Goal: Complete application form: Complete application form

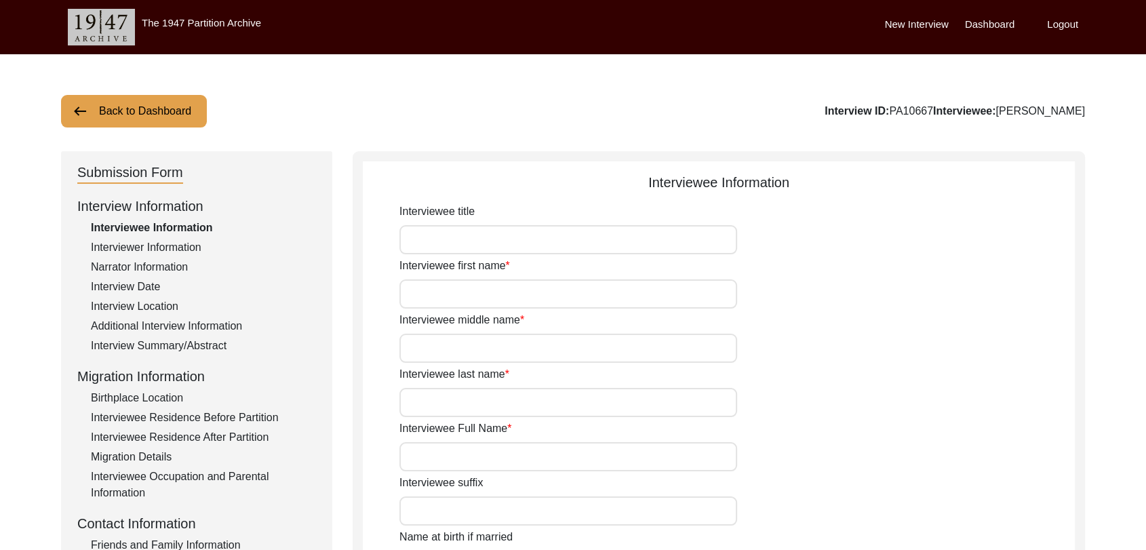
type input "Dara"
type input "[PERSON_NAME]"
type input "N/A"
type input "[PERSON_NAME]"
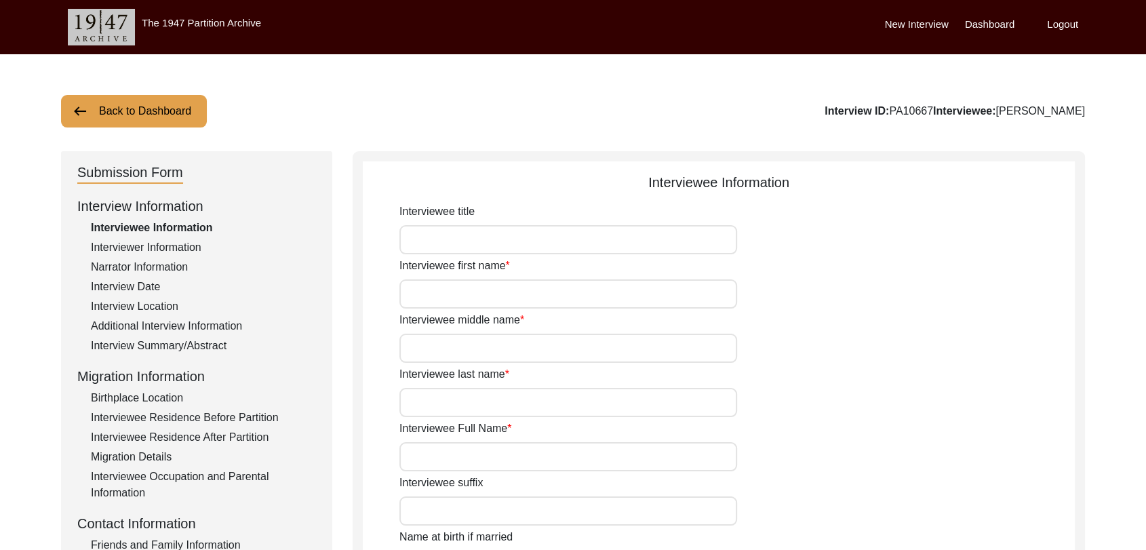
type input "1940"
type input "81"
type input "[DEMOGRAPHIC_DATA]"
type input "Punjabi"
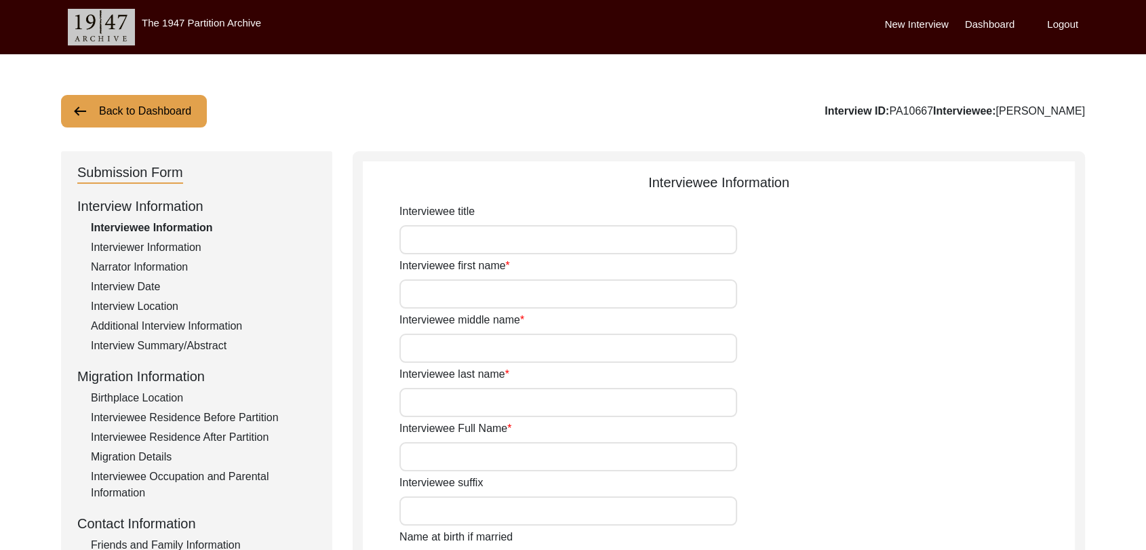
type input "[DEMOGRAPHIC_DATA]"
click at [992, 22] on label "Dashboard" at bounding box center [990, 25] width 50 height 16
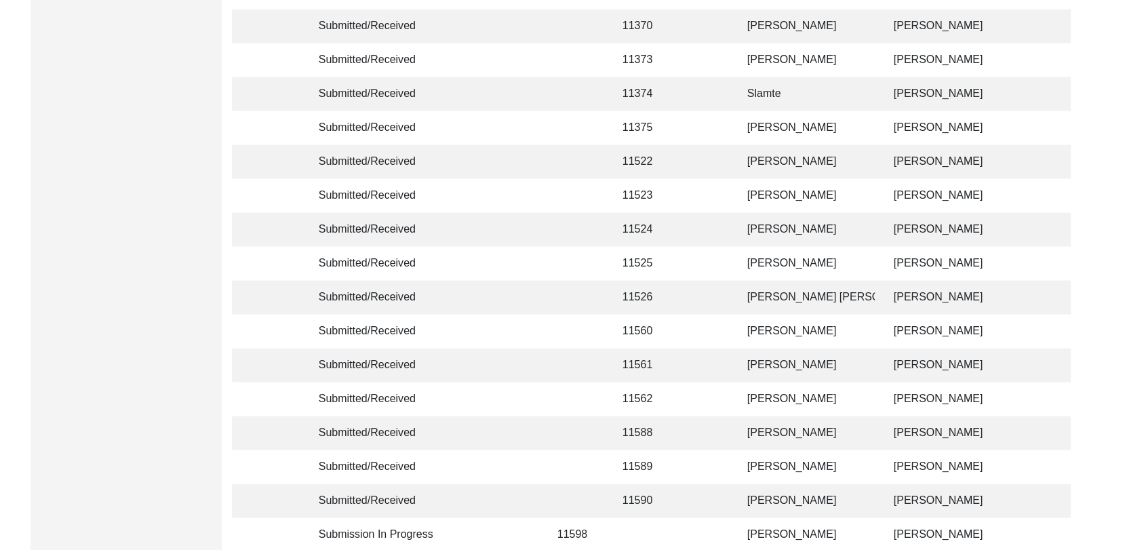
scroll to position [3231, 0]
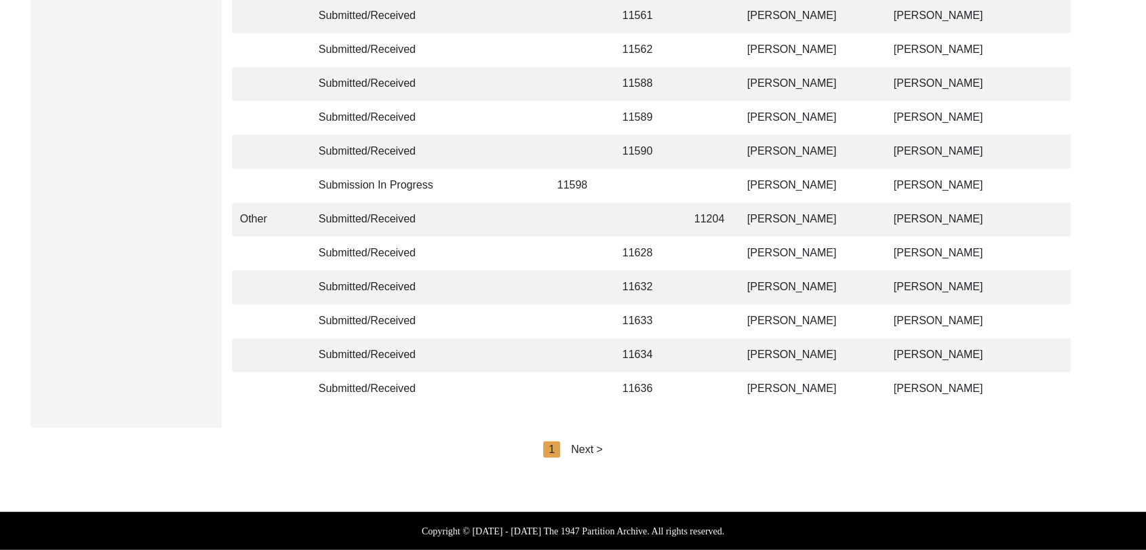
click at [585, 450] on div "Next >" at bounding box center [587, 449] width 32 height 16
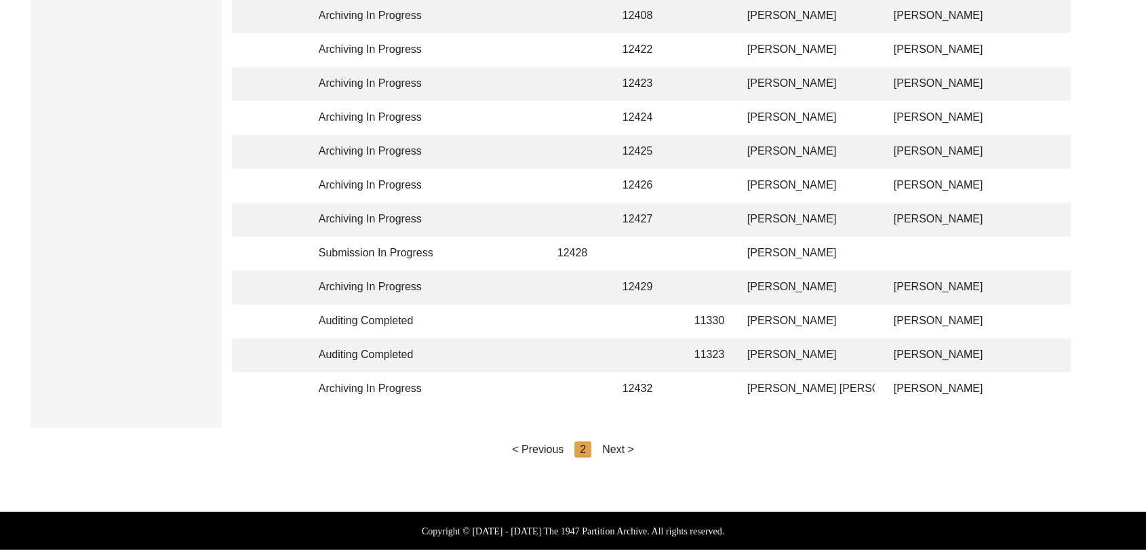
click at [629, 452] on div "Next >" at bounding box center [618, 449] width 32 height 16
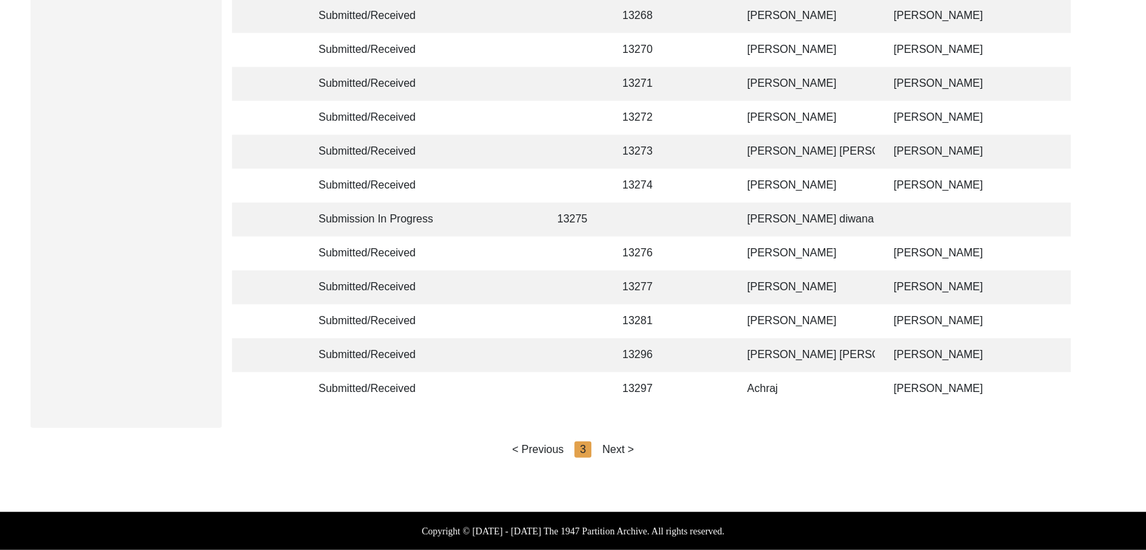
click at [623, 448] on div "Next >" at bounding box center [618, 449] width 32 height 16
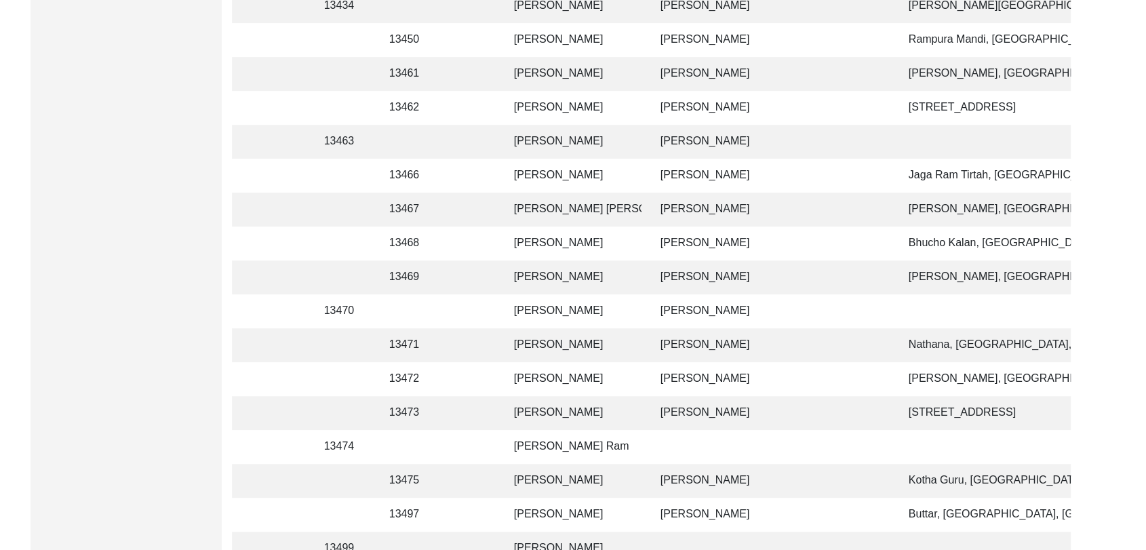
scroll to position [0, 232]
click at [547, 173] on td "[PERSON_NAME]" at bounding box center [575, 176] width 136 height 34
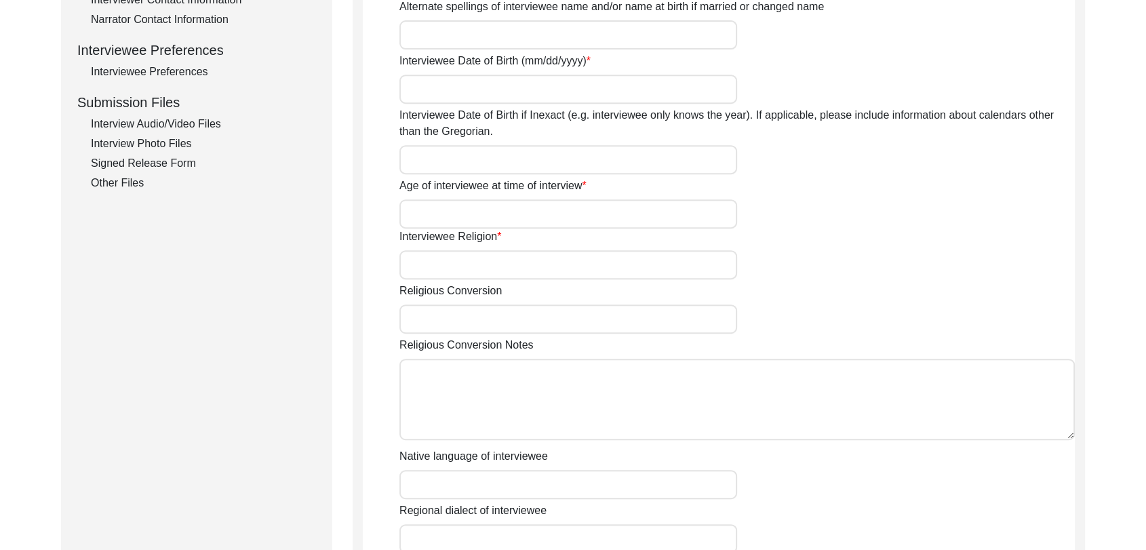
type input "Babu"
type input "[PERSON_NAME]"
type input "NA"
type input "[PERSON_NAME]"
type input "1937"
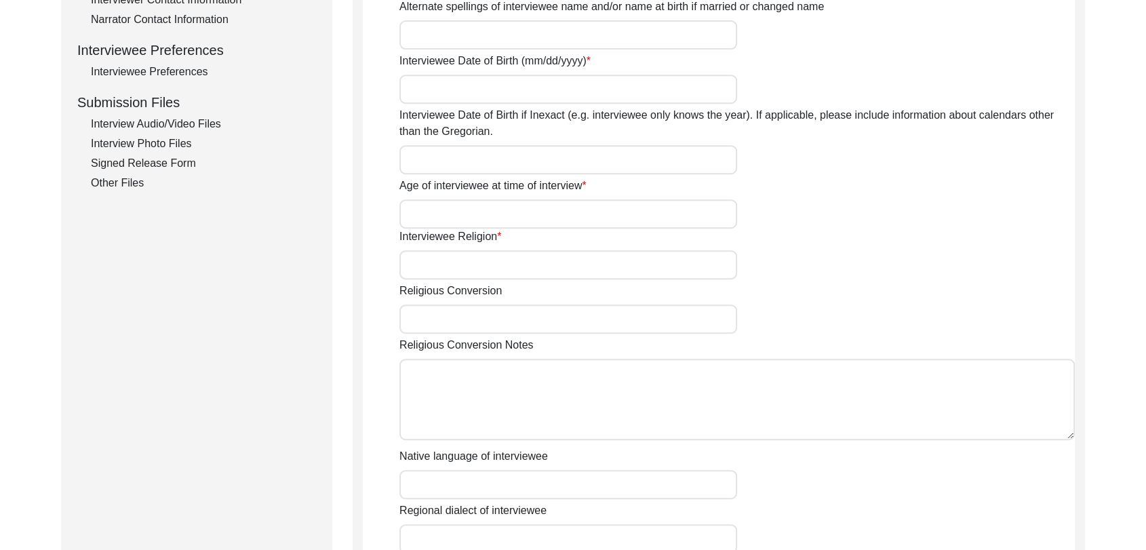
type input "1937 (Approx)"
type input "88 years"
type input "[DEMOGRAPHIC_DATA]"
type input "Na"
type input "Panjabi"
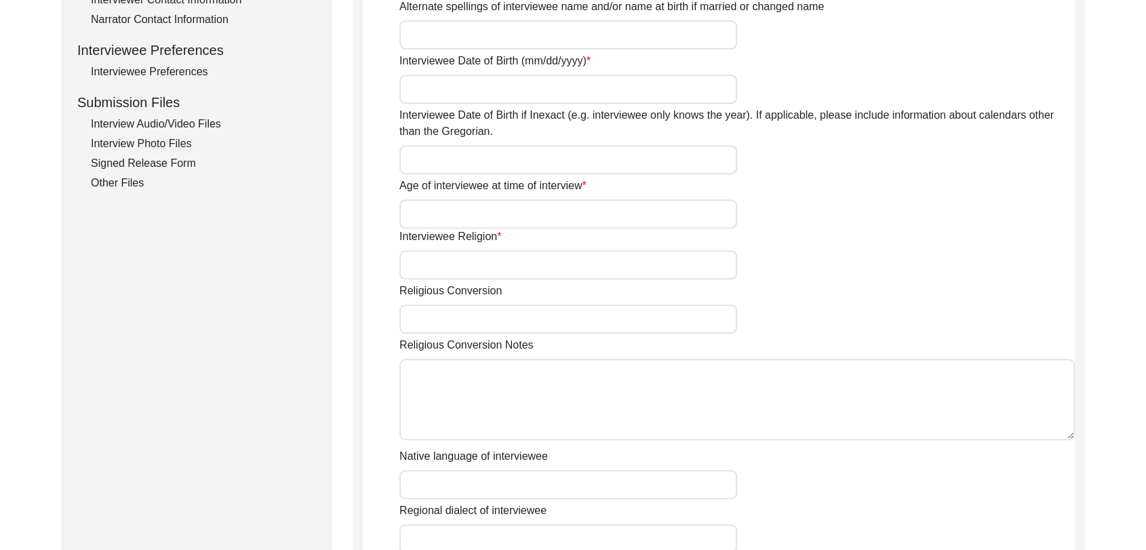
type input "Panjabi"
type input "[DEMOGRAPHIC_DATA]"
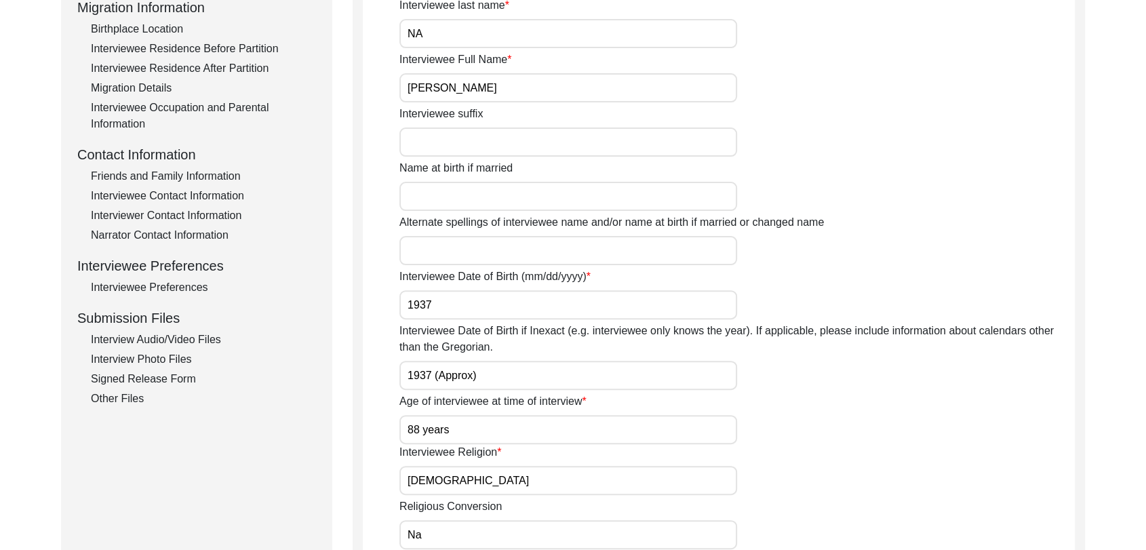
scroll to position [353, 0]
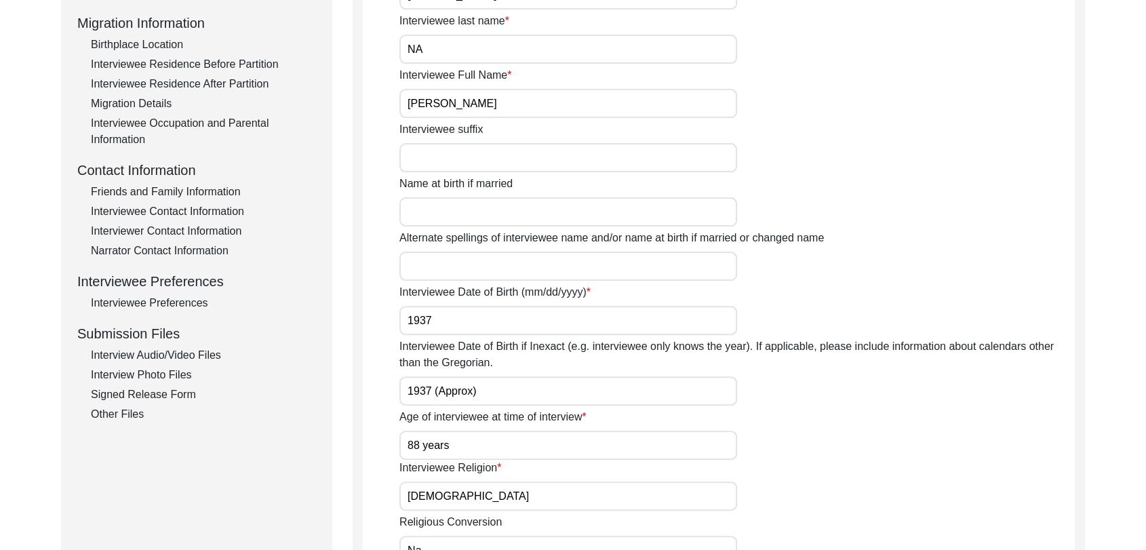
click at [173, 193] on div "Friends and Family Information" at bounding box center [203, 192] width 225 height 16
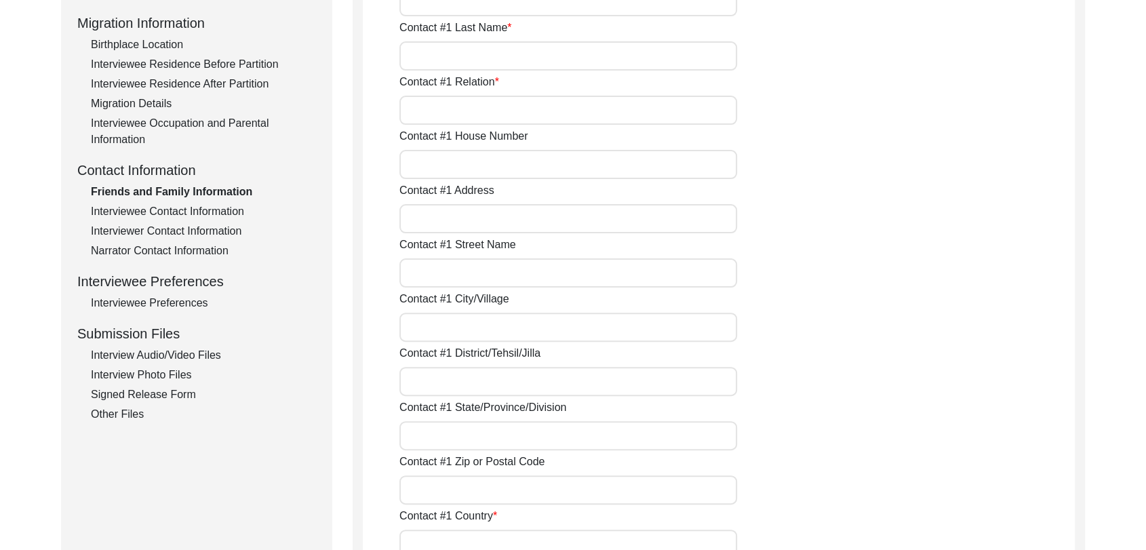
type input "[PERSON_NAME]"
type input "Grandson"
type input "[PERSON_NAME]"
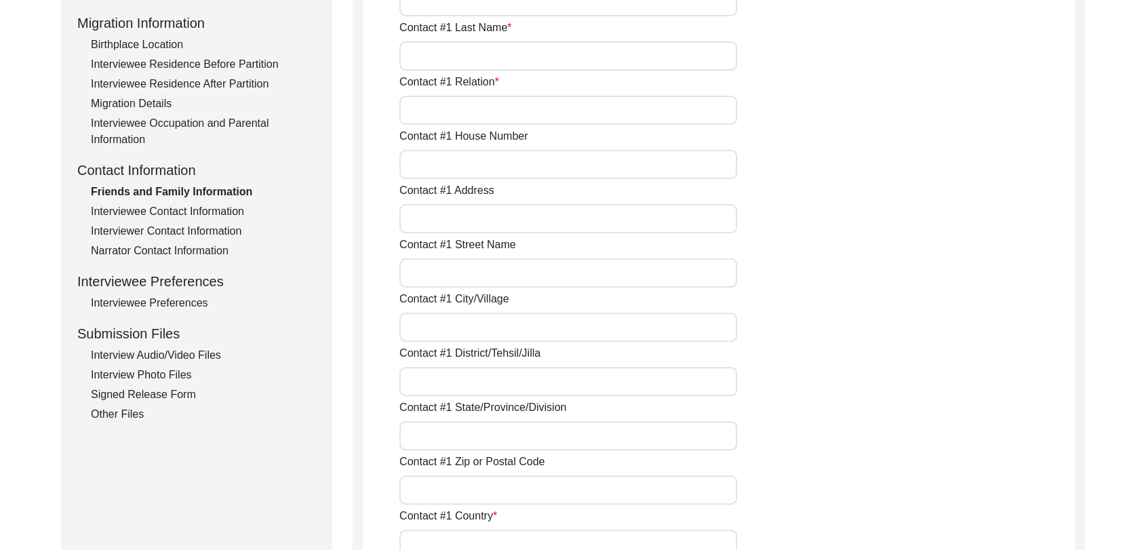
type input "Bathinda"
type input "[GEOGRAPHIC_DATA]"
type input "9914825224"
type input "NA"
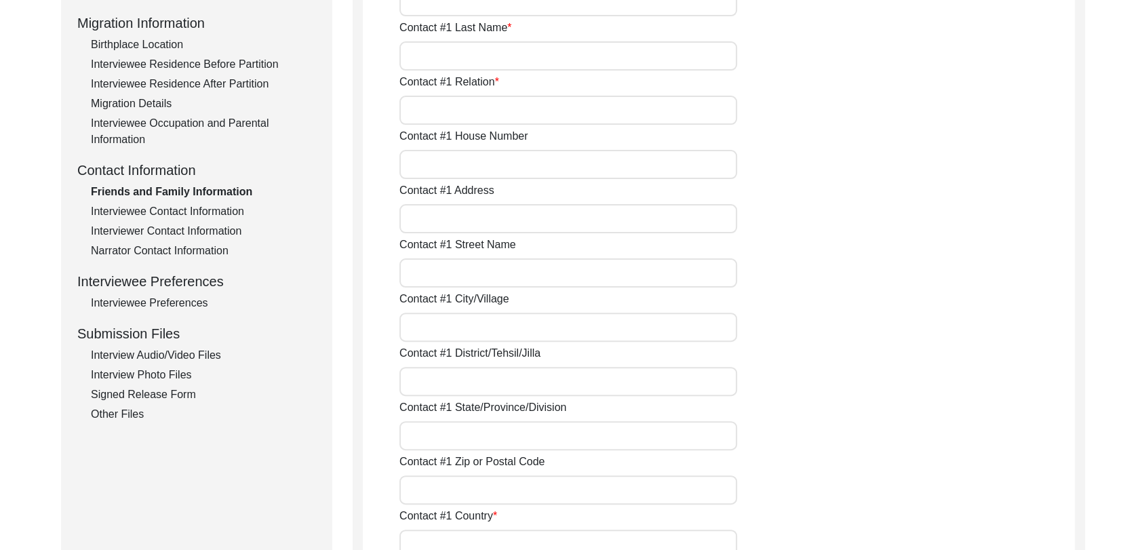
type input "NA"
type input "Na"
type input "NA"
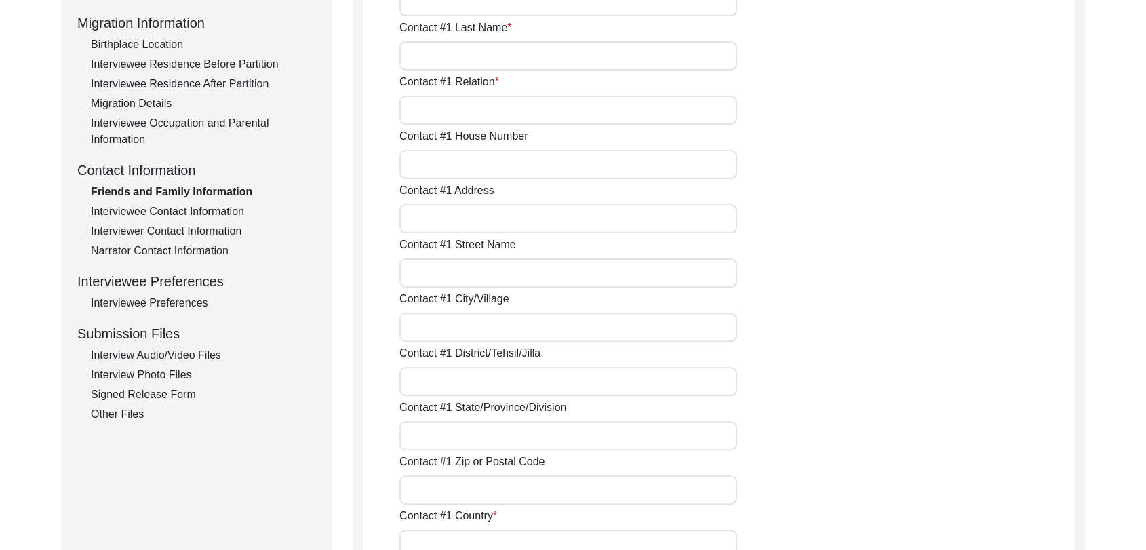
type input "NA"
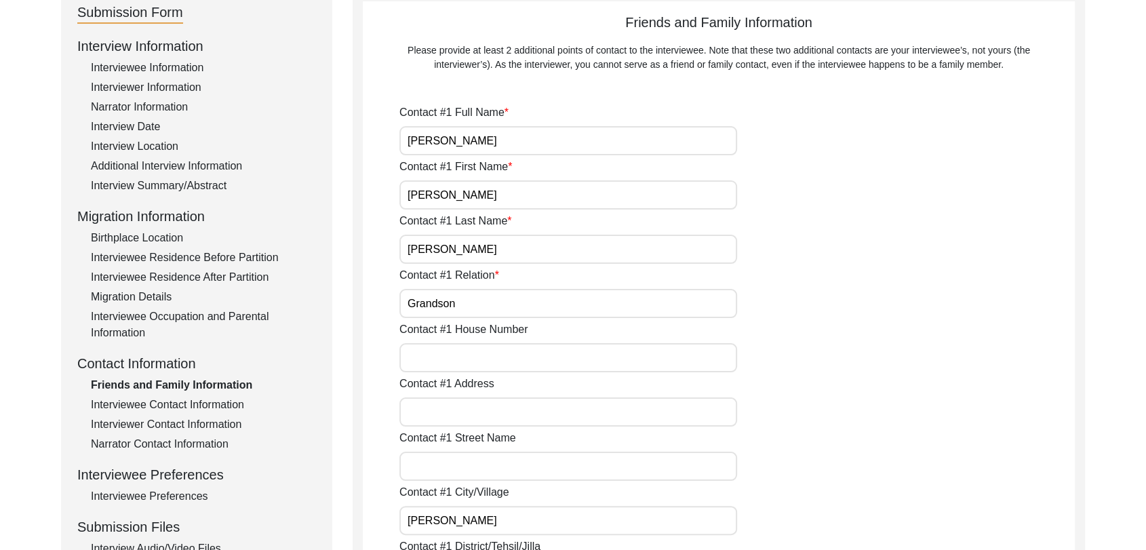
scroll to position [159, 0]
click at [435, 302] on input "Grandson" at bounding box center [568, 304] width 338 height 29
type input "son"
click at [435, 339] on div "Contact #1 House Number" at bounding box center [736, 348] width 675 height 51
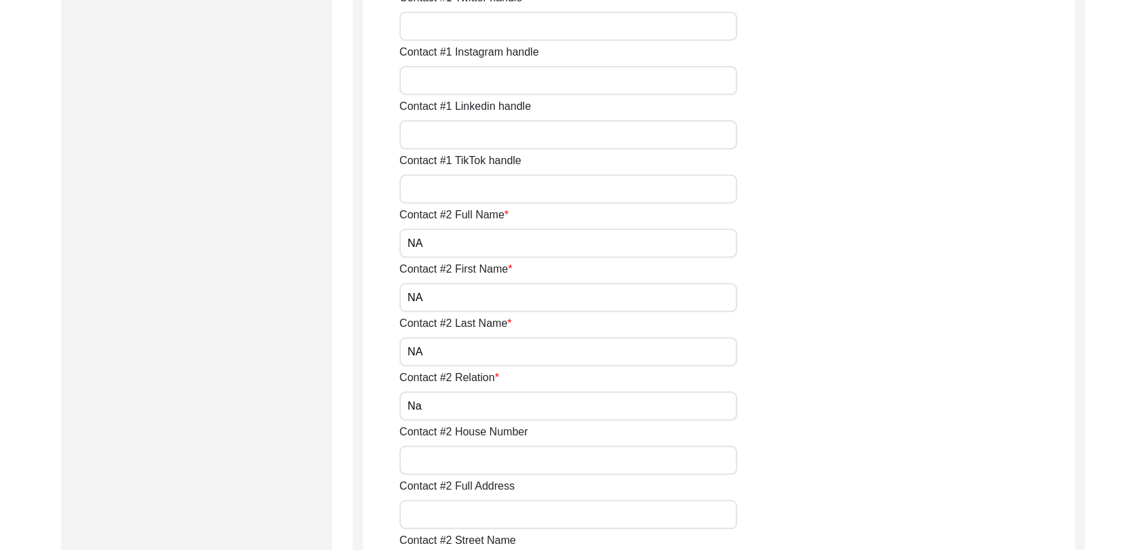
scroll to position [1139, 0]
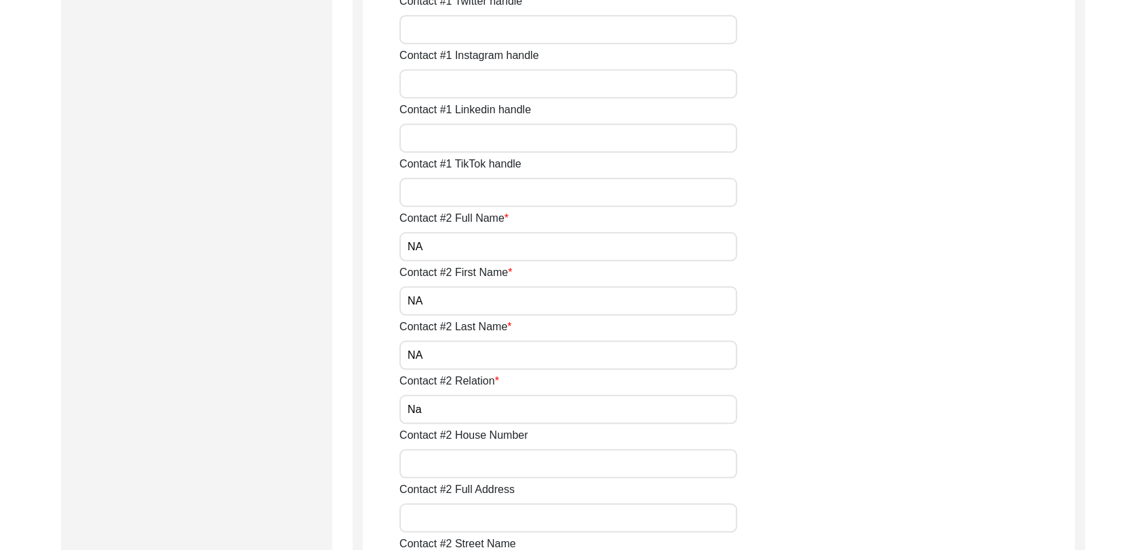
click at [438, 244] on input "NA" at bounding box center [568, 246] width 338 height 29
type input "N"
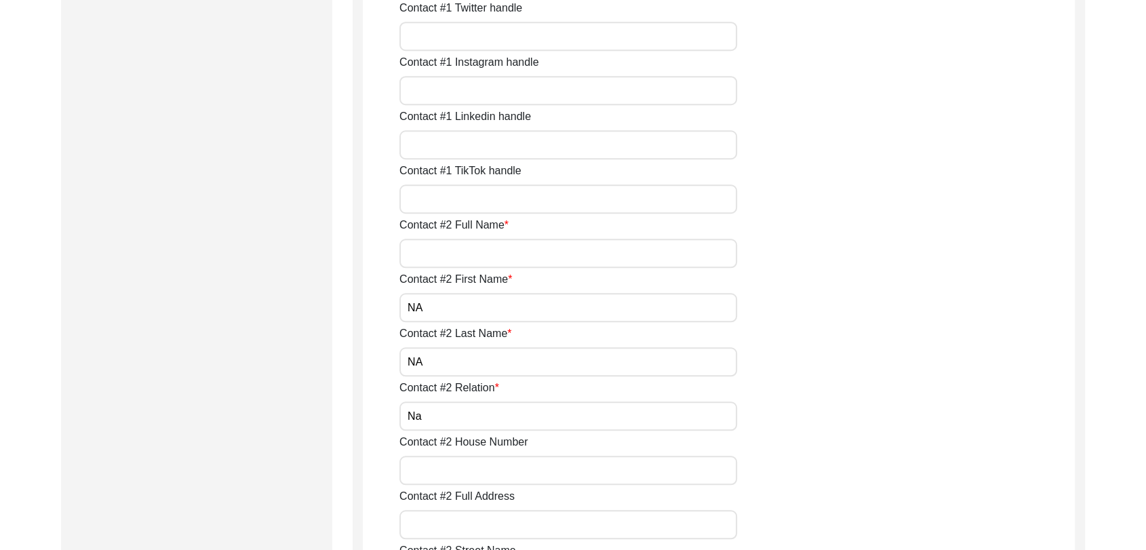
scroll to position [1133, 0]
click at [434, 247] on input "Contact #2 Full Name" at bounding box center [568, 252] width 338 height 29
type input "[PERSON_NAME]"
click at [431, 308] on input "NA" at bounding box center [568, 306] width 338 height 29
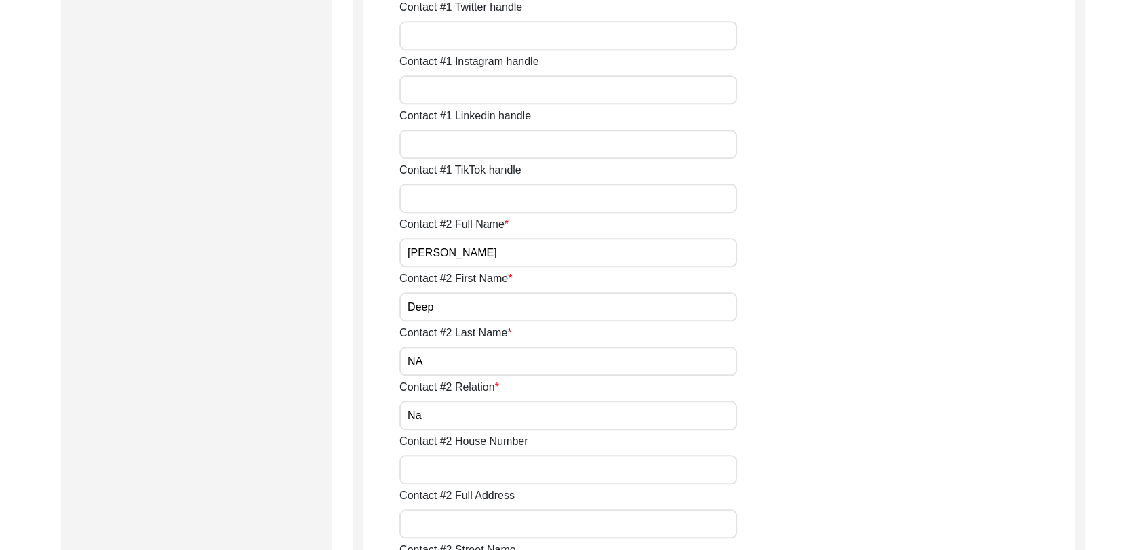
type input "Deep"
click at [431, 362] on input "NA" at bounding box center [568, 361] width 338 height 29
type input "N"
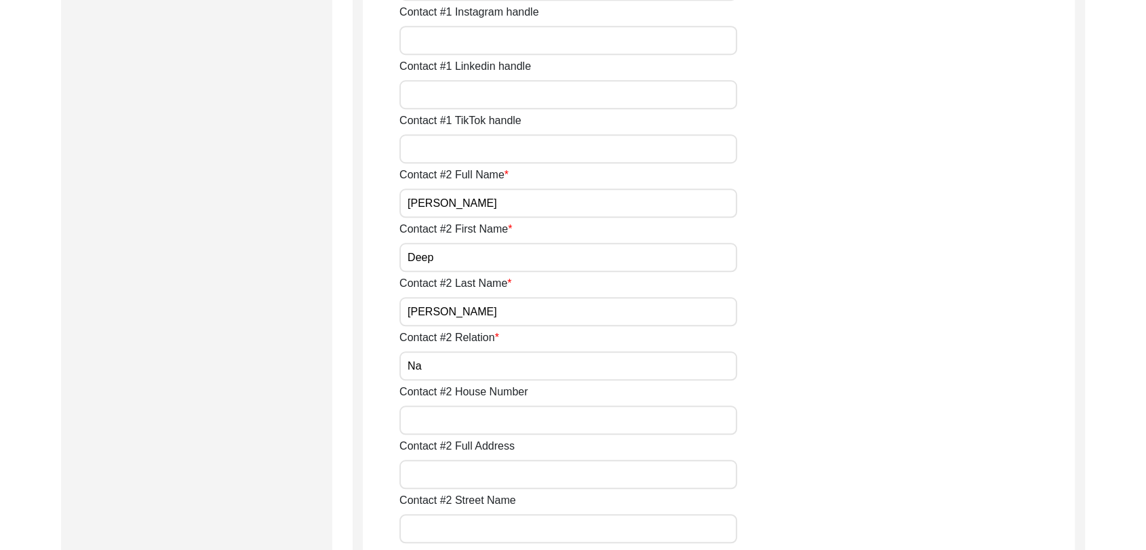
scroll to position [1184, 0]
type input "[PERSON_NAME]"
click at [431, 363] on input "Na" at bounding box center [568, 364] width 338 height 29
type input "N"
type input "Grandson"
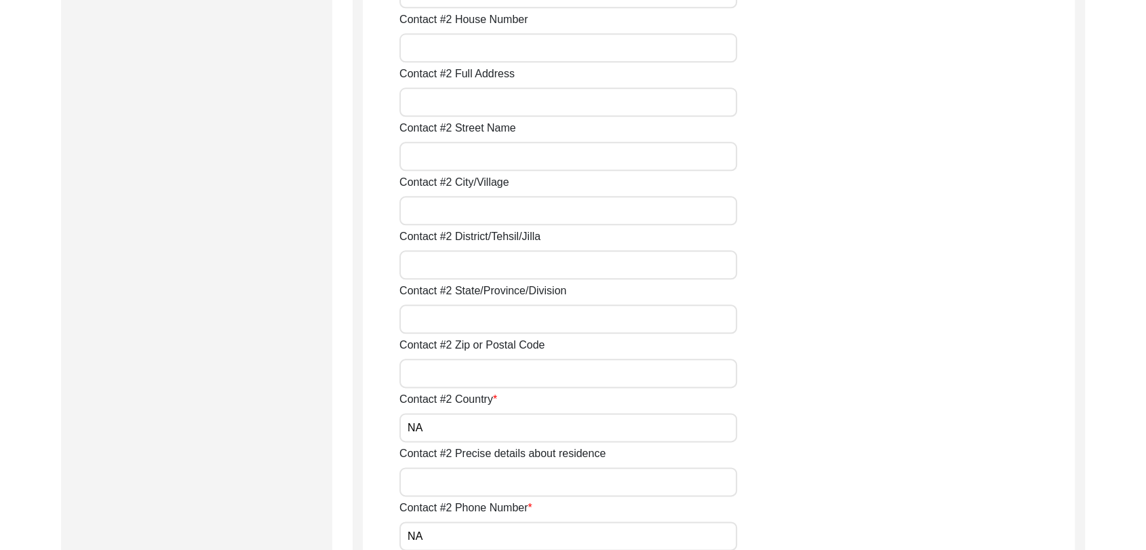
scroll to position [1561, 0]
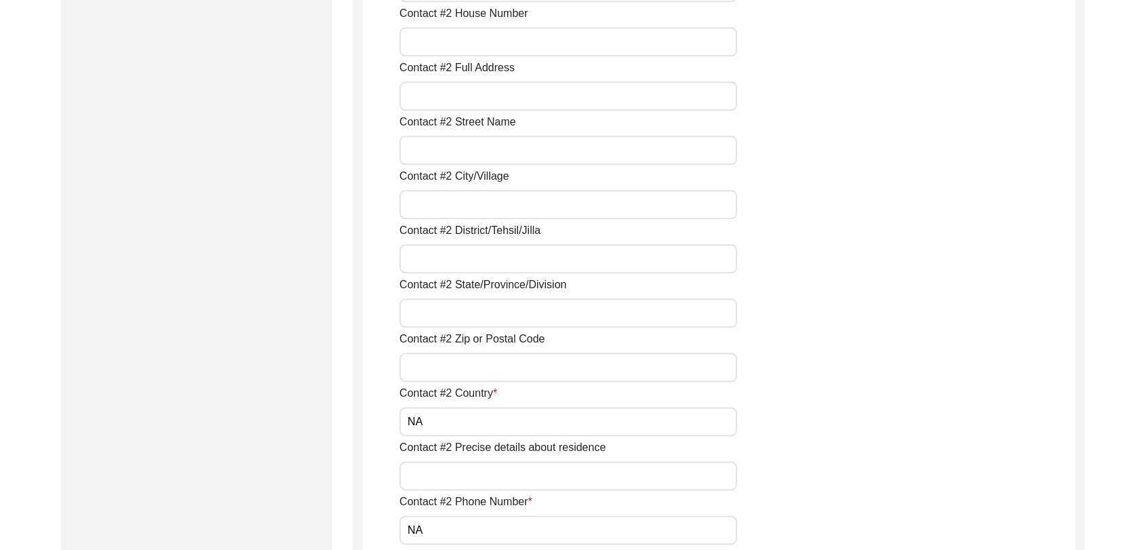
click at [444, 424] on input "NA" at bounding box center [568, 421] width 338 height 29
type input "N"
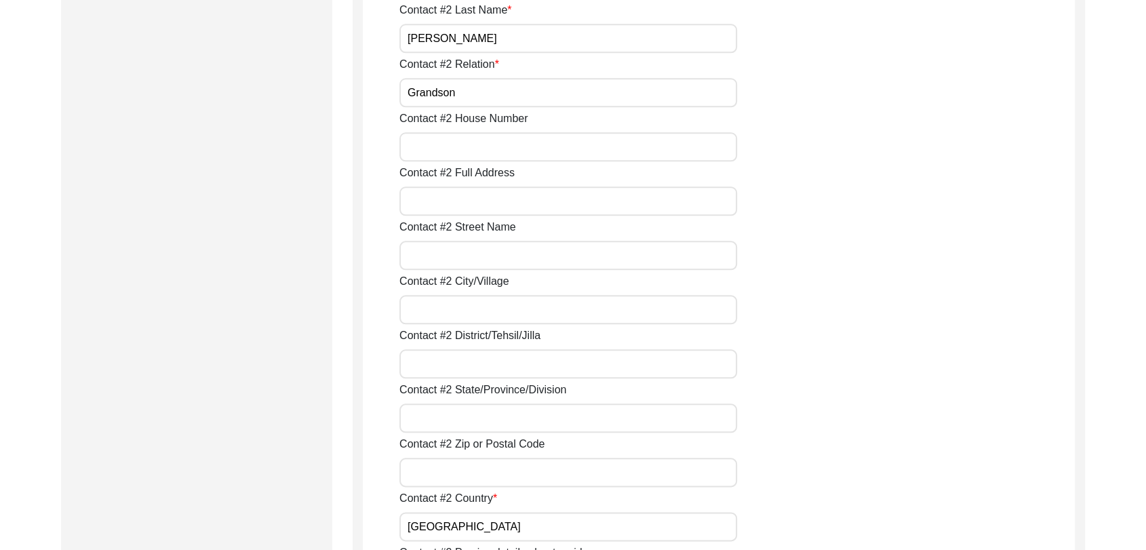
scroll to position [1432, 0]
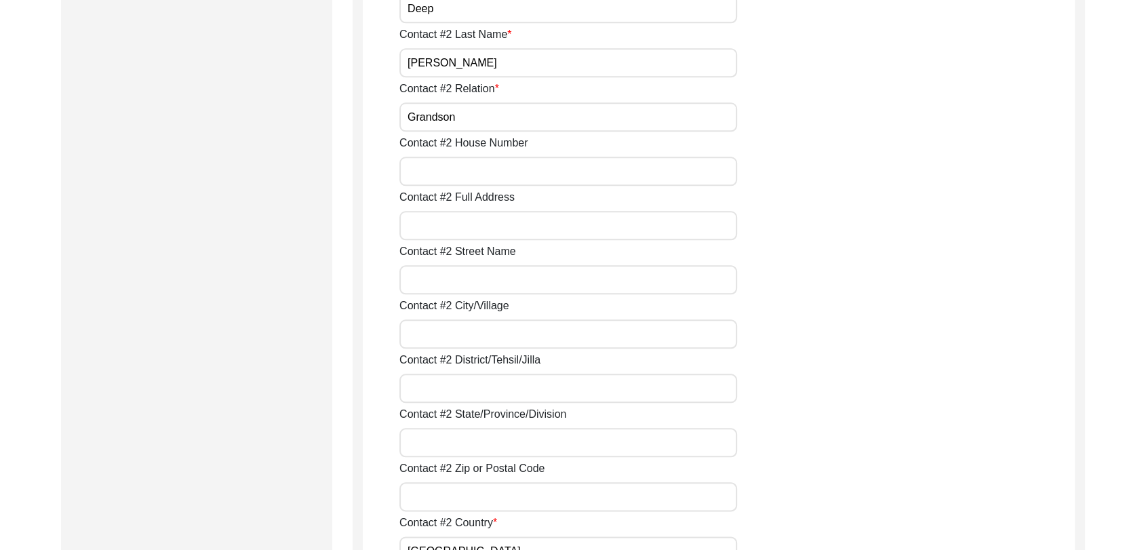
type input "[GEOGRAPHIC_DATA]"
click at [424, 332] on input "Contact #2 City/Village" at bounding box center [568, 333] width 338 height 29
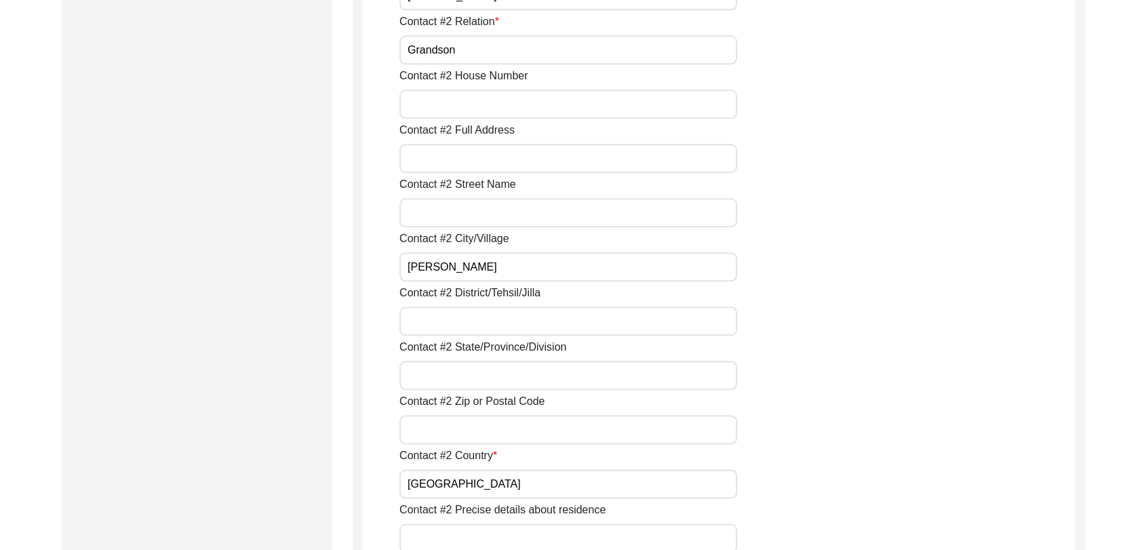
scroll to position [1501, 0]
type input "[PERSON_NAME]"
click at [456, 316] on input "Contact #2 District/Tehsil/Jilla" at bounding box center [568, 318] width 338 height 29
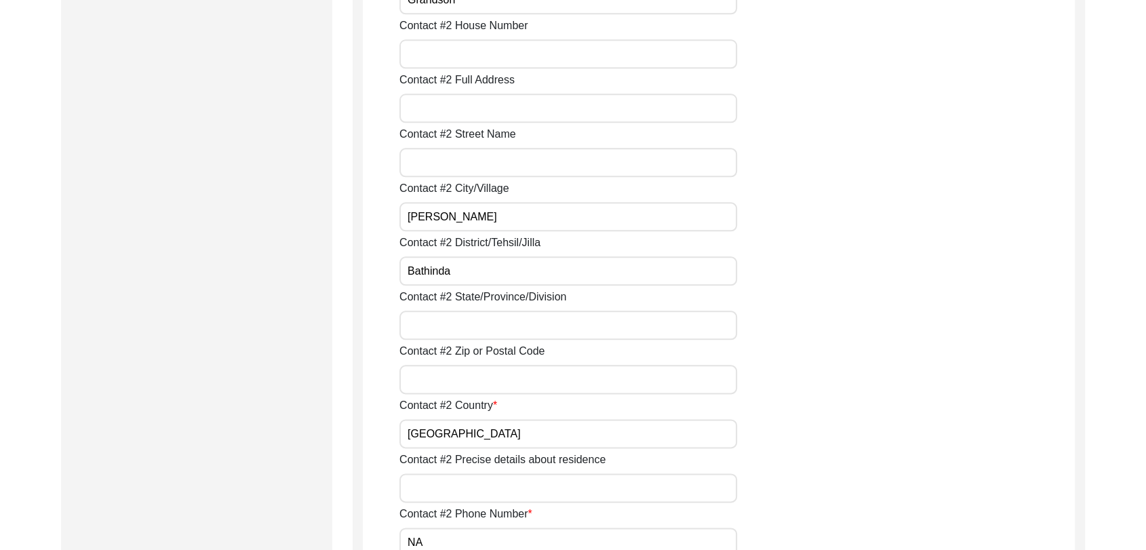
scroll to position [1558, 0]
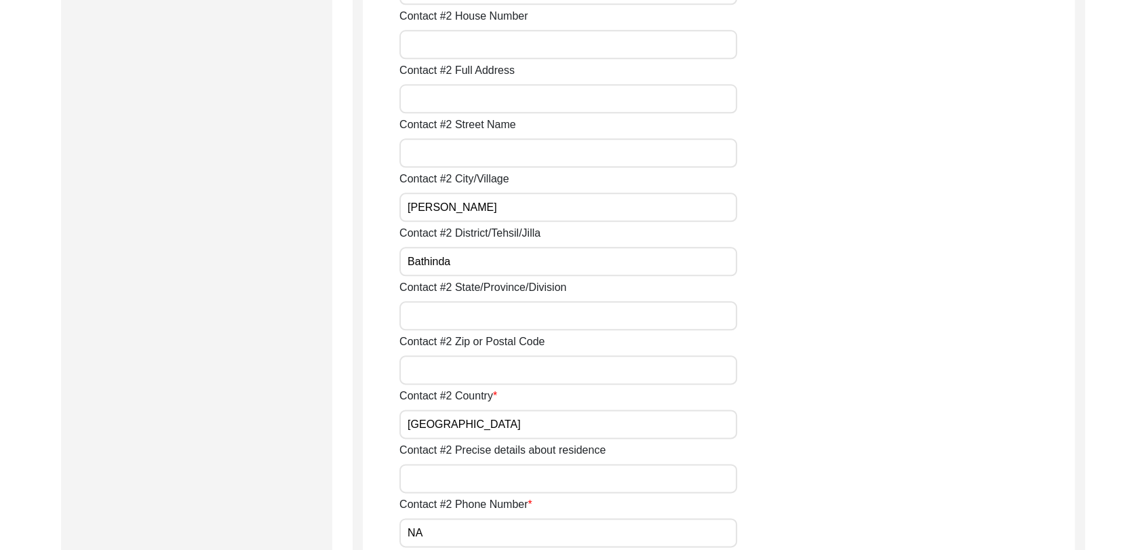
type input "Bathinda"
click at [456, 316] on input "Contact #2 State/Province/Division" at bounding box center [568, 315] width 338 height 29
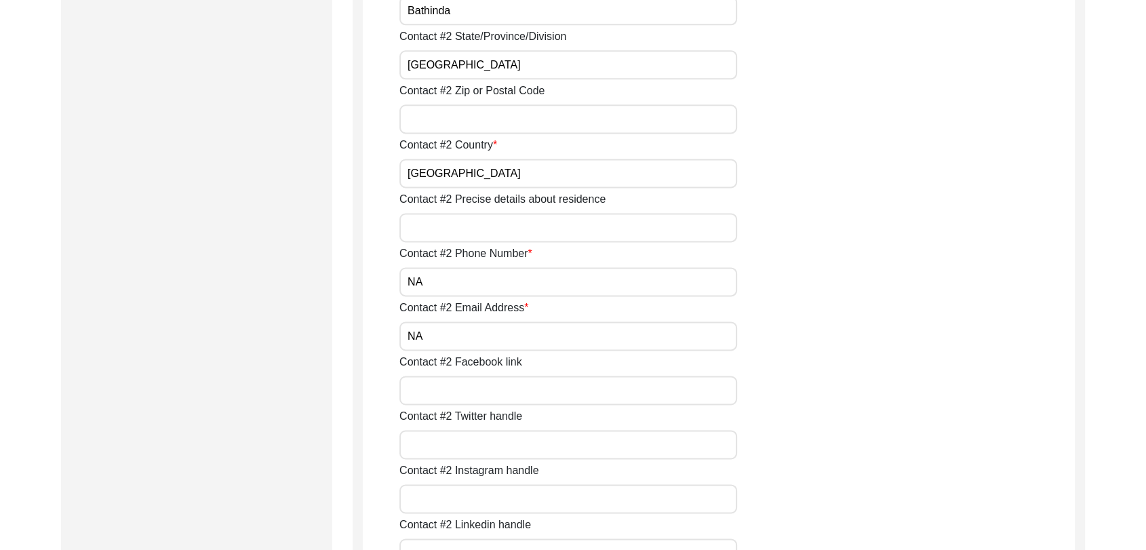
scroll to position [1809, 0]
type input "[GEOGRAPHIC_DATA]"
click at [431, 279] on input "NA" at bounding box center [568, 282] width 338 height 29
type input "N"
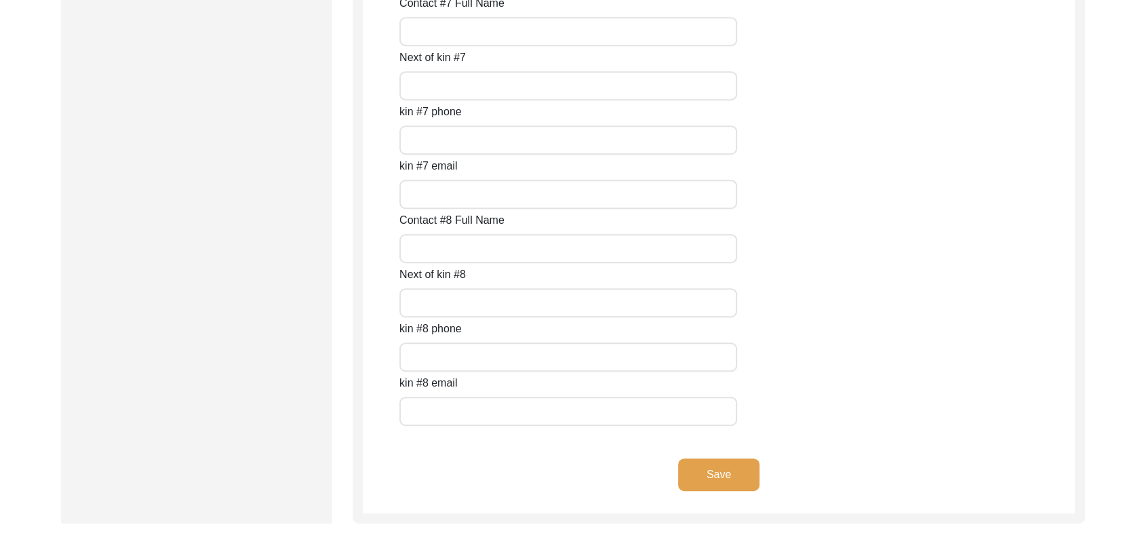
scroll to position [6078, 0]
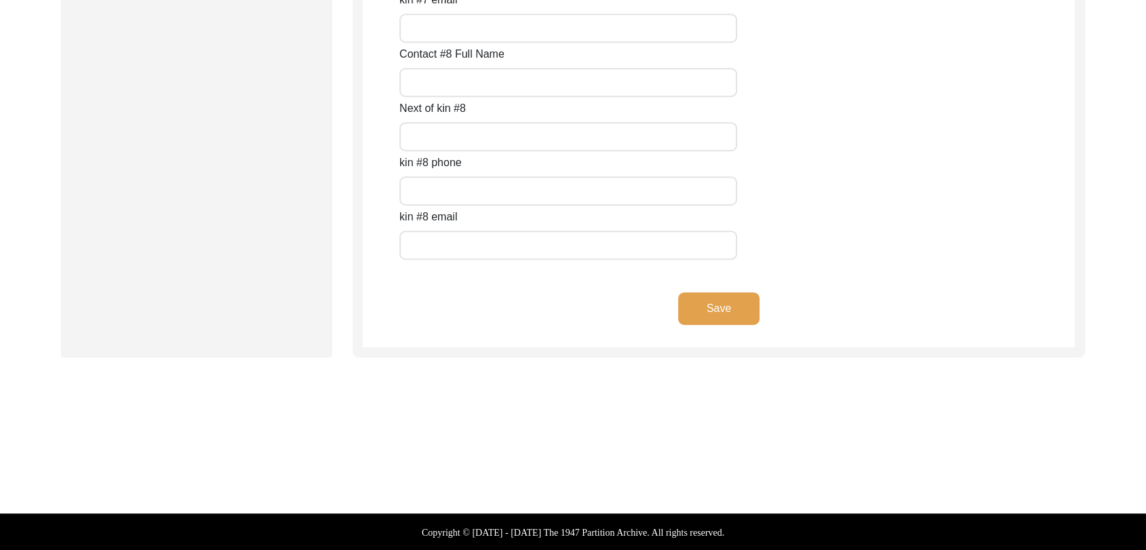
type input "7696132324"
click at [722, 311] on button "Save" at bounding box center [718, 308] width 81 height 33
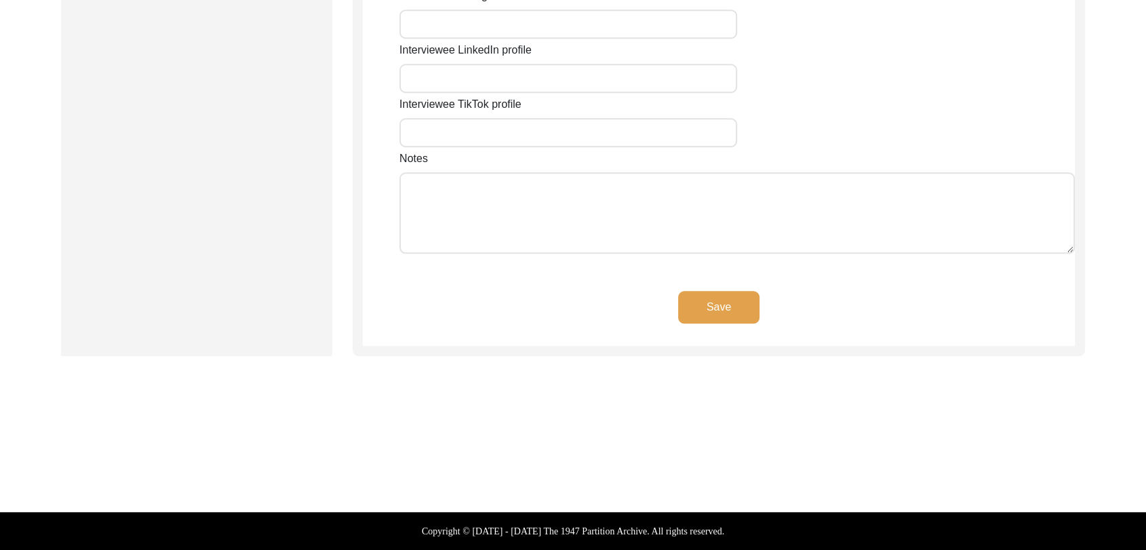
scroll to position [1172, 0]
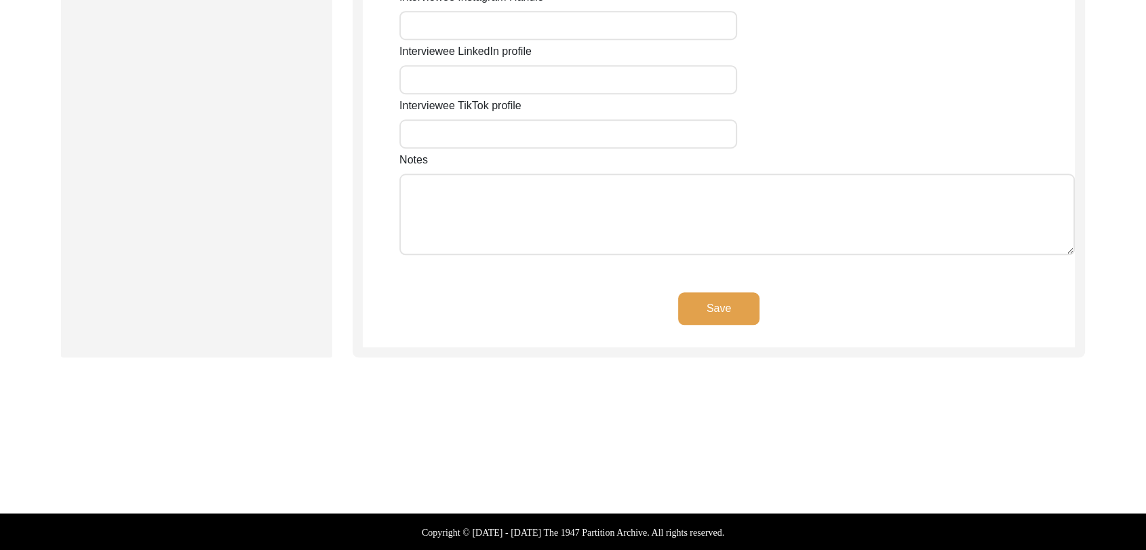
type input "Na"
type input "[PERSON_NAME]"
type input "[GEOGRAPHIC_DATA]"
type input "Bathinda"
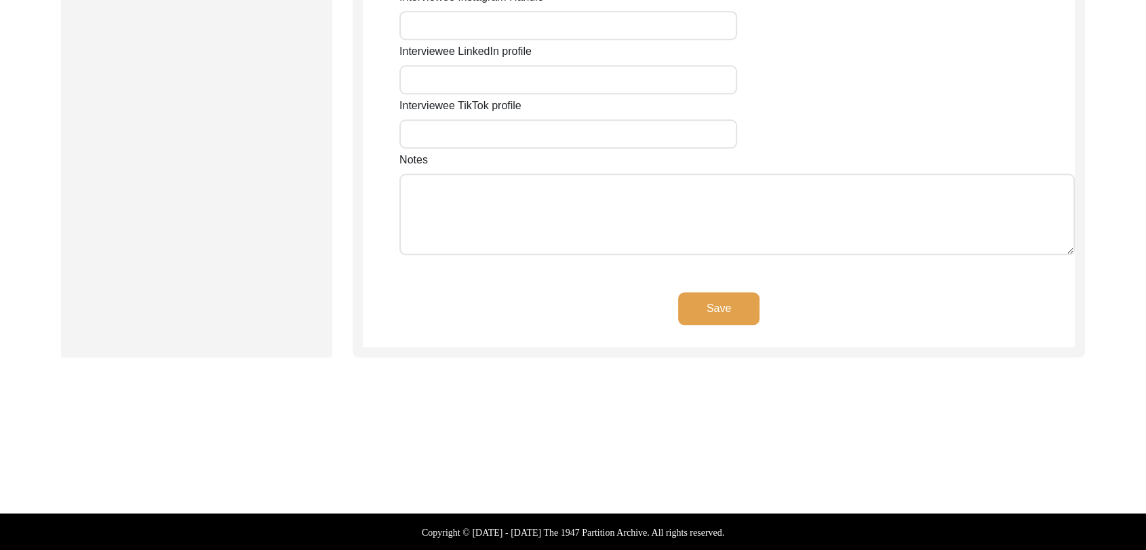
type input "151302"
type input "[GEOGRAPHIC_DATA]"
type input "[PERSON_NAME], [GEOGRAPHIC_DATA], [GEOGRAPHIC_DATA], [GEOGRAPHIC_DATA]"
type input "29.955633"
type input "75.158510"
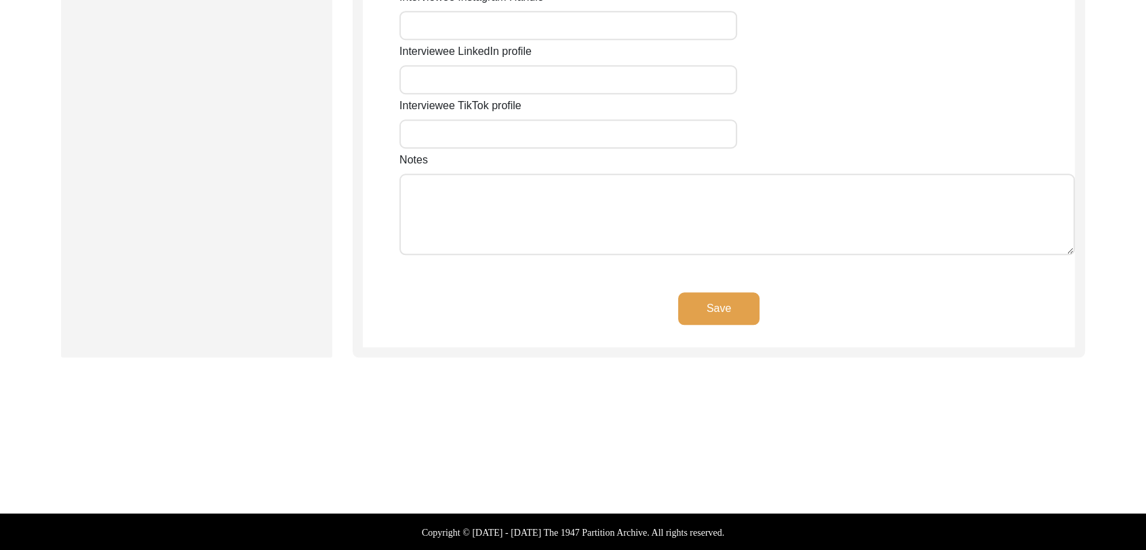
type input "000000"
type input "NA"
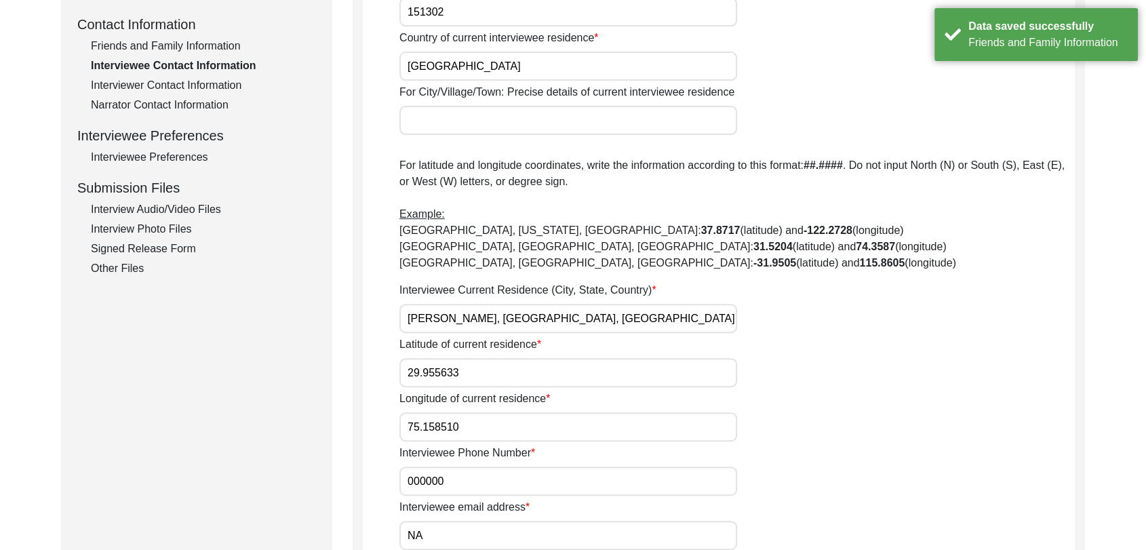
click at [557, 191] on p "For latitude and longitude coordinates, write the information according to this…" at bounding box center [736, 214] width 675 height 114
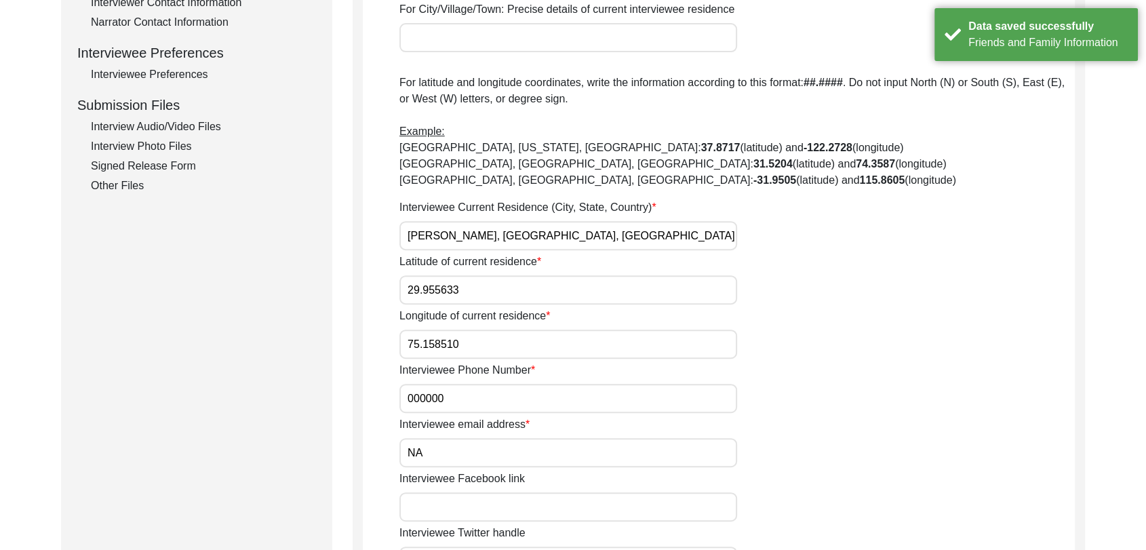
scroll to position [585, 0]
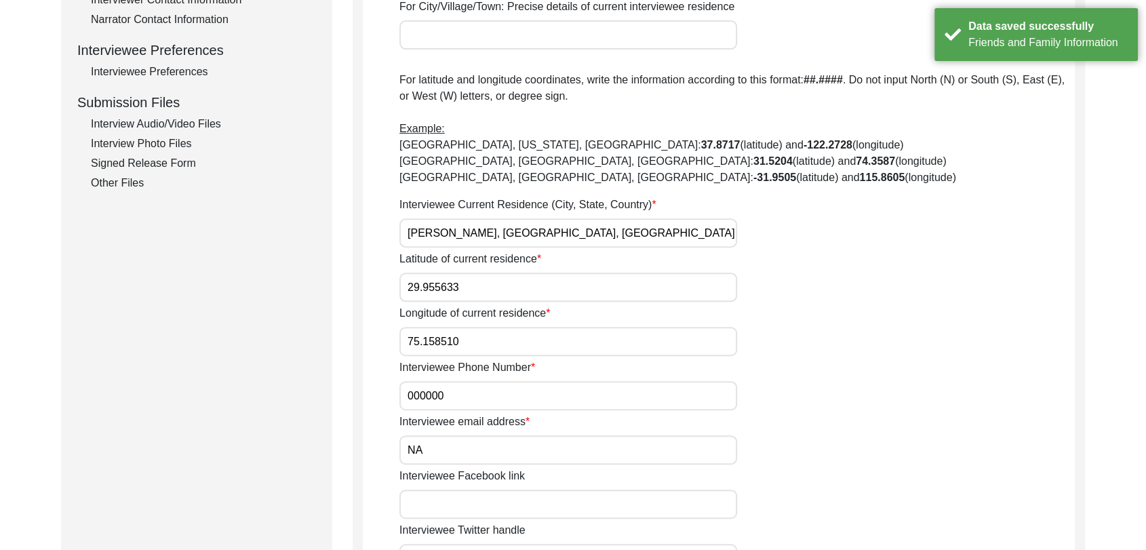
click at [457, 395] on input "000000" at bounding box center [568, 395] width 338 height 29
type input "0"
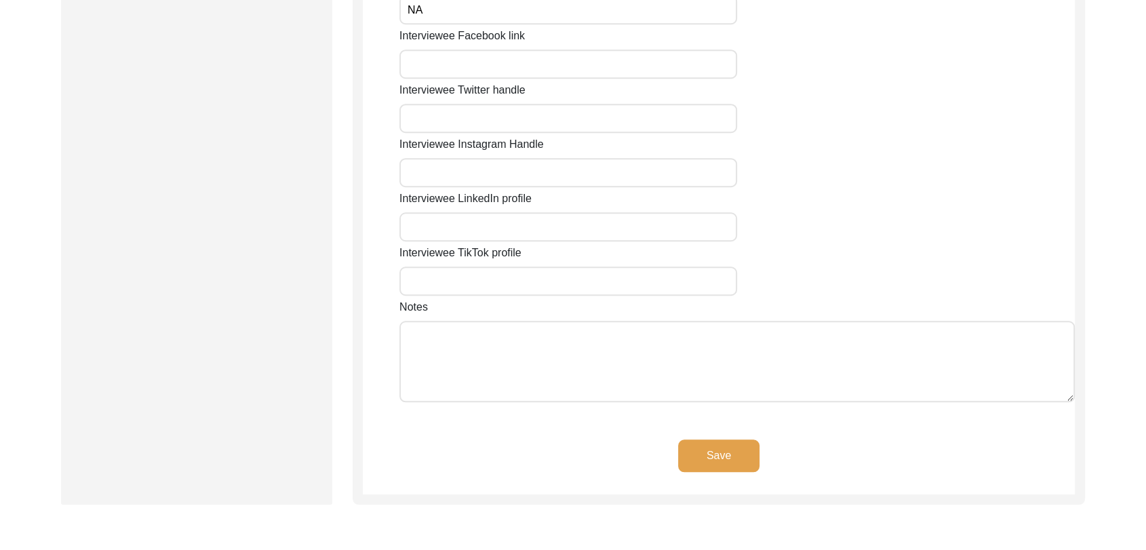
scroll to position [1172, 0]
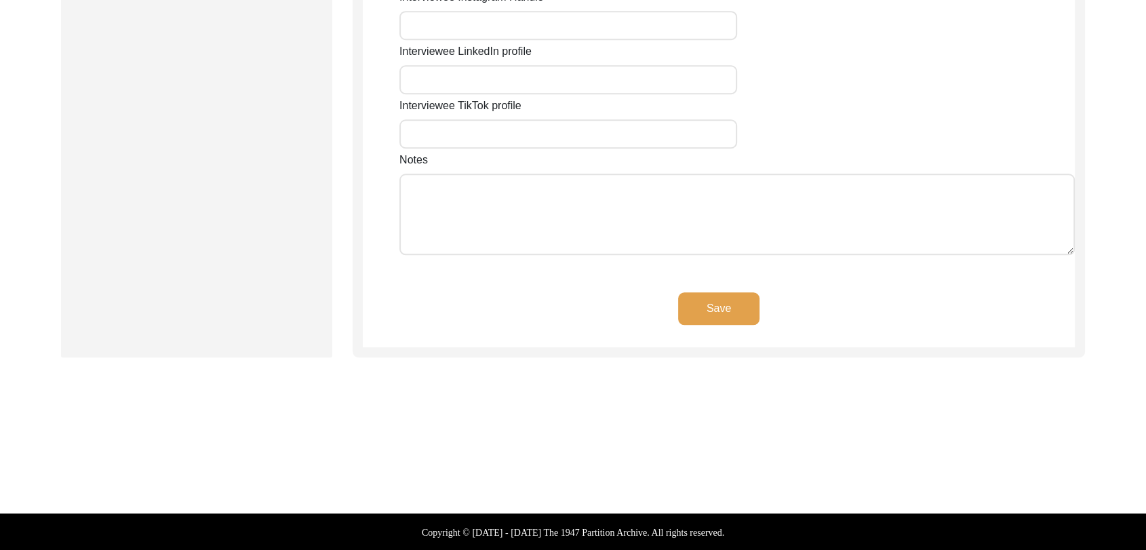
type input "9914825224"
click at [716, 307] on button "Save" at bounding box center [718, 308] width 81 height 33
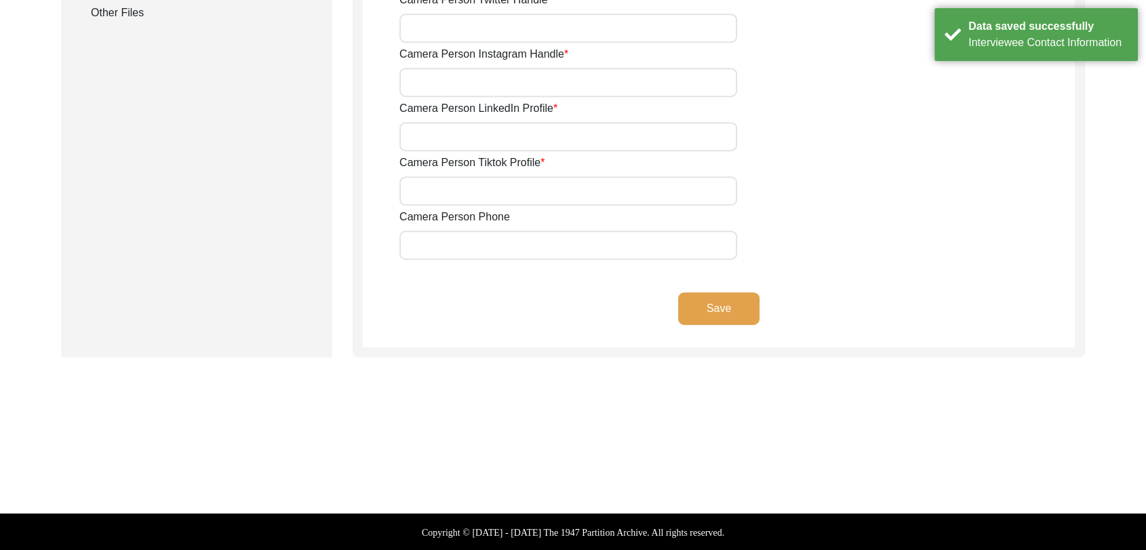
type input "9780788027"
type input "[PERSON_NAME][EMAIL_ADDRESS][PERSON_NAME][DOMAIN_NAME]"
type input "NA"
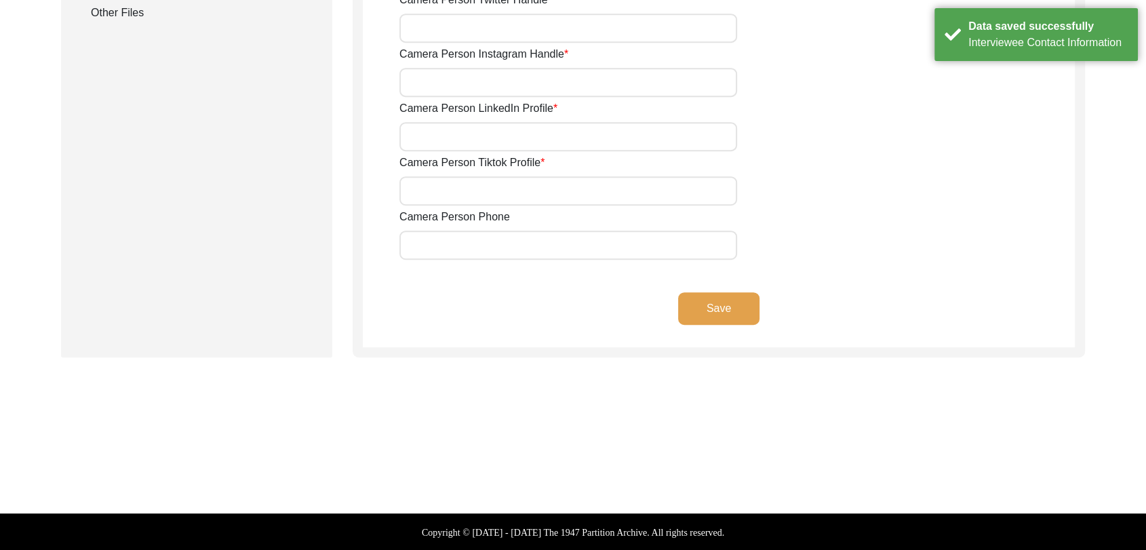
type input "NA"
type input "[PERSON_NAME][EMAIL_ADDRESS][PERSON_NAME][DOMAIN_NAME]"
type input "NA"
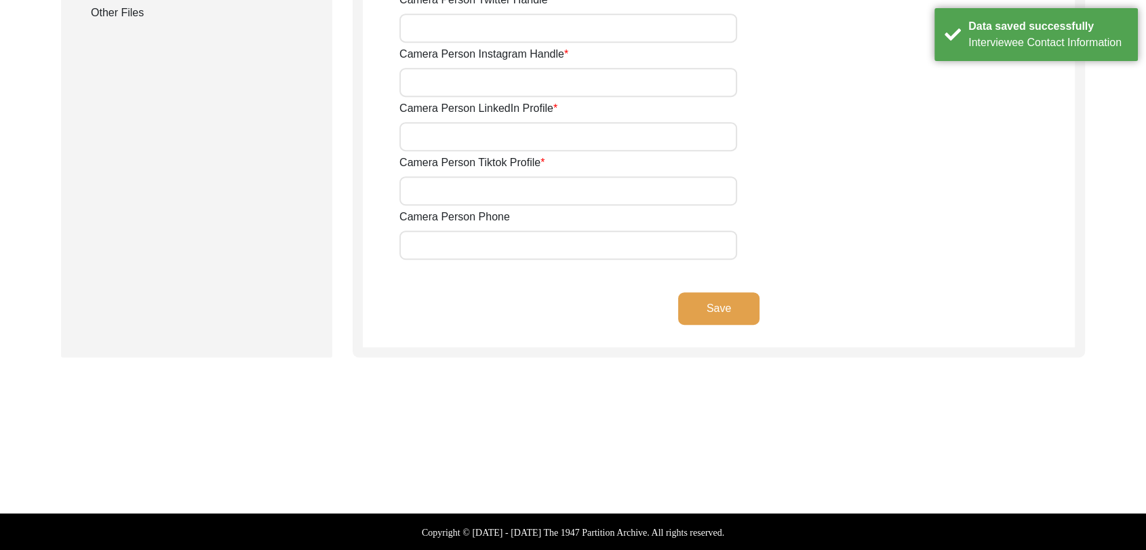
type input "NA"
type input "9780788027"
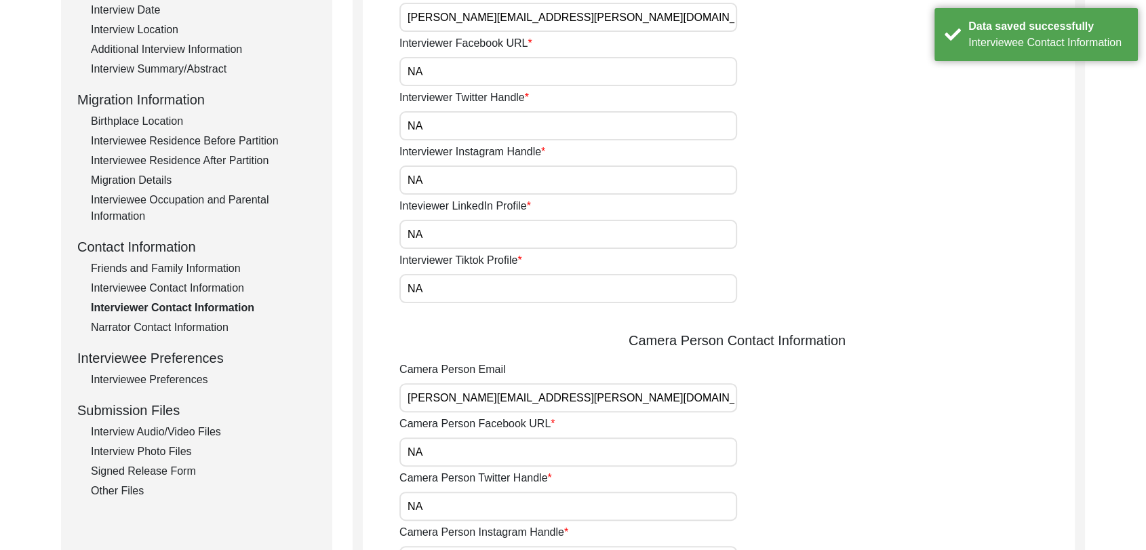
scroll to position [276, 0]
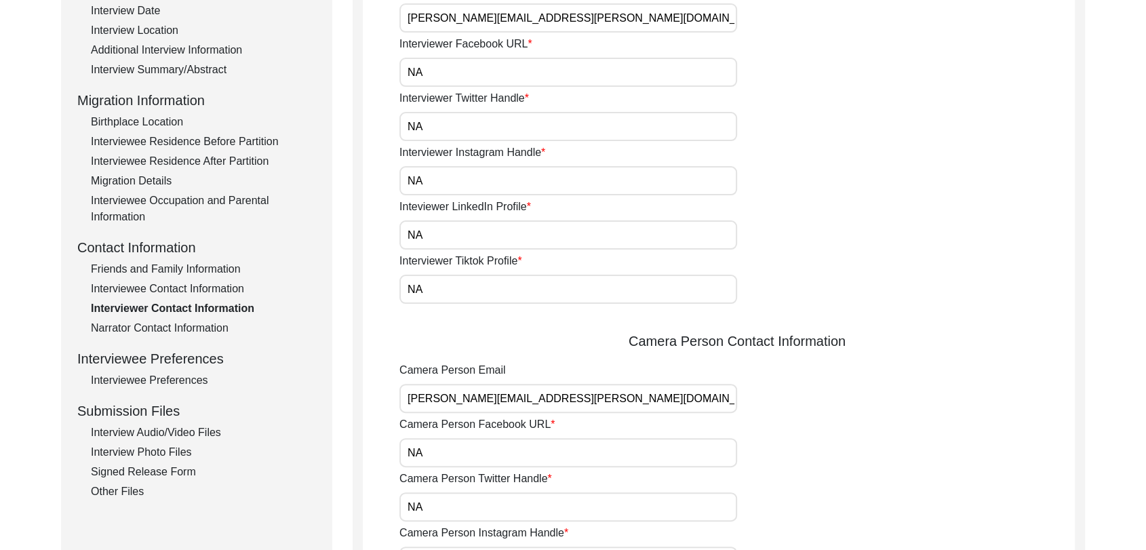
click at [123, 492] on div "Other Files" at bounding box center [203, 492] width 225 height 16
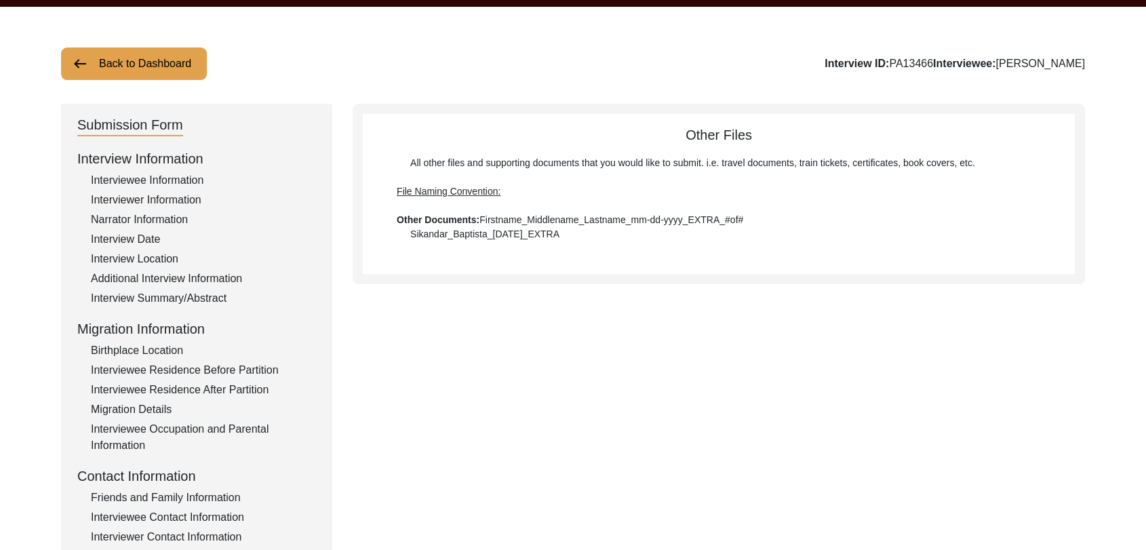
scroll to position [0, 0]
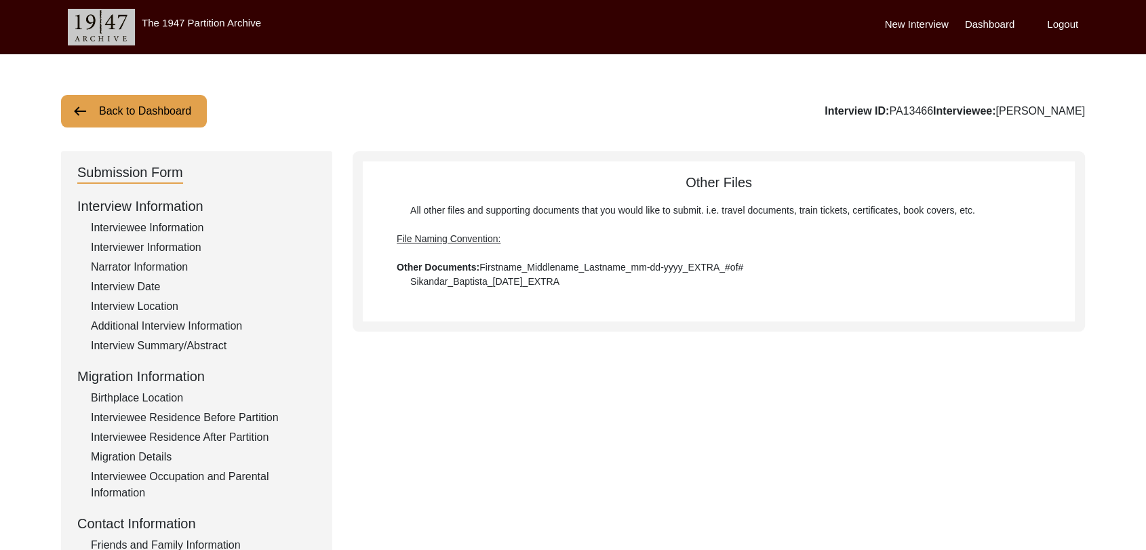
click at [988, 23] on label "Dashboard" at bounding box center [990, 25] width 50 height 16
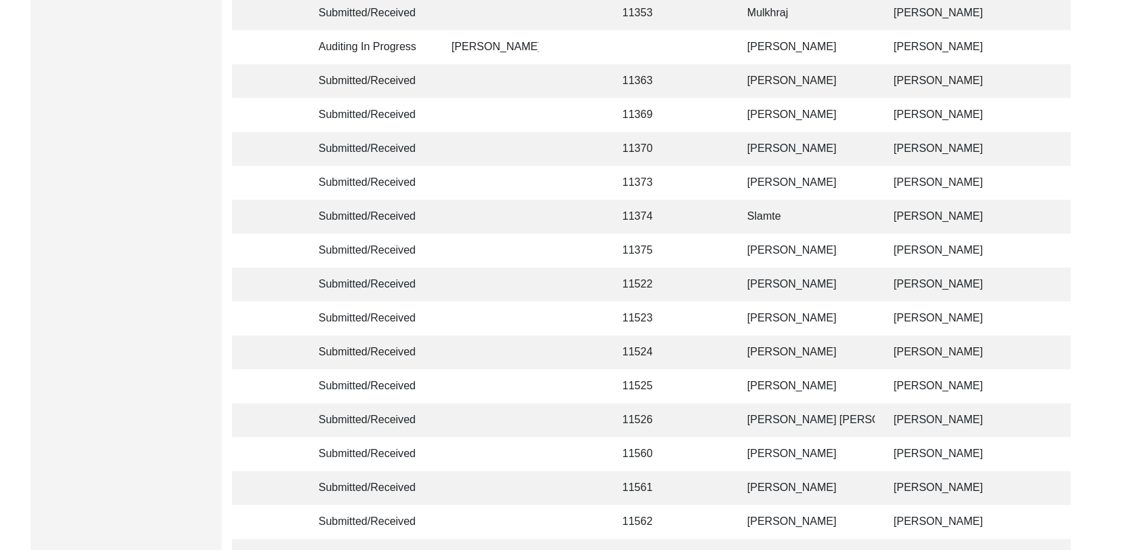
scroll to position [3231, 0]
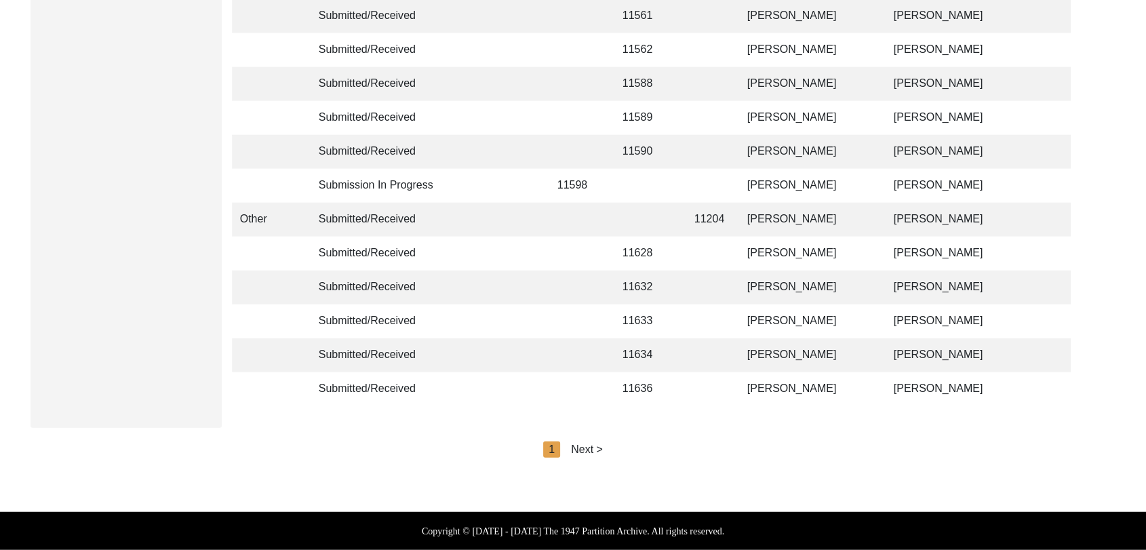
click at [590, 446] on div "Next >" at bounding box center [587, 449] width 32 height 16
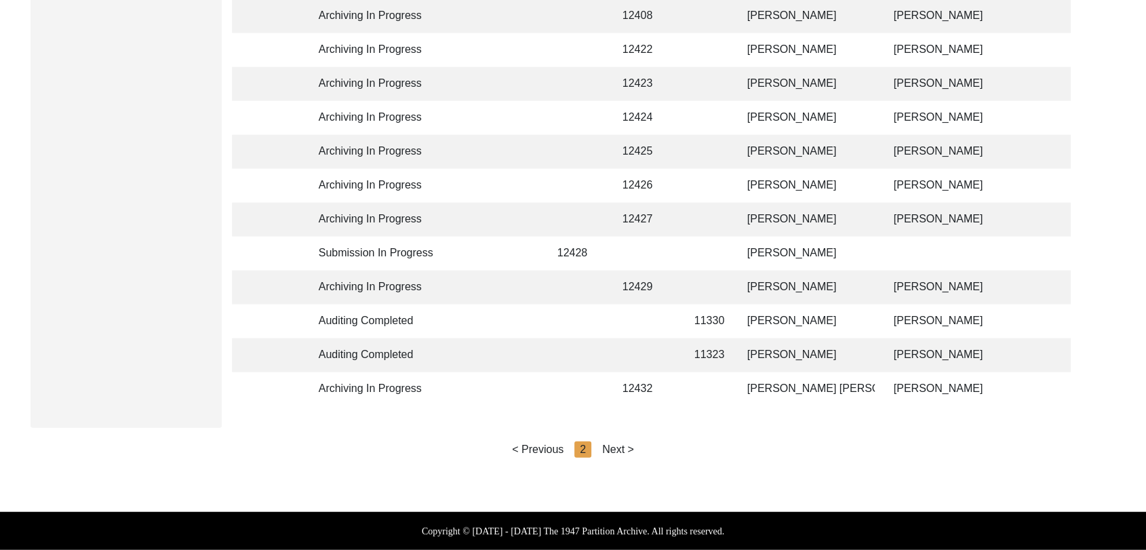
click at [609, 450] on div "Next >" at bounding box center [618, 449] width 32 height 16
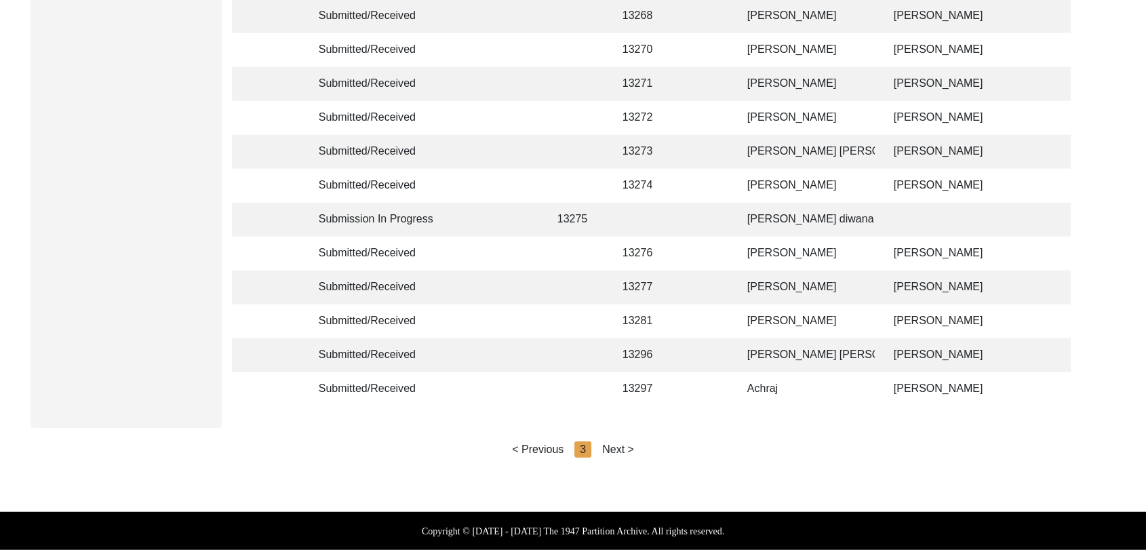
click at [616, 450] on div "Next >" at bounding box center [618, 449] width 32 height 16
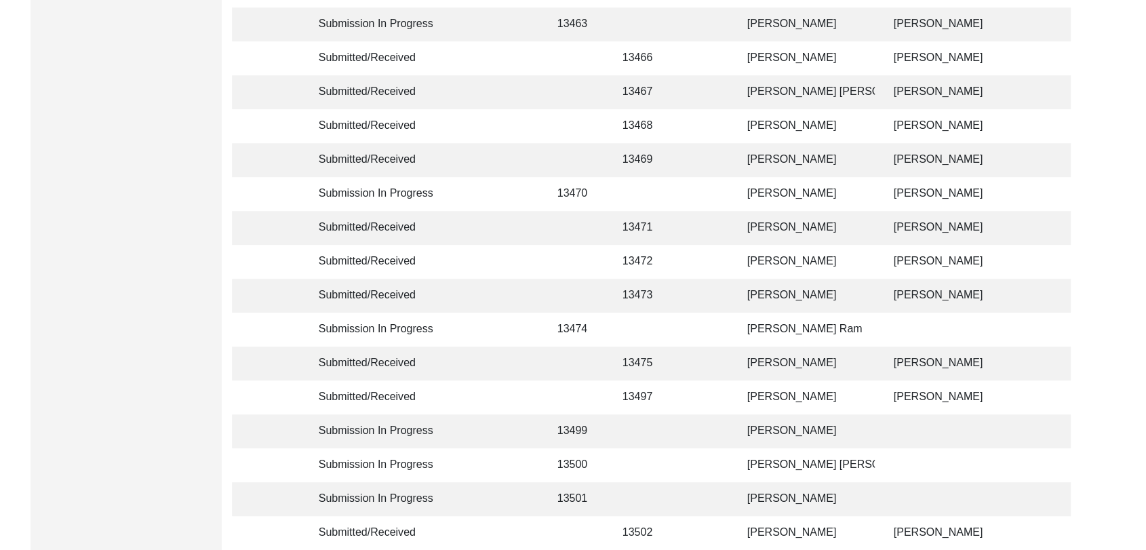
scroll to position [669, 0]
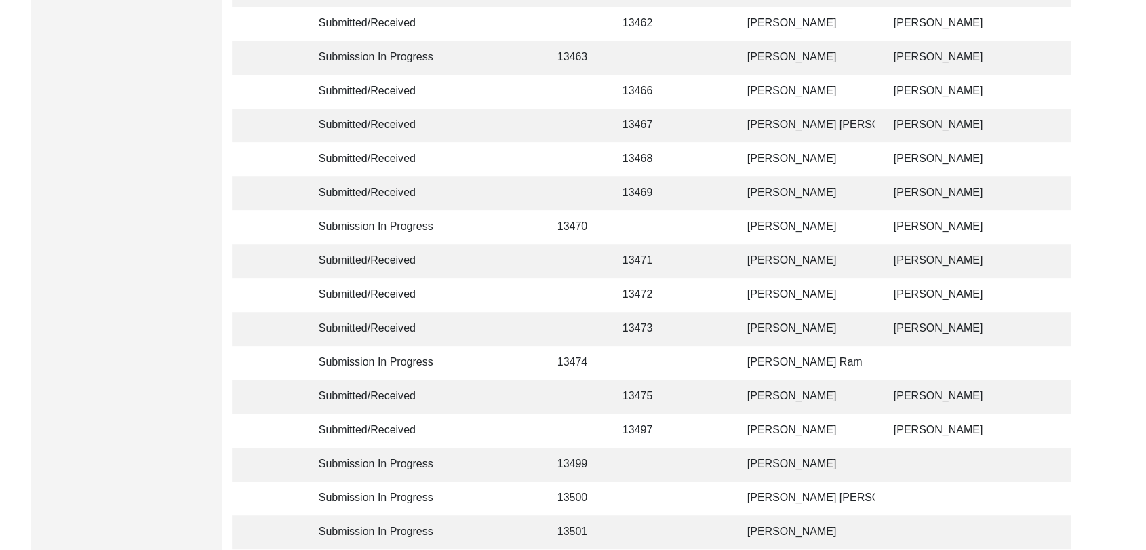
click at [776, 127] on td "[PERSON_NAME] [PERSON_NAME]" at bounding box center [807, 126] width 136 height 34
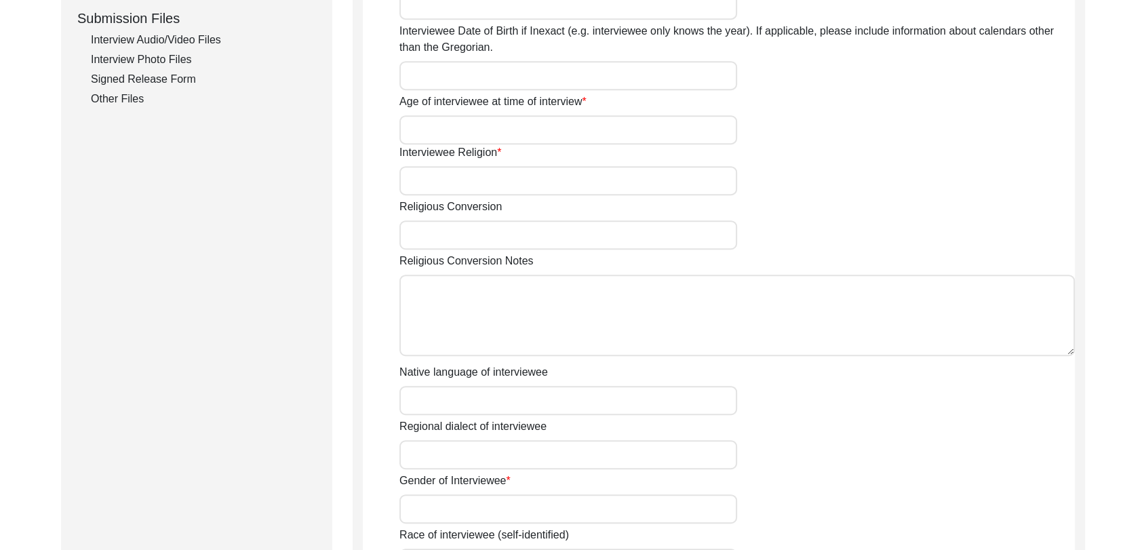
type input "[PERSON_NAME]"
type input "NA"
type input "[PERSON_NAME] [PERSON_NAME]"
type input "1922"
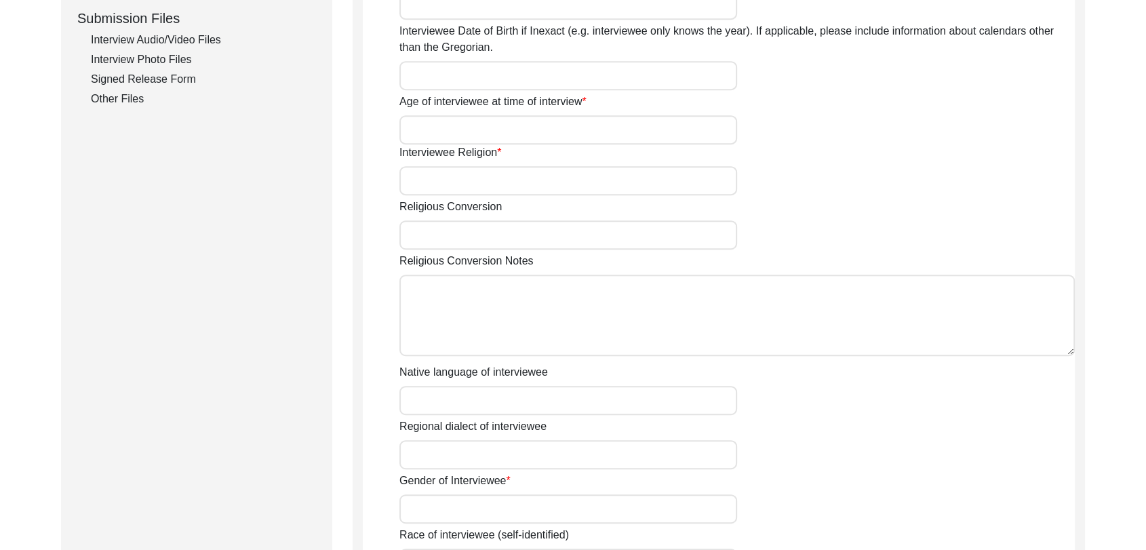
type input "1922"
type input "103 years approx"
type input "[DEMOGRAPHIC_DATA]"
type input "Panjabi"
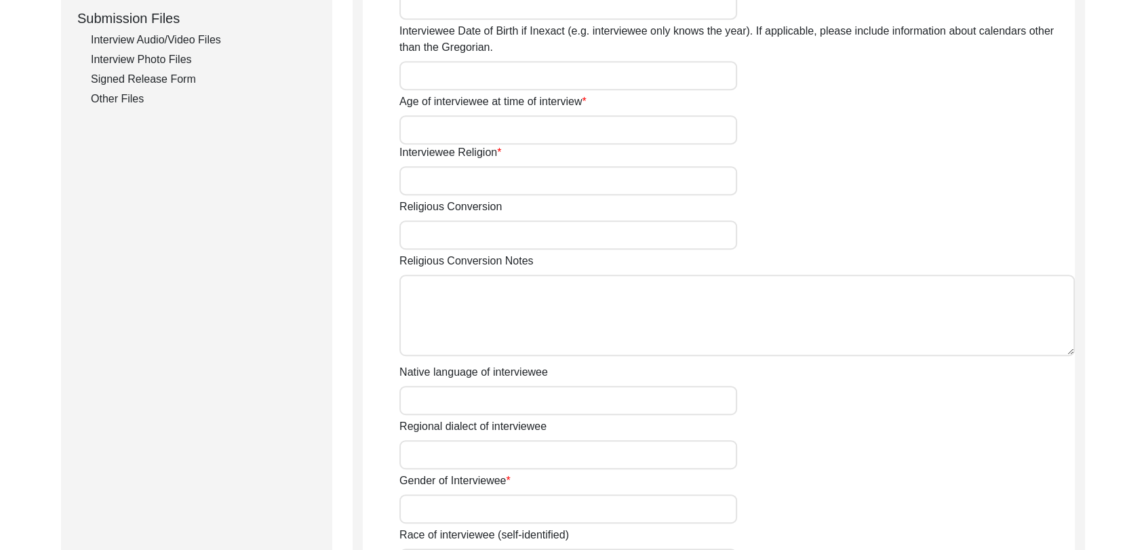
type input "[DEMOGRAPHIC_DATA]"
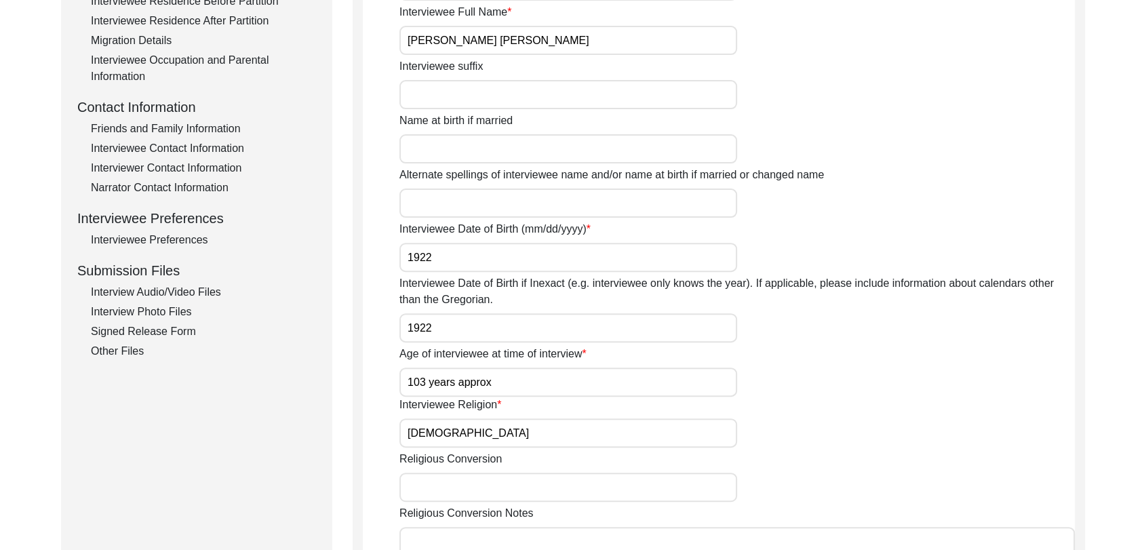
scroll to position [379, 0]
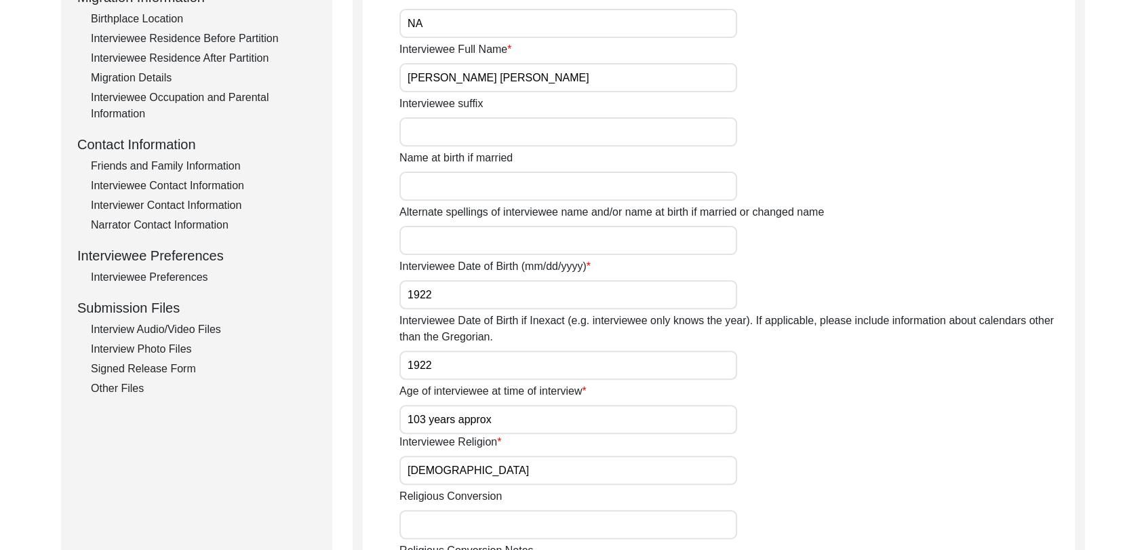
click at [199, 222] on div "Narrator Contact Information" at bounding box center [203, 225] width 225 height 16
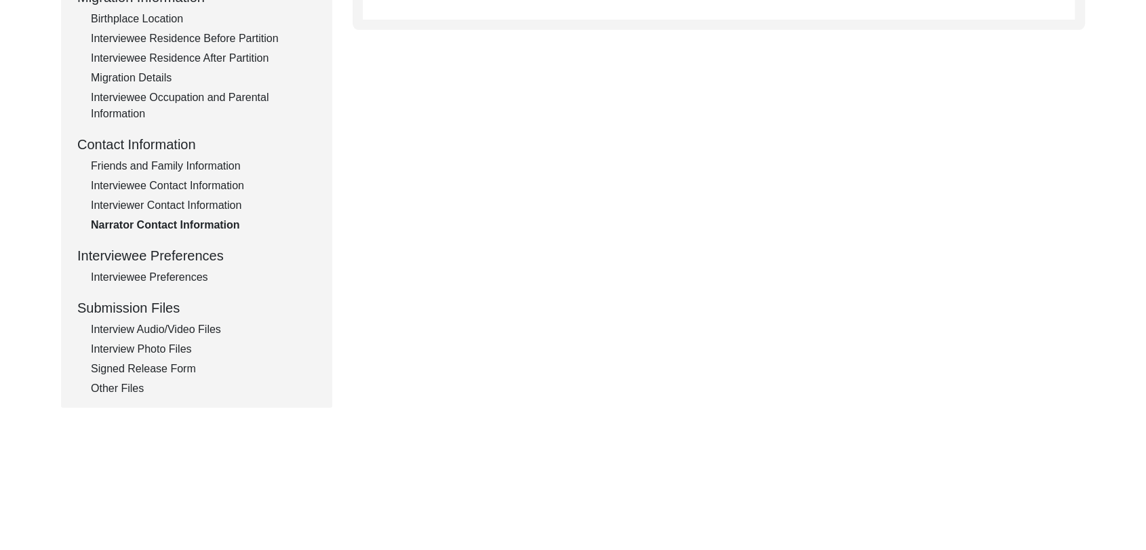
click at [184, 200] on div "Interviewer Contact Information" at bounding box center [203, 205] width 225 height 16
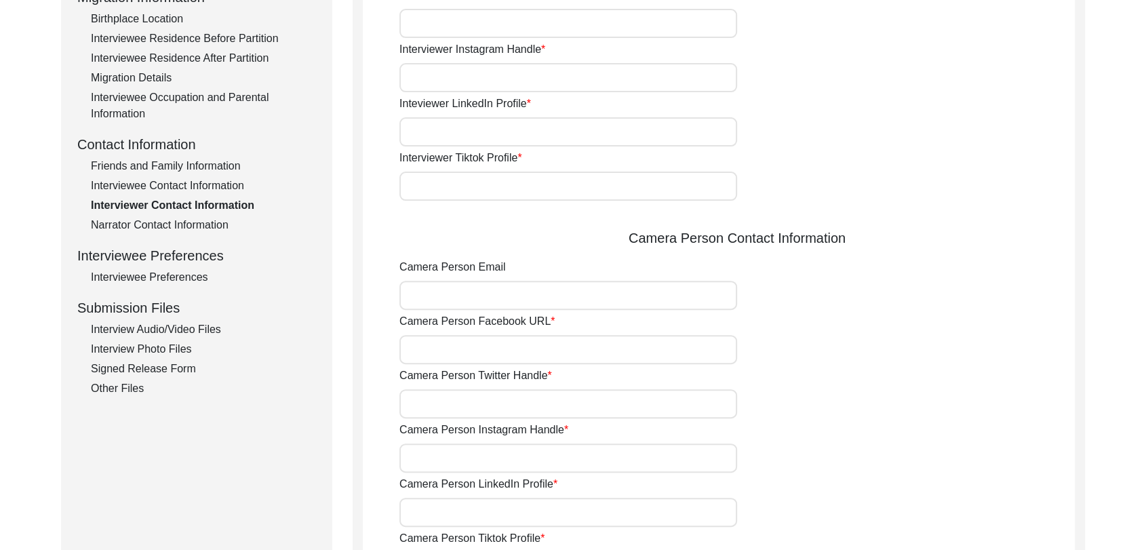
type input "9780788027"
type input "[PERSON_NAME][EMAIL_ADDRESS][PERSON_NAME][DOMAIN_NAME]"
type input "NA"
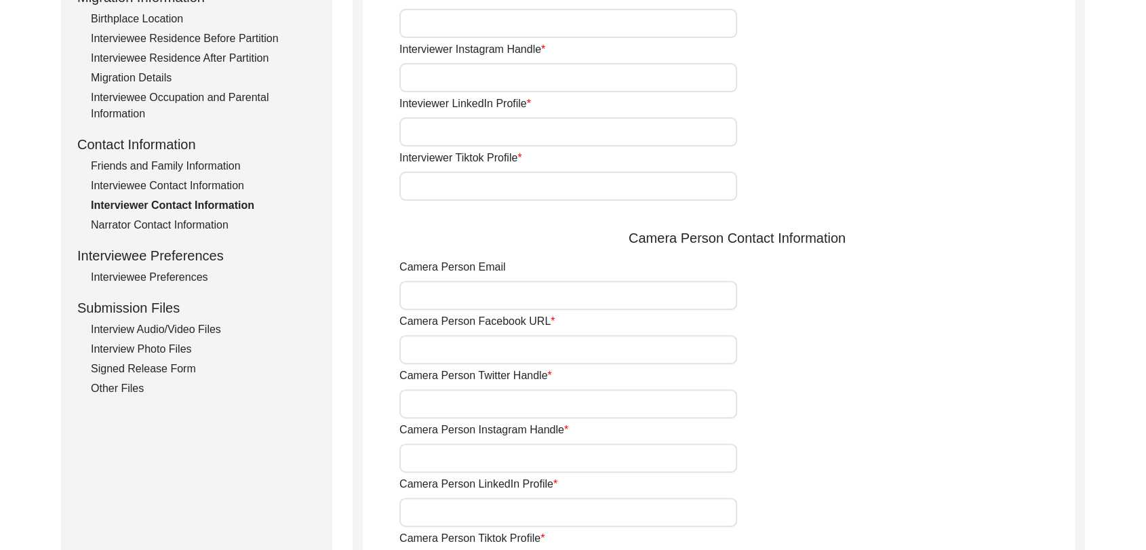
type input "NA"
type input "[PERSON_NAME][EMAIL_ADDRESS][PERSON_NAME][DOMAIN_NAME]"
type input "NA"
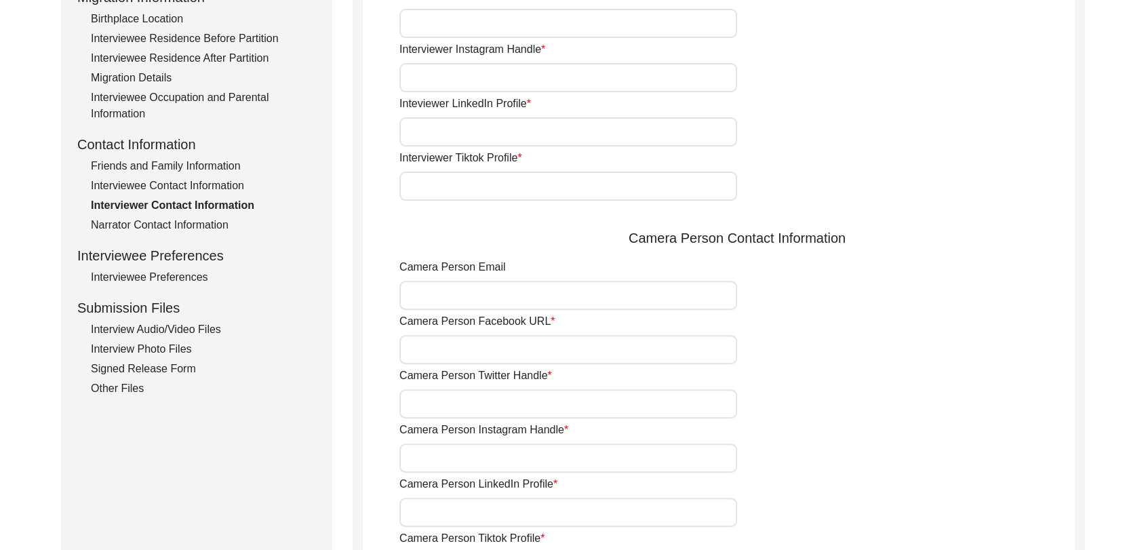
type input "NA"
type input "9780788027"
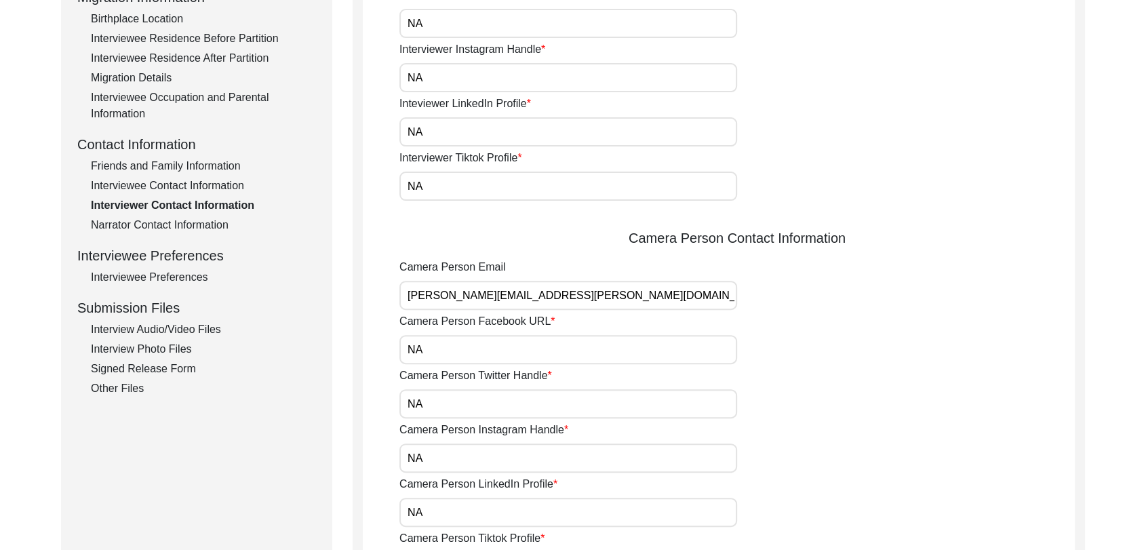
click at [178, 187] on div "Interviewee Contact Information" at bounding box center [203, 186] width 225 height 16
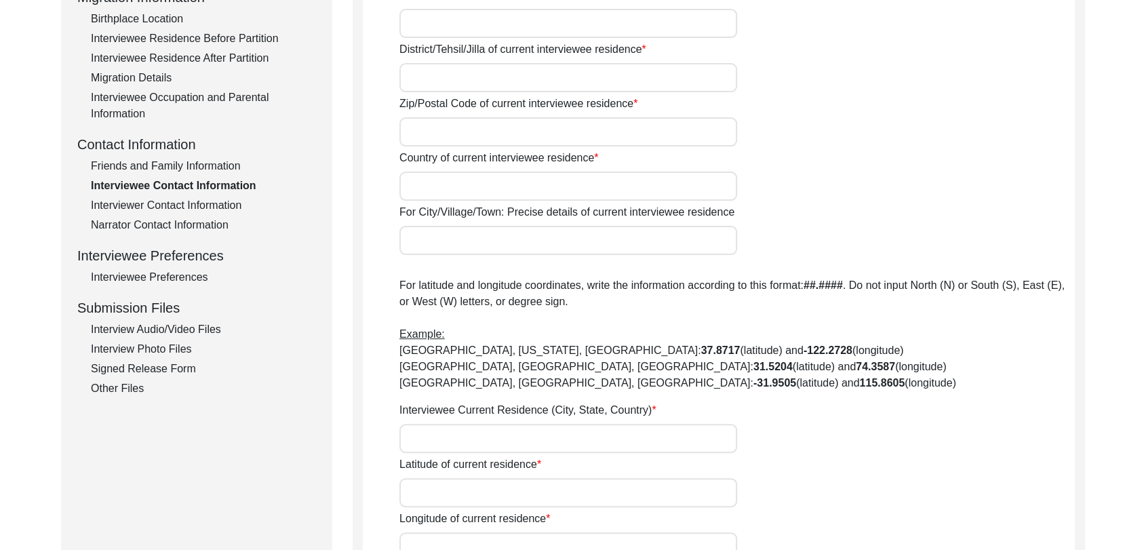
type input "Na"
type input "[PERSON_NAME]"
type input "[GEOGRAPHIC_DATA]"
type input "Bathinda"
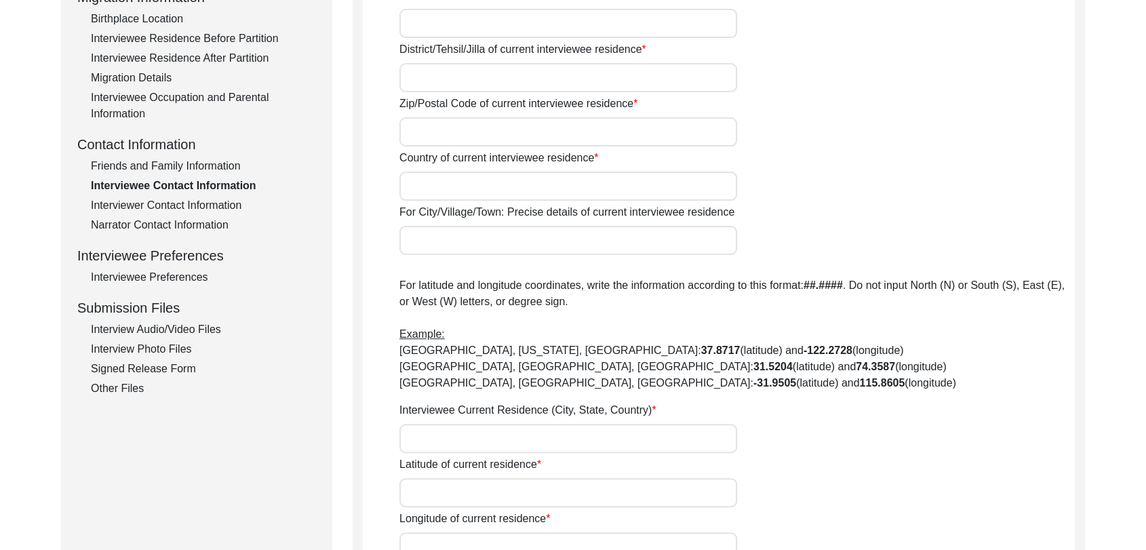
type input "151302"
type input "[GEOGRAPHIC_DATA]"
type input "[PERSON_NAME], [GEOGRAPHIC_DATA], [GEOGRAPHIC_DATA], [GEOGRAPHIC_DATA]"
type input "29.955633"
type input "75.158510"
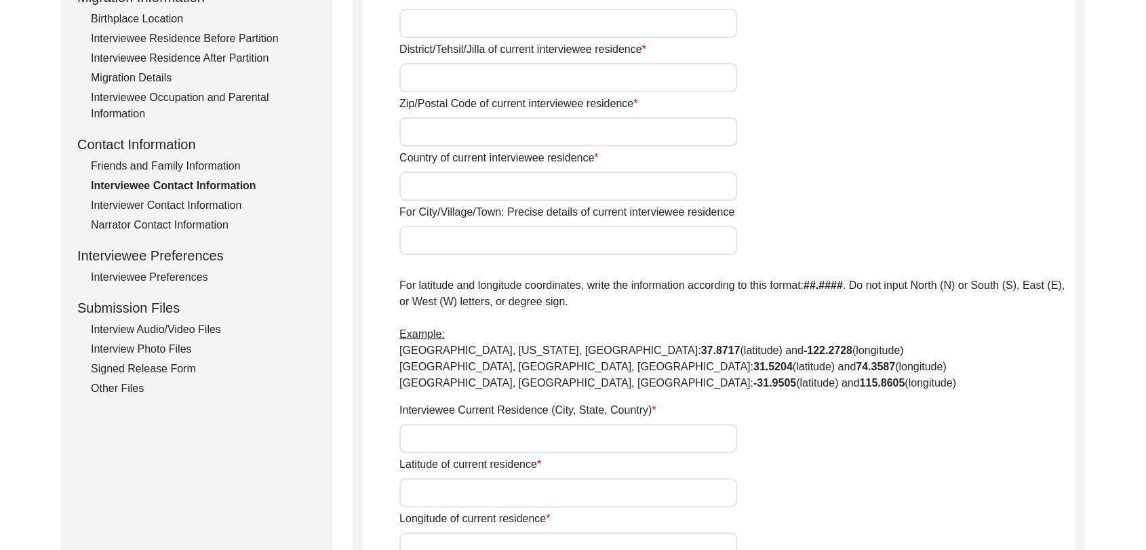
type input "000000"
type input "NA"
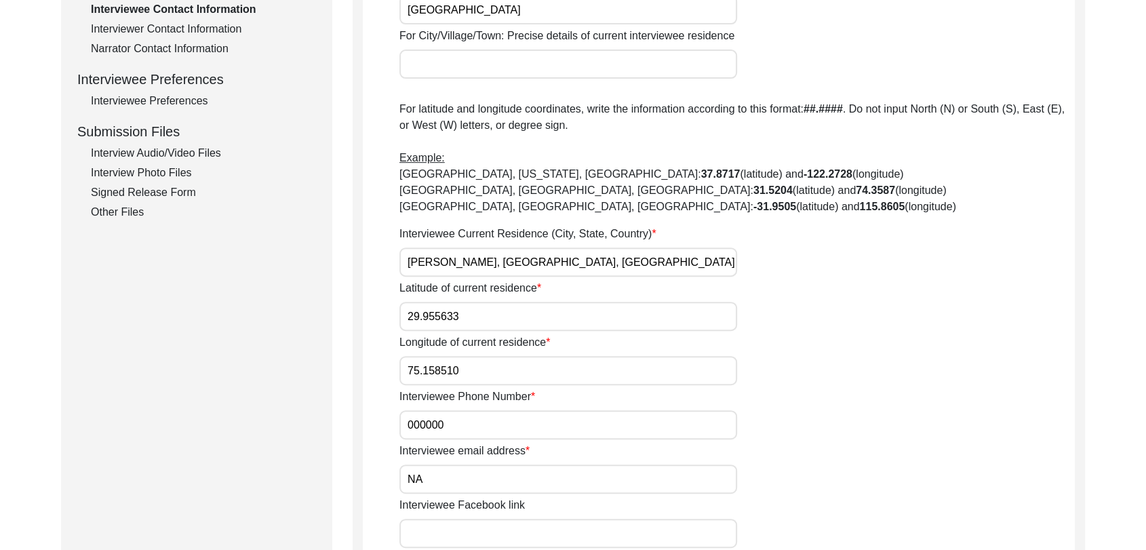
scroll to position [562, 0]
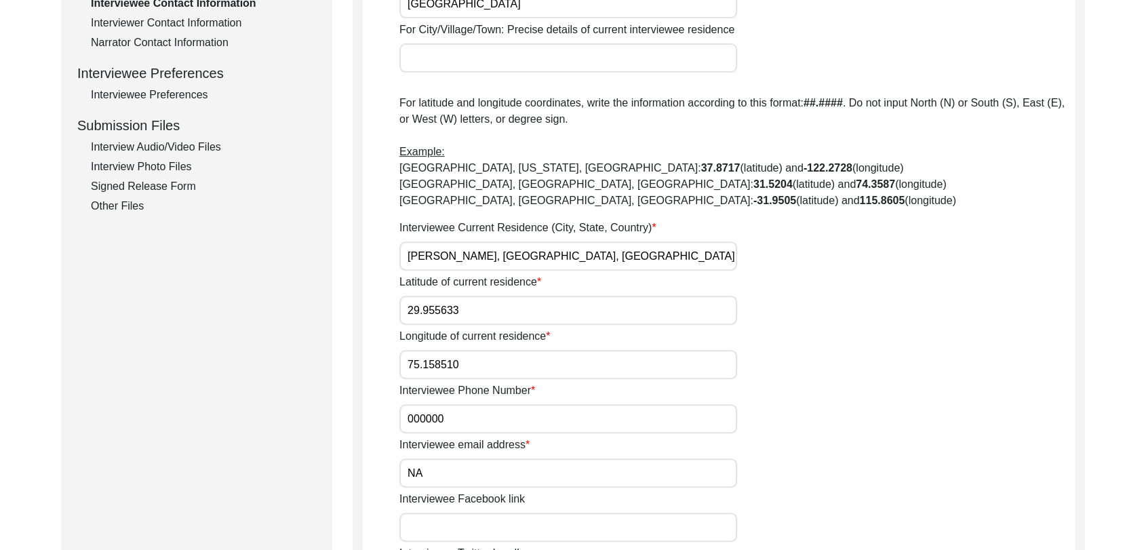
click at [452, 419] on input "000000" at bounding box center [568, 418] width 338 height 29
type input "0"
type input "8"
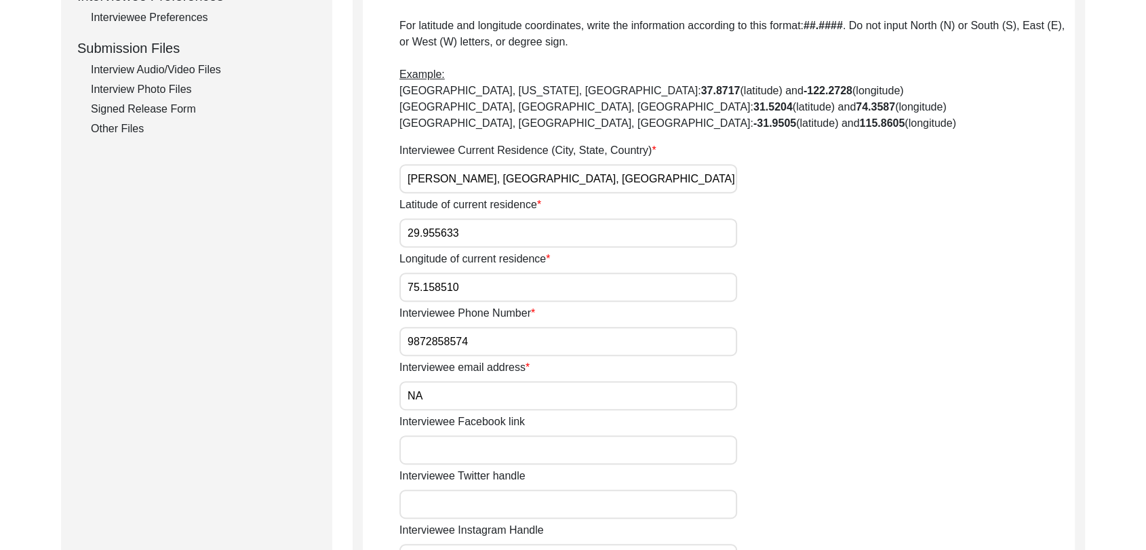
scroll to position [640, 0]
type input "9872858574"
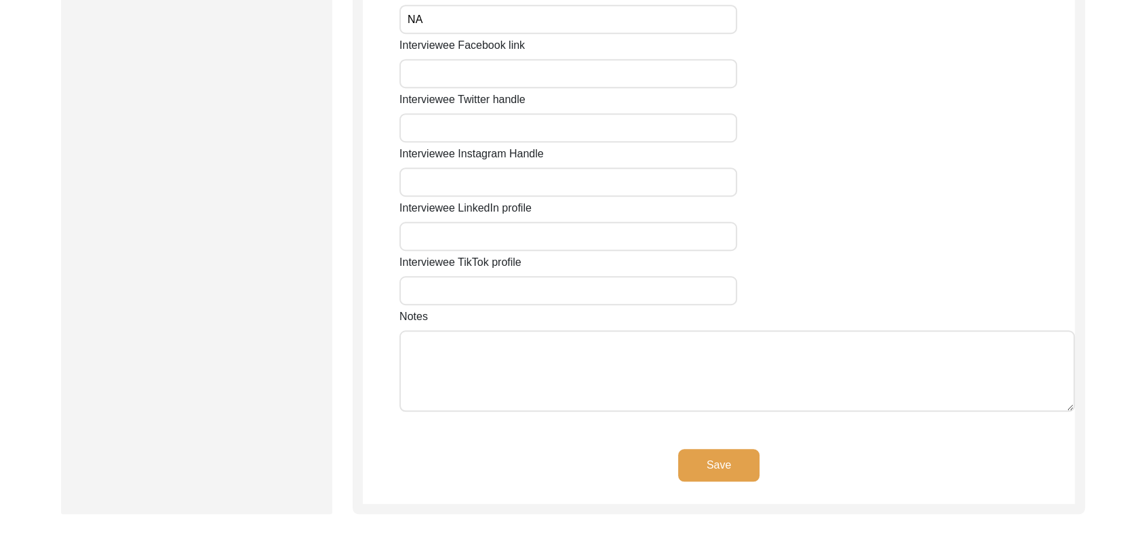
scroll to position [1016, 0]
click at [718, 451] on button "Save" at bounding box center [718, 464] width 81 height 33
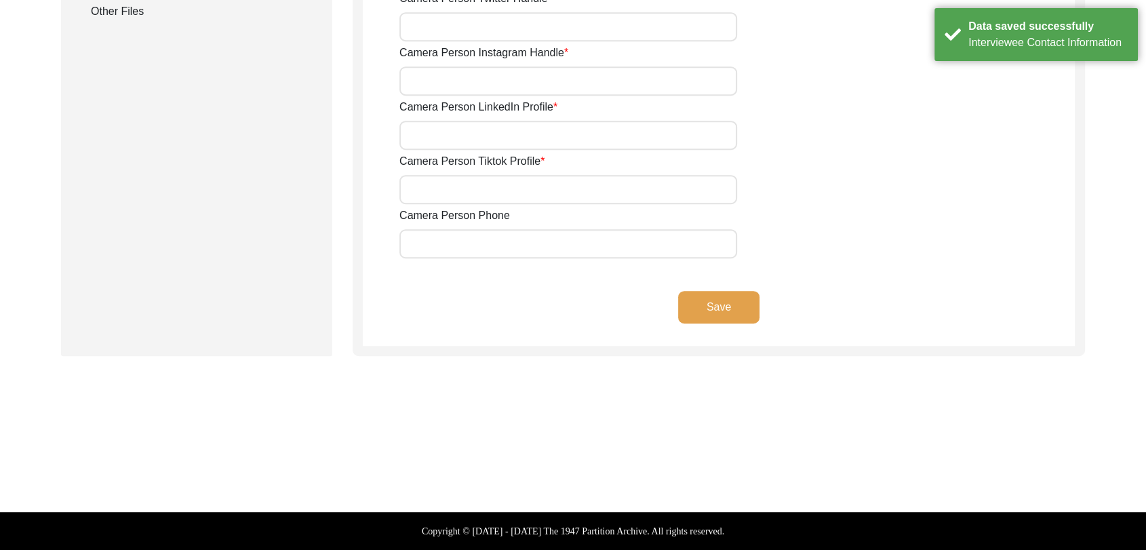
scroll to position [755, 0]
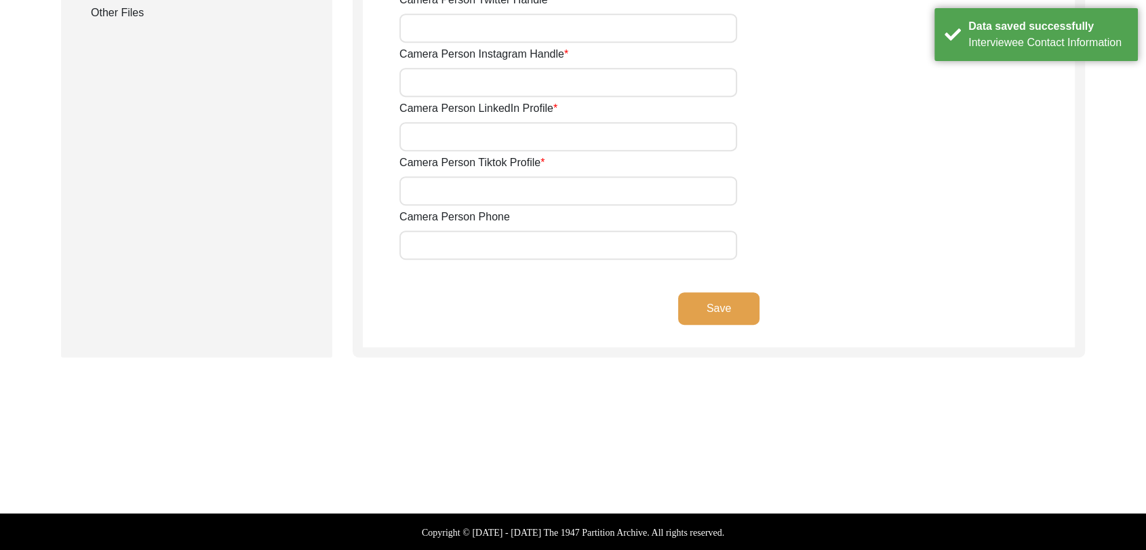
type input "9780788027"
type input "[PERSON_NAME][EMAIL_ADDRESS][PERSON_NAME][DOMAIN_NAME]"
type input "NA"
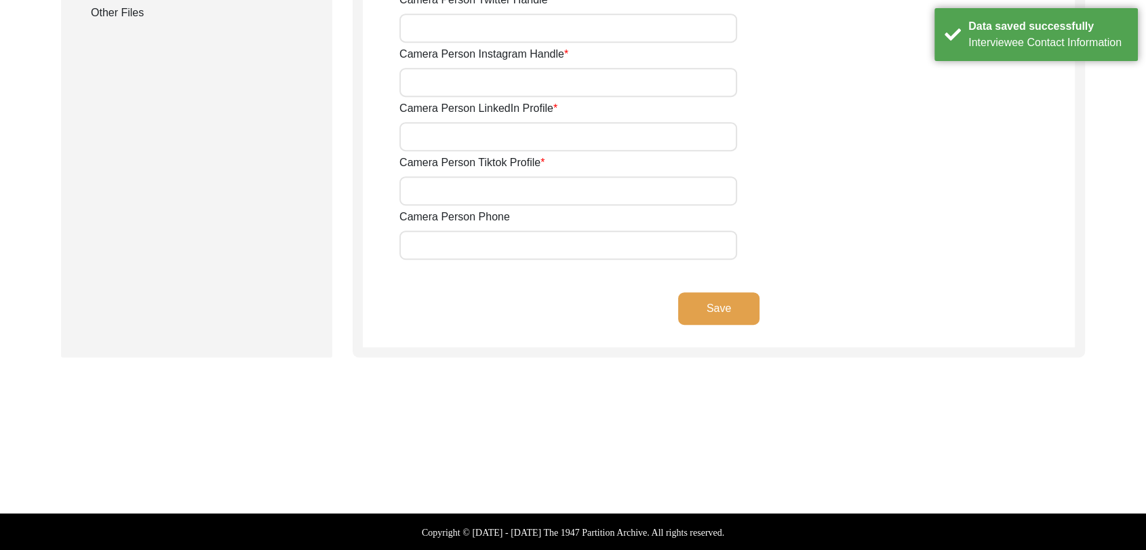
type input "NA"
type input "[PERSON_NAME][EMAIL_ADDRESS][PERSON_NAME][DOMAIN_NAME]"
type input "NA"
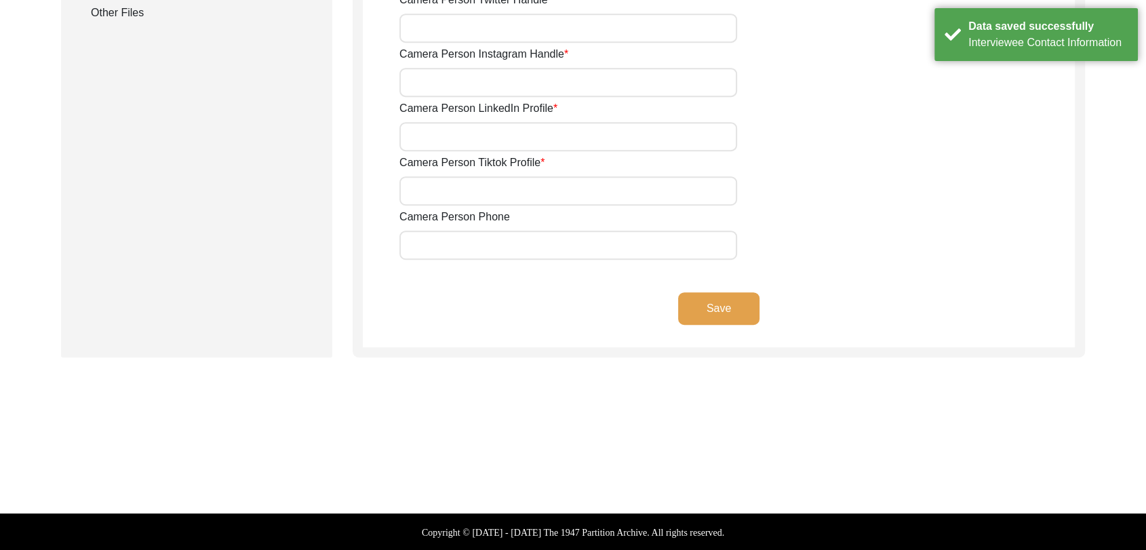
type input "NA"
type input "9780788027"
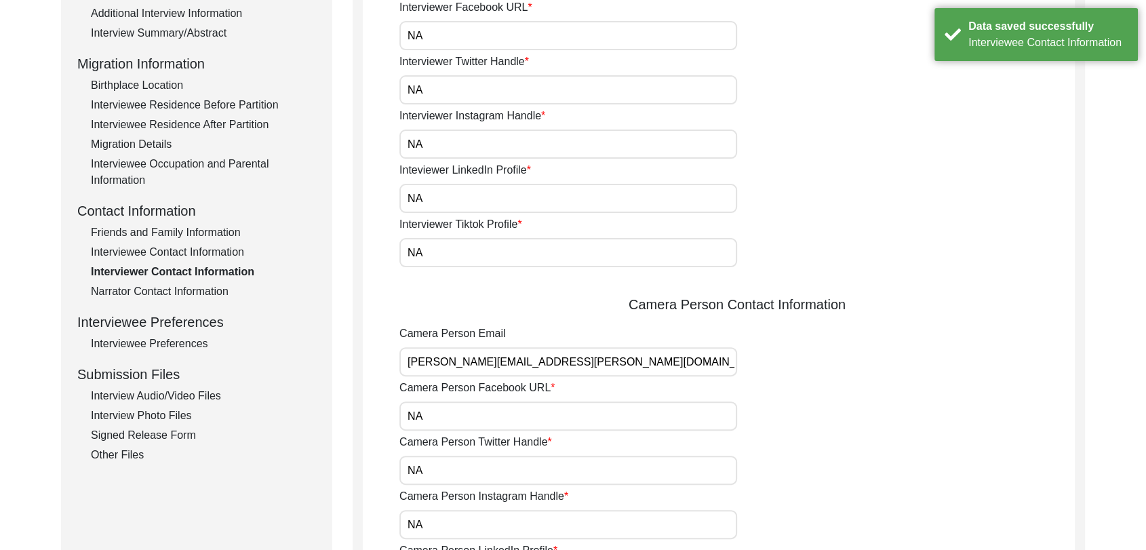
scroll to position [309, 0]
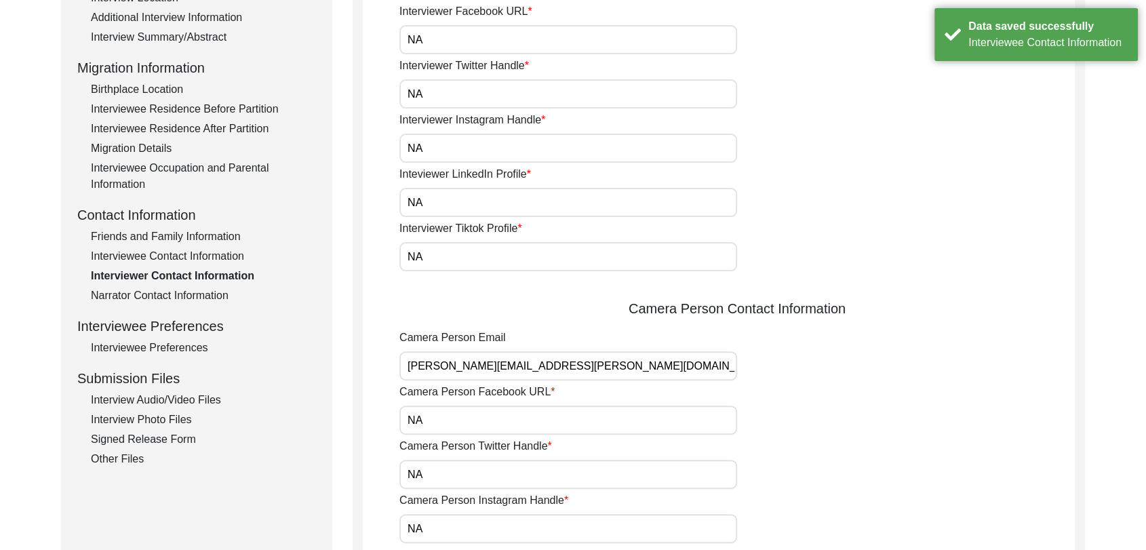
click at [174, 233] on div "Friends and Family Information" at bounding box center [203, 237] width 225 height 16
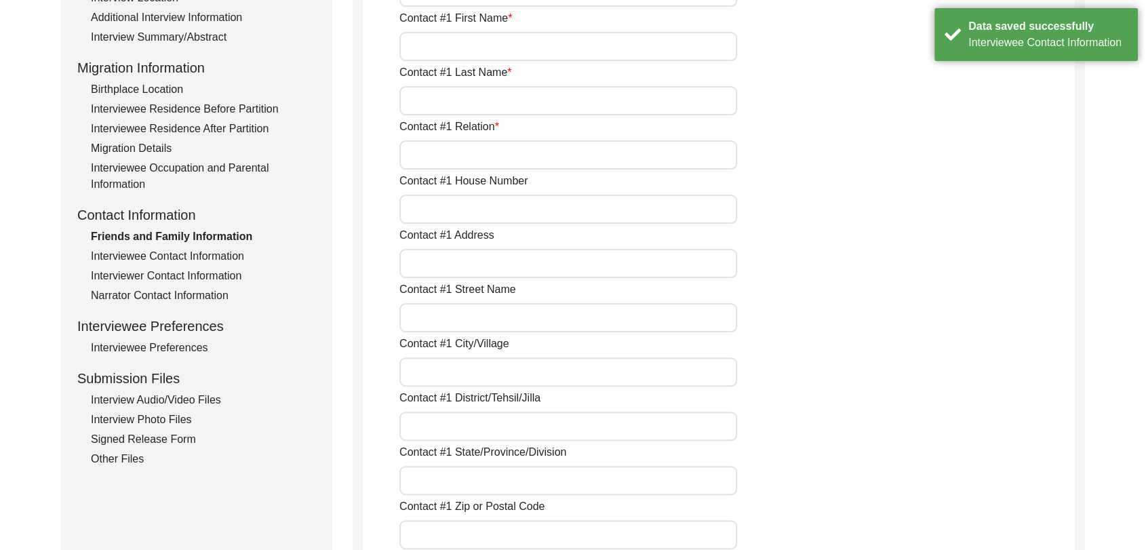
type input "[PERSON_NAME]"
type input "Son"
type input "Na"
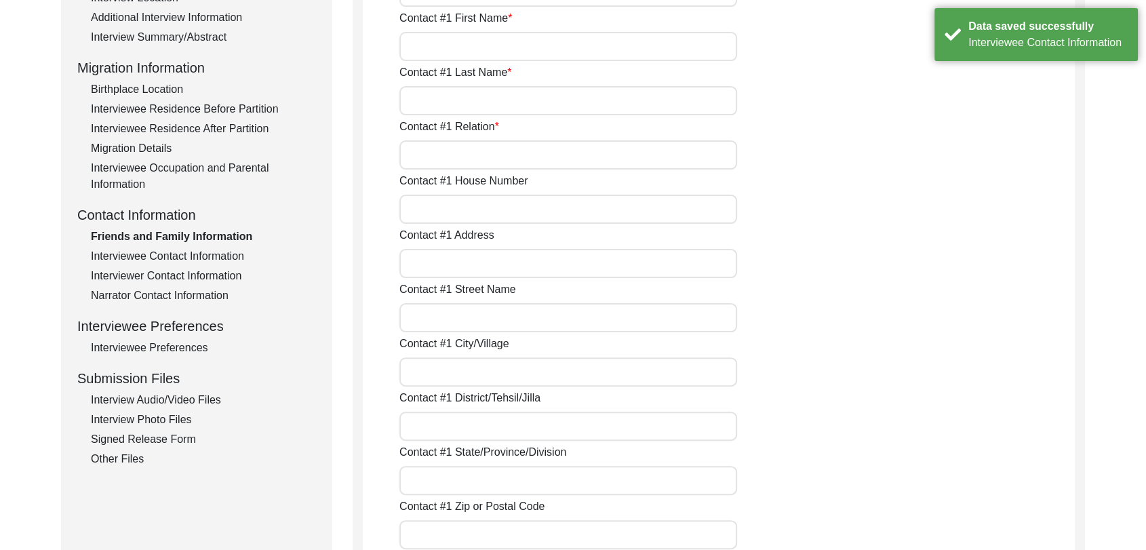
type input "[PERSON_NAME]"
type input "Bathinda"
type input "[GEOGRAPHIC_DATA]"
type input "9872858574"
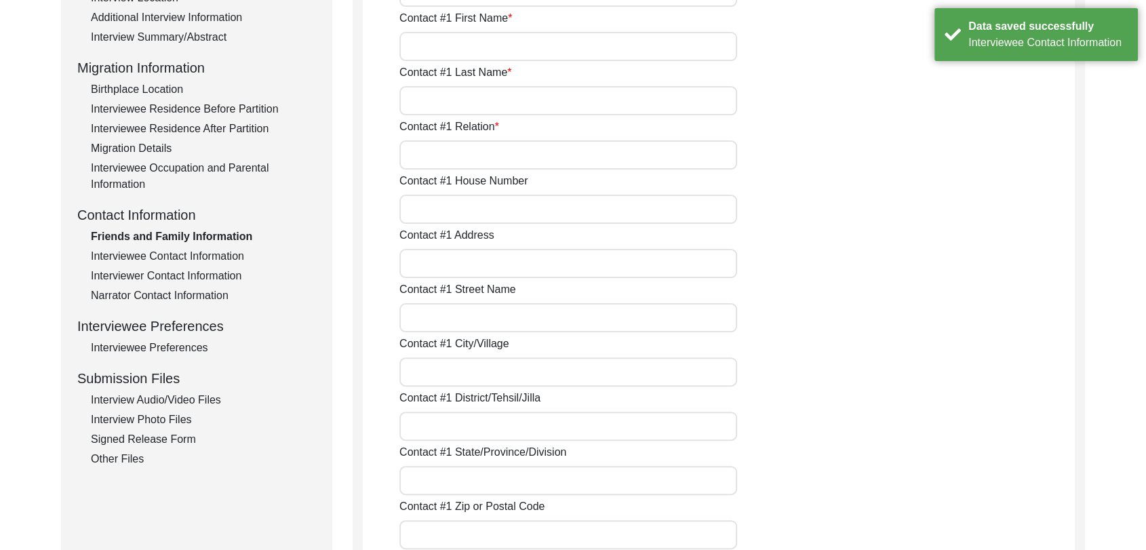
type input "NA"
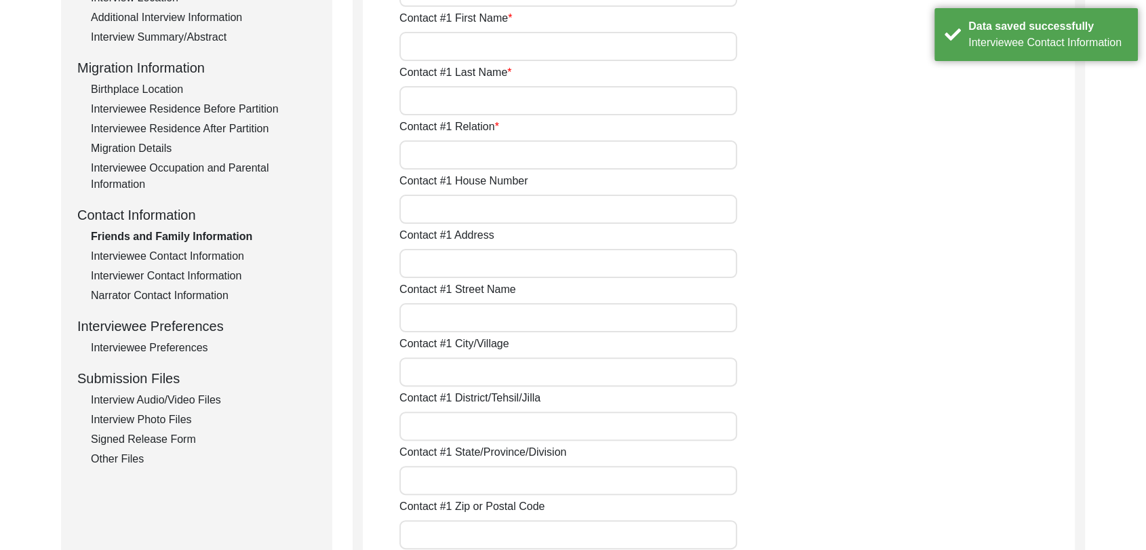
type input "NA"
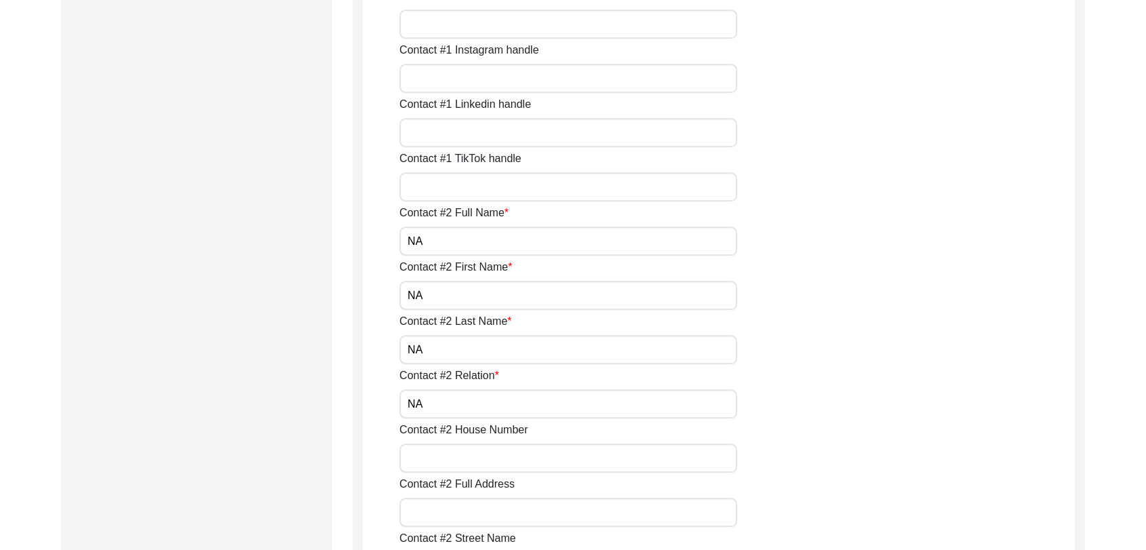
scroll to position [1147, 0]
click at [450, 235] on input "NA" at bounding box center [568, 238] width 338 height 29
type input "N"
type input "[PERSON_NAME]"
click at [455, 290] on input "NA" at bounding box center [568, 292] width 338 height 29
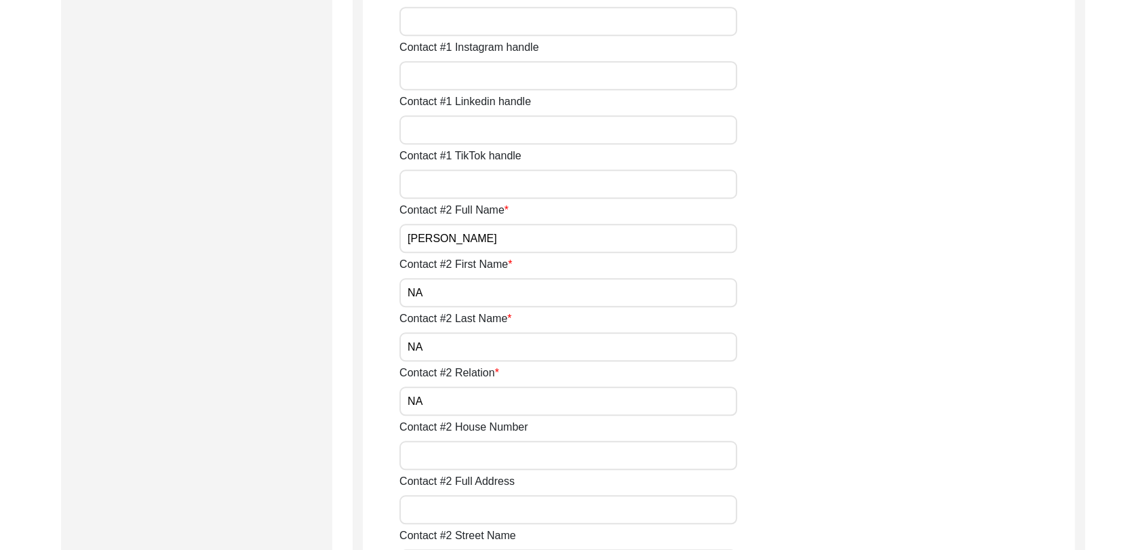
type input "N"
type input "[PERSON_NAME]"
click at [450, 350] on input "NA" at bounding box center [568, 346] width 338 height 29
type input "N"
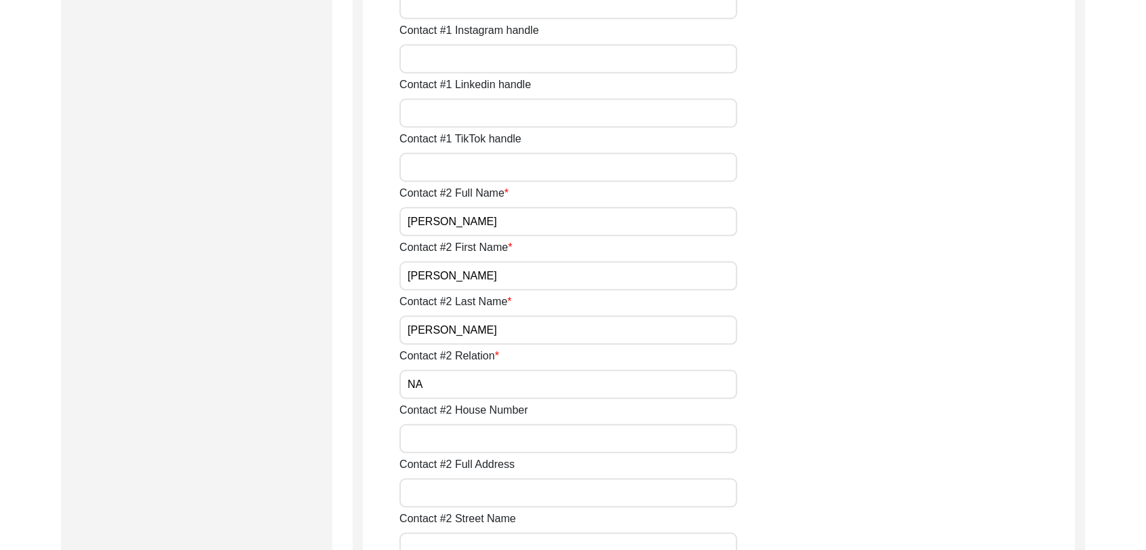
scroll to position [1166, 0]
type input "[PERSON_NAME]"
click at [436, 378] on input "NA" at bounding box center [568, 382] width 338 height 29
type input "N"
type input "S"
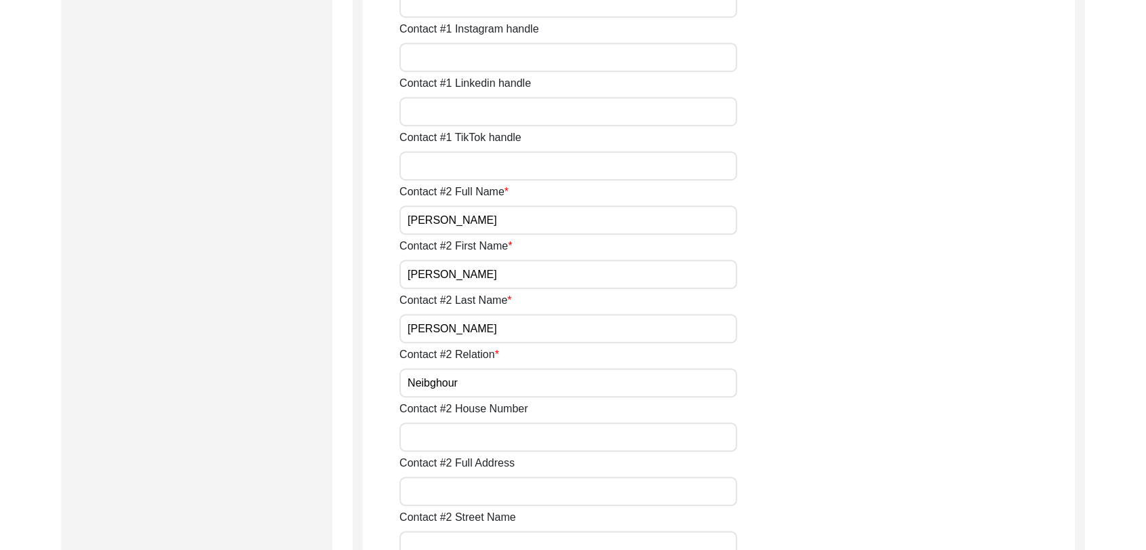
click at [435, 435] on input "Contact #2 House Number" at bounding box center [568, 436] width 338 height 29
click at [439, 380] on input "Neibghour" at bounding box center [568, 382] width 338 height 29
click at [484, 435] on input "Contact #2 House Number" at bounding box center [568, 436] width 338 height 29
click at [463, 381] on input "Neighbour" at bounding box center [568, 382] width 338 height 29
type input "Neighbor"
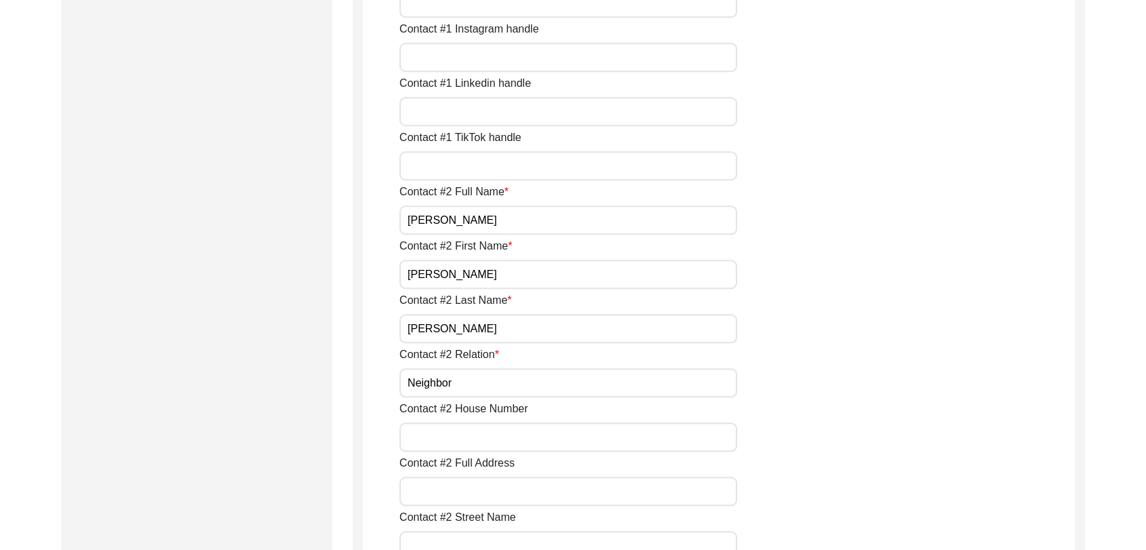
click at [482, 444] on input "Contact #2 House Number" at bounding box center [568, 436] width 338 height 29
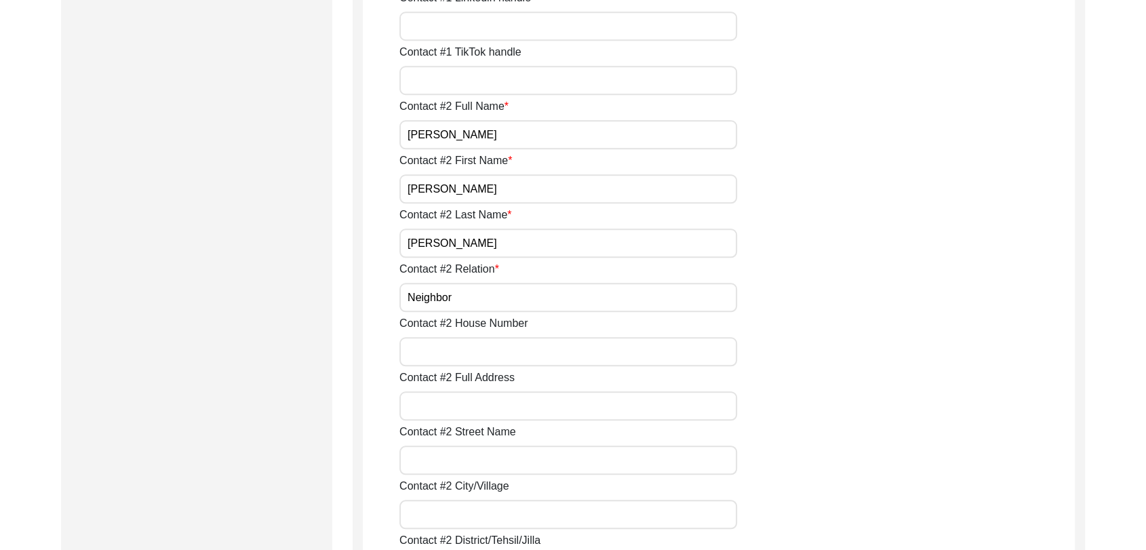
scroll to position [1253, 0]
click at [433, 504] on input "Contact #2 City/Village" at bounding box center [568, 512] width 338 height 29
type input "[PERSON_NAME]"
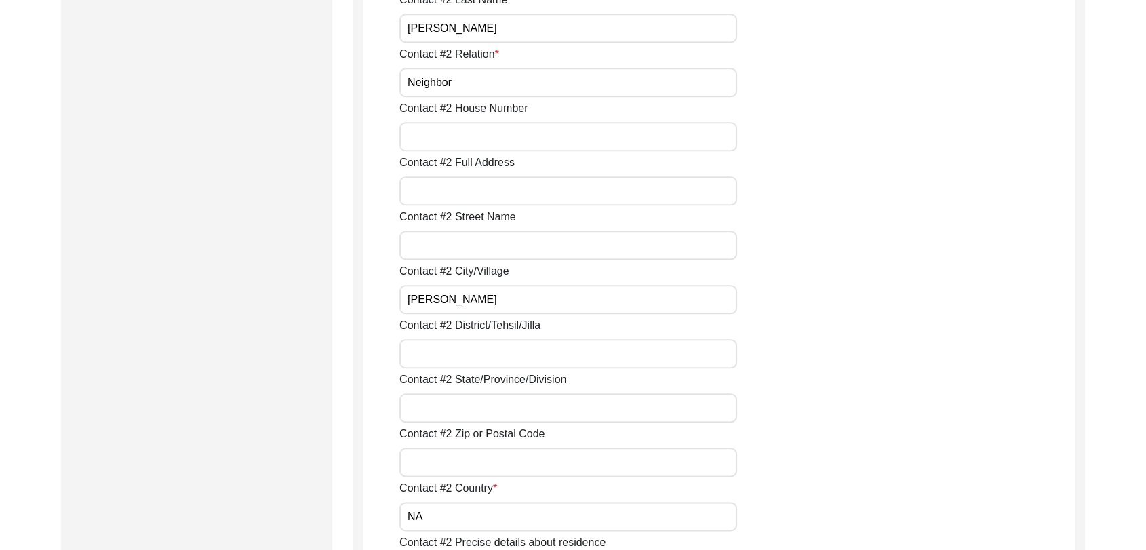
scroll to position [1470, 0]
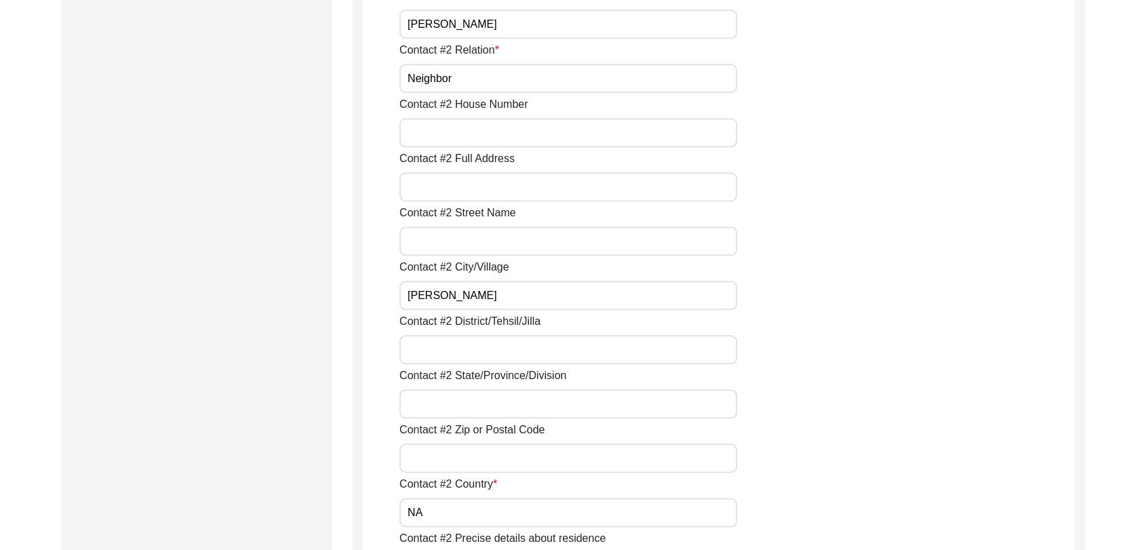
click at [443, 351] on input "Contact #2 District/Tehsil/Jilla" at bounding box center [568, 349] width 338 height 29
type input "Bathinda"
click at [430, 392] on input "Contact #2 State/Province/Division" at bounding box center [568, 403] width 338 height 29
type input "[GEOGRAPHIC_DATA]"
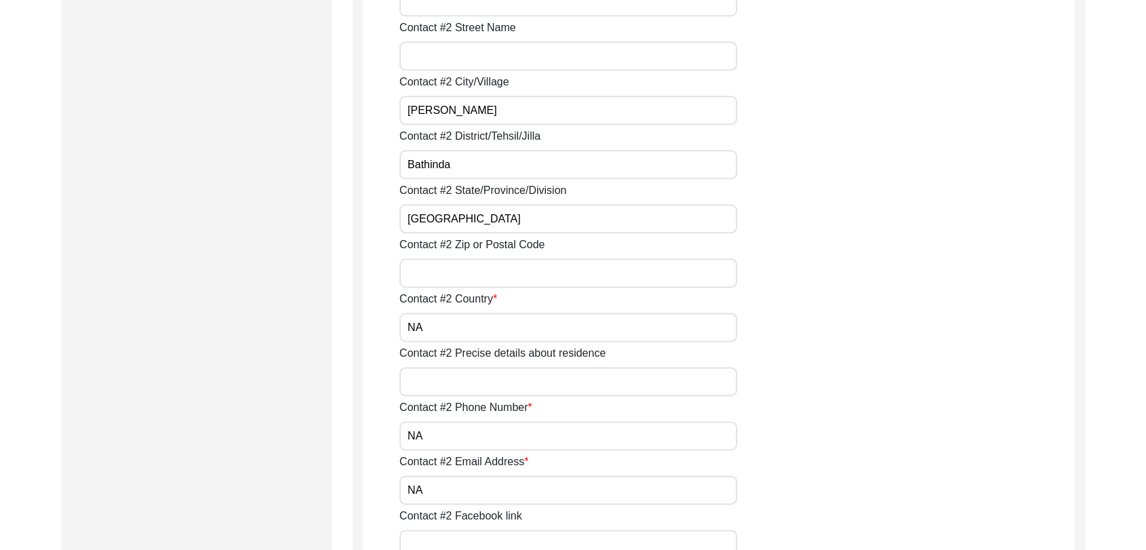
scroll to position [1665, 0]
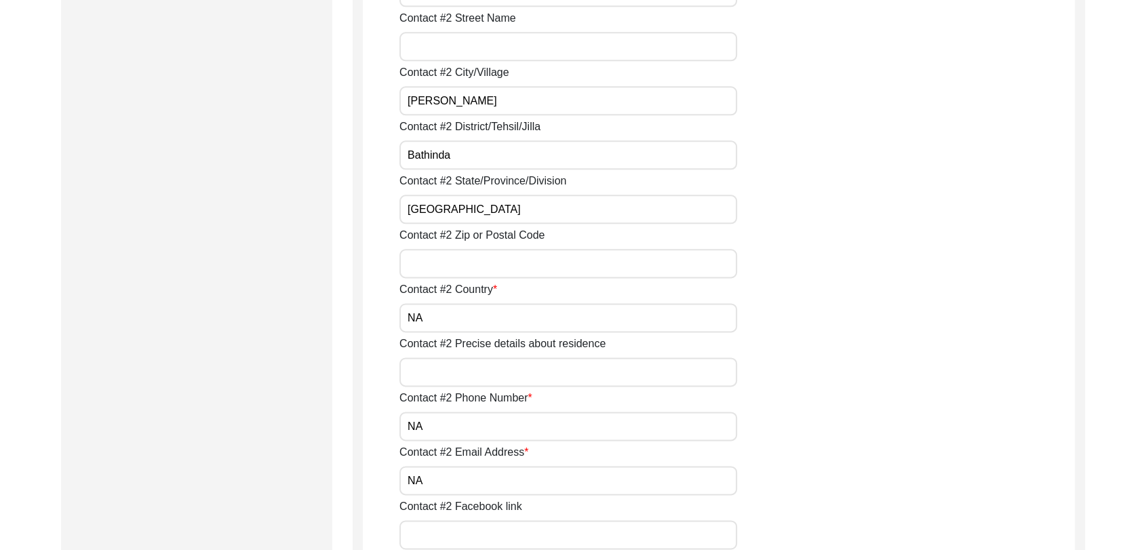
click at [434, 321] on input "NA" at bounding box center [568, 317] width 338 height 29
type input "N"
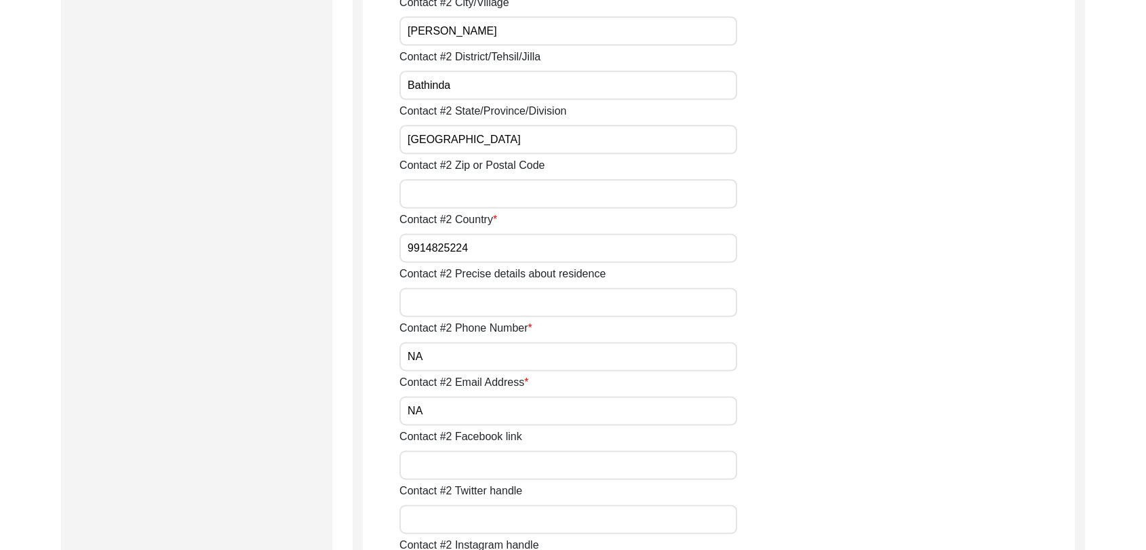
scroll to position [1735, 0]
click at [405, 247] on input "9914825224" at bounding box center [568, 247] width 338 height 29
click at [471, 250] on input "9914825224" at bounding box center [568, 247] width 338 height 29
click at [455, 247] on input "9914825224" at bounding box center [568, 247] width 338 height 29
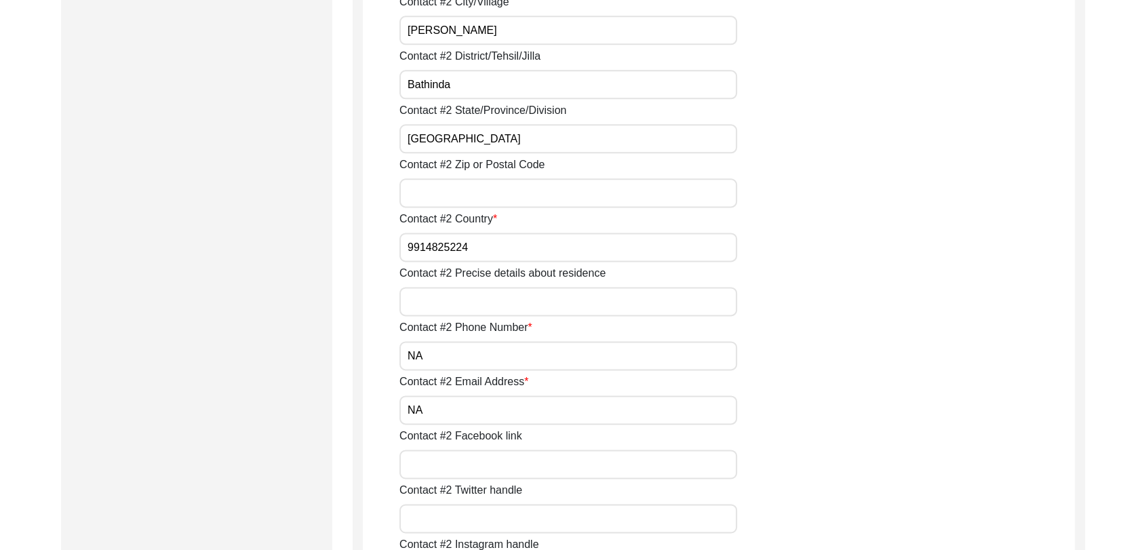
click at [455, 247] on input "9914825224" at bounding box center [568, 247] width 338 height 29
type input "9914825224"
click at [437, 356] on input "NA" at bounding box center [568, 355] width 338 height 29
type input "N"
paste input "9914825224"
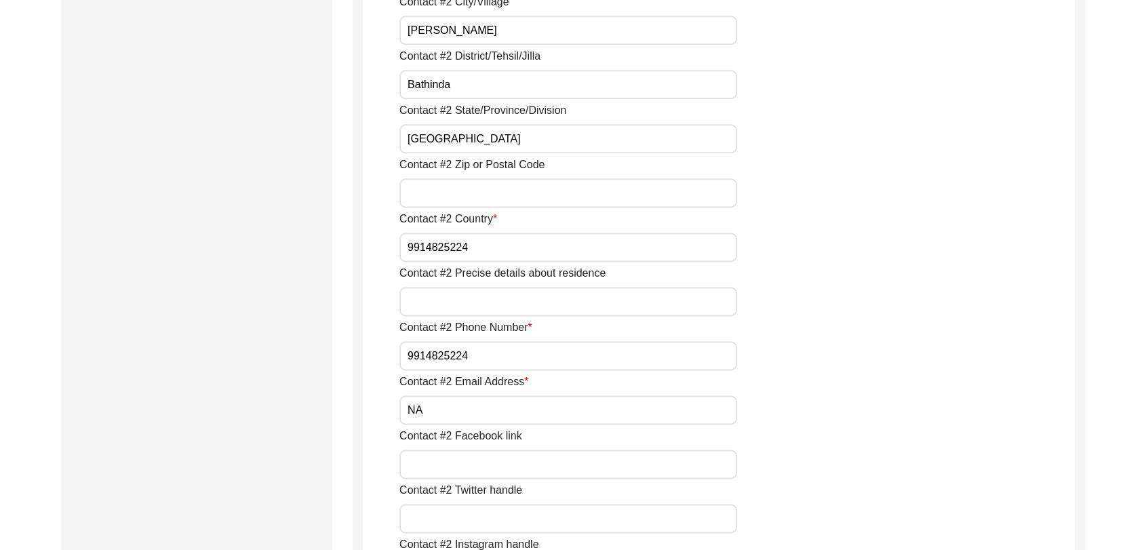
type input "9914825224"
click at [473, 248] on input "9914825224" at bounding box center [568, 247] width 338 height 29
type input "9"
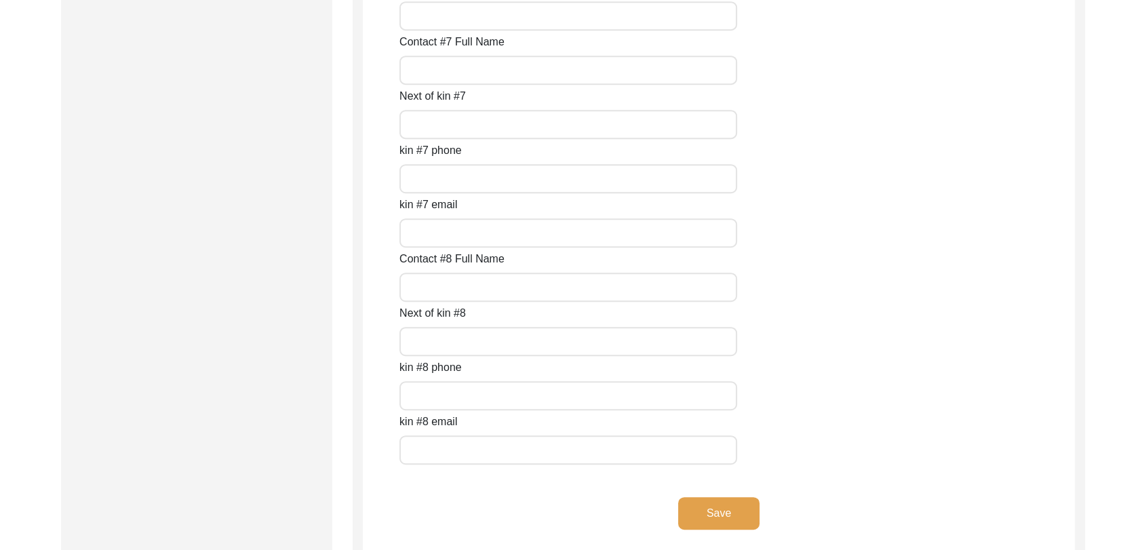
scroll to position [6078, 0]
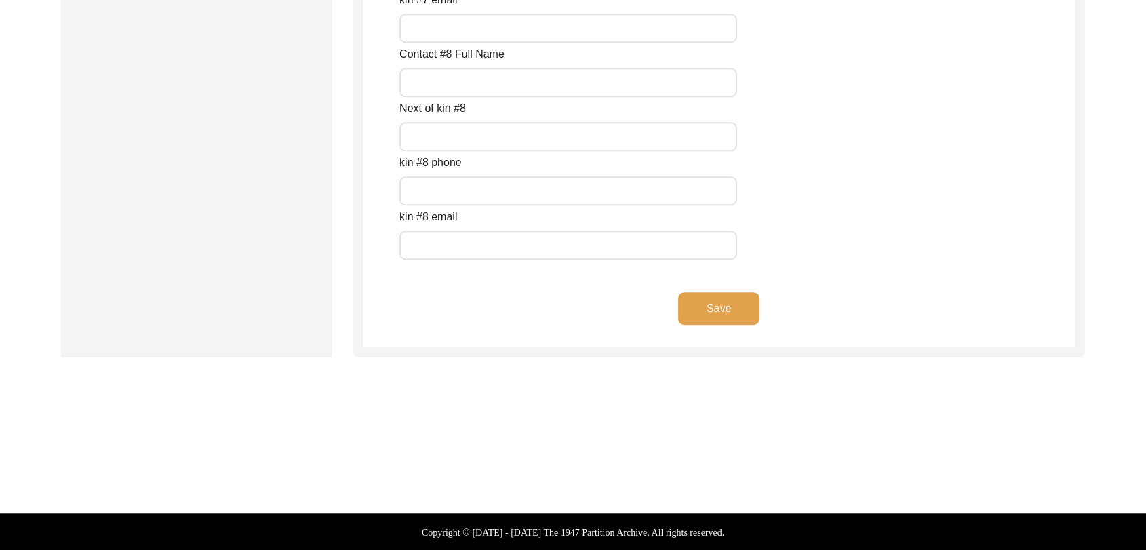
type input "[GEOGRAPHIC_DATA]"
click at [725, 308] on button "Save" at bounding box center [718, 308] width 81 height 33
type input "Na"
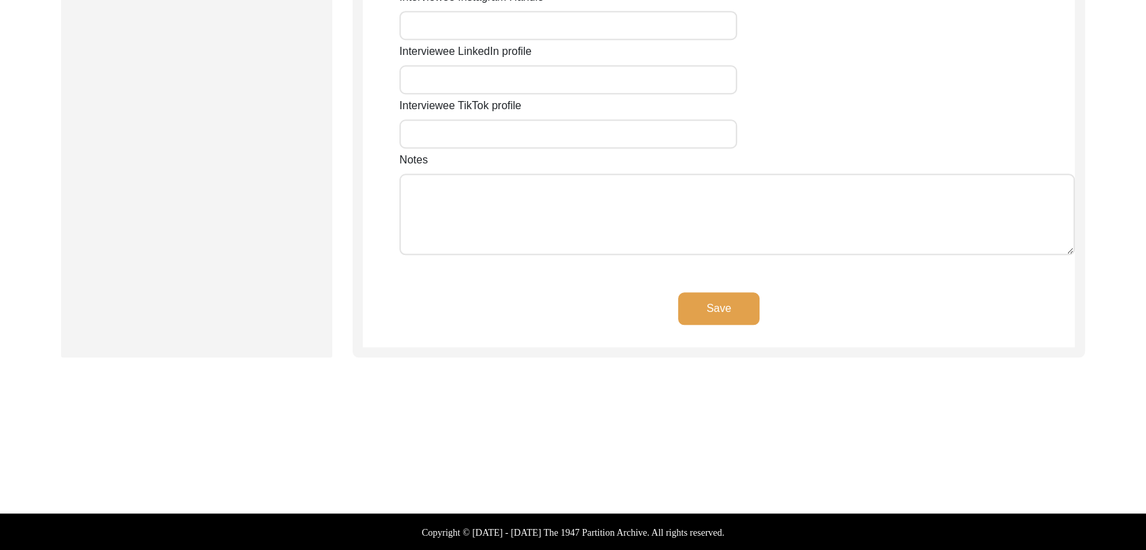
type input "[PERSON_NAME]"
type input "[GEOGRAPHIC_DATA]"
type input "Bathinda"
type input "151302"
type input "[GEOGRAPHIC_DATA]"
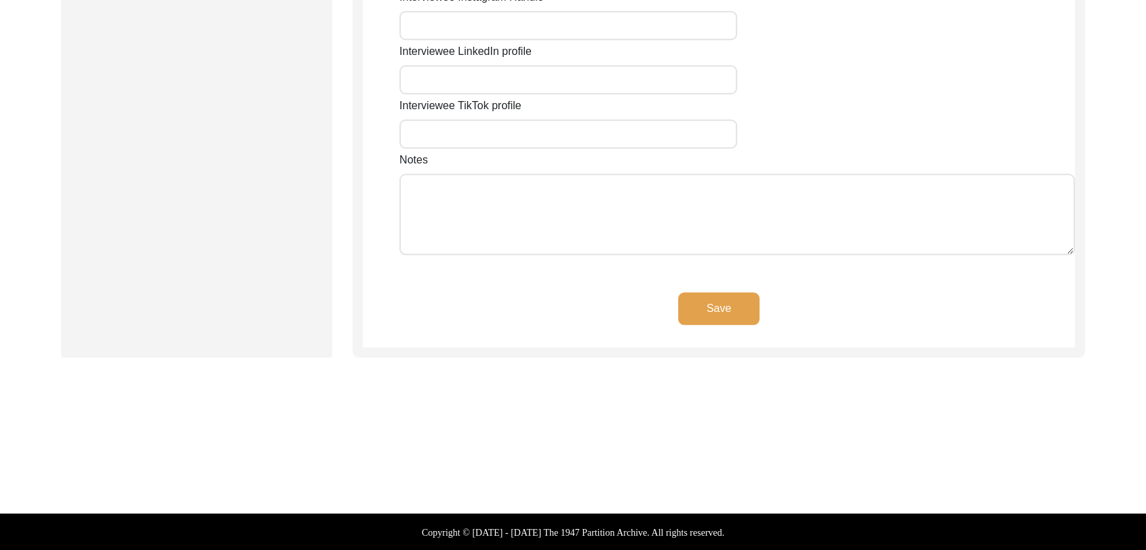
type input "[PERSON_NAME], [GEOGRAPHIC_DATA], [GEOGRAPHIC_DATA], [GEOGRAPHIC_DATA]"
type input "29.955633"
type input "75.158510"
type input "9872858574"
type input "NA"
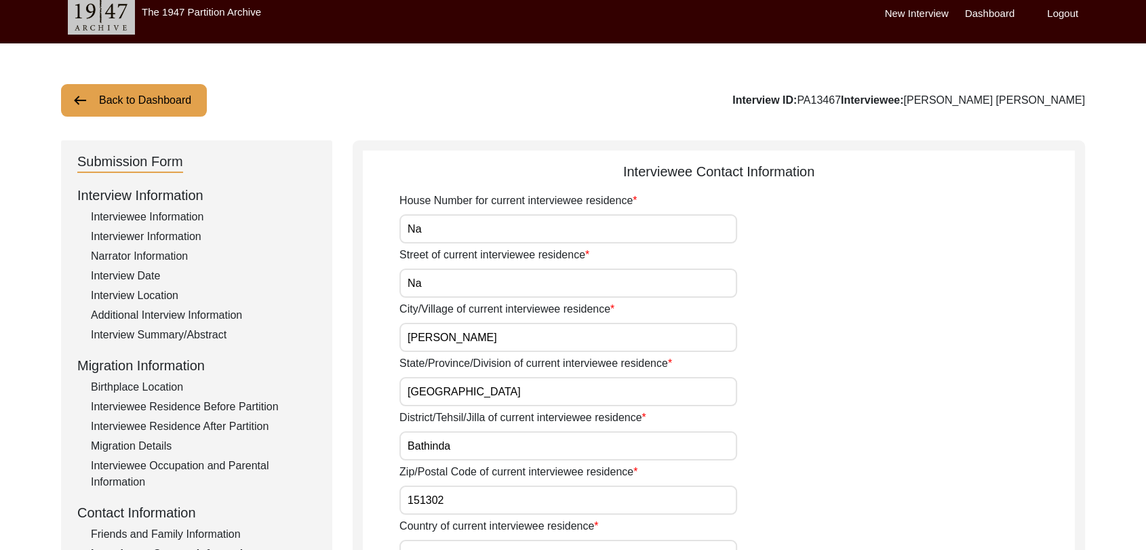
scroll to position [0, 0]
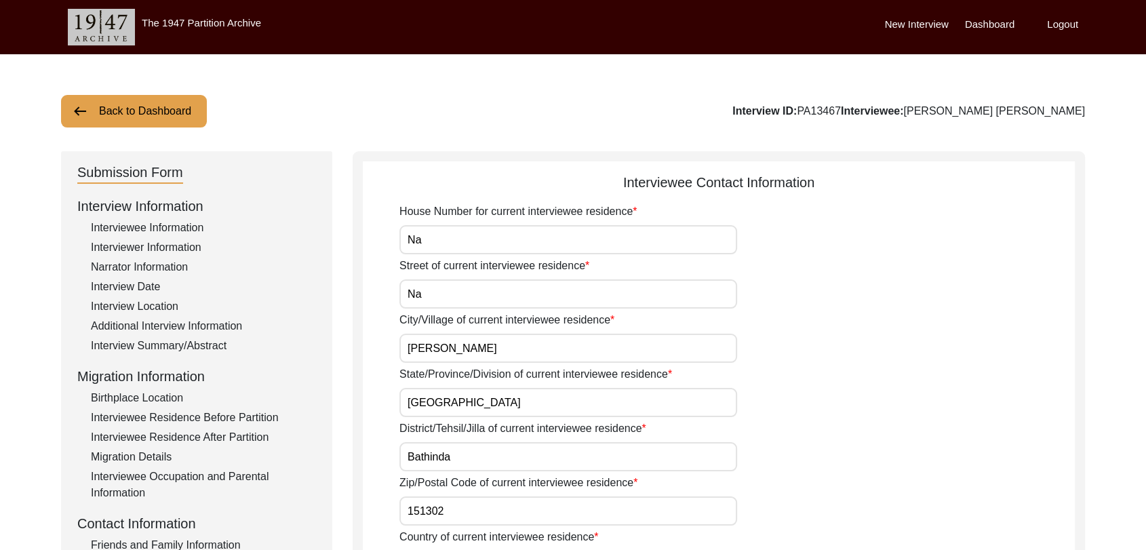
click at [1002, 26] on label "Dashboard" at bounding box center [990, 25] width 50 height 16
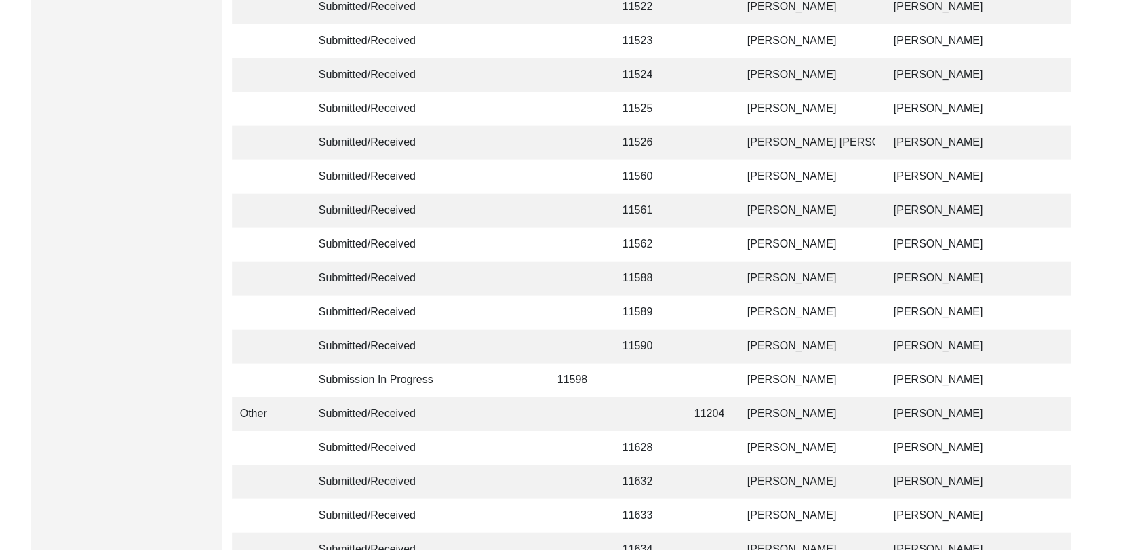
scroll to position [3231, 0]
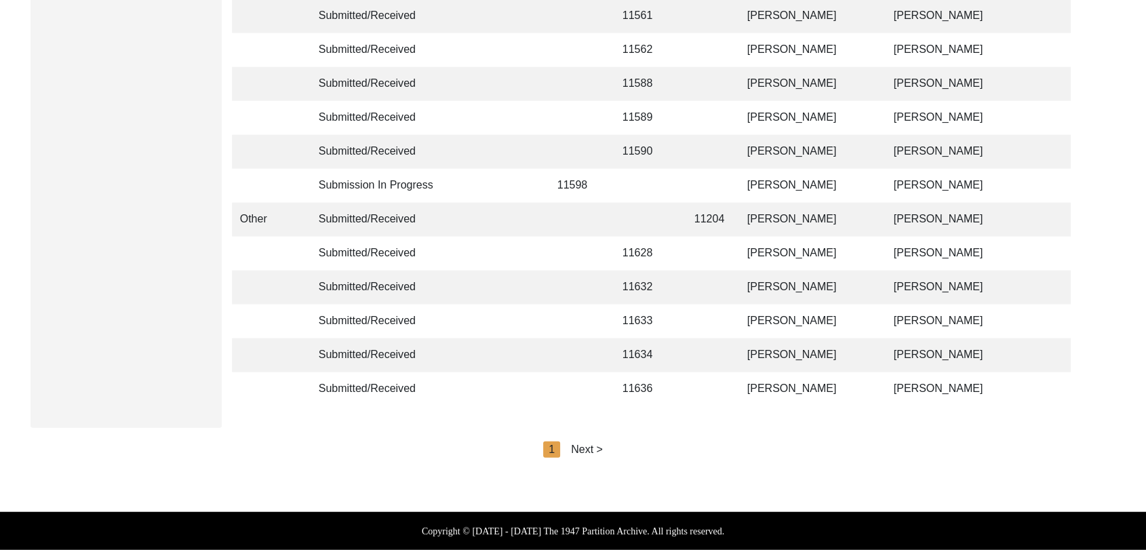
click at [589, 448] on div "Next >" at bounding box center [587, 449] width 32 height 16
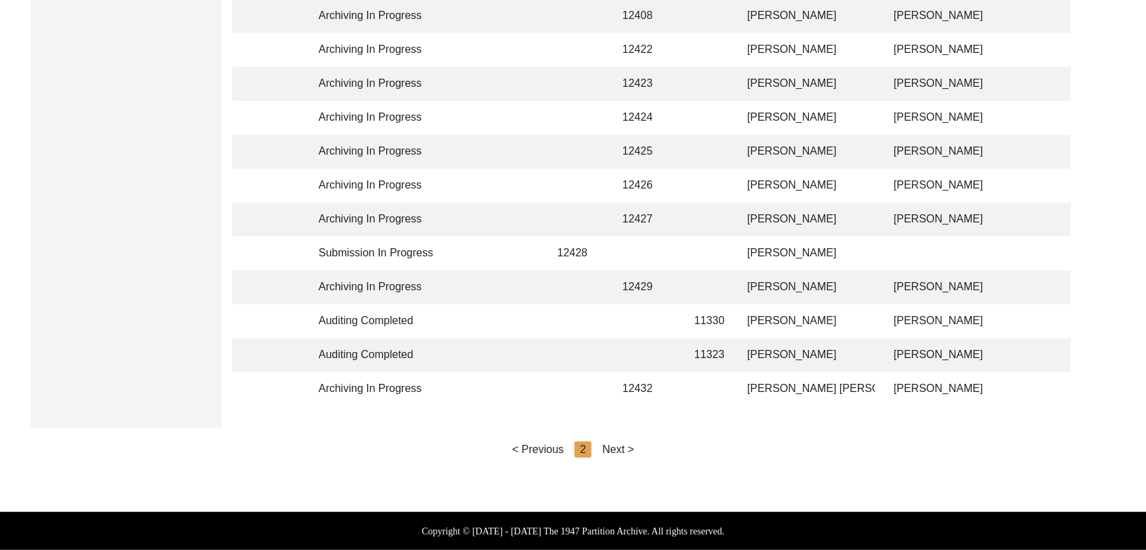
click at [623, 449] on div "Next >" at bounding box center [618, 449] width 32 height 16
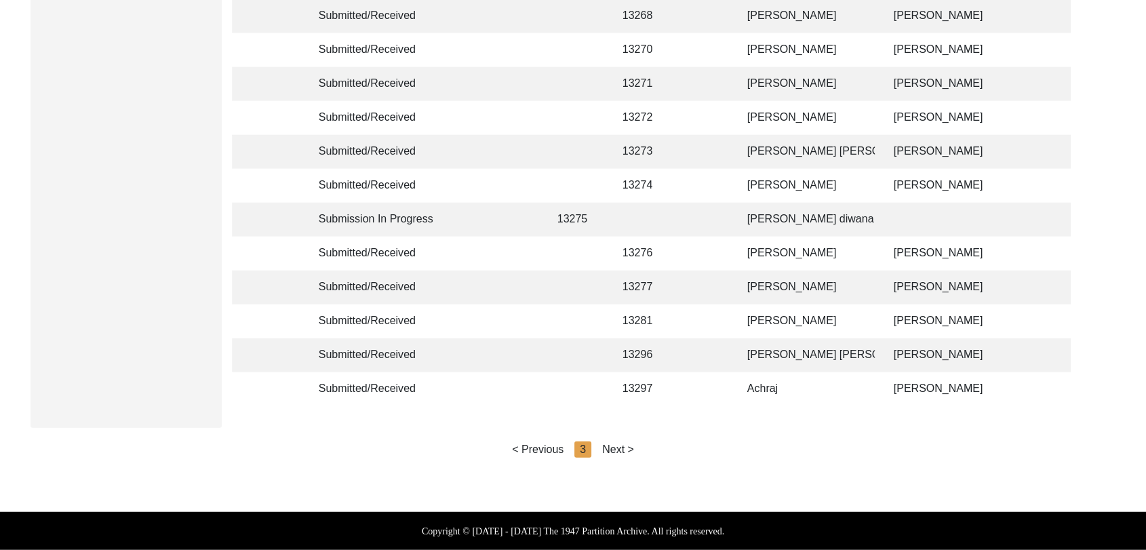
click at [623, 449] on div "Next >" at bounding box center [618, 449] width 32 height 16
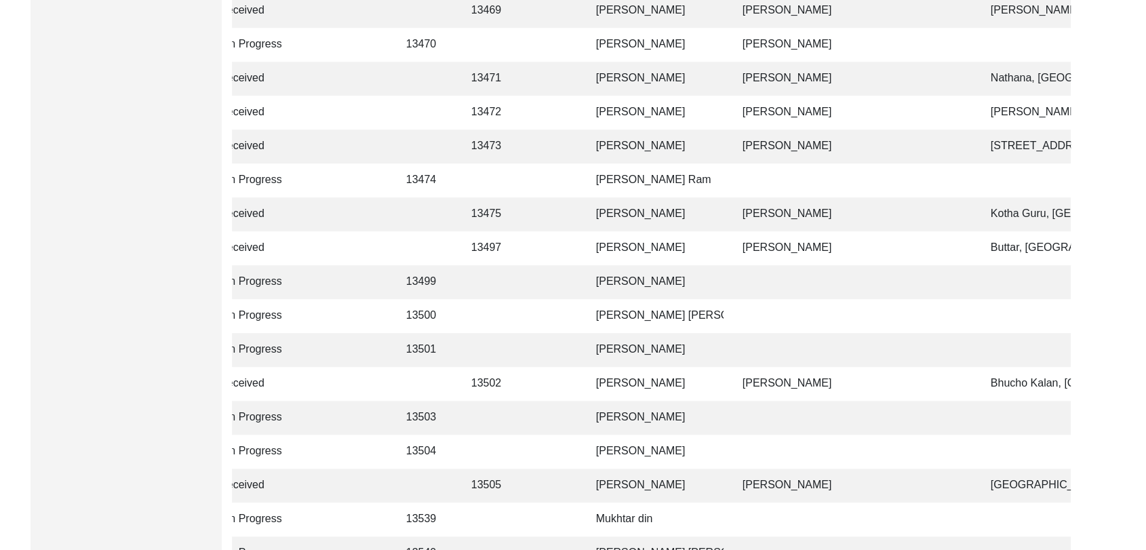
scroll to position [0, 150]
click at [635, 110] on td "[PERSON_NAME]" at bounding box center [657, 113] width 136 height 34
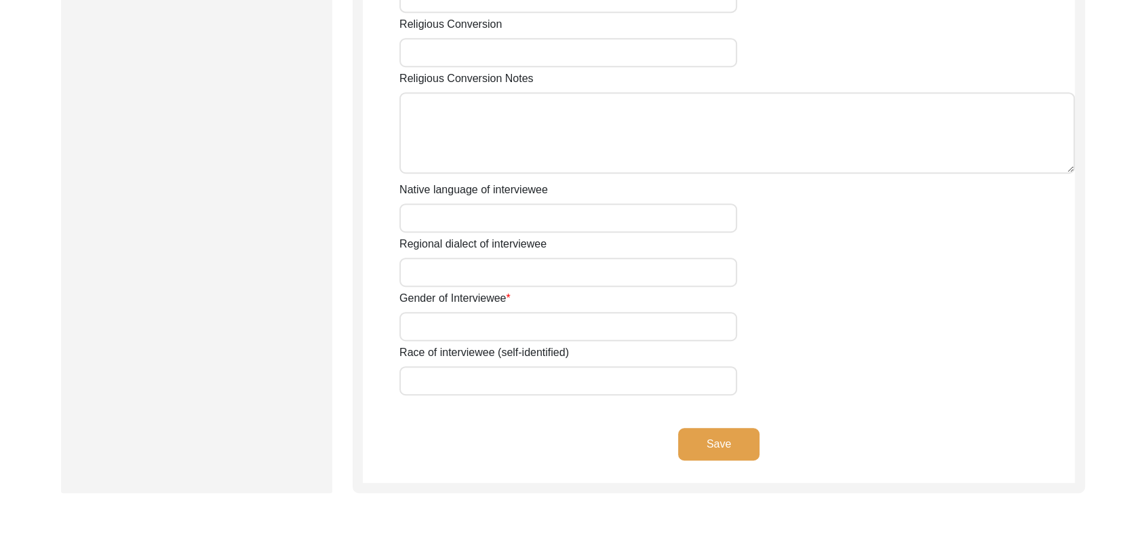
type input "[PERSON_NAME]"
type input "Kaur"
type input "Na"
type input "[PERSON_NAME]"
type input "1930 Approx"
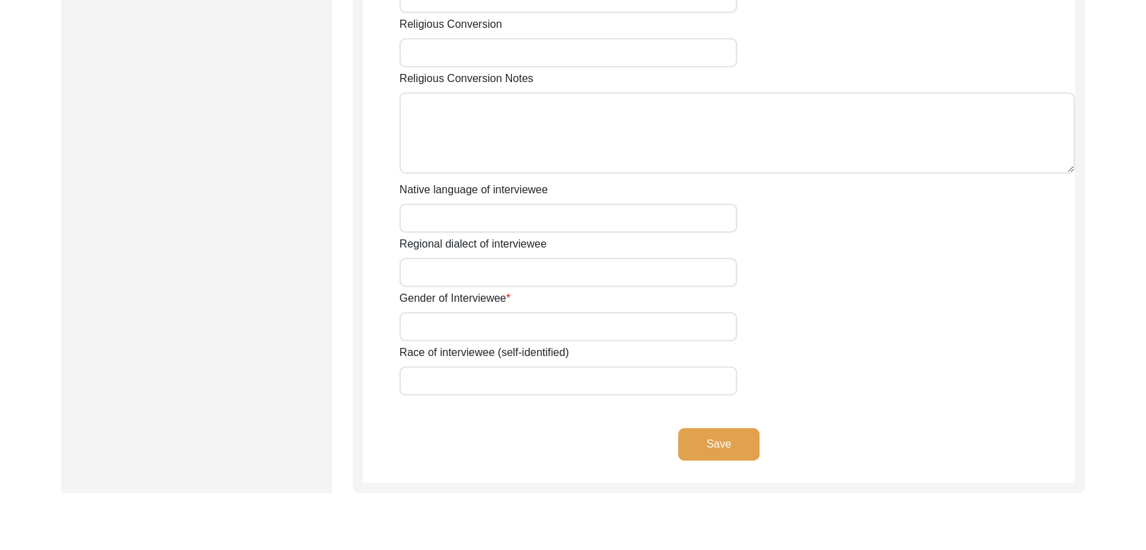
type input "1930"
type input "95 years approx"
type input "[DEMOGRAPHIC_DATA]"
type input "Panjabi"
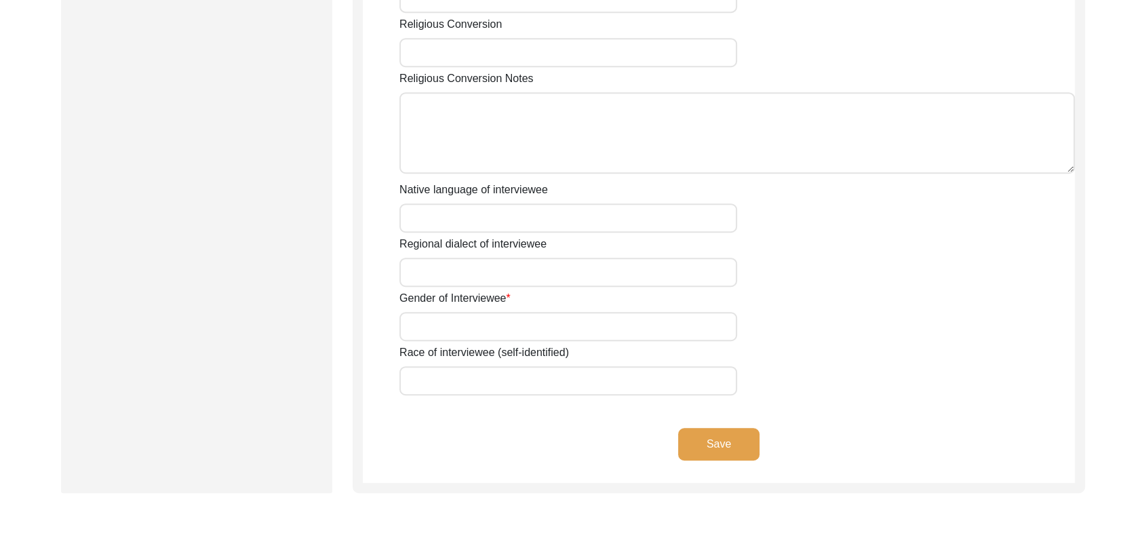
type input "[DEMOGRAPHIC_DATA]"
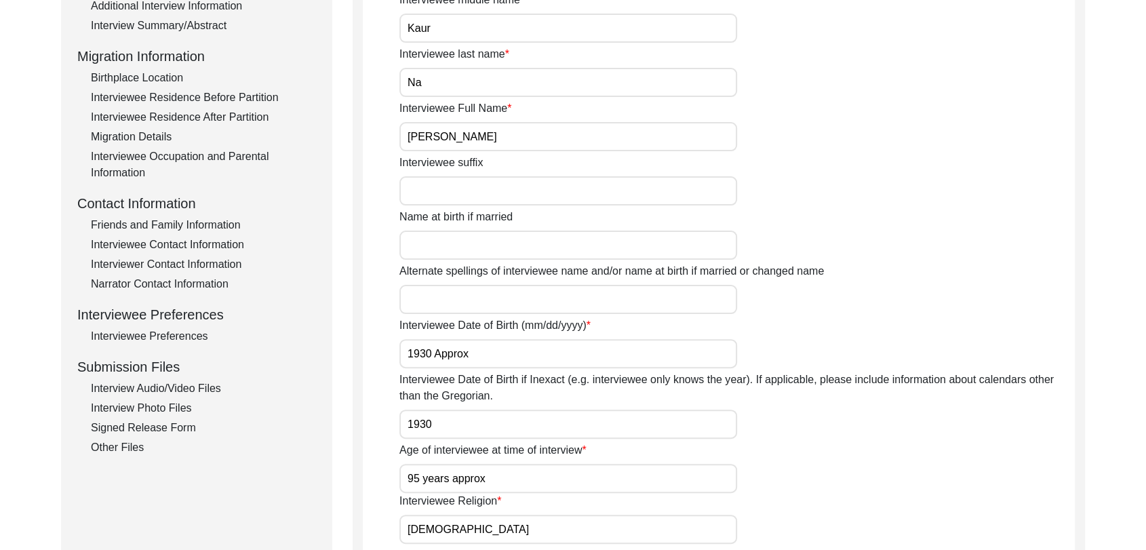
scroll to position [317, 0]
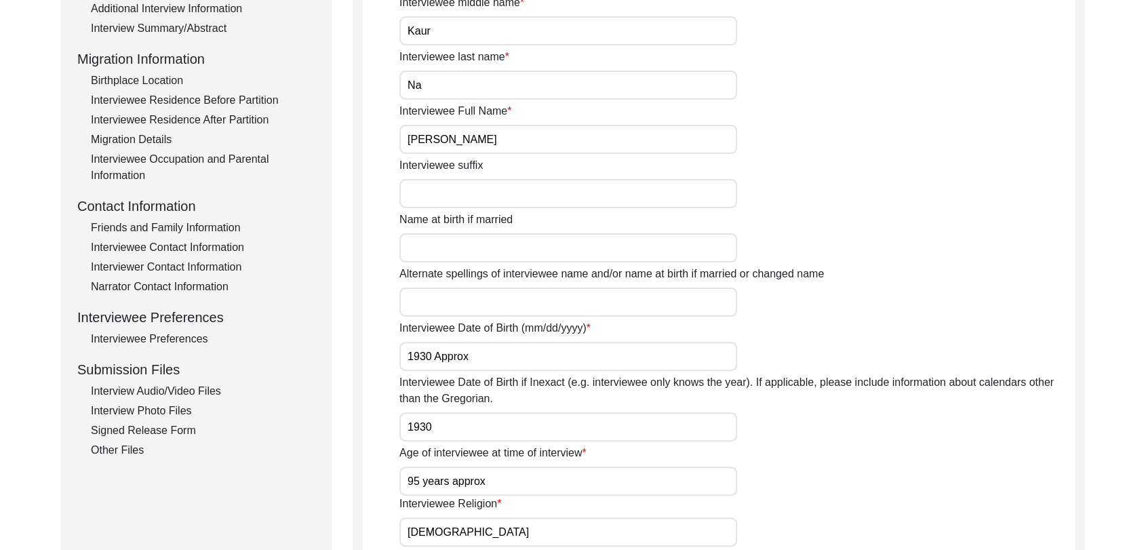
click at [184, 227] on div "Friends and Family Information" at bounding box center [203, 228] width 225 height 16
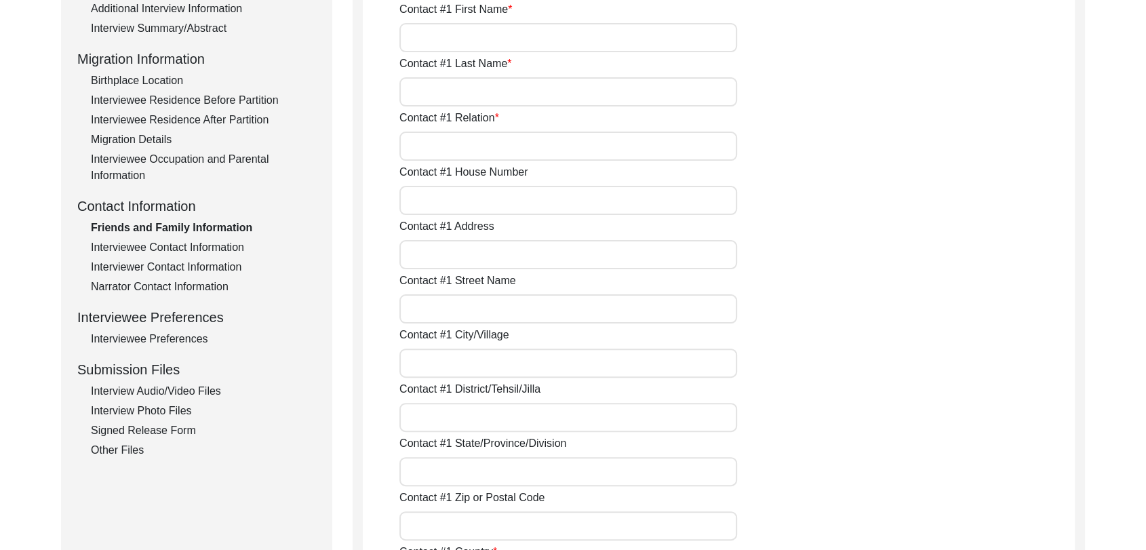
type input "[PERSON_NAME]"
type input "Son"
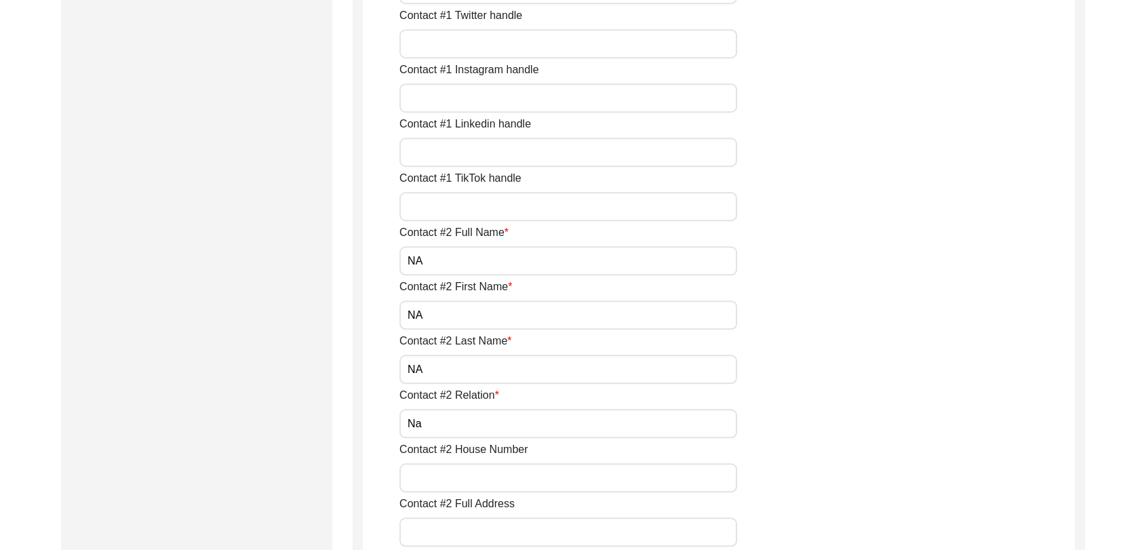
scroll to position [1126, 0]
click at [452, 265] on input "NA" at bounding box center [568, 259] width 338 height 29
click at [436, 319] on input "NA" at bounding box center [568, 313] width 338 height 29
click at [434, 368] on input "NA" at bounding box center [568, 367] width 338 height 29
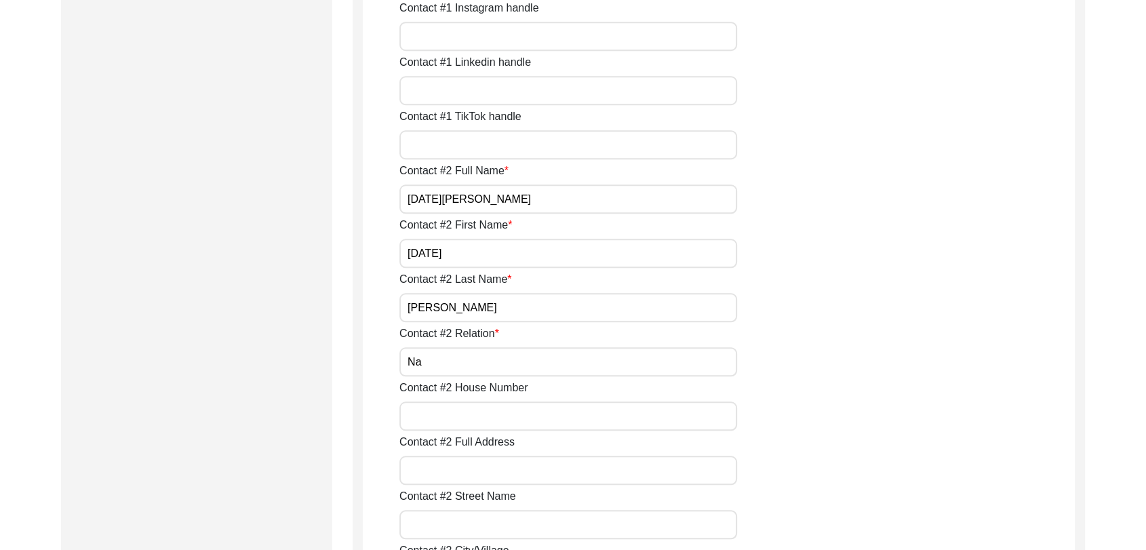
scroll to position [1188, 0]
click at [434, 368] on input "Na" at bounding box center [568, 360] width 338 height 29
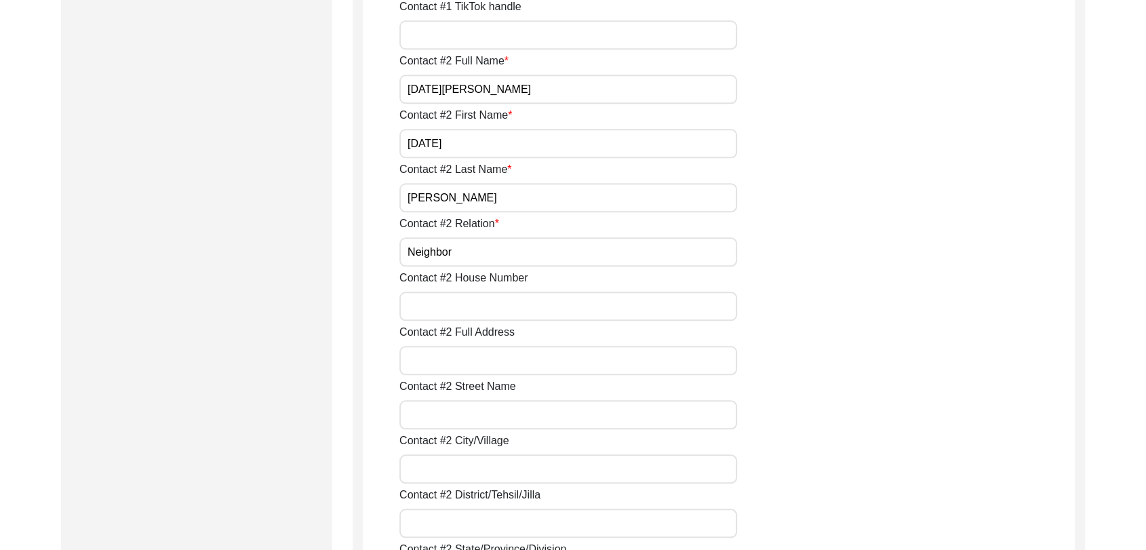
scroll to position [1299, 0]
click at [431, 358] on input "Contact #2 Full Address" at bounding box center [568, 358] width 338 height 29
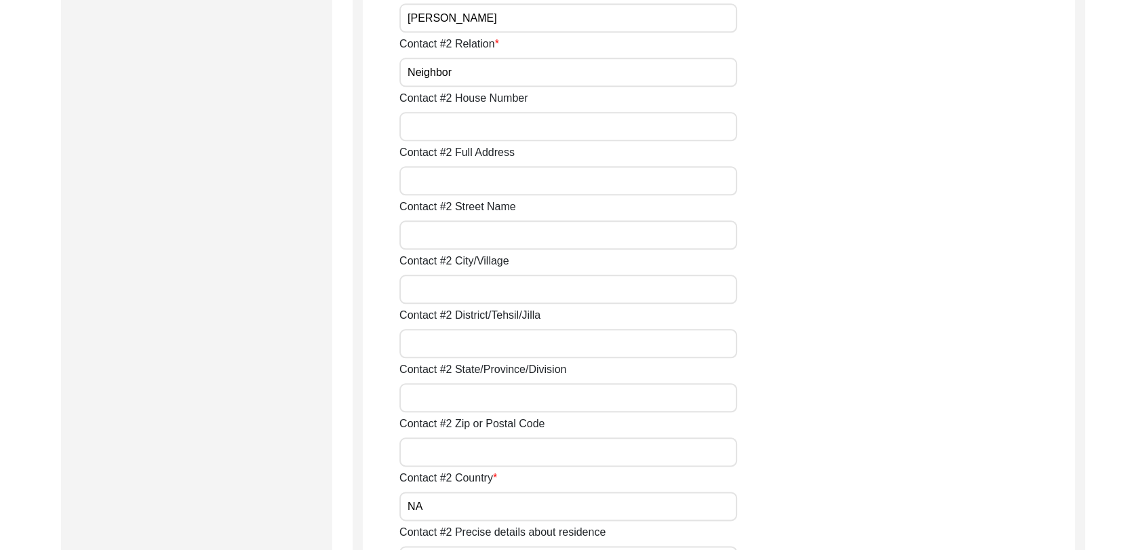
scroll to position [1477, 0]
click at [446, 294] on input "Contact #2 City/Village" at bounding box center [568, 288] width 338 height 29
click at [443, 337] on input "Contact #2 District/Tehsil/Jilla" at bounding box center [568, 342] width 338 height 29
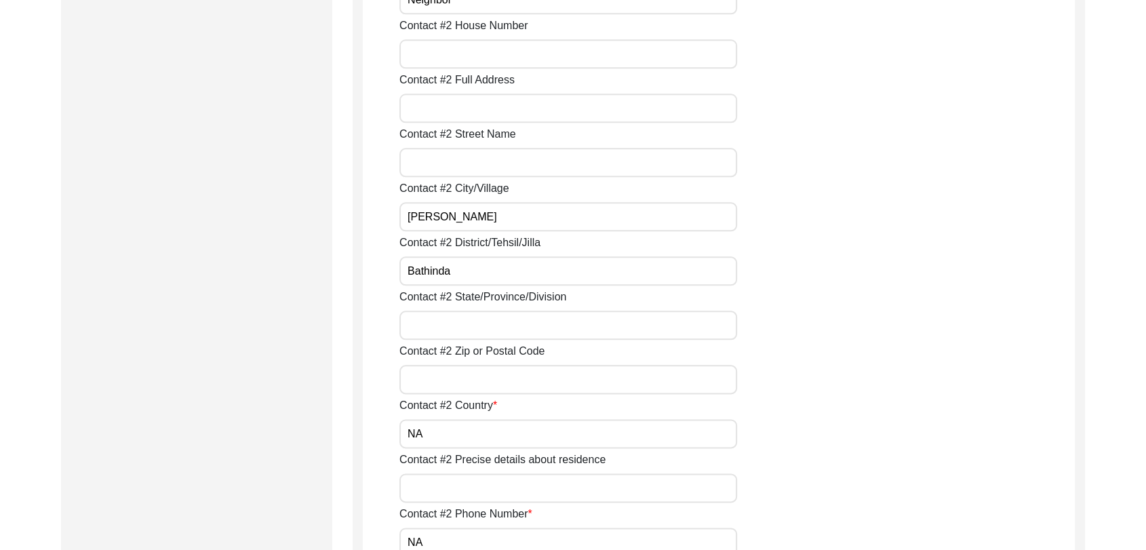
scroll to position [1585, 0]
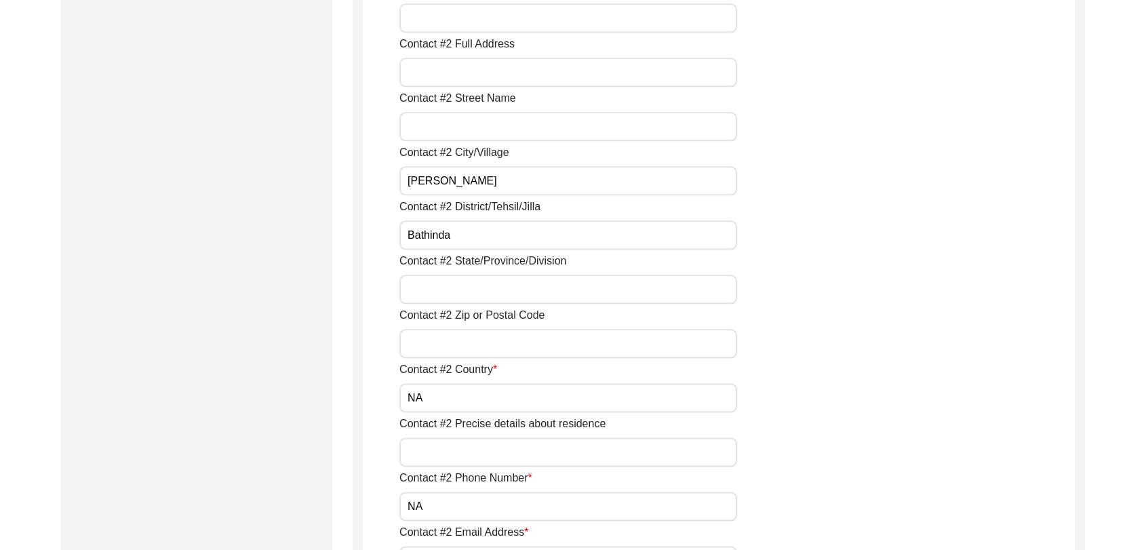
click at [441, 281] on input "Contact #2 State/Province/Division" at bounding box center [568, 289] width 338 height 29
click at [444, 405] on input "NA" at bounding box center [568, 397] width 338 height 29
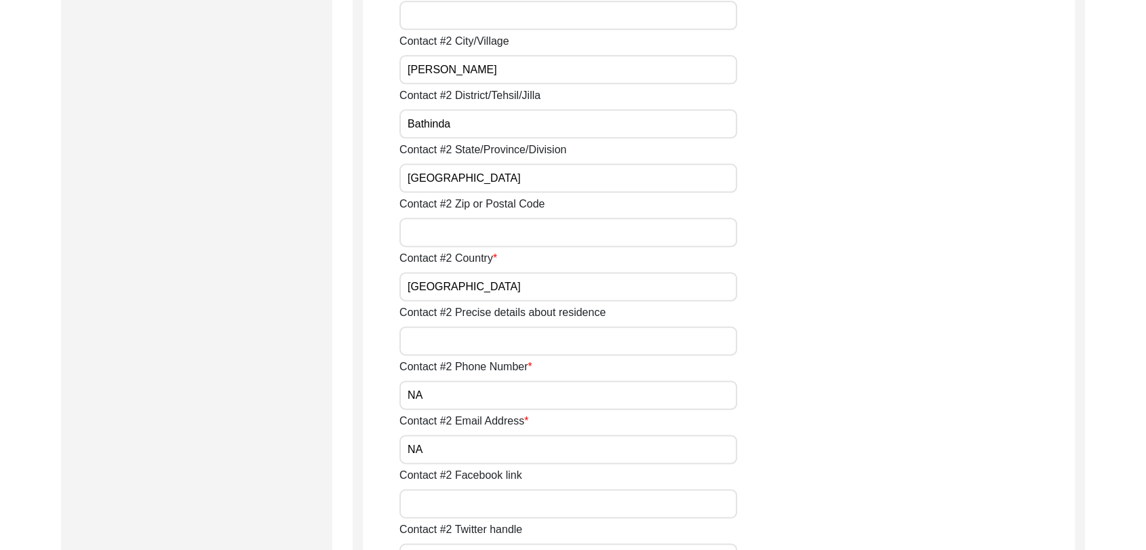
scroll to position [1721, 0]
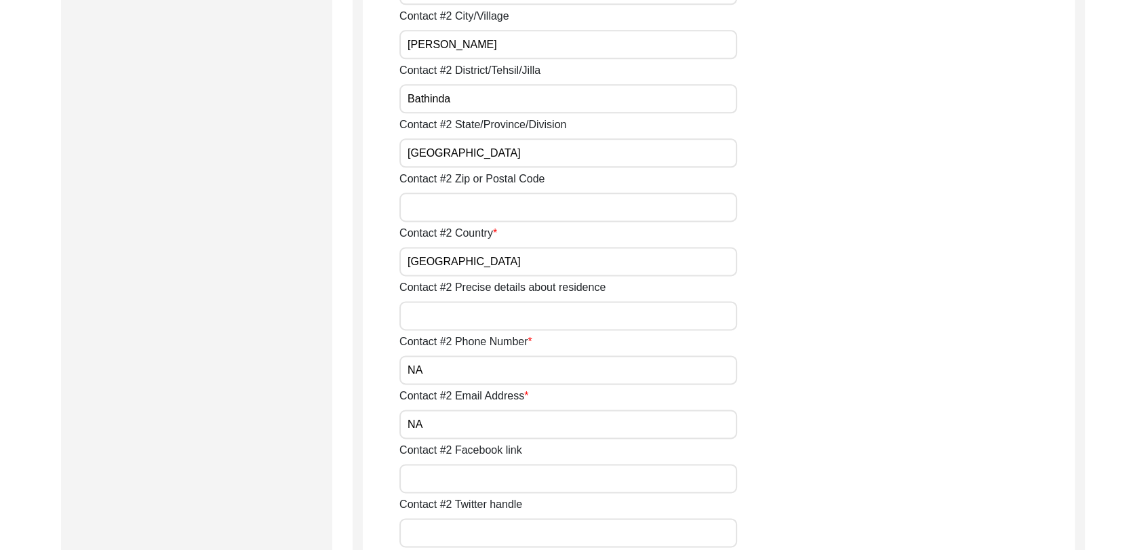
click at [433, 378] on input "NA" at bounding box center [568, 369] width 338 height 29
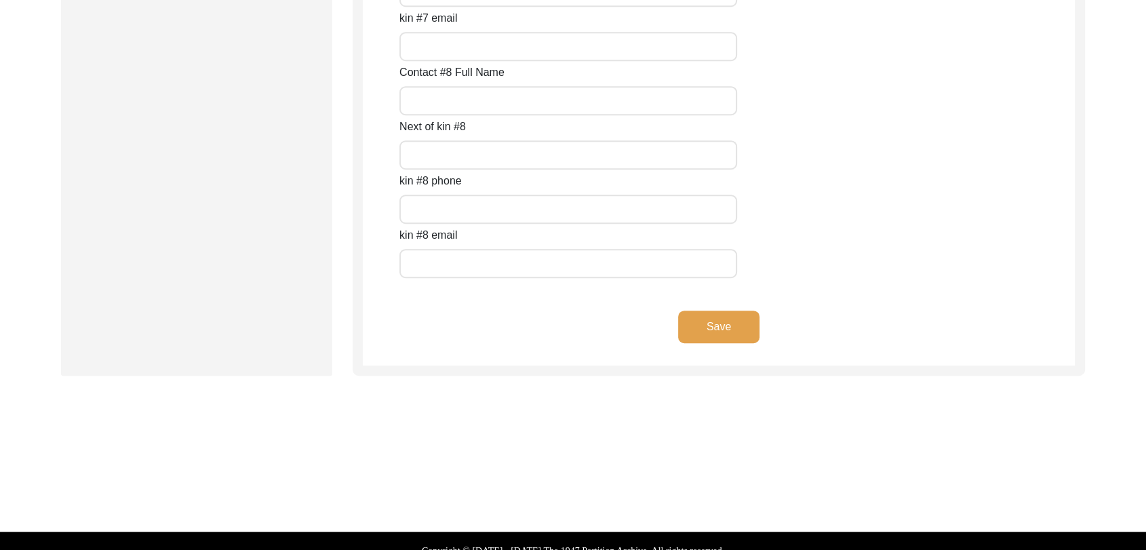
scroll to position [6078, 0]
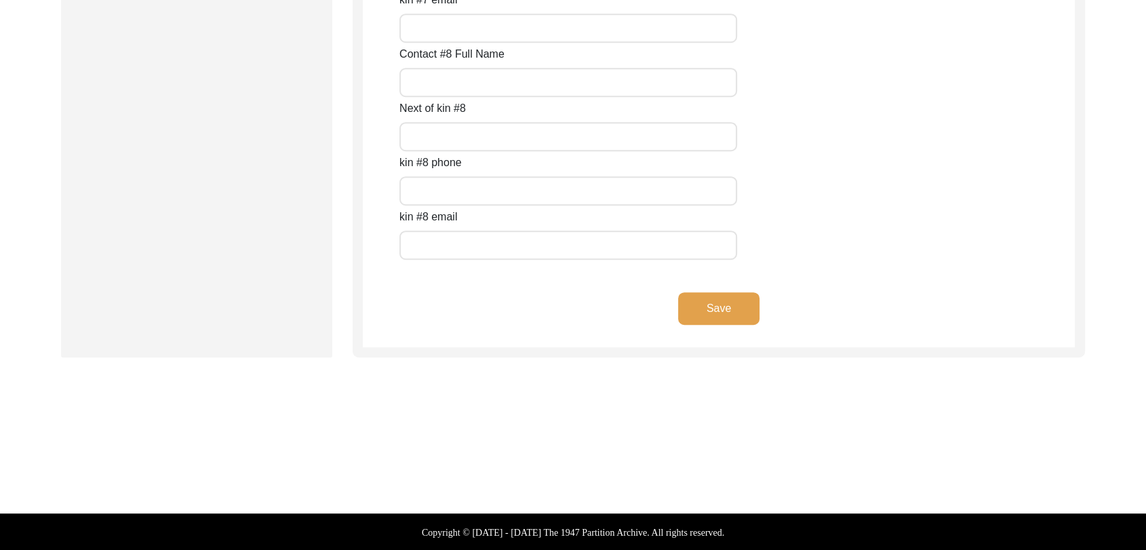
click at [738, 315] on button "Save" at bounding box center [718, 308] width 81 height 33
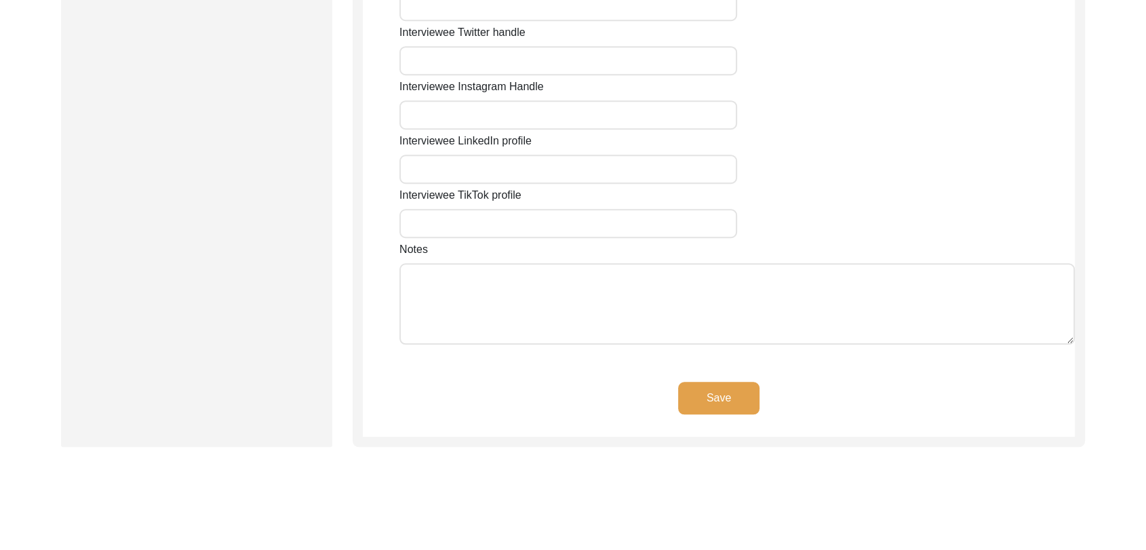
scroll to position [1087, 0]
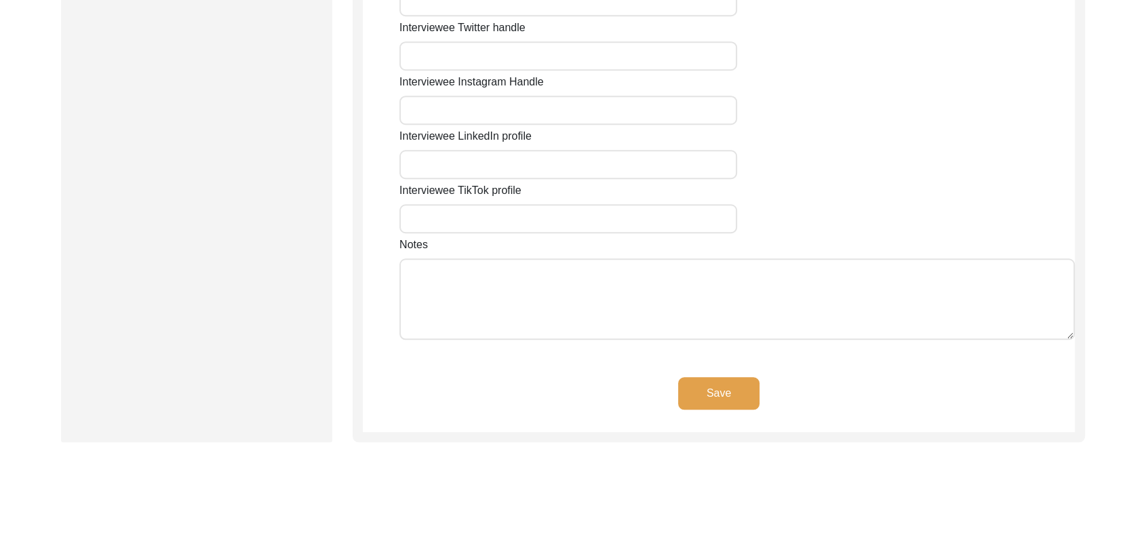
click at [728, 393] on button "Save" at bounding box center [718, 393] width 81 height 33
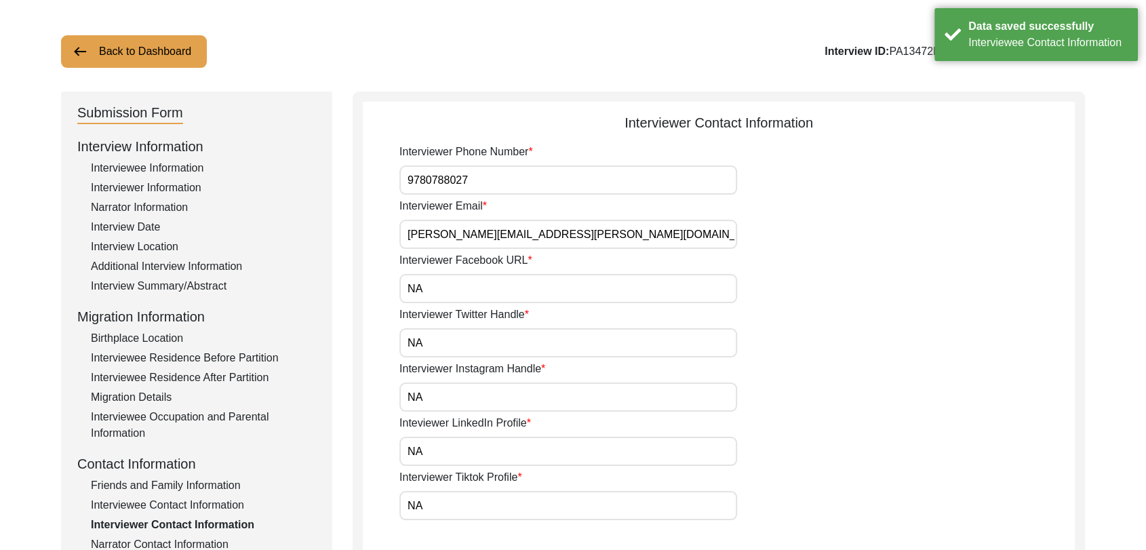
scroll to position [0, 0]
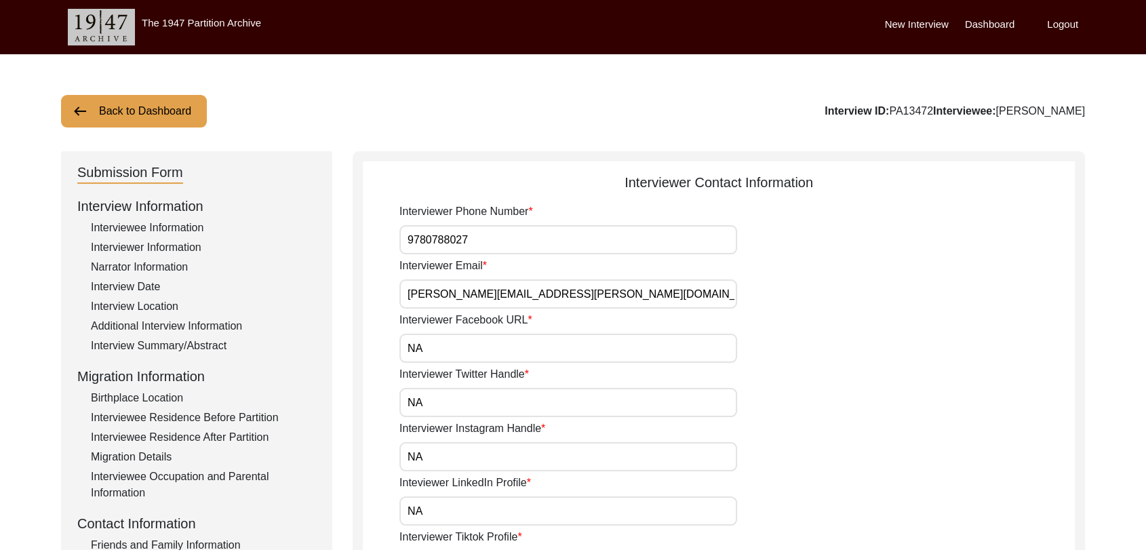
click at [977, 21] on label "Dashboard" at bounding box center [990, 25] width 50 height 16
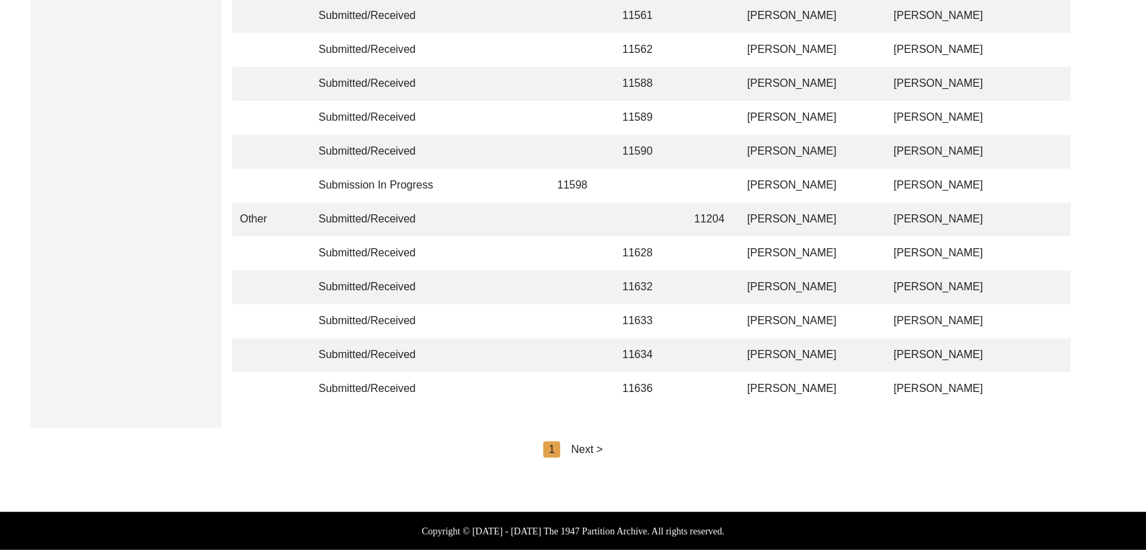
scroll to position [3231, 0]
click at [590, 448] on div "Next >" at bounding box center [587, 449] width 32 height 16
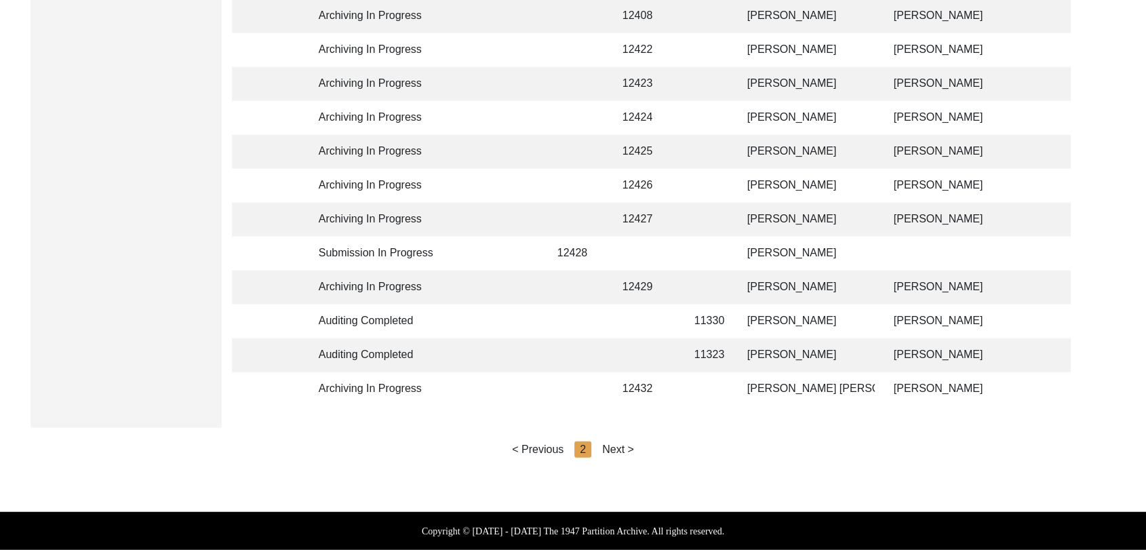
click at [612, 448] on div "Next >" at bounding box center [618, 449] width 32 height 16
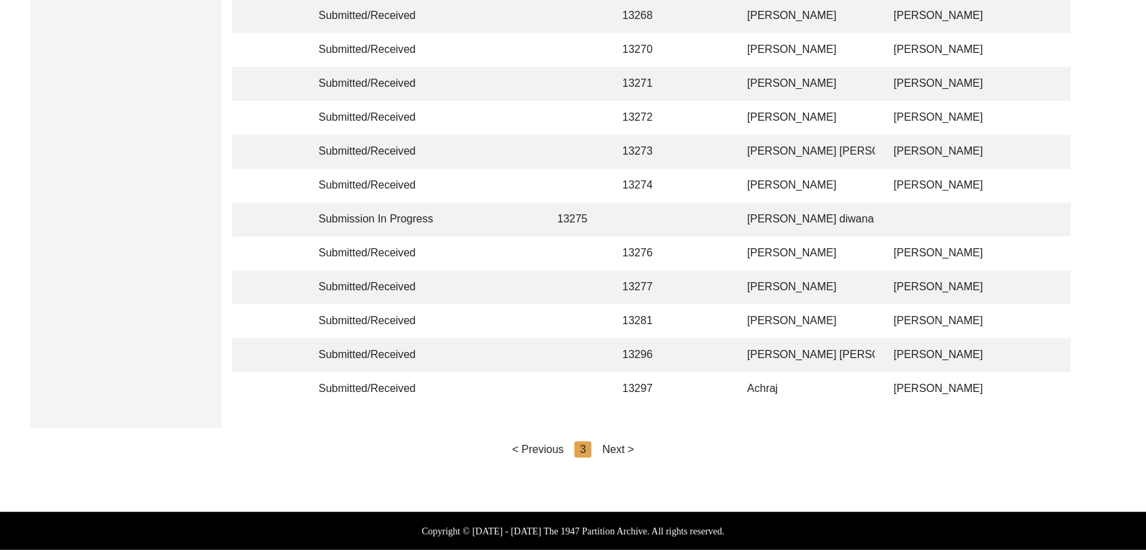
click at [624, 448] on div "Next >" at bounding box center [618, 449] width 32 height 16
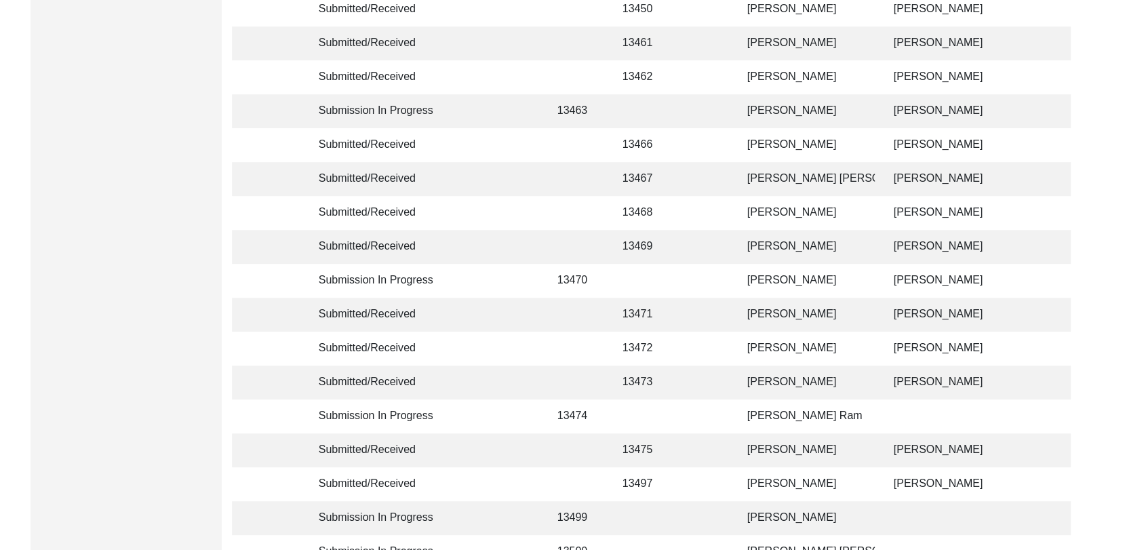
scroll to position [612, 0]
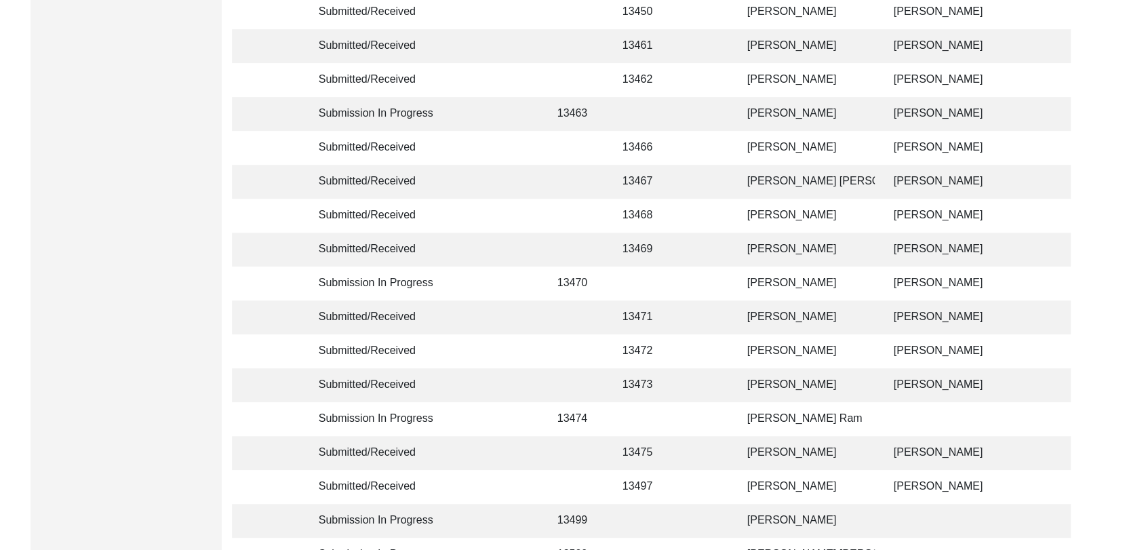
click at [773, 244] on td "[PERSON_NAME]" at bounding box center [807, 250] width 136 height 34
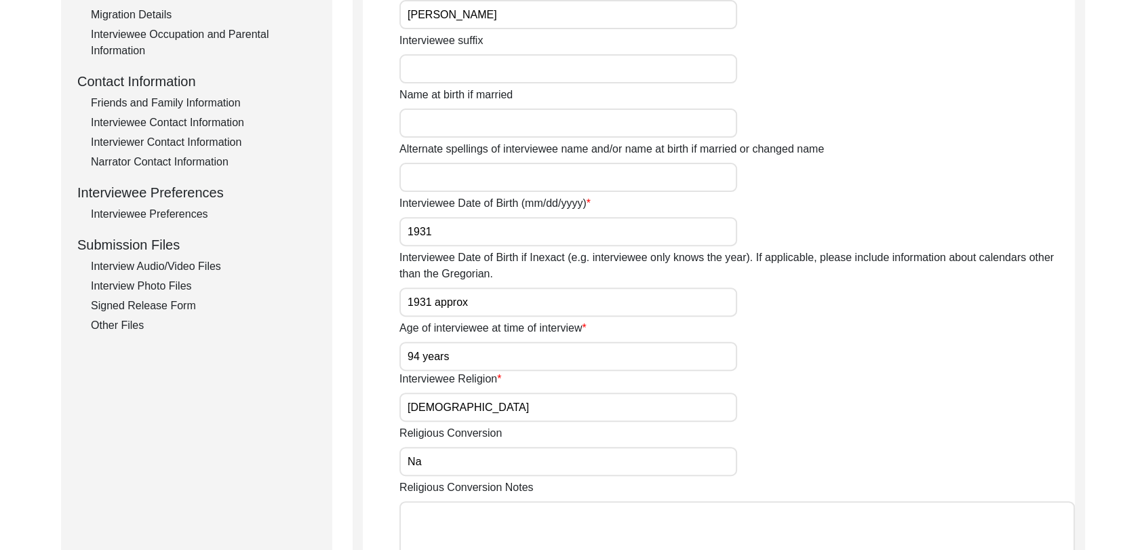
scroll to position [435, 0]
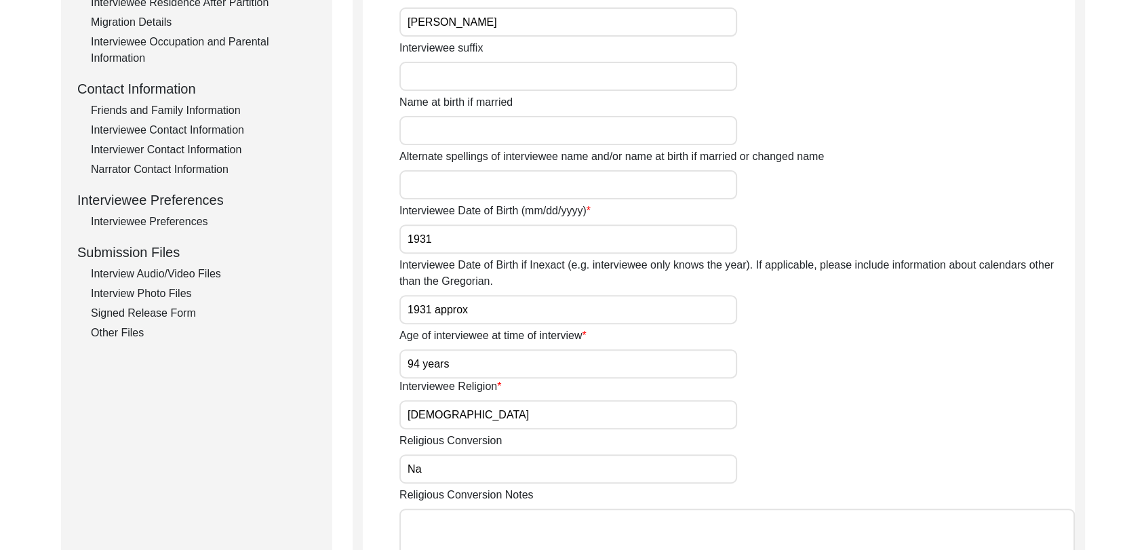
click at [152, 312] on div "Signed Release Form" at bounding box center [203, 313] width 225 height 16
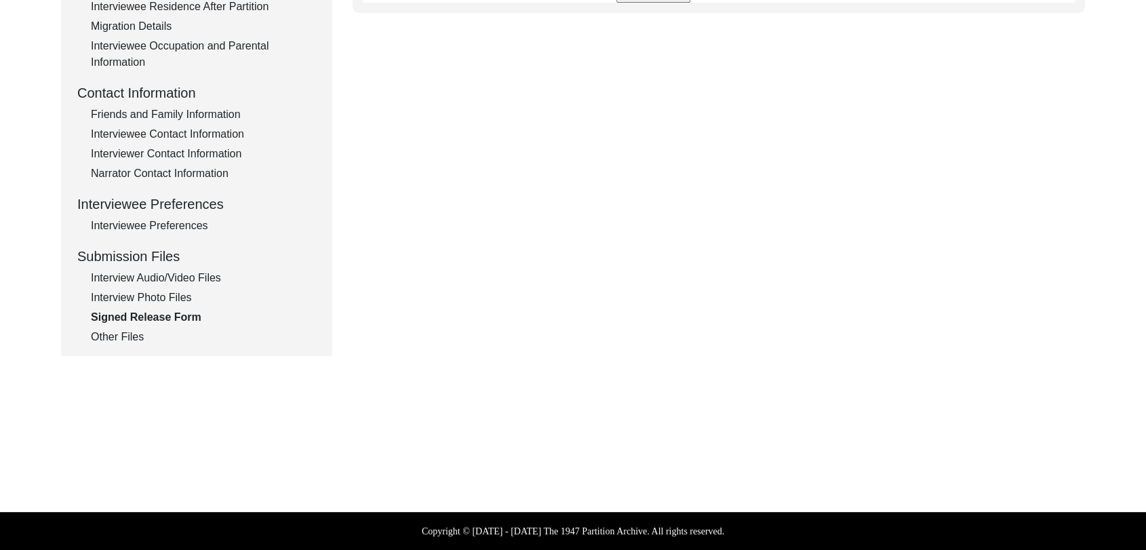
scroll to position [431, 0]
click at [159, 274] on div "Interview Audio/Video Files" at bounding box center [203, 278] width 225 height 16
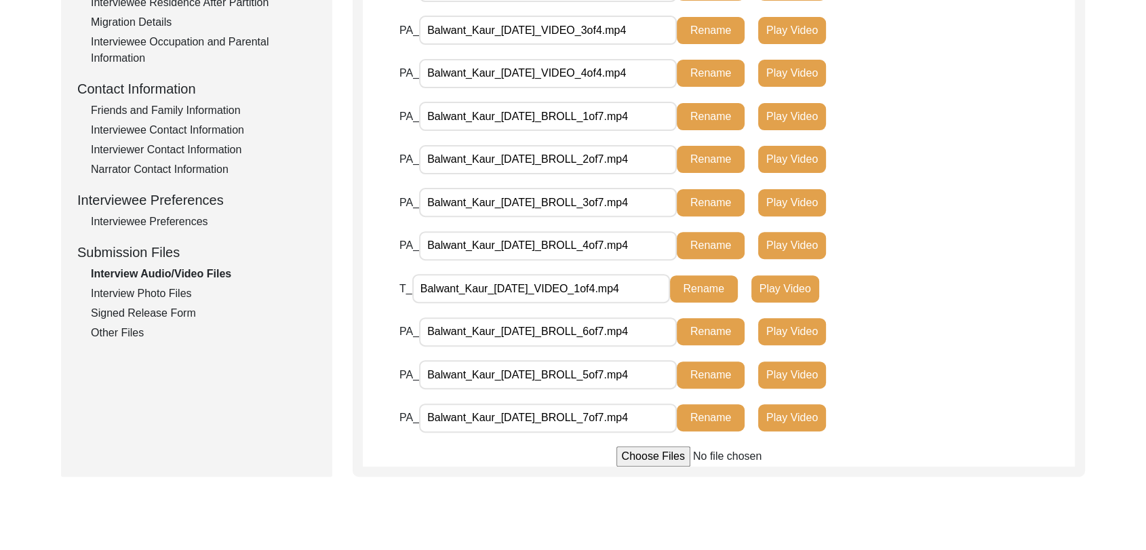
click at [170, 147] on div "Interviewer Contact Information" at bounding box center [203, 150] width 225 height 16
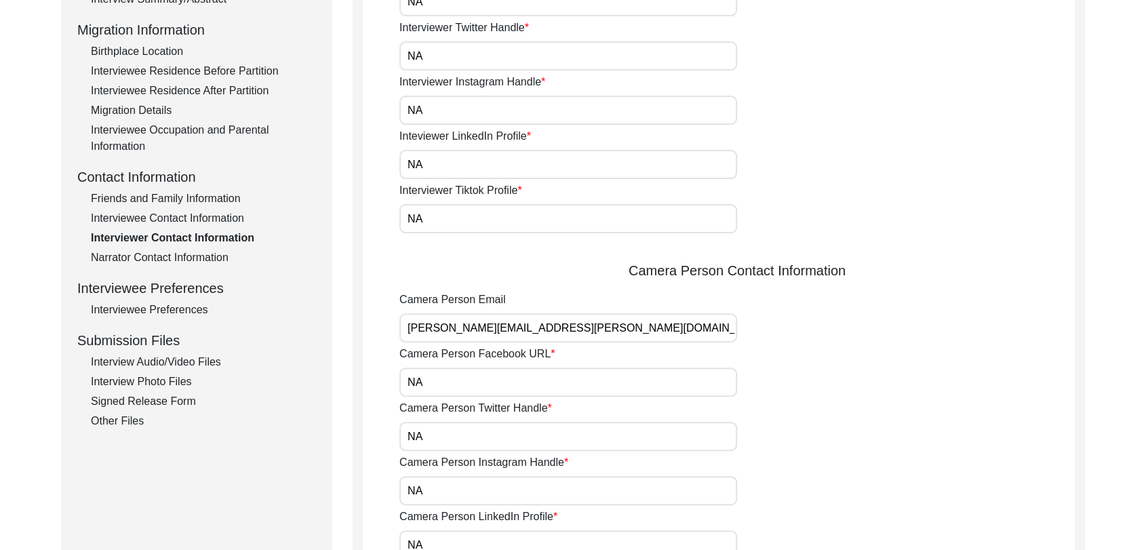
scroll to position [345, 0]
click at [170, 216] on div "Interviewee Contact Information" at bounding box center [203, 220] width 225 height 16
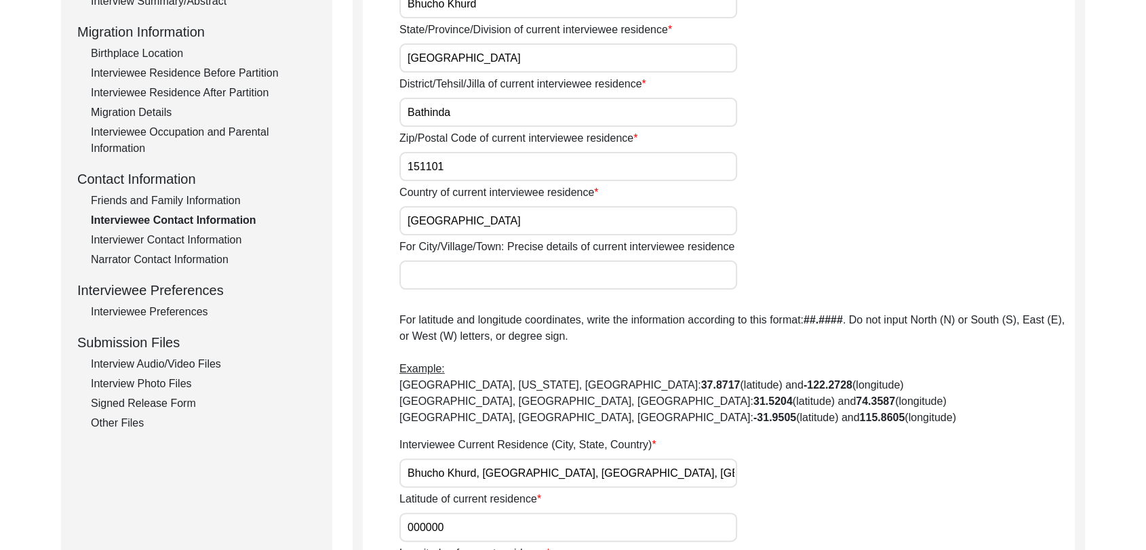
click at [158, 197] on div "Friends and Family Information" at bounding box center [203, 201] width 225 height 16
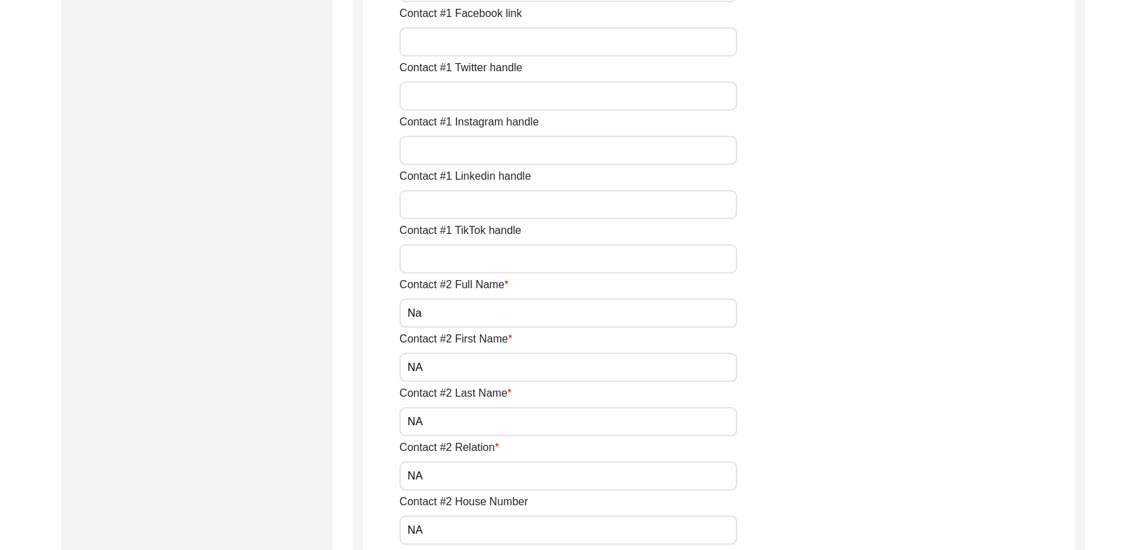
scroll to position [1074, 0]
click at [435, 317] on input "Na" at bounding box center [568, 311] width 338 height 29
click at [435, 359] on input "NA" at bounding box center [568, 365] width 338 height 29
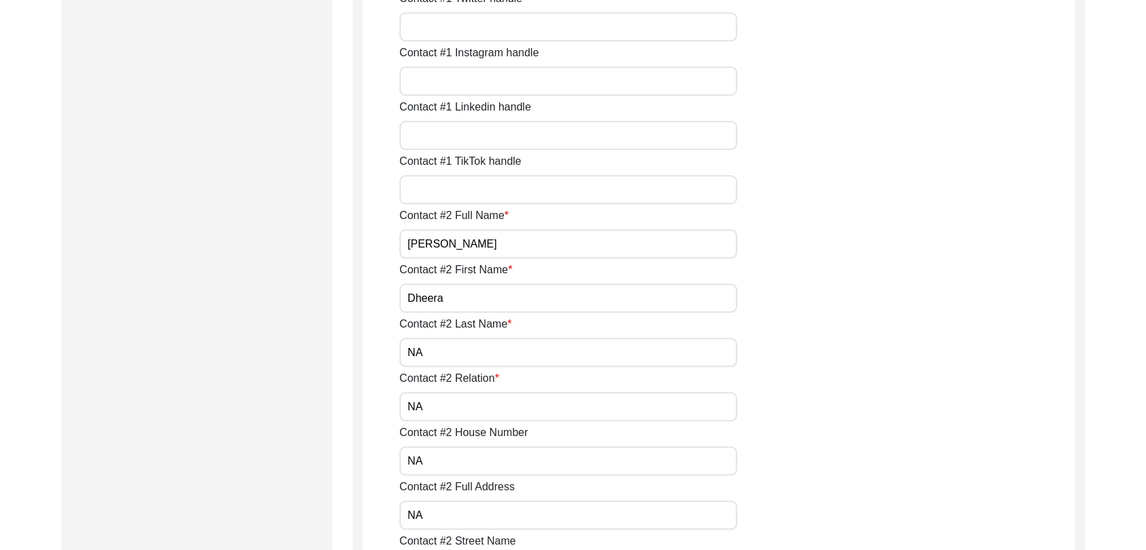
scroll to position [1143, 0]
click at [433, 350] on input "NA" at bounding box center [568, 351] width 338 height 29
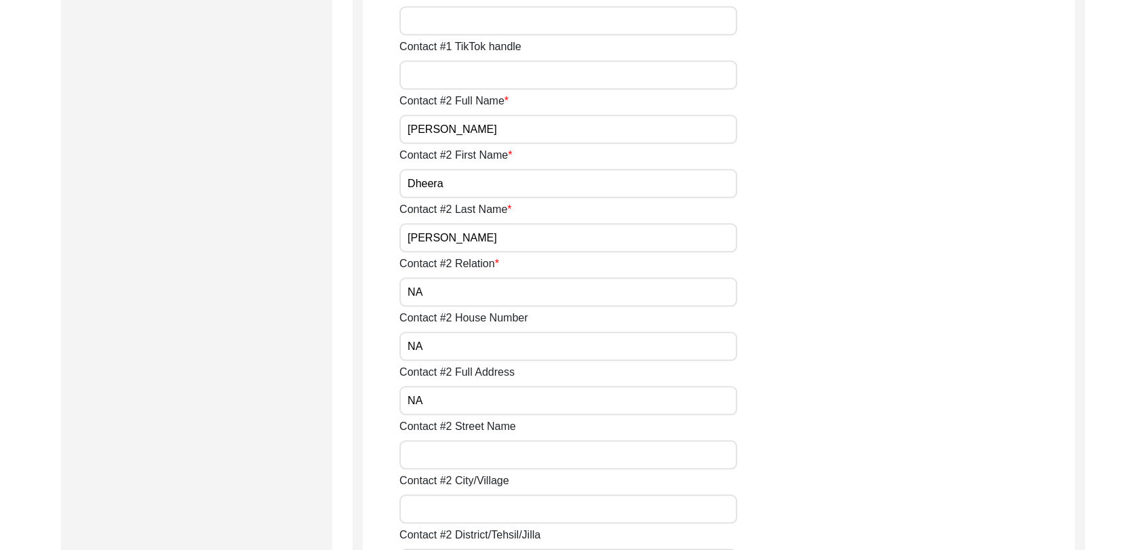
scroll to position [1257, 0]
click at [434, 304] on input "NA" at bounding box center [568, 291] width 338 height 29
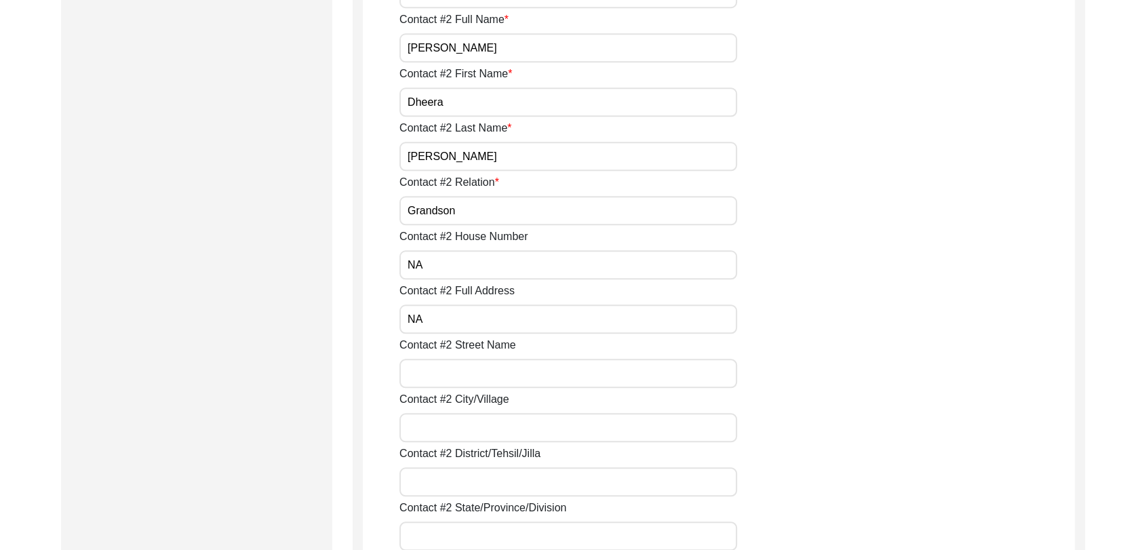
scroll to position [1342, 0]
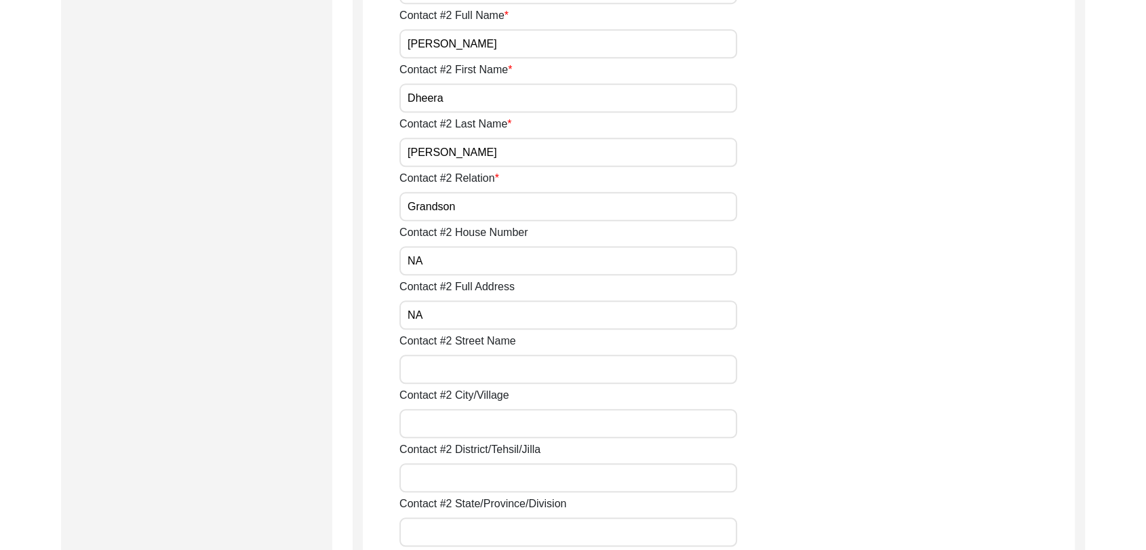
click at [435, 431] on input "Contact #2 City/Village" at bounding box center [568, 423] width 338 height 29
click at [444, 425] on input "Bhuchokhurd" at bounding box center [568, 423] width 338 height 29
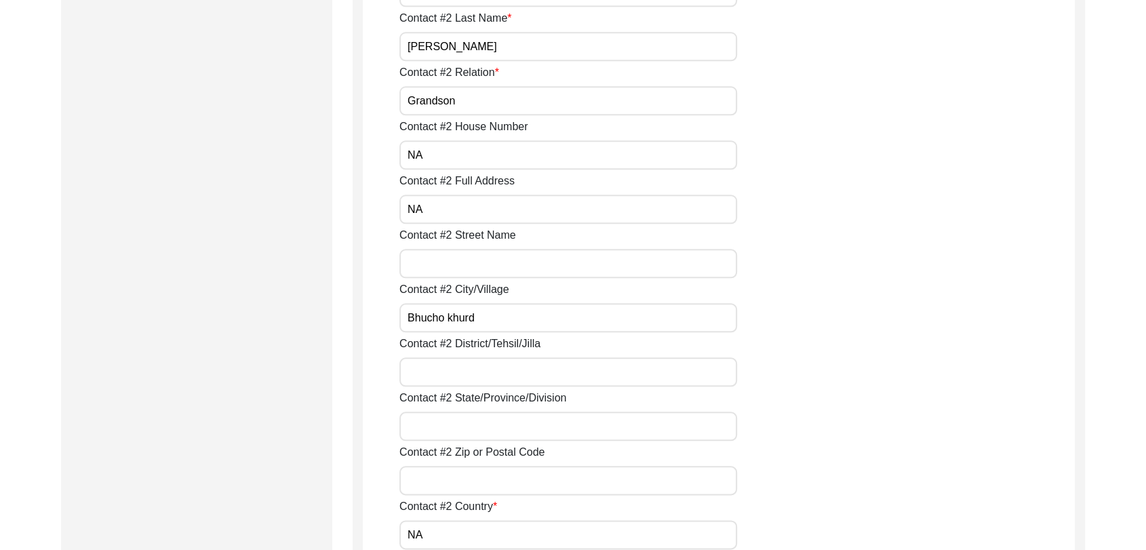
scroll to position [1449, 0]
click at [433, 369] on input "Contact #2 District/Tehsil/Jilla" at bounding box center [568, 370] width 338 height 29
click at [471, 414] on input "Contact #2 State/Province/Division" at bounding box center [568, 424] width 338 height 29
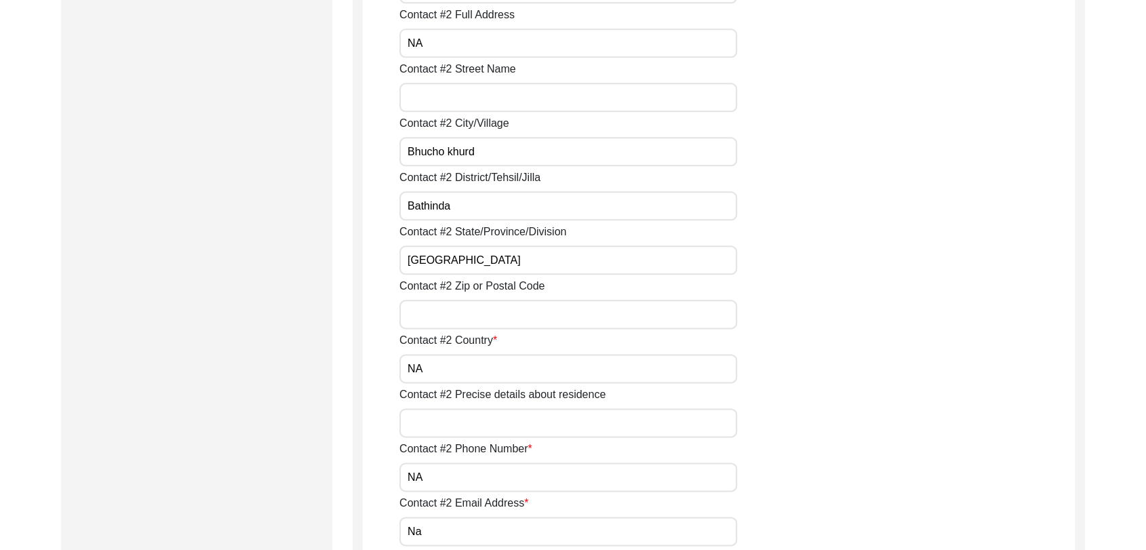
scroll to position [1615, 0]
click at [458, 311] on input "Contact #2 Zip or Postal Code" at bounding box center [568, 312] width 338 height 29
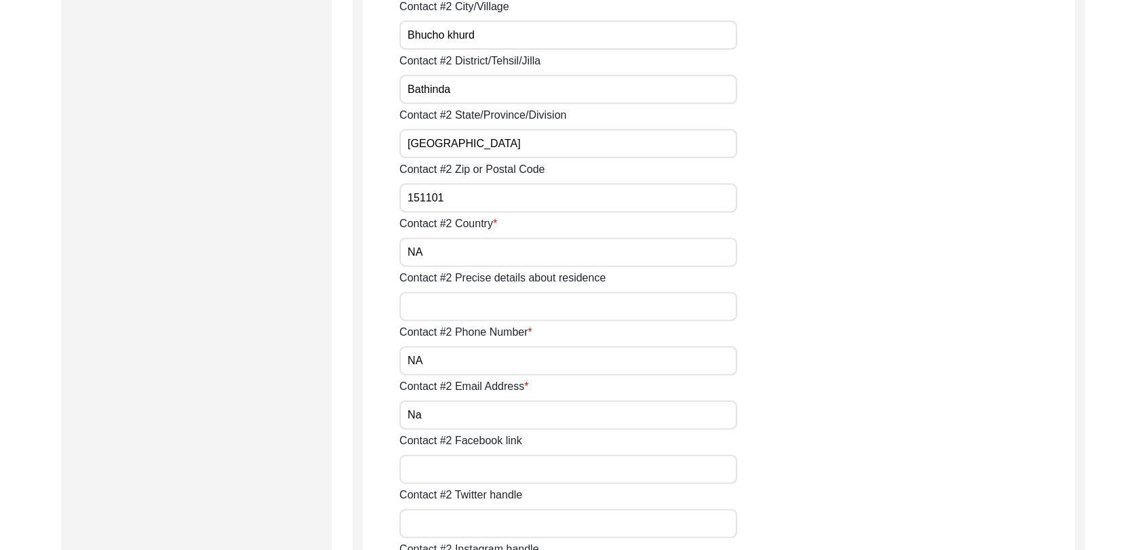
scroll to position [1739, 0]
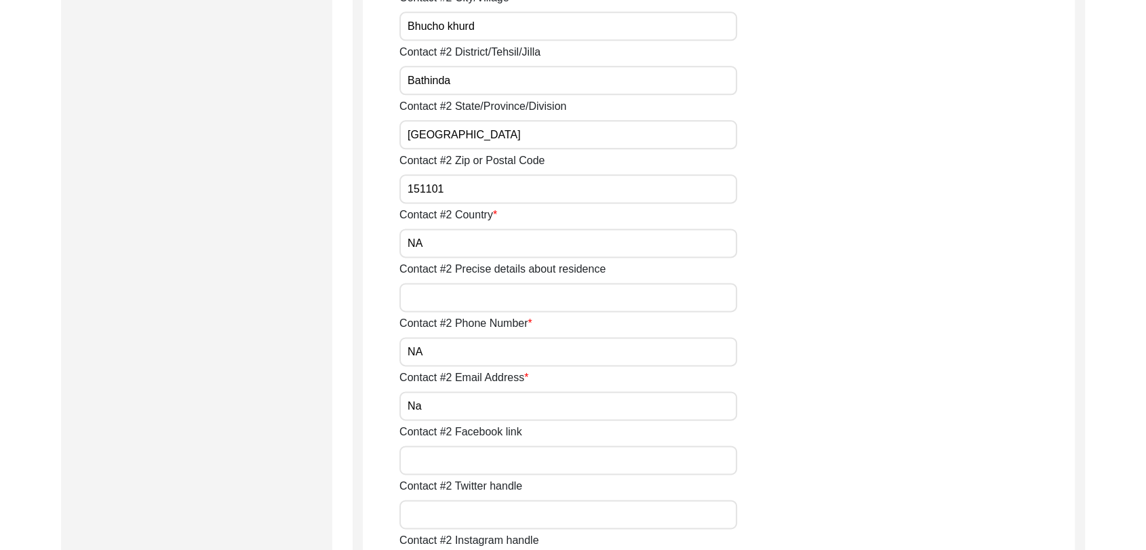
click at [447, 252] on input "NA" at bounding box center [568, 243] width 338 height 29
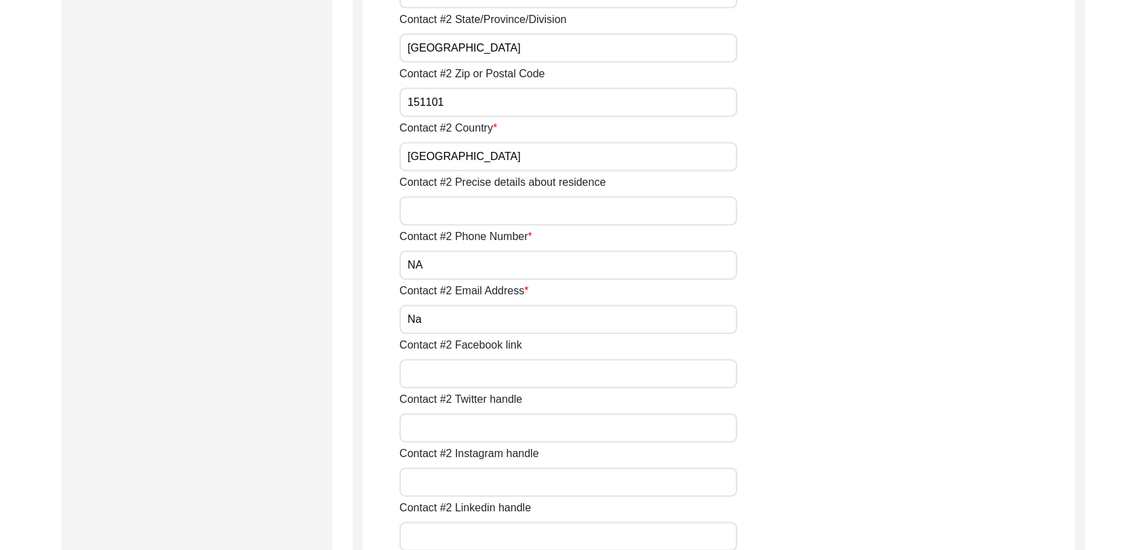
scroll to position [1827, 0]
click at [441, 263] on input "NA" at bounding box center [568, 264] width 338 height 29
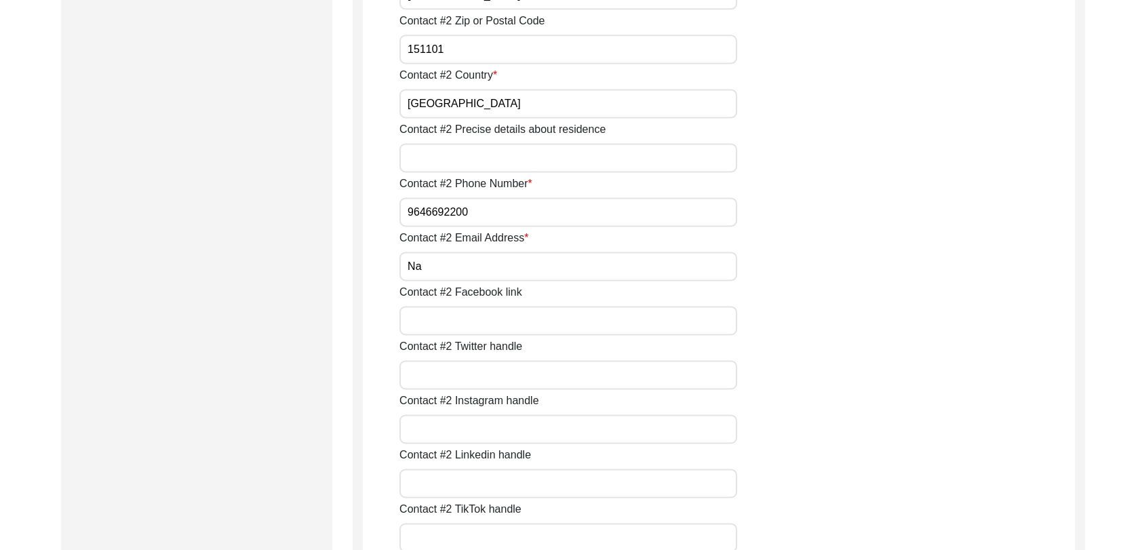
scroll to position [1882, 0]
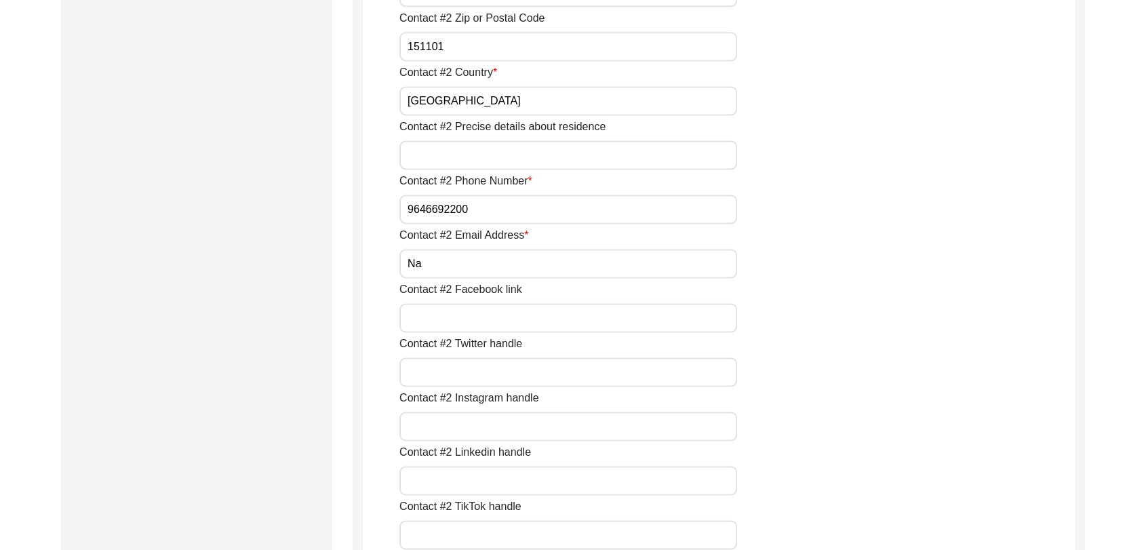
click at [427, 269] on input "Na" at bounding box center [568, 263] width 338 height 29
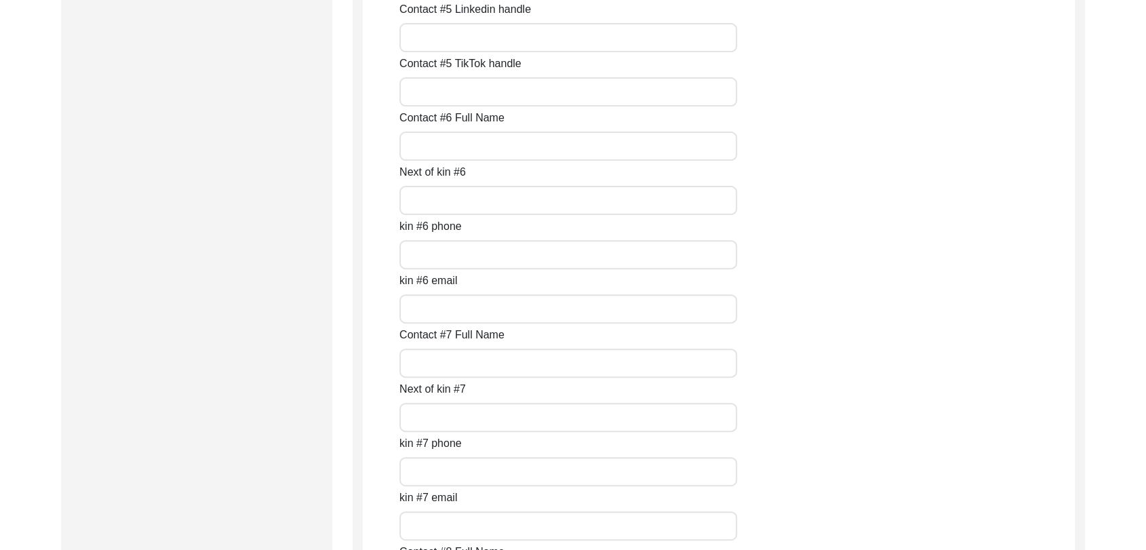
scroll to position [6078, 0]
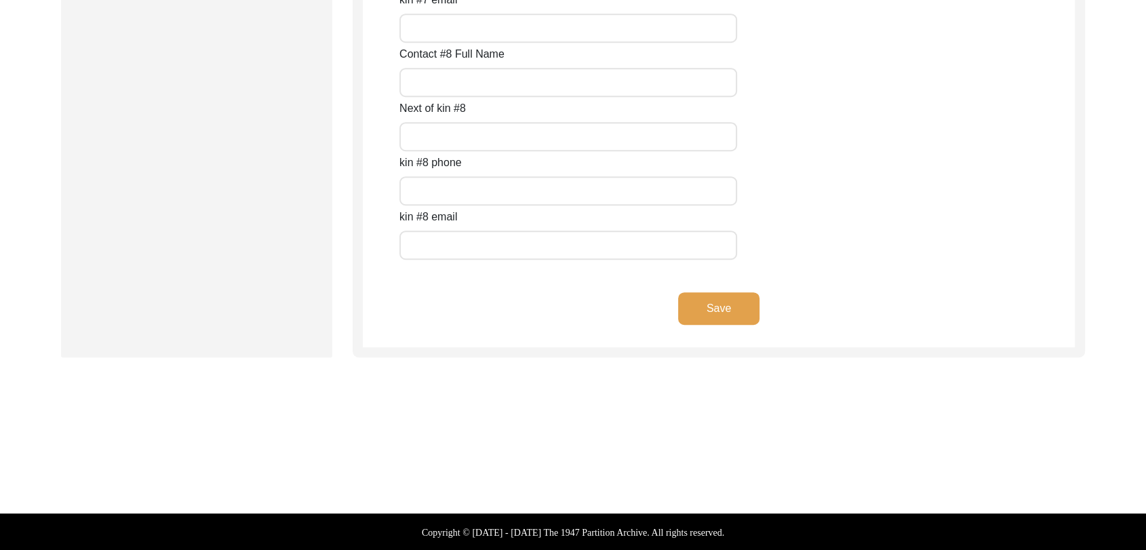
click at [704, 311] on button "Save" at bounding box center [718, 308] width 81 height 33
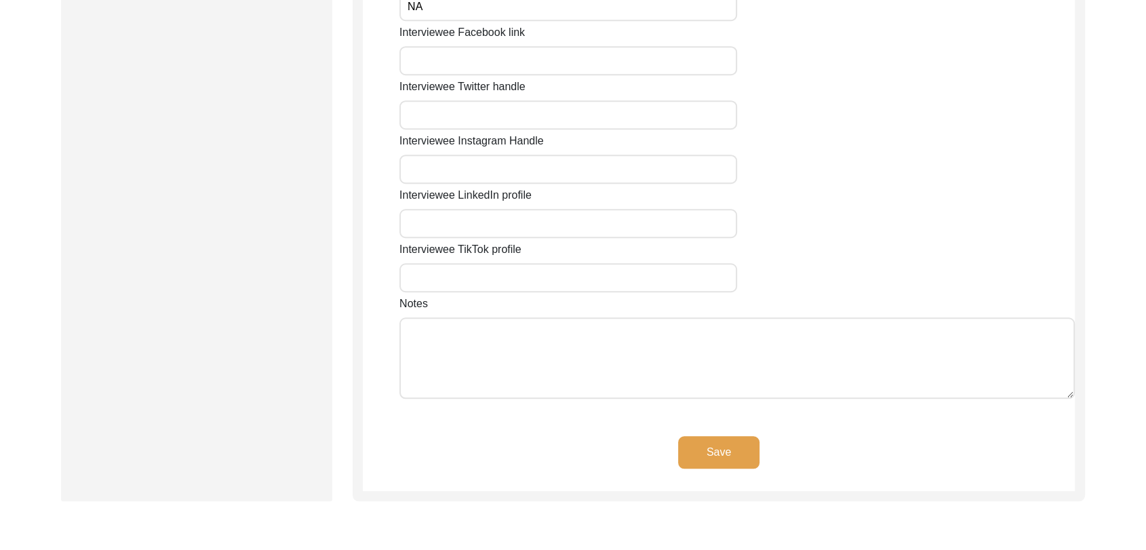
scroll to position [1172, 0]
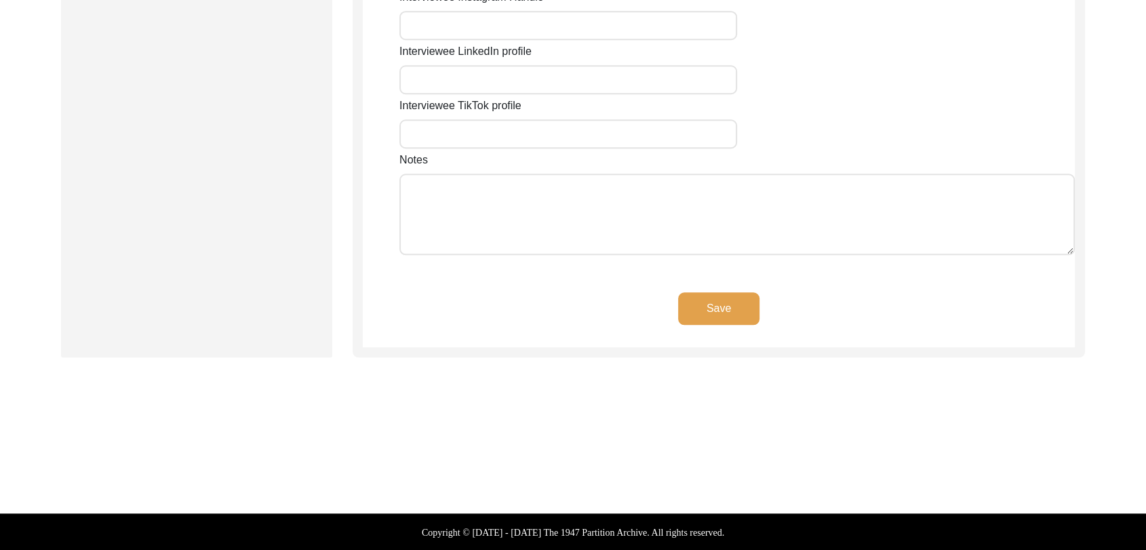
click at [728, 304] on button "Save" at bounding box center [718, 308] width 81 height 33
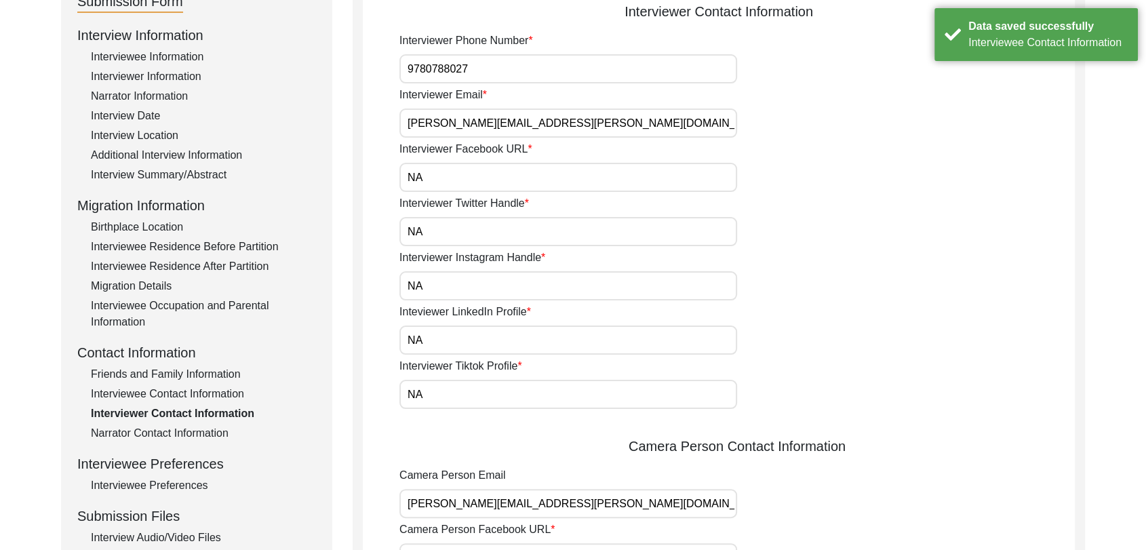
scroll to position [0, 0]
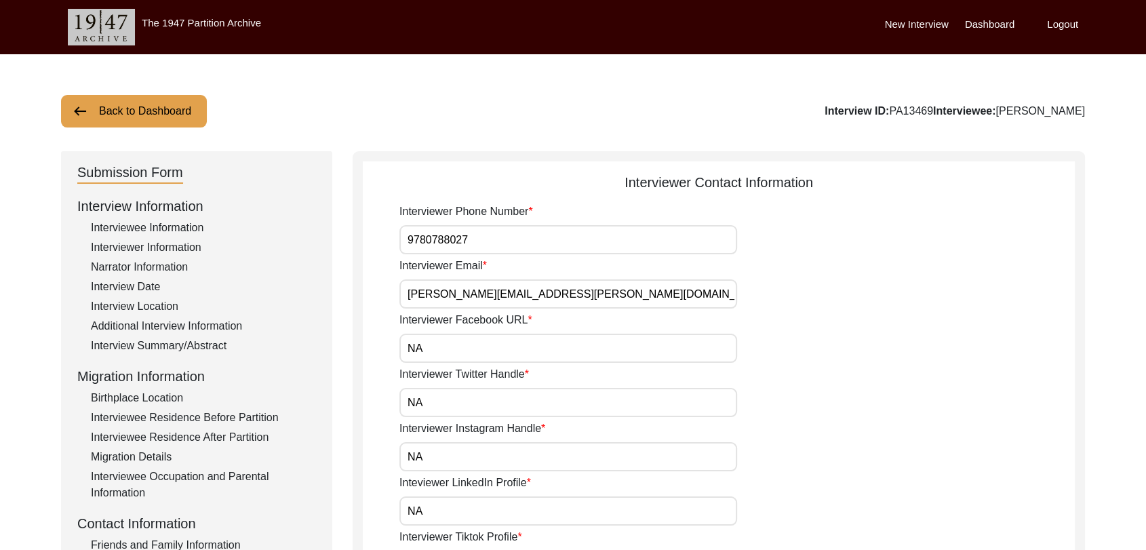
click at [991, 30] on label "Dashboard" at bounding box center [990, 25] width 50 height 16
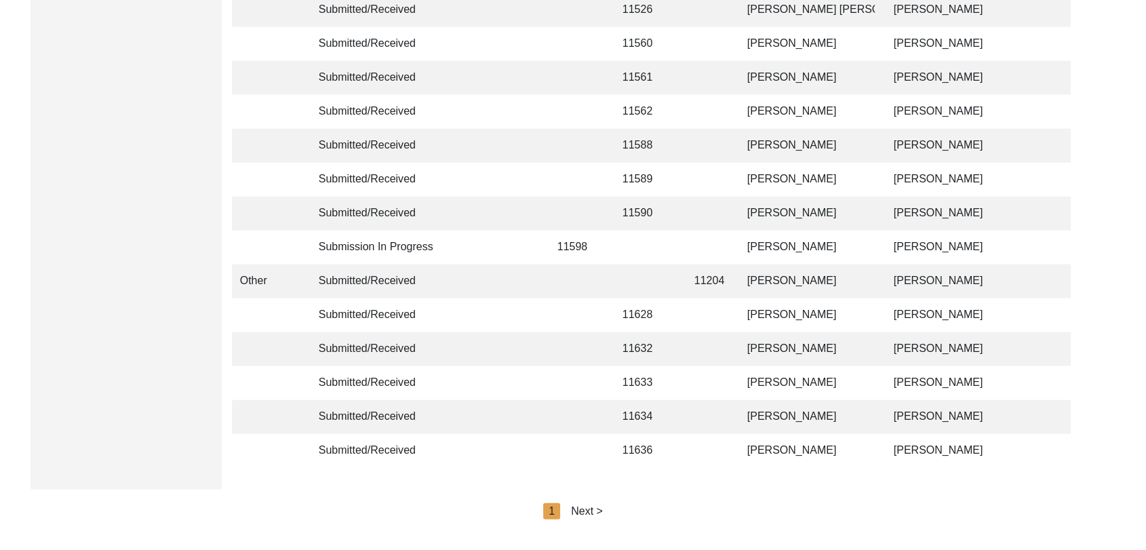
scroll to position [3231, 0]
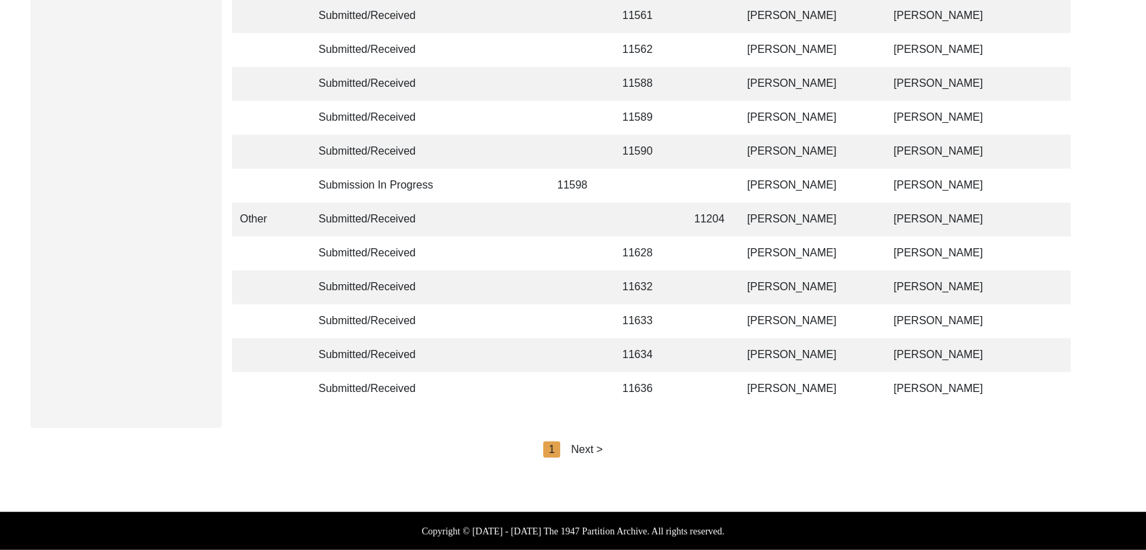
click at [587, 445] on div "Next >" at bounding box center [587, 449] width 32 height 16
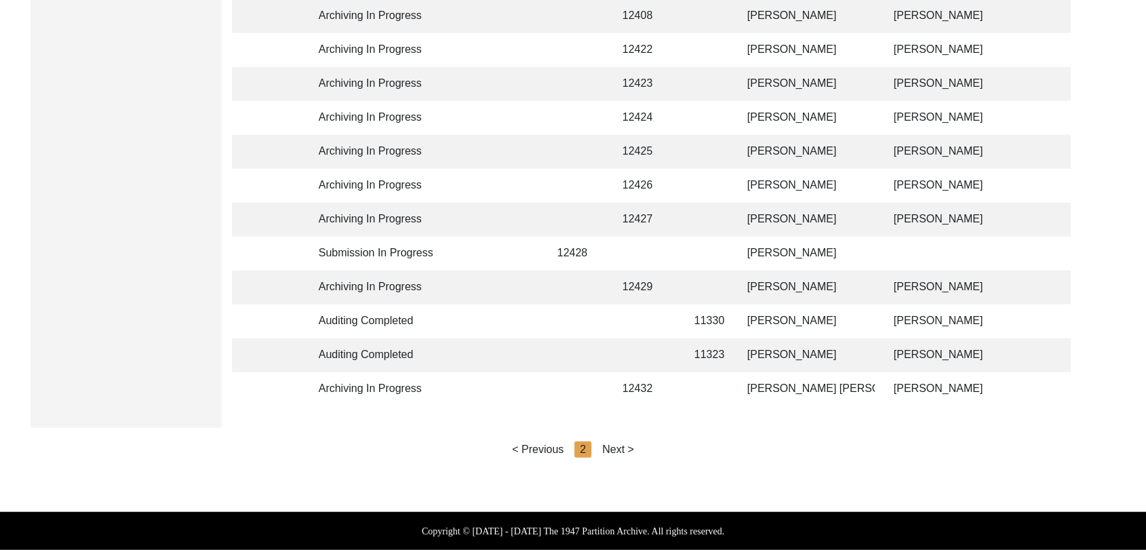
click at [613, 451] on div "Next >" at bounding box center [618, 449] width 32 height 16
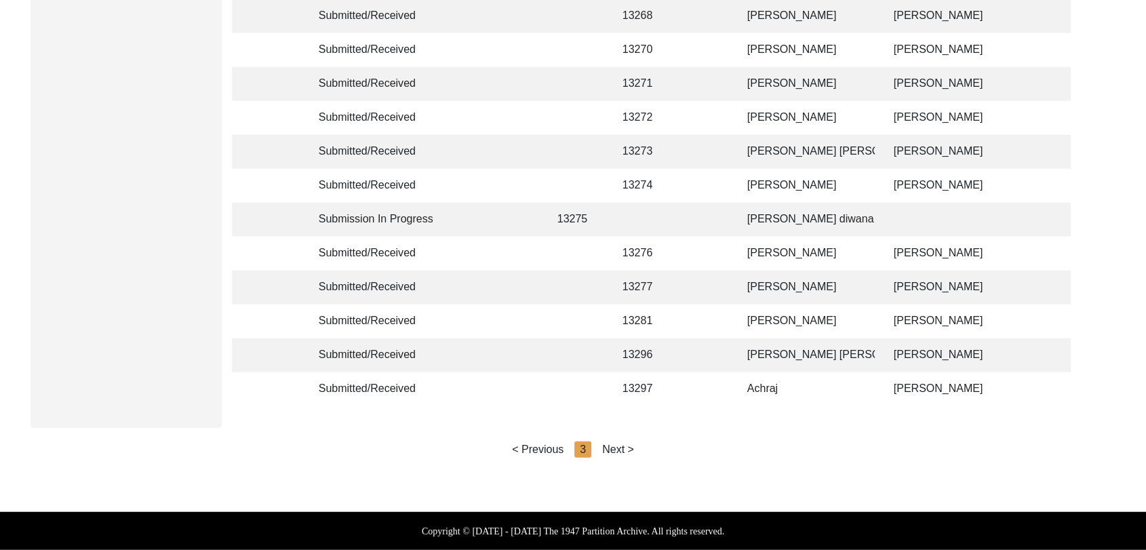
click at [613, 451] on div "Next >" at bounding box center [618, 449] width 32 height 16
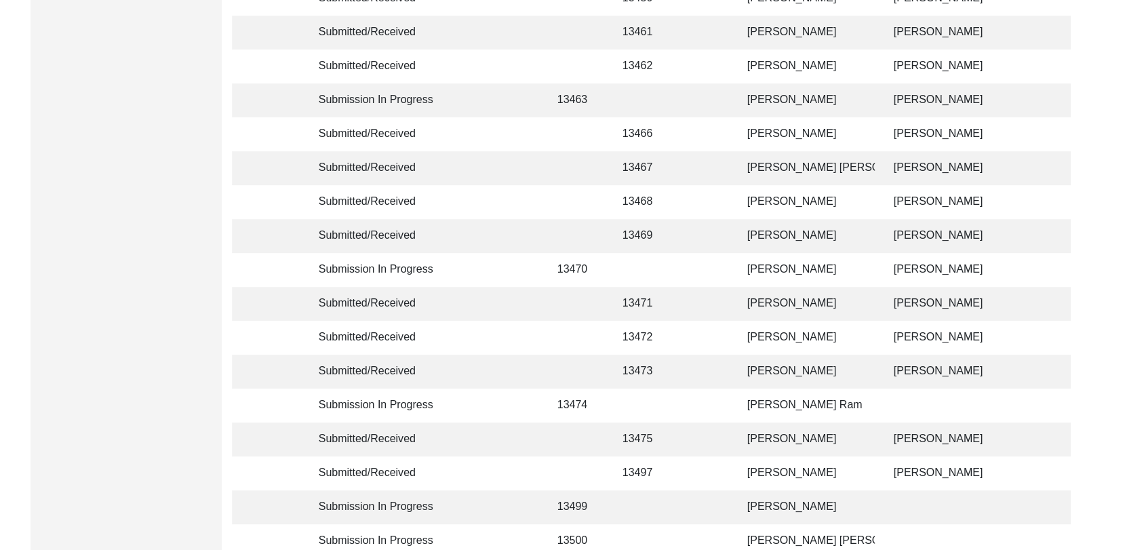
scroll to position [623, 0]
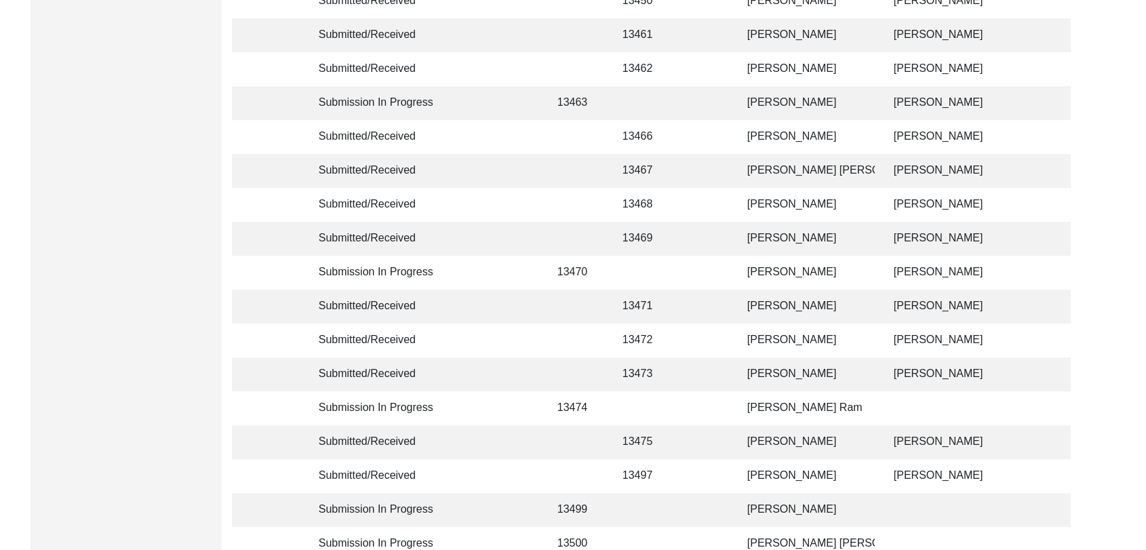
click at [774, 208] on td "[PERSON_NAME]" at bounding box center [807, 205] width 136 height 34
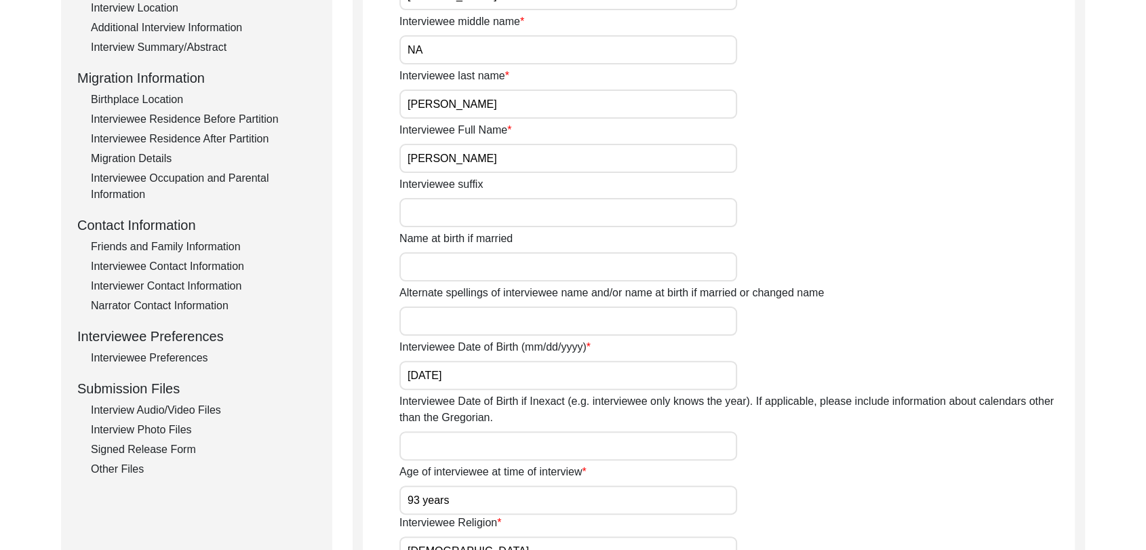
scroll to position [288, 0]
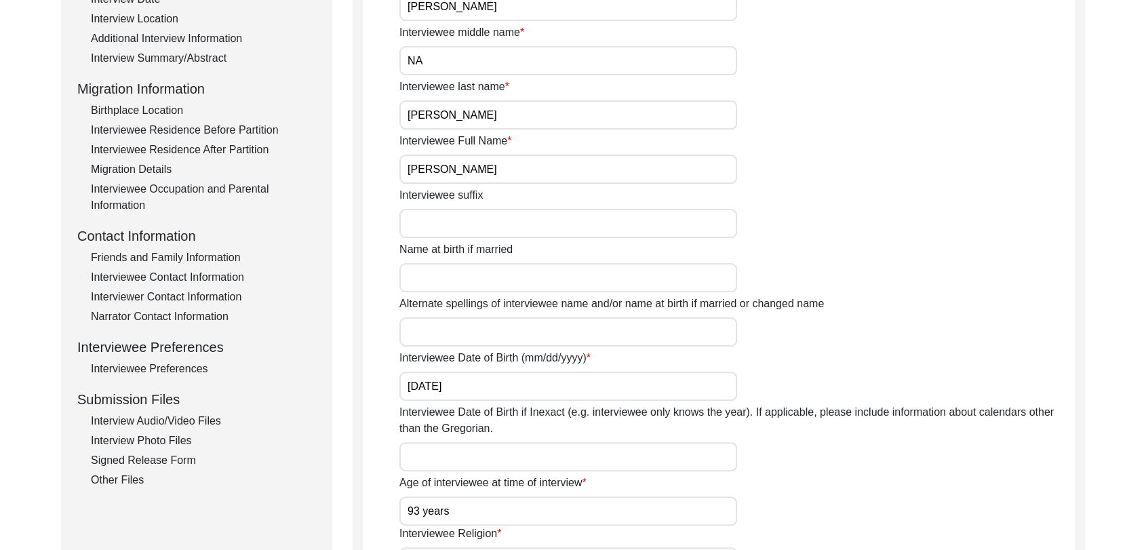
click at [190, 260] on div "Friends and Family Information" at bounding box center [203, 258] width 225 height 16
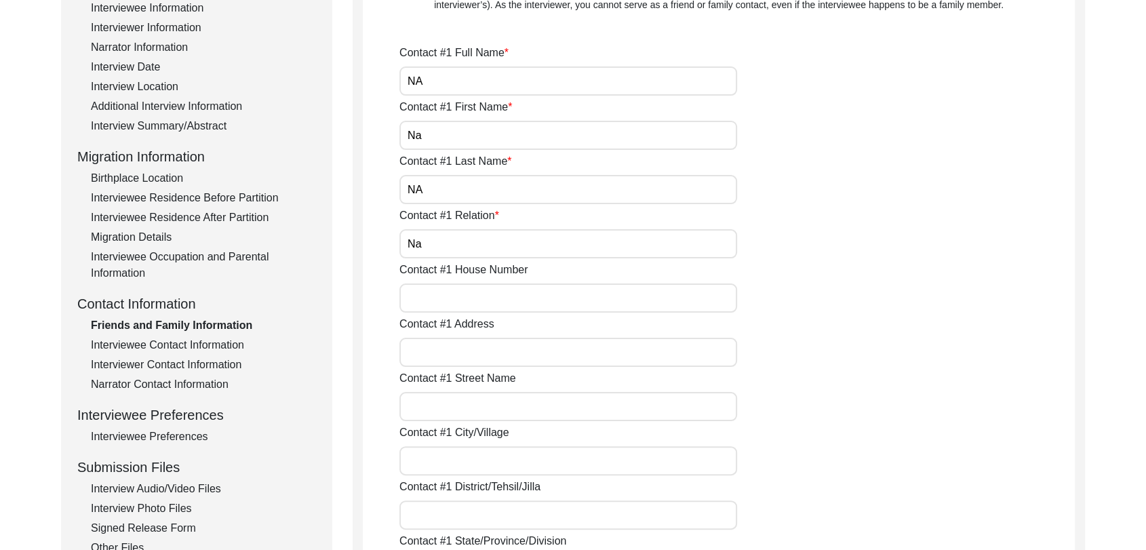
scroll to position [214, 0]
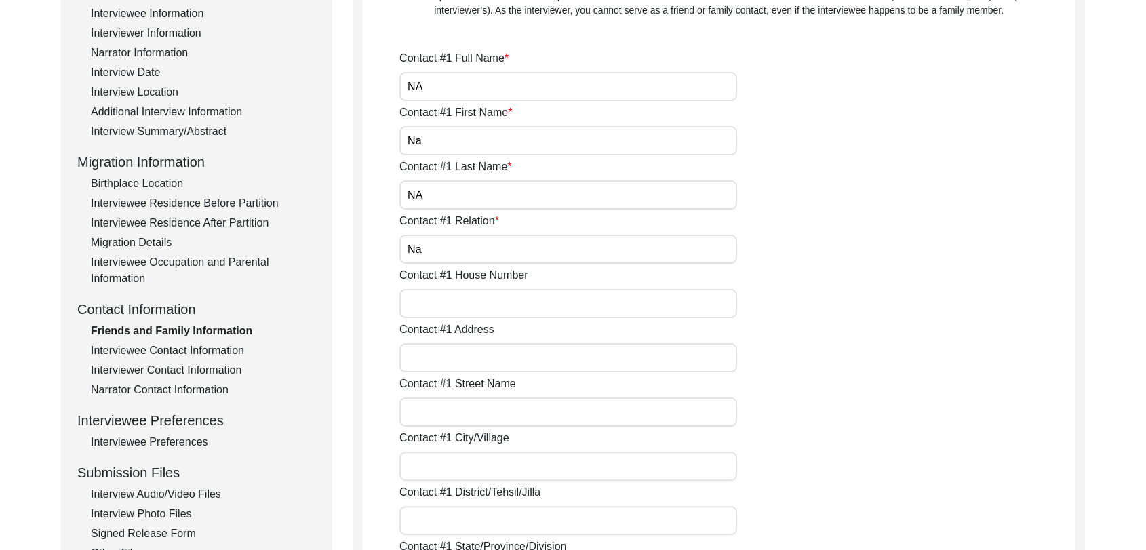
click at [439, 83] on input "NA" at bounding box center [568, 86] width 338 height 29
click at [435, 145] on input "Na" at bounding box center [568, 140] width 338 height 29
click at [435, 197] on input "NA" at bounding box center [568, 194] width 338 height 29
click at [430, 254] on input "Na" at bounding box center [568, 249] width 338 height 29
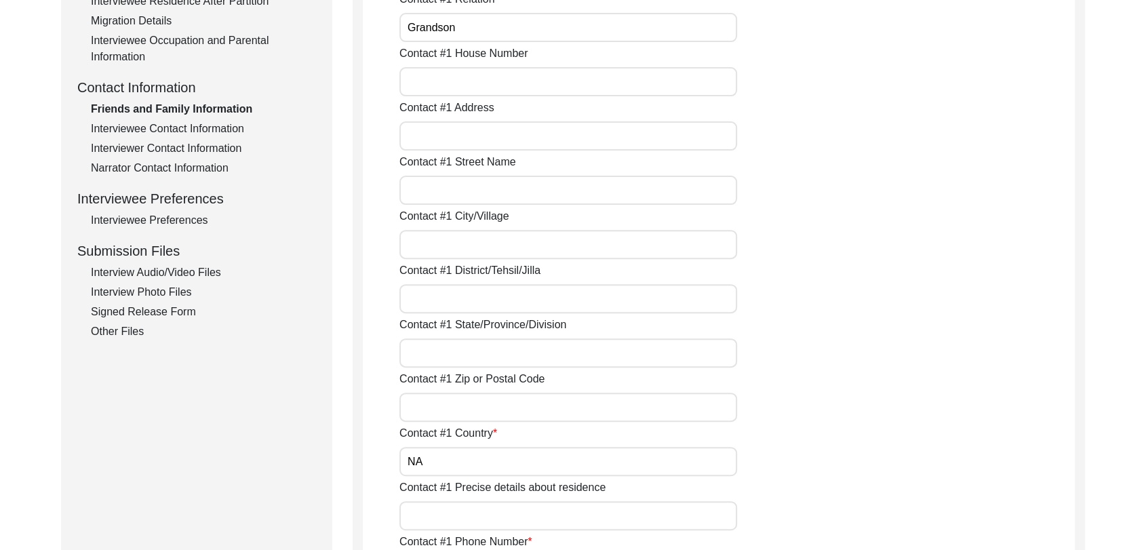
scroll to position [448, 0]
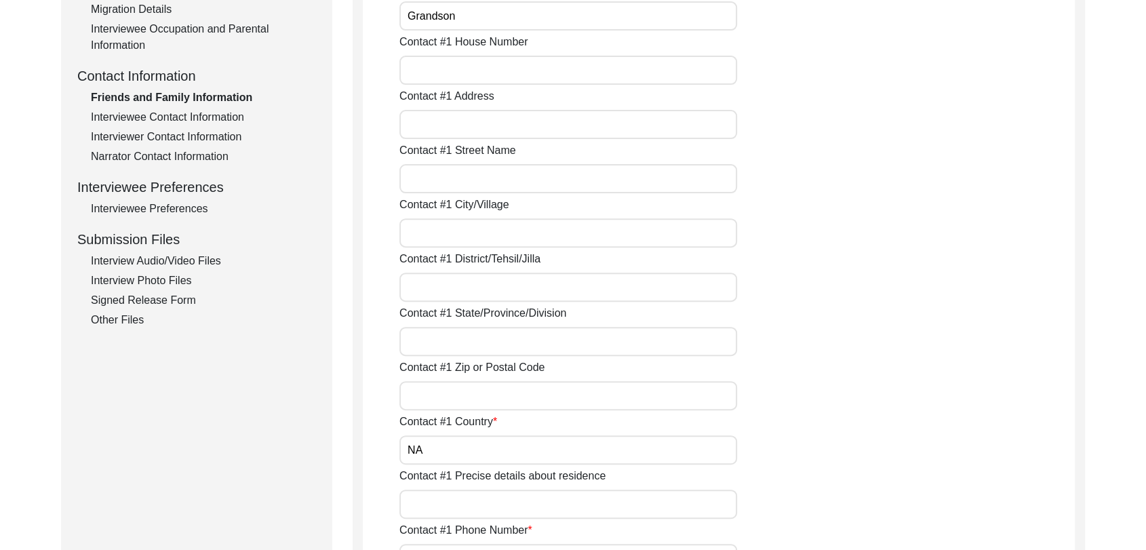
click at [431, 232] on input "Contact #1 City/Village" at bounding box center [568, 232] width 338 height 29
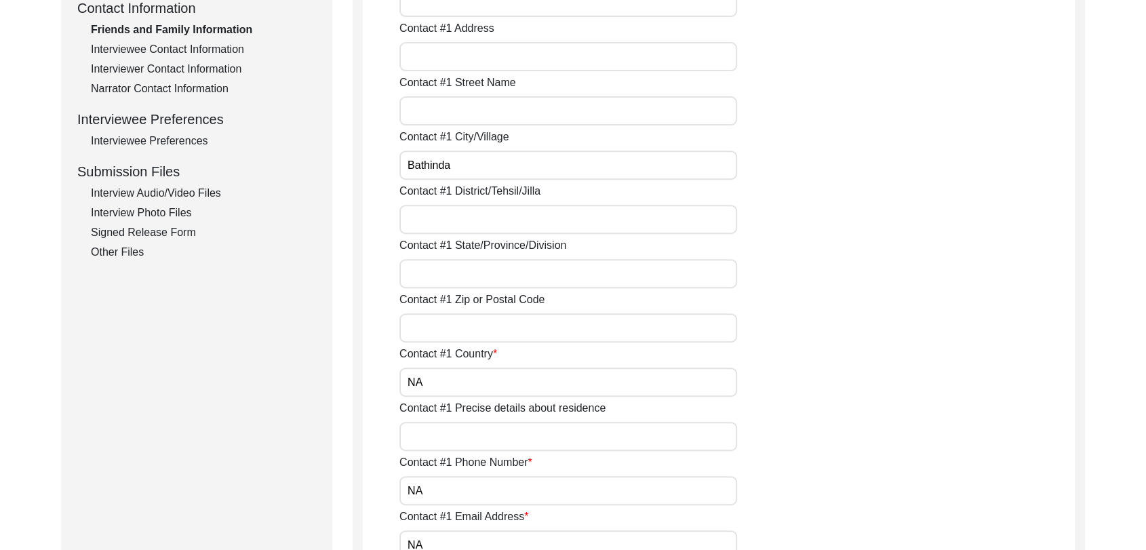
scroll to position [519, 0]
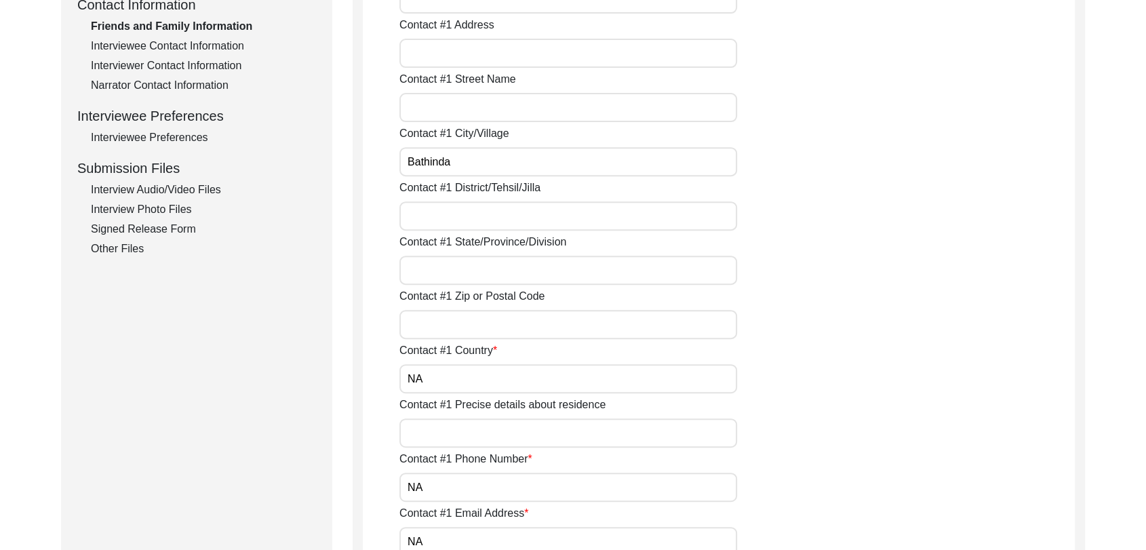
click at [431, 216] on input "Contact #1 District/Tehsil/Jilla" at bounding box center [568, 215] width 338 height 29
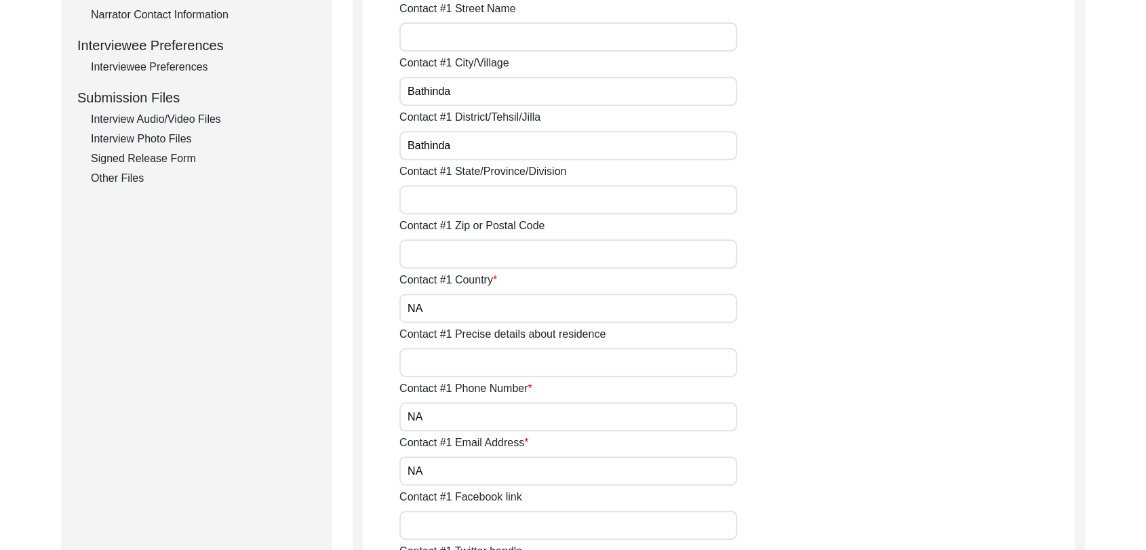
scroll to position [591, 0]
click at [432, 198] on input "Contact #1 State/Province/Division" at bounding box center [568, 197] width 338 height 29
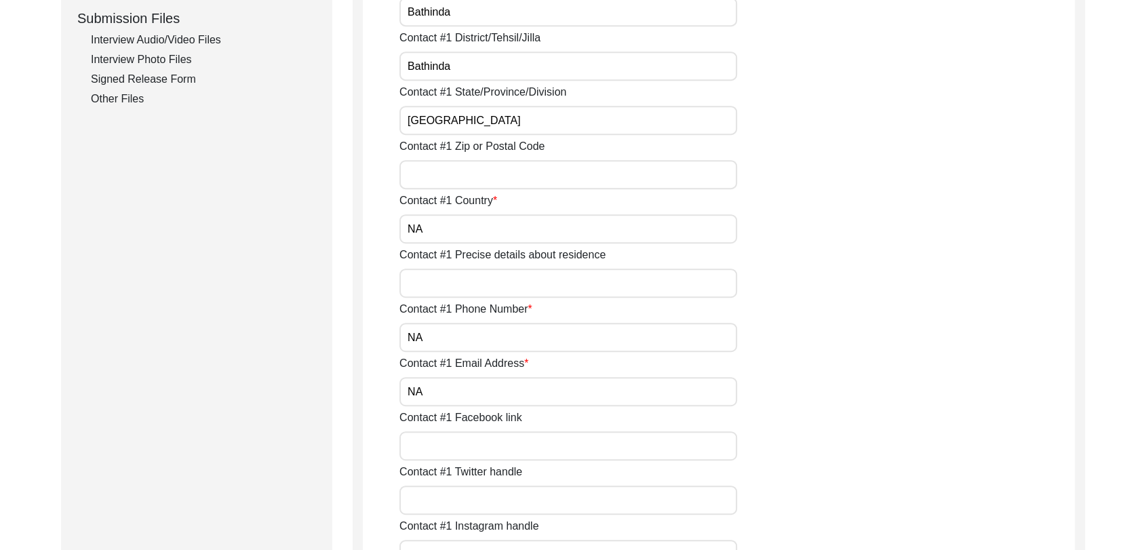
scroll to position [678, 0]
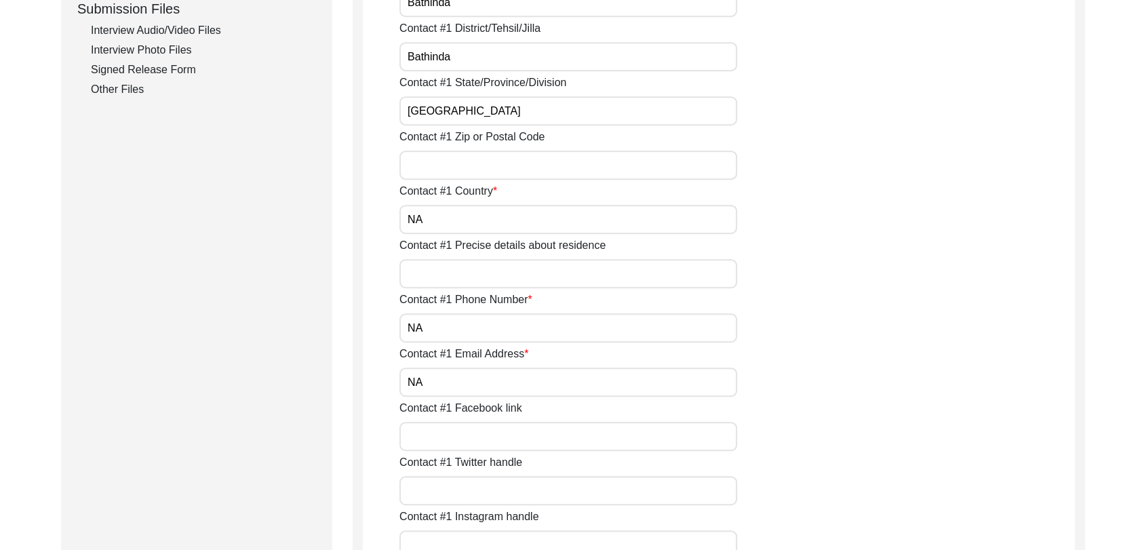
click at [436, 226] on input "NA" at bounding box center [568, 219] width 338 height 29
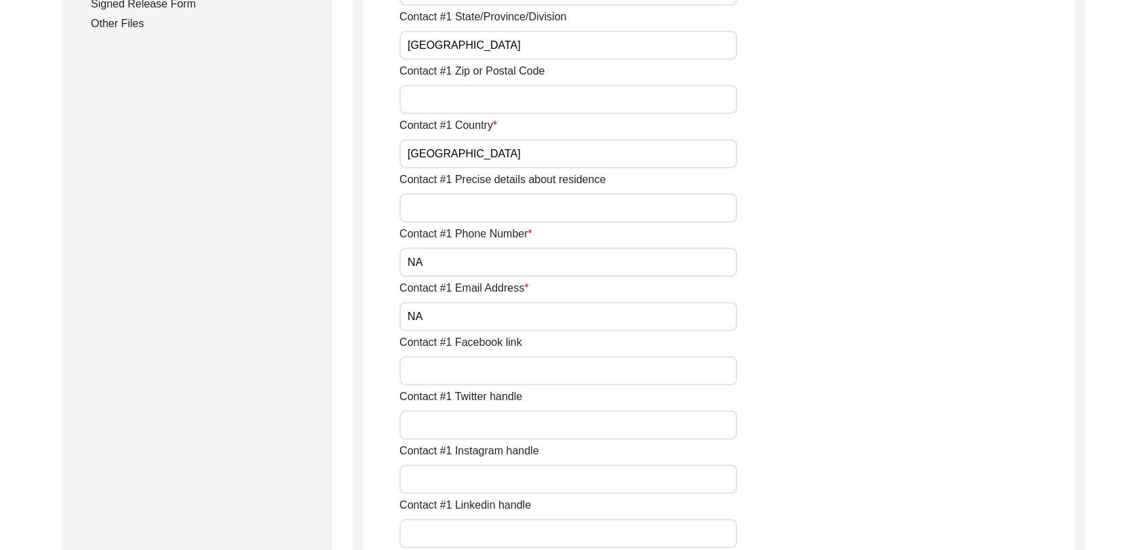
click at [436, 262] on input "NA" at bounding box center [568, 262] width 338 height 29
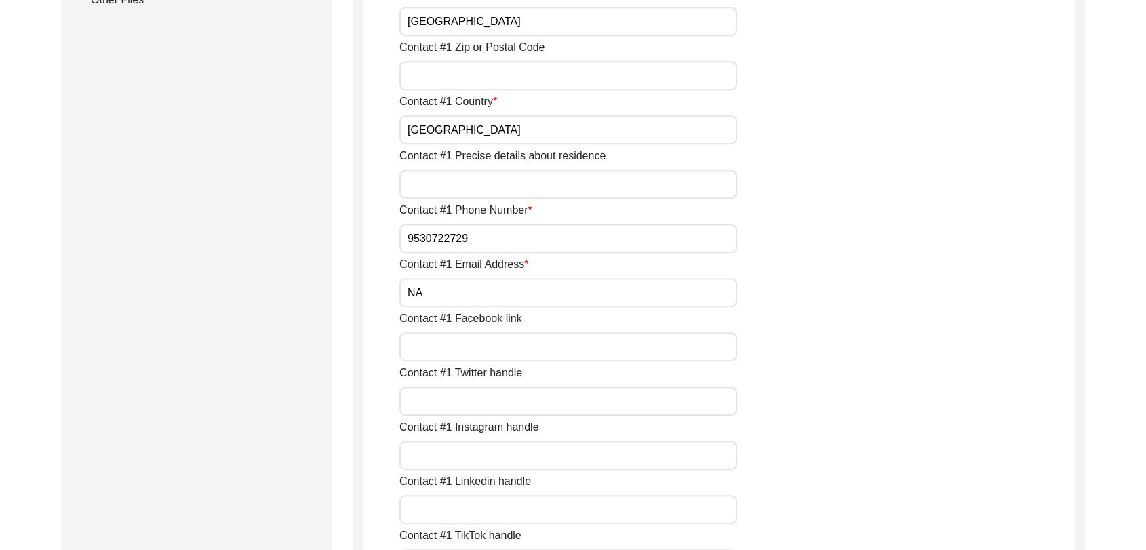
scroll to position [768, 0]
click at [433, 289] on input "NA" at bounding box center [568, 291] width 338 height 29
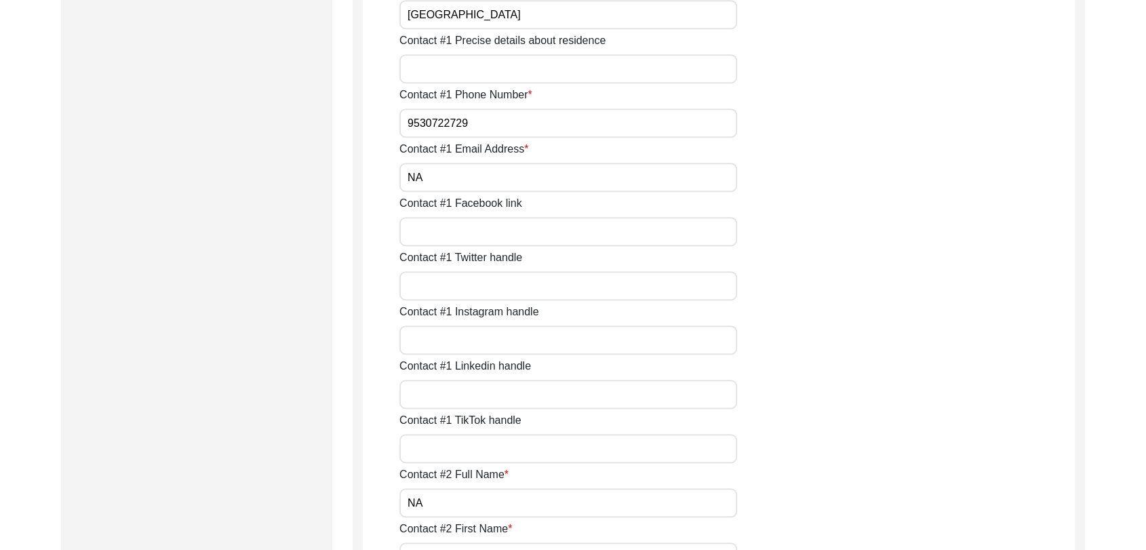
click at [434, 279] on input "Contact #1 Twitter handle" at bounding box center [568, 285] width 338 height 29
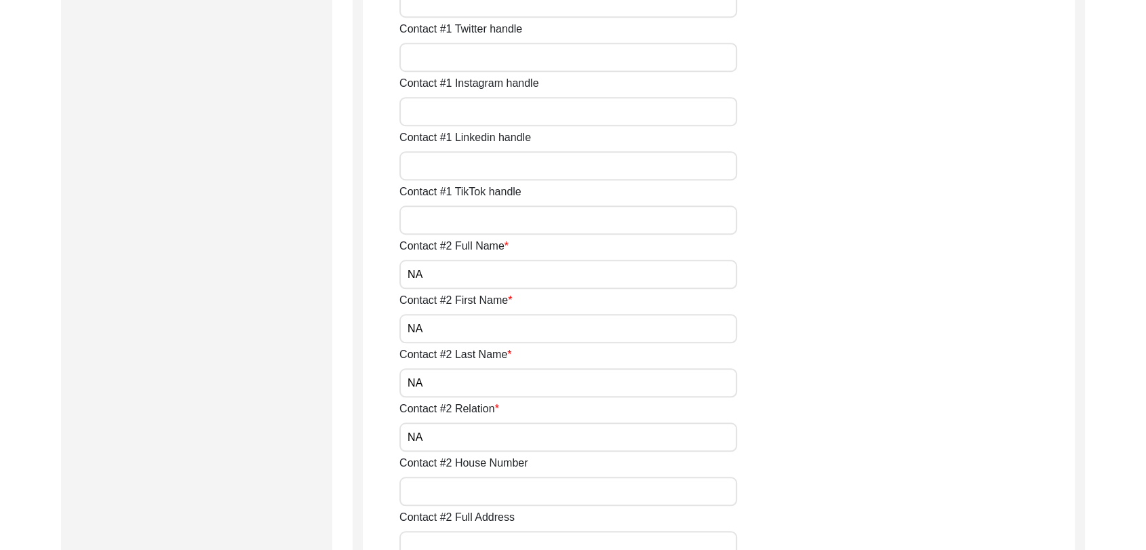
scroll to position [1112, 0]
click at [433, 279] on input "NA" at bounding box center [568, 273] width 338 height 29
click at [437, 327] on input "NA" at bounding box center [568, 327] width 338 height 29
click at [437, 392] on input "NA" at bounding box center [568, 382] width 338 height 29
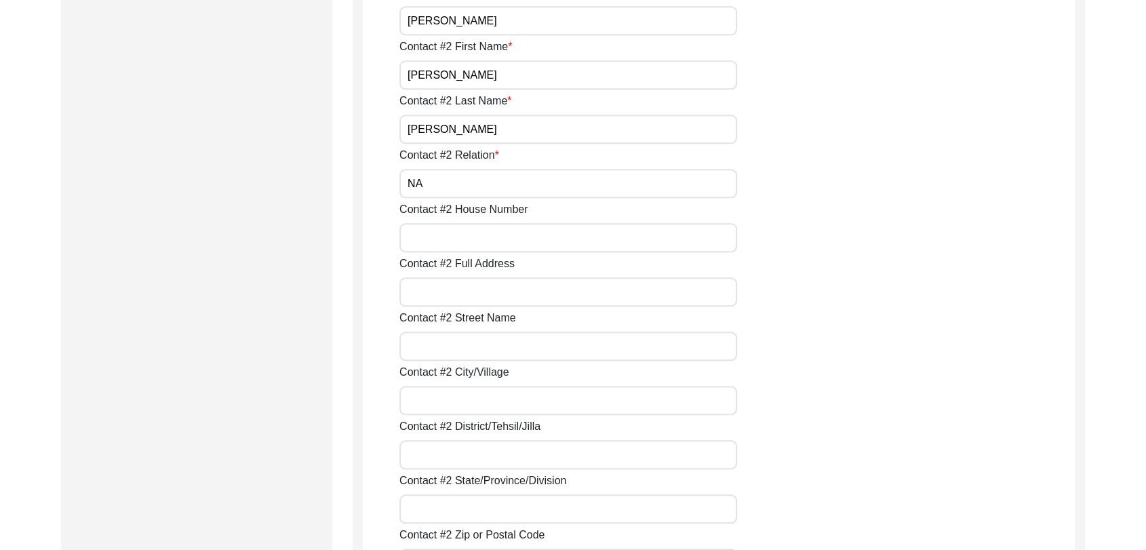
scroll to position [1366, 0]
click at [433, 182] on input "NA" at bounding box center [568, 182] width 338 height 29
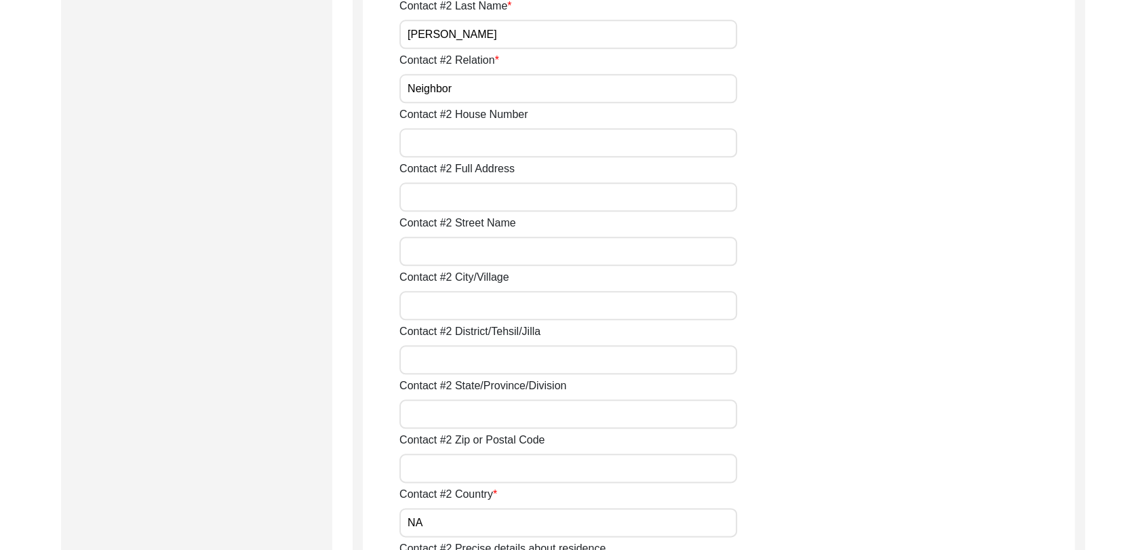
scroll to position [1465, 0]
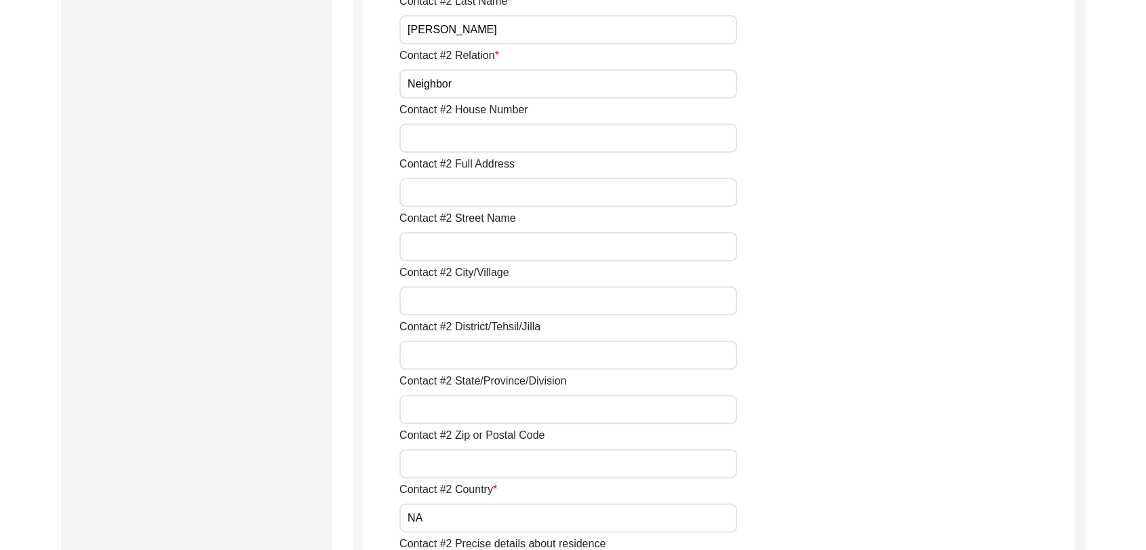
click at [441, 306] on input "Contact #2 City/Village" at bounding box center [568, 300] width 338 height 29
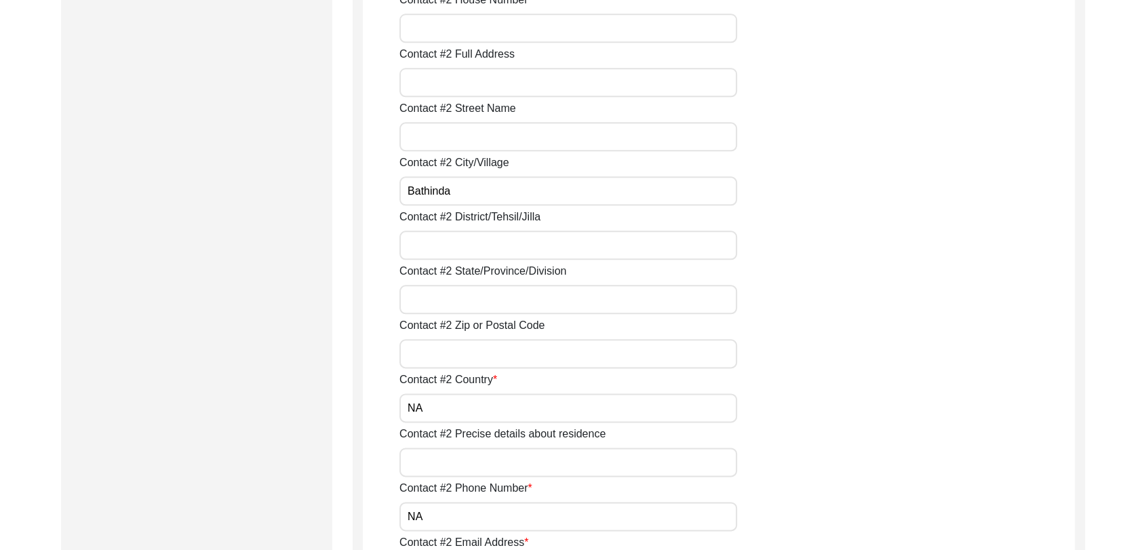
scroll to position [1583, 0]
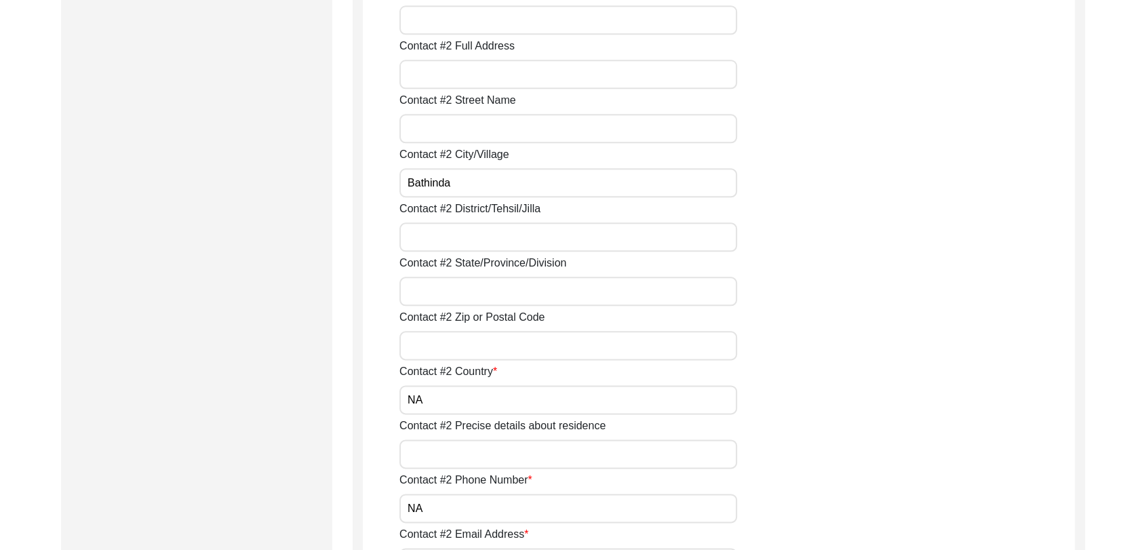
click at [428, 245] on input "Contact #2 District/Tehsil/Jilla" at bounding box center [568, 236] width 338 height 29
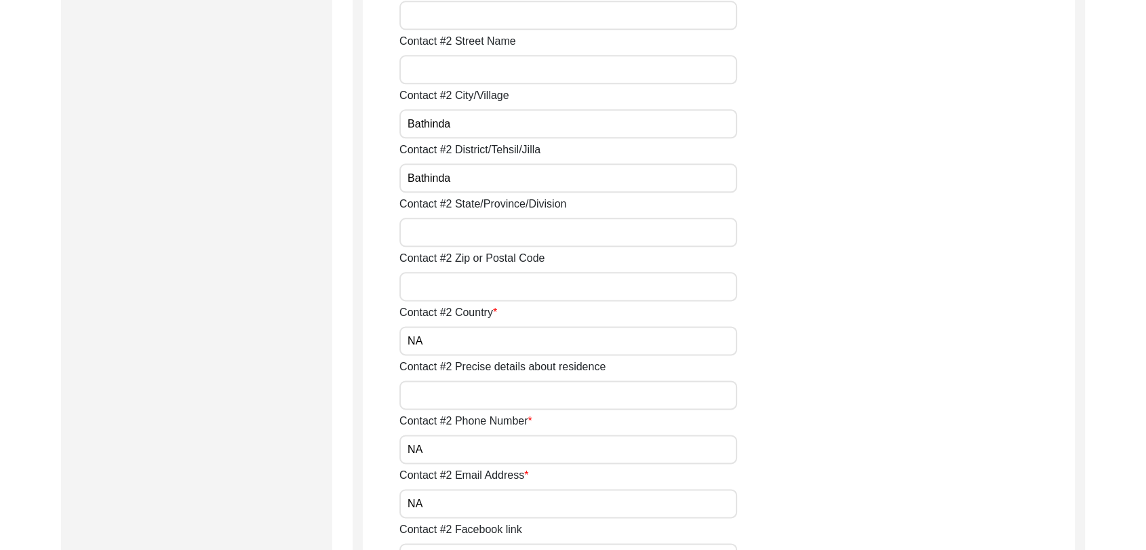
scroll to position [1647, 0]
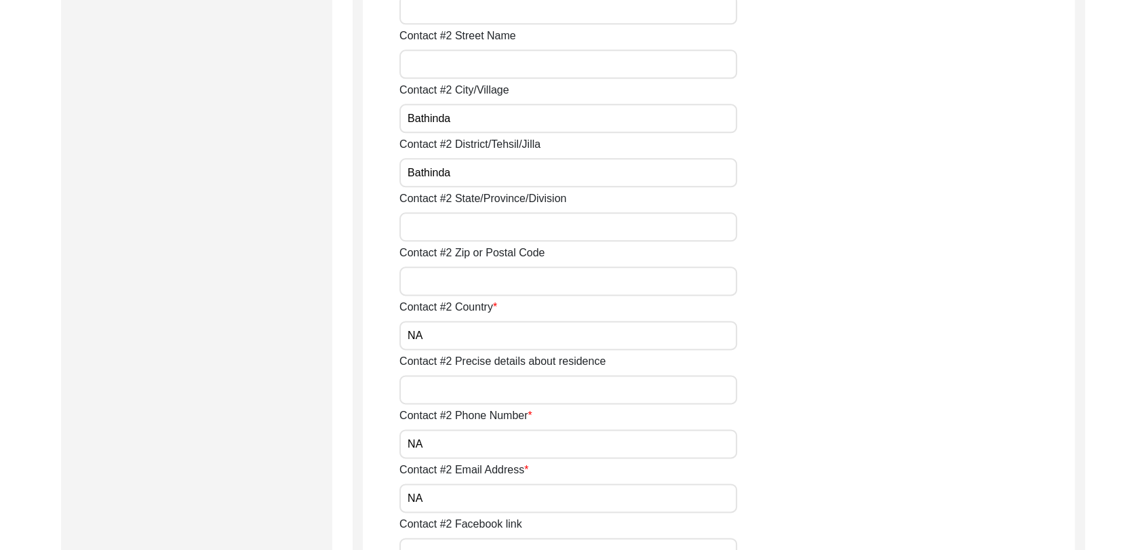
click at [425, 227] on input "Contact #2 State/Province/Division" at bounding box center [568, 226] width 338 height 29
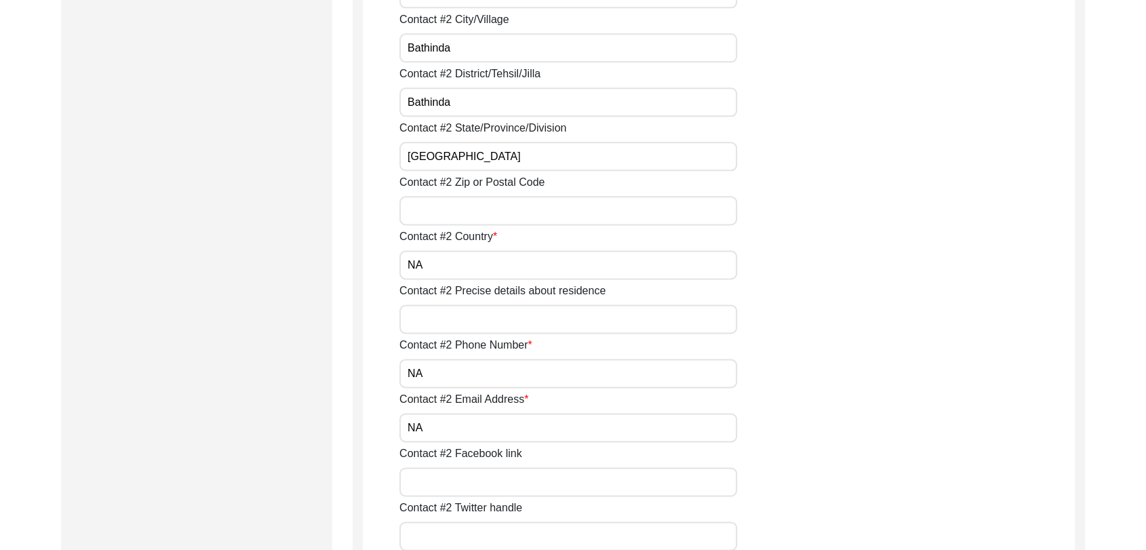
scroll to position [1720, 0]
click at [431, 264] on input "NA" at bounding box center [568, 262] width 338 height 29
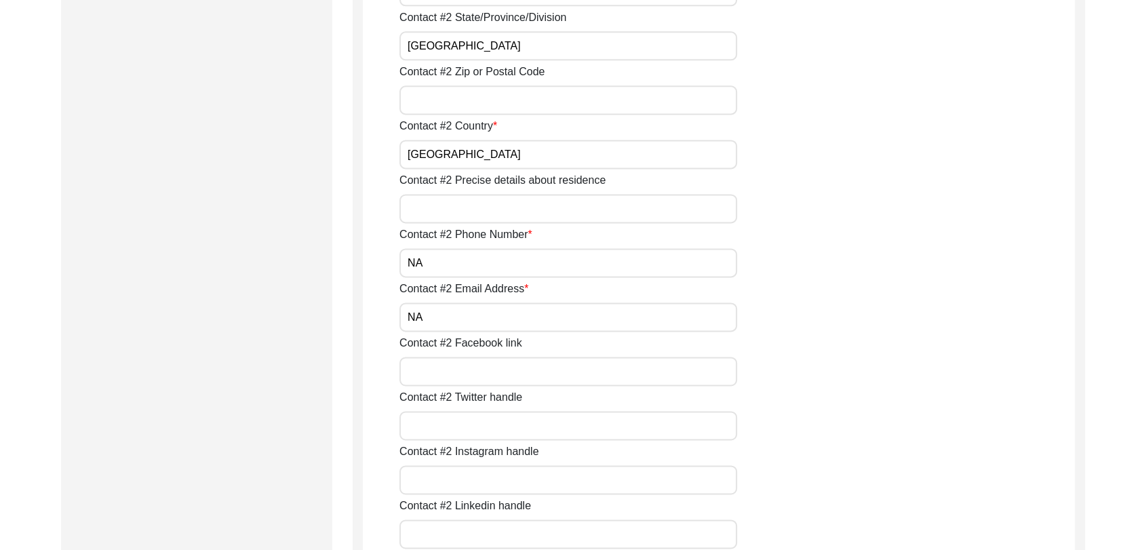
scroll to position [1831, 0]
click at [431, 264] on input "NA" at bounding box center [568, 259] width 338 height 29
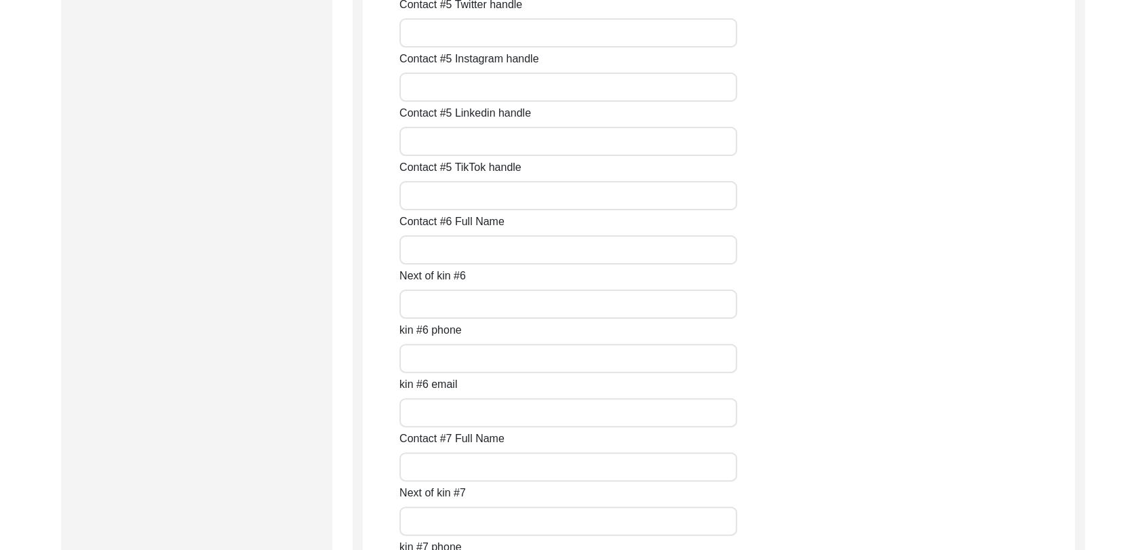
scroll to position [6078, 0]
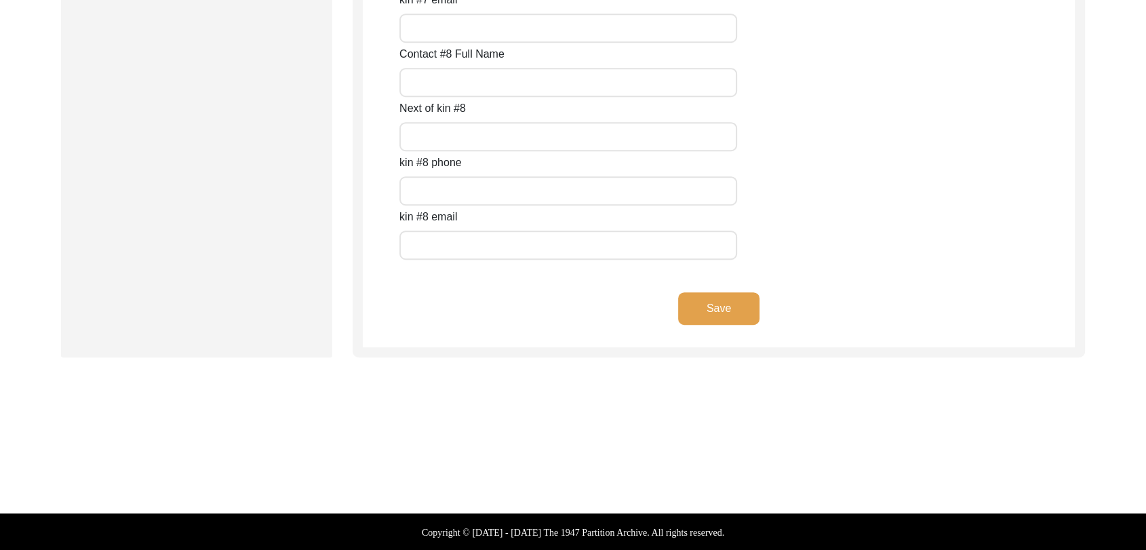
click at [722, 313] on button "Save" at bounding box center [718, 308] width 81 height 33
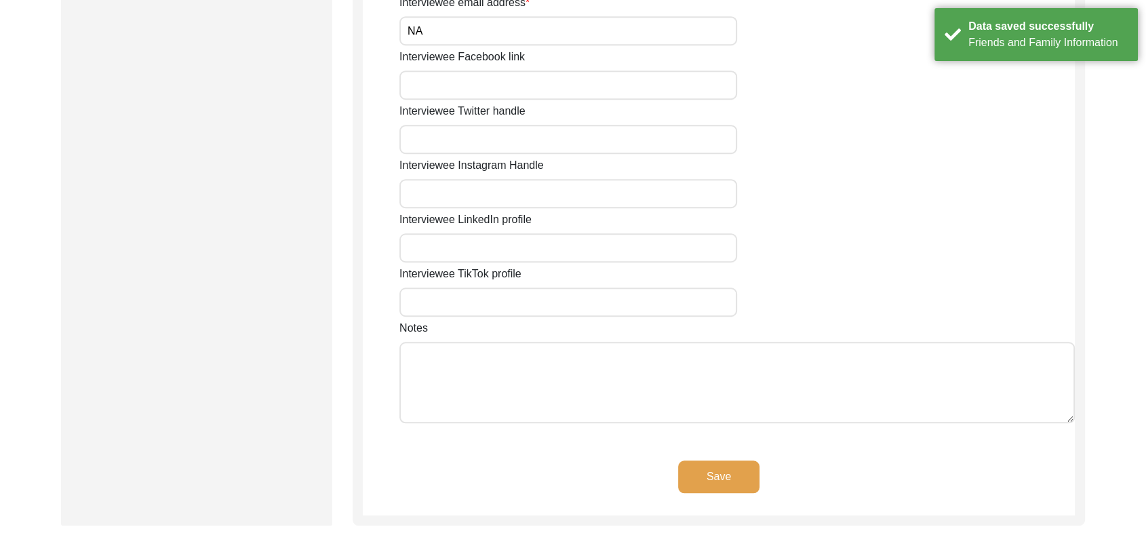
scroll to position [1172, 0]
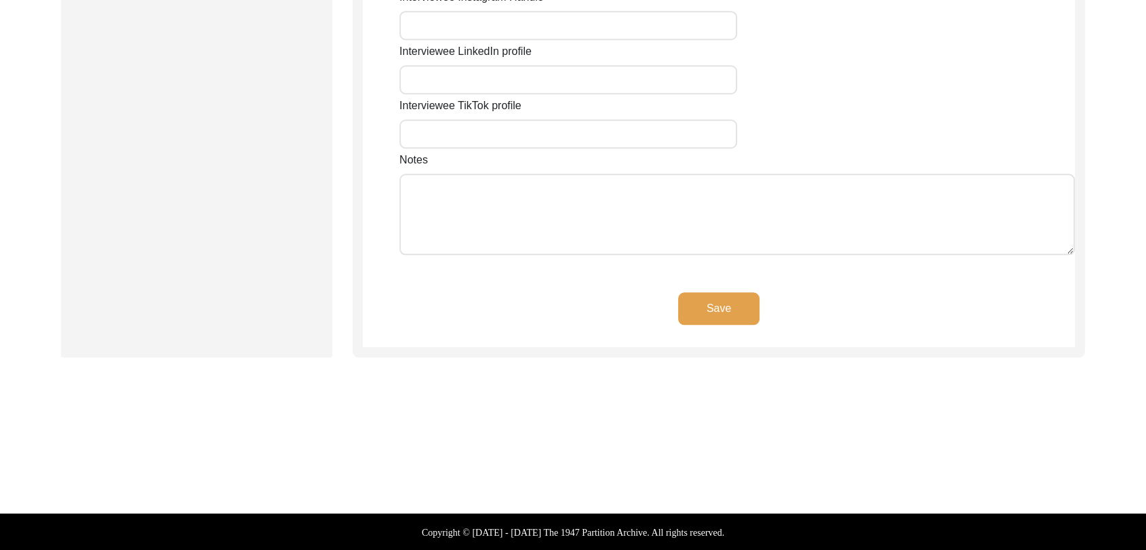
click at [709, 311] on button "Save" at bounding box center [718, 308] width 81 height 33
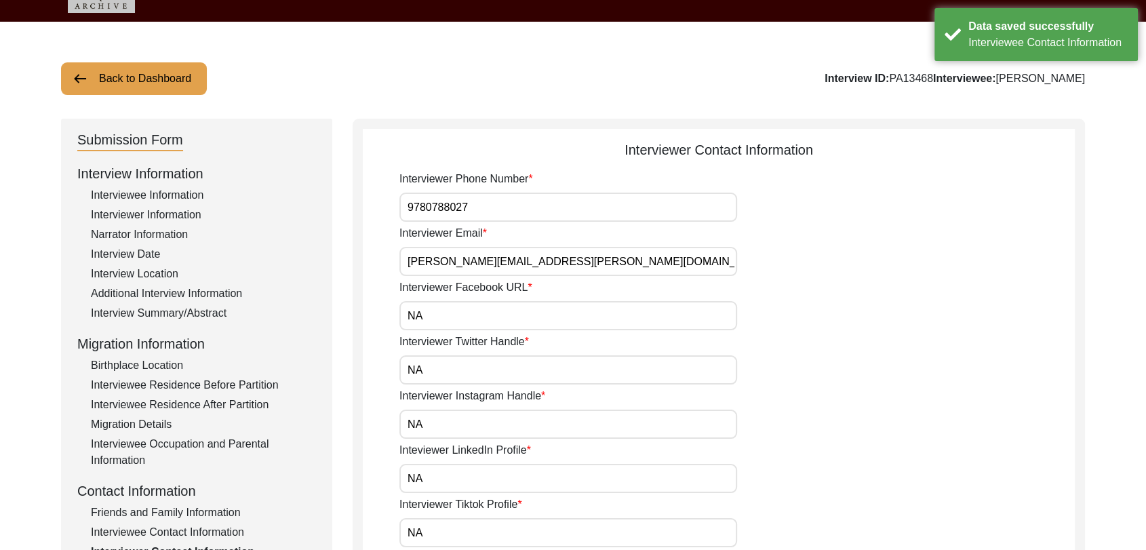
scroll to position [0, 0]
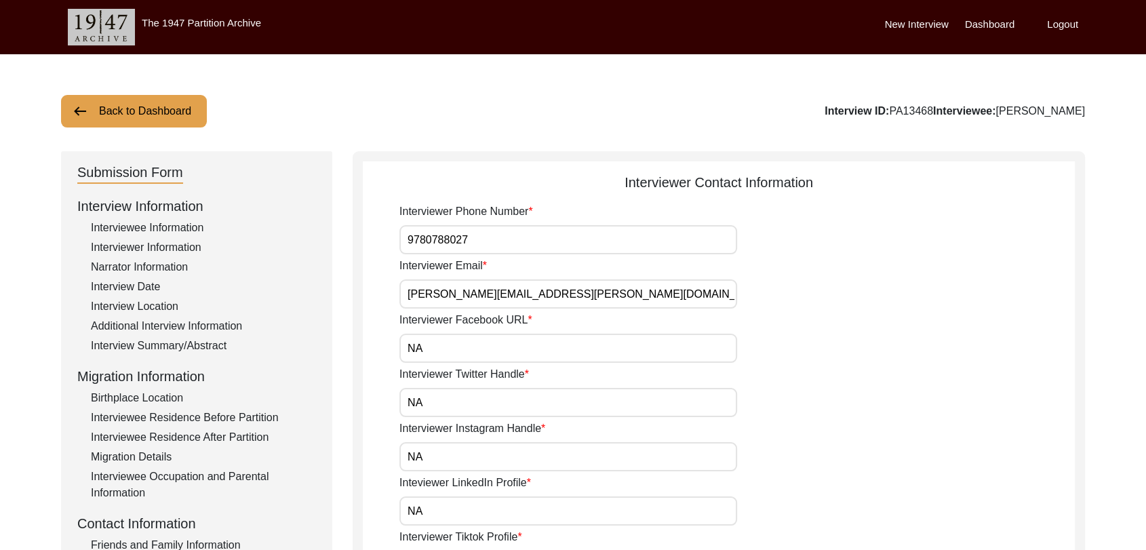
click at [985, 19] on label "Dashboard" at bounding box center [990, 25] width 50 height 16
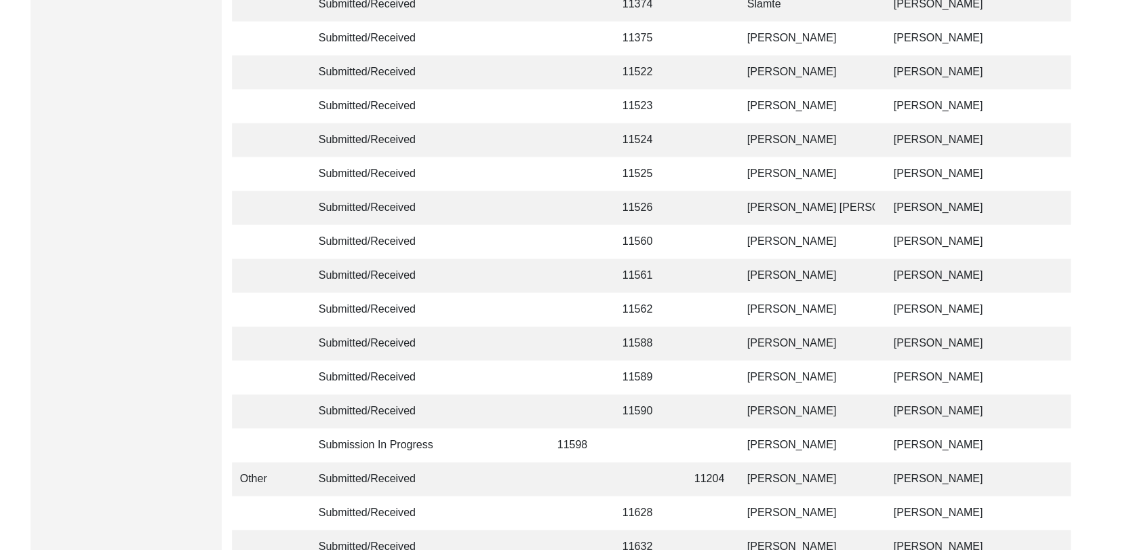
scroll to position [3231, 0]
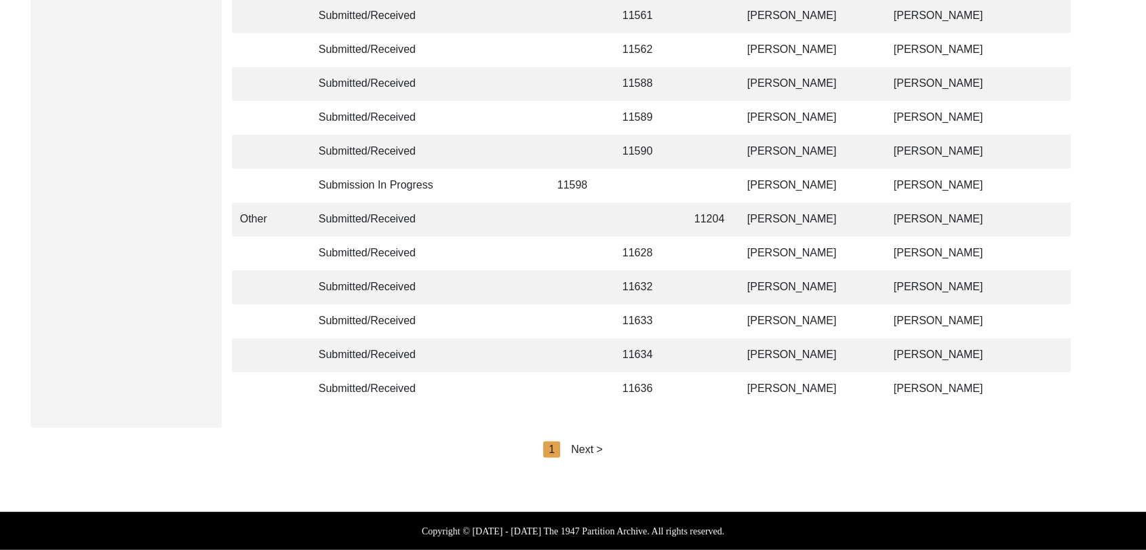
click at [578, 452] on div "Next >" at bounding box center [587, 449] width 32 height 16
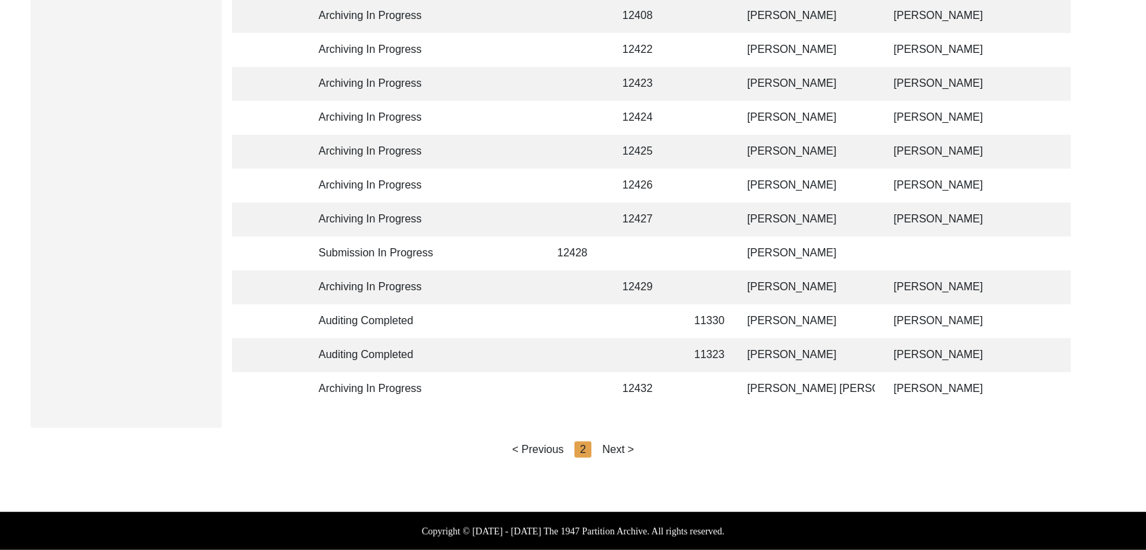
click at [607, 450] on div "Next >" at bounding box center [618, 449] width 32 height 16
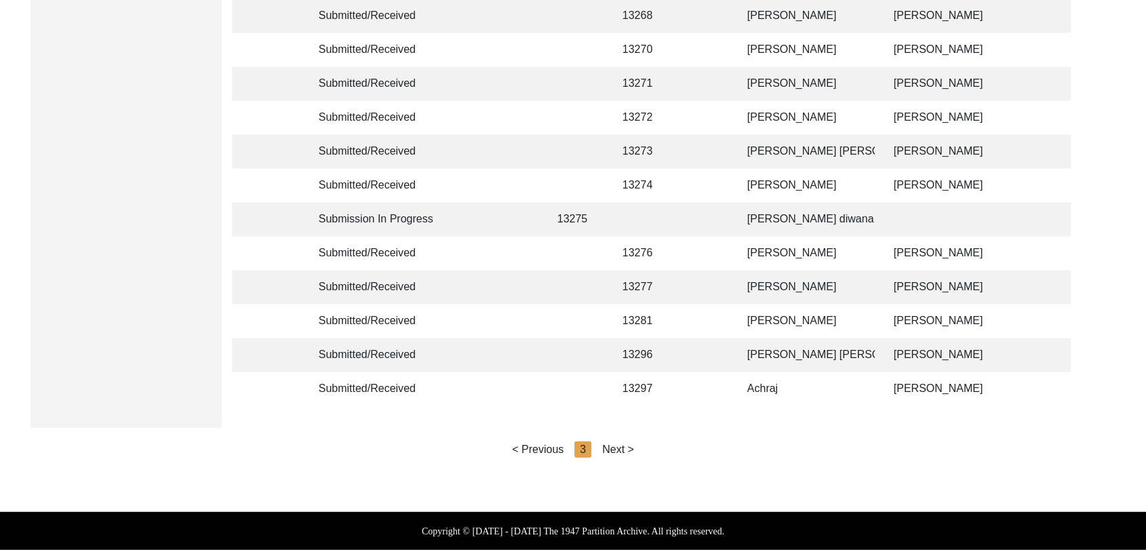
click at [616, 450] on div "Next >" at bounding box center [618, 449] width 32 height 16
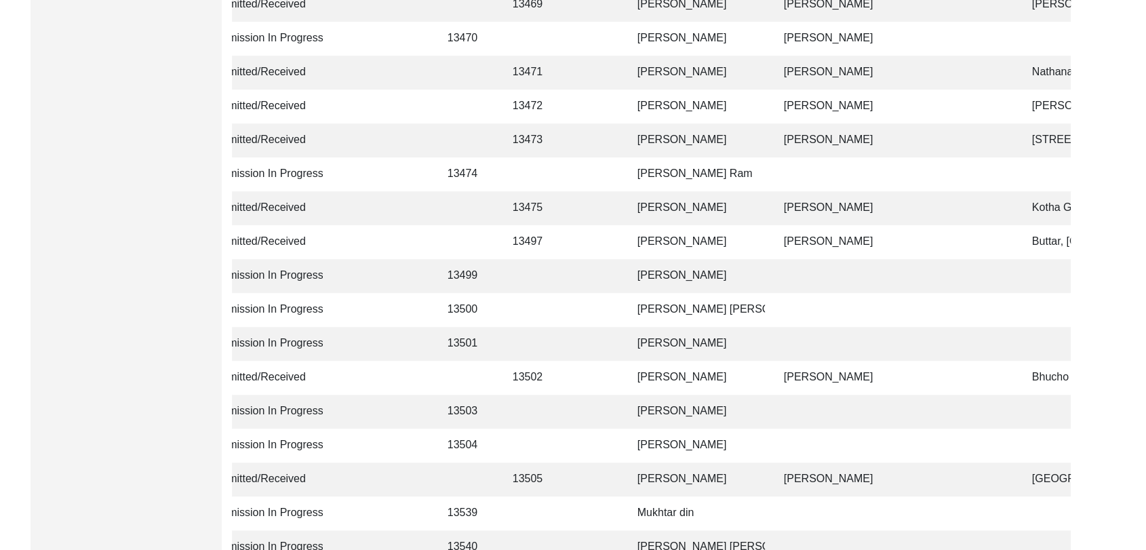
scroll to position [0, 109]
click at [670, 205] on td "[PERSON_NAME]" at bounding box center [699, 208] width 136 height 34
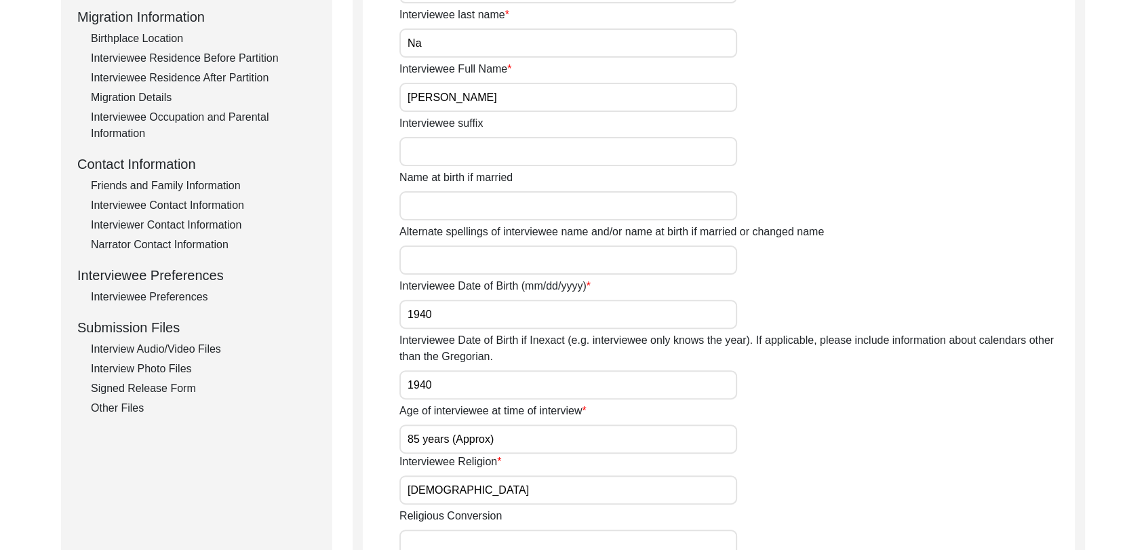
scroll to position [352, 0]
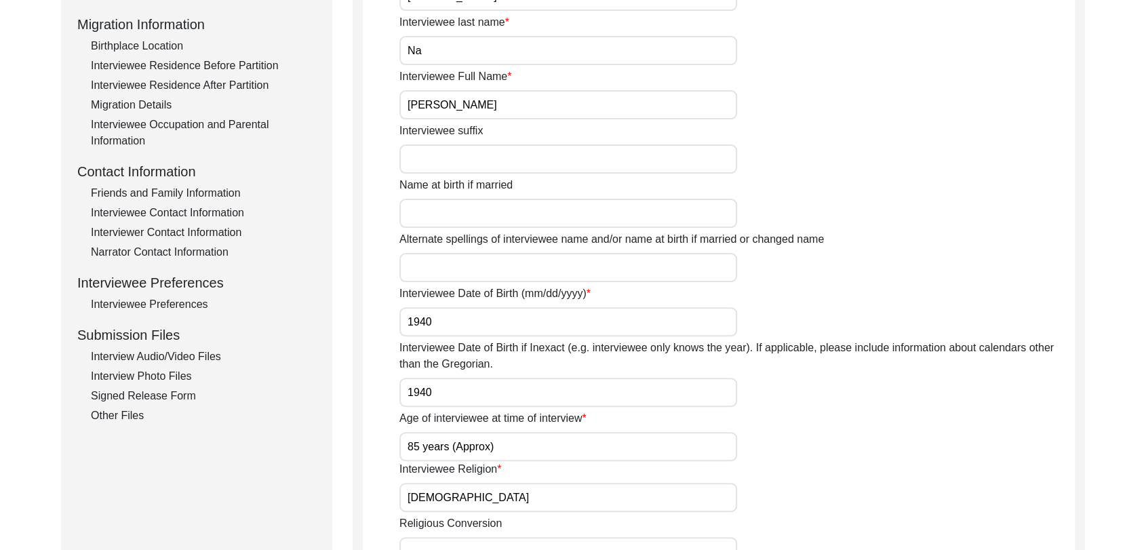
click at [172, 194] on div "Friends and Family Information" at bounding box center [203, 193] width 225 height 16
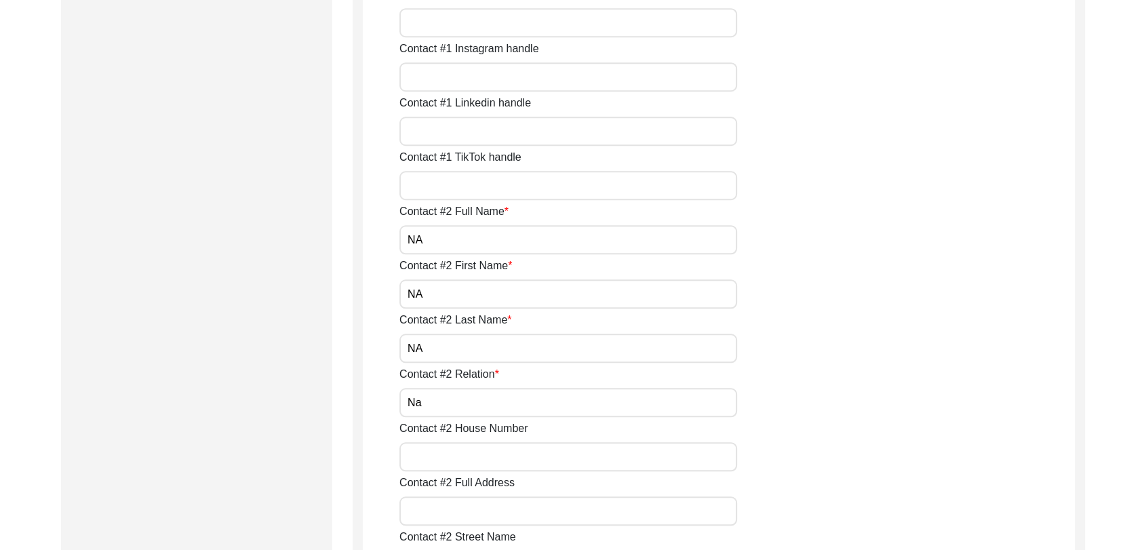
scroll to position [1151, 0]
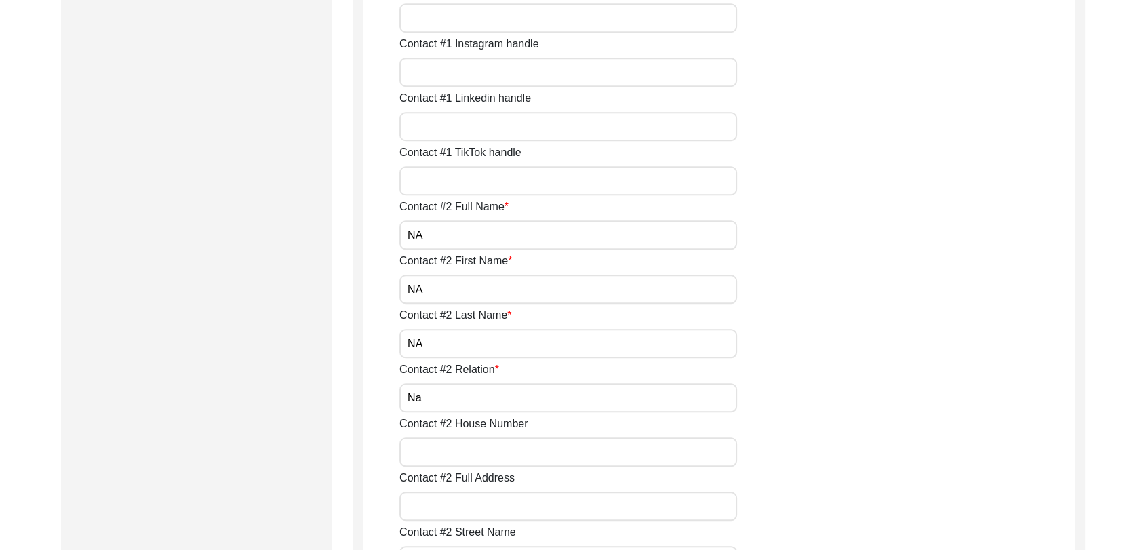
click at [448, 239] on input "NA" at bounding box center [568, 234] width 338 height 29
click at [452, 279] on input "NA" at bounding box center [568, 289] width 338 height 29
click at [448, 350] on input "NA" at bounding box center [568, 343] width 338 height 29
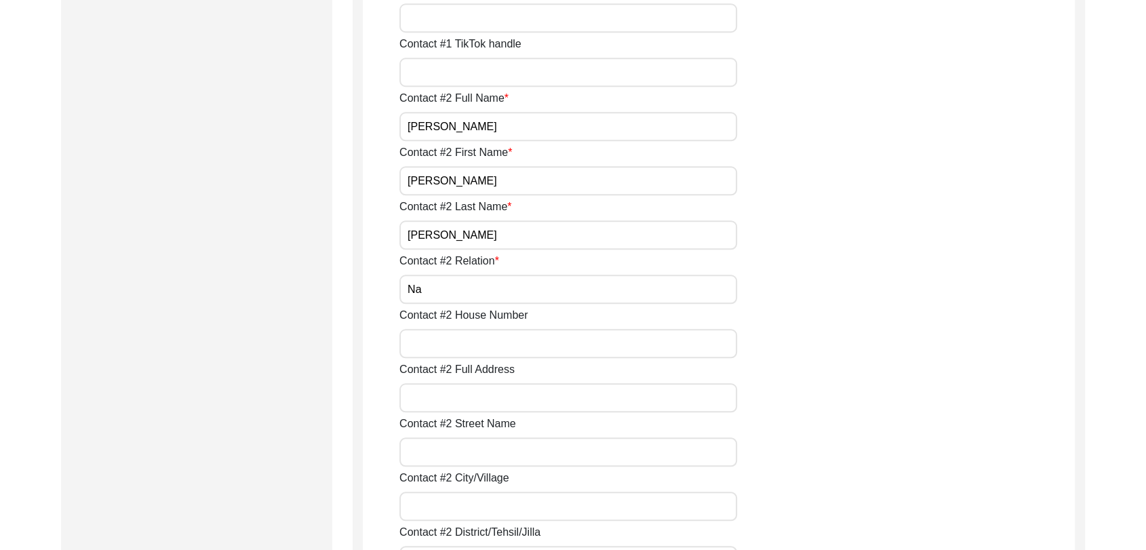
scroll to position [1263, 0]
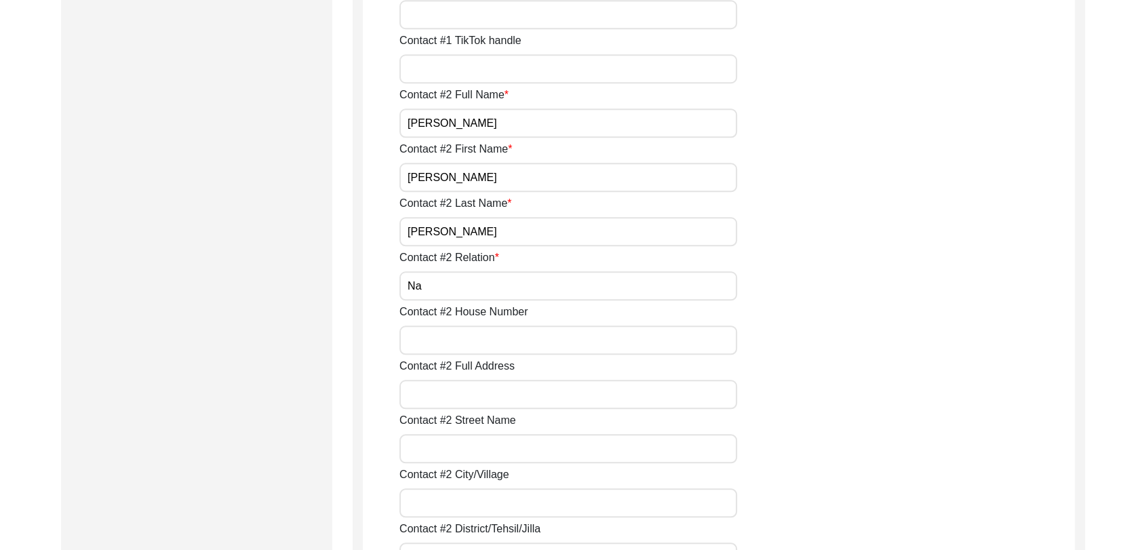
click at [429, 290] on input "Na" at bounding box center [568, 285] width 338 height 29
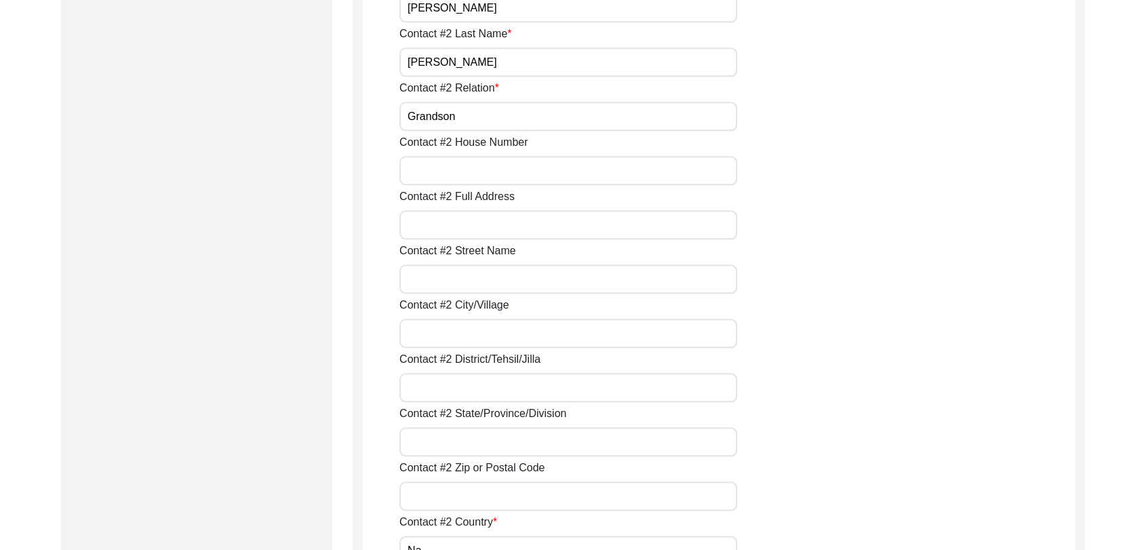
scroll to position [1432, 0]
click at [450, 330] on input "Contact #2 City/Village" at bounding box center [568, 333] width 338 height 29
click at [433, 330] on input "Contact #2 City/Village" at bounding box center [568, 333] width 338 height 29
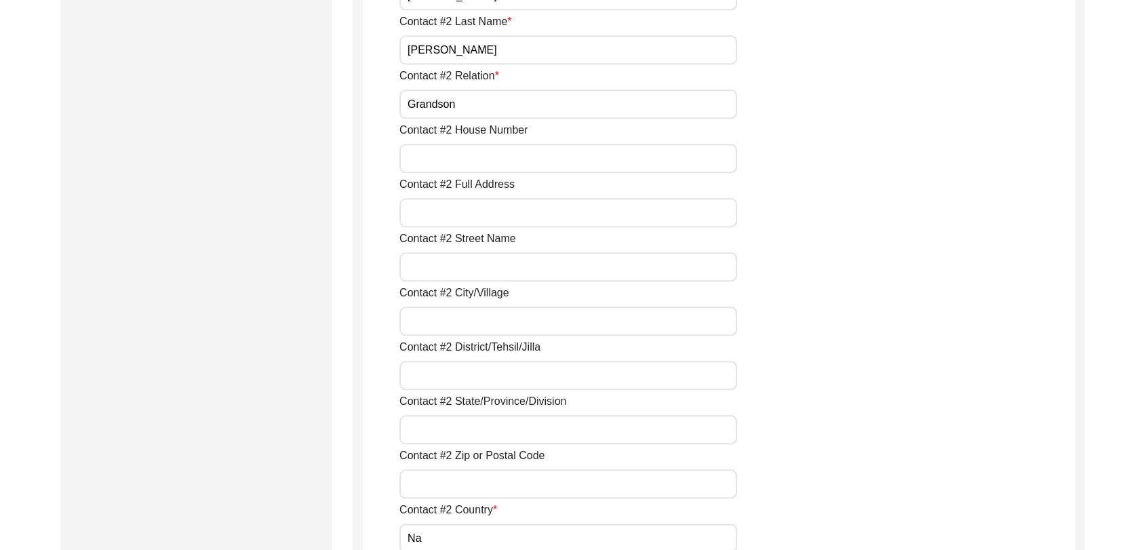
scroll to position [1447, 0]
click at [425, 384] on input "Contact #2 District/Tehsil/Jilla" at bounding box center [568, 373] width 338 height 29
click at [429, 423] on input "Contact #2 State/Province/Division" at bounding box center [568, 427] width 338 height 29
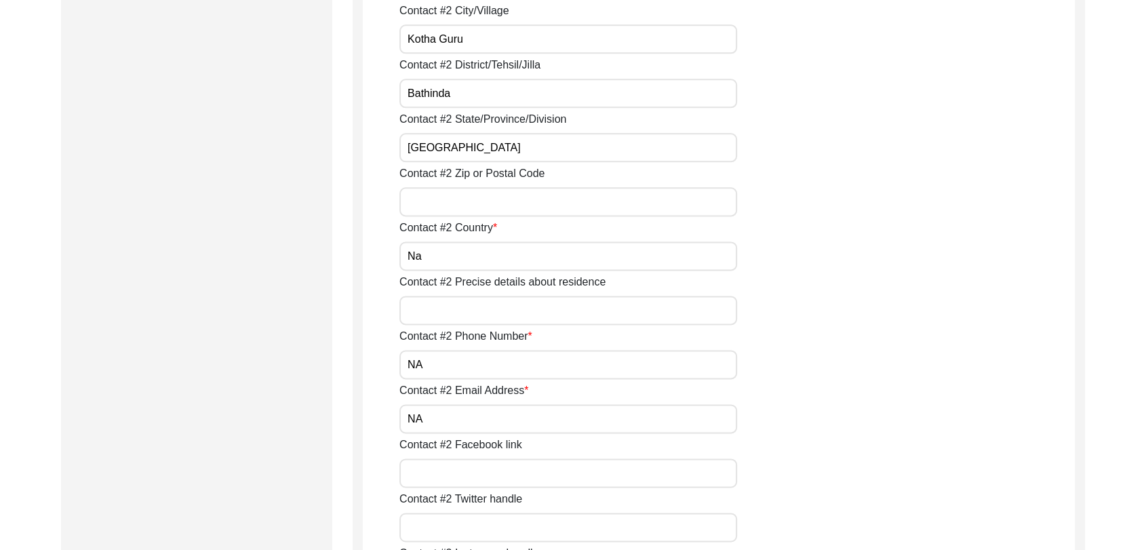
scroll to position [1727, 0]
click at [434, 370] on input "NA" at bounding box center [568, 363] width 338 height 29
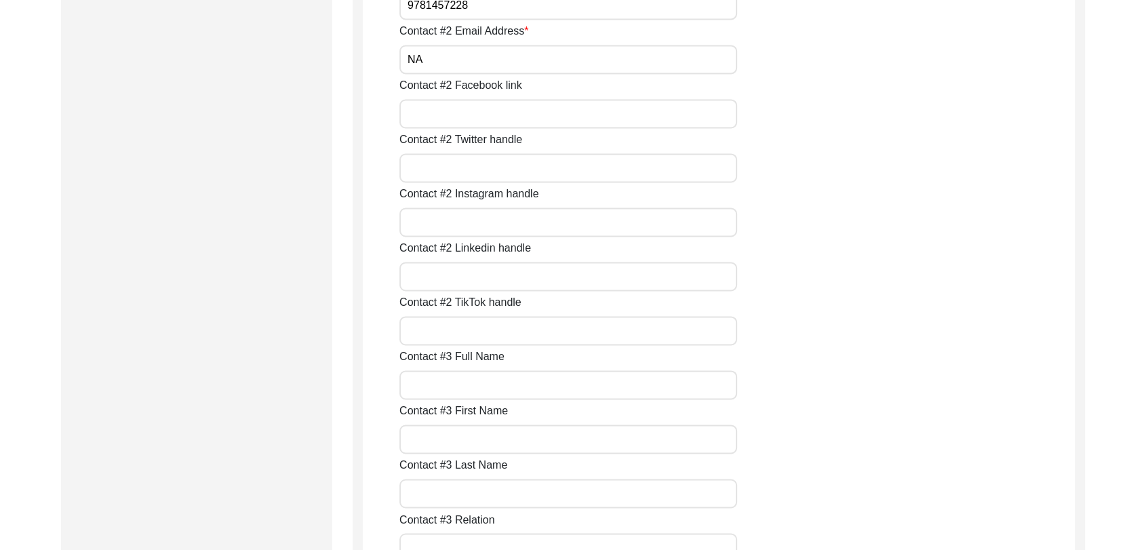
scroll to position [2087, 0]
click at [435, 381] on input "Contact #3 Full Name" at bounding box center [568, 384] width 338 height 29
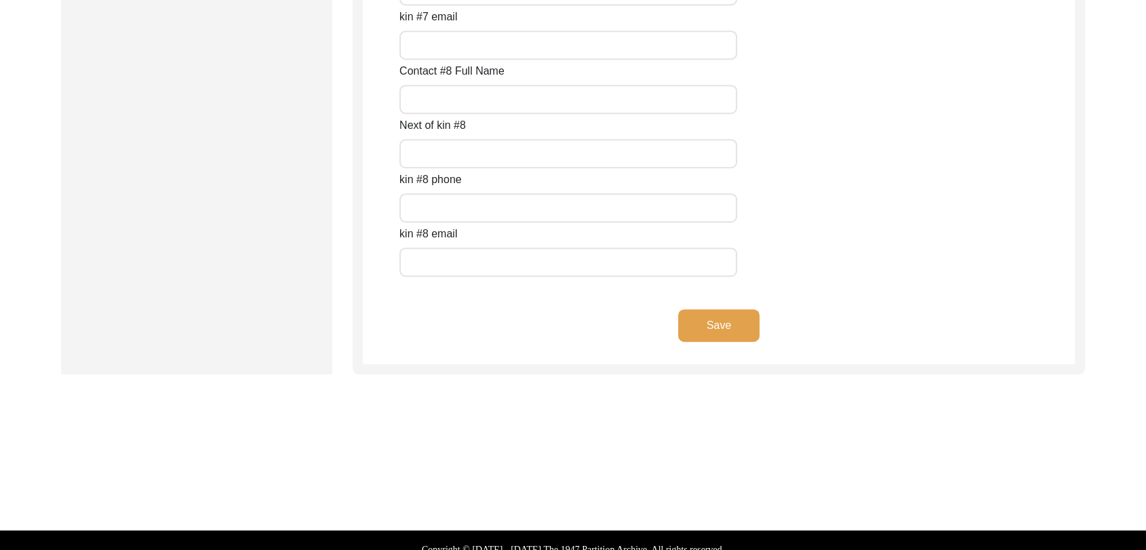
scroll to position [6078, 0]
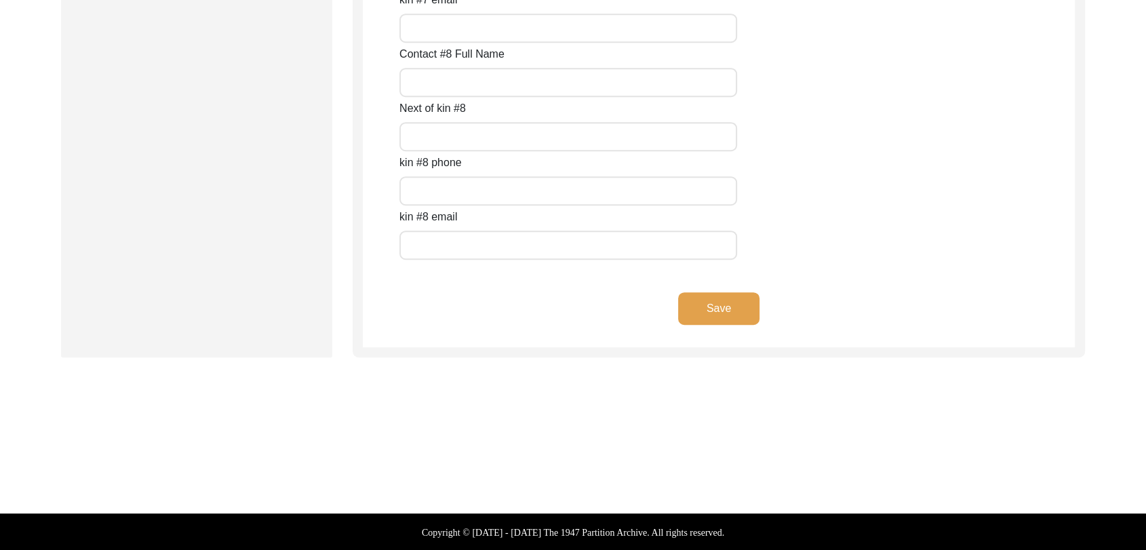
click at [726, 305] on button "Save" at bounding box center [718, 308] width 81 height 33
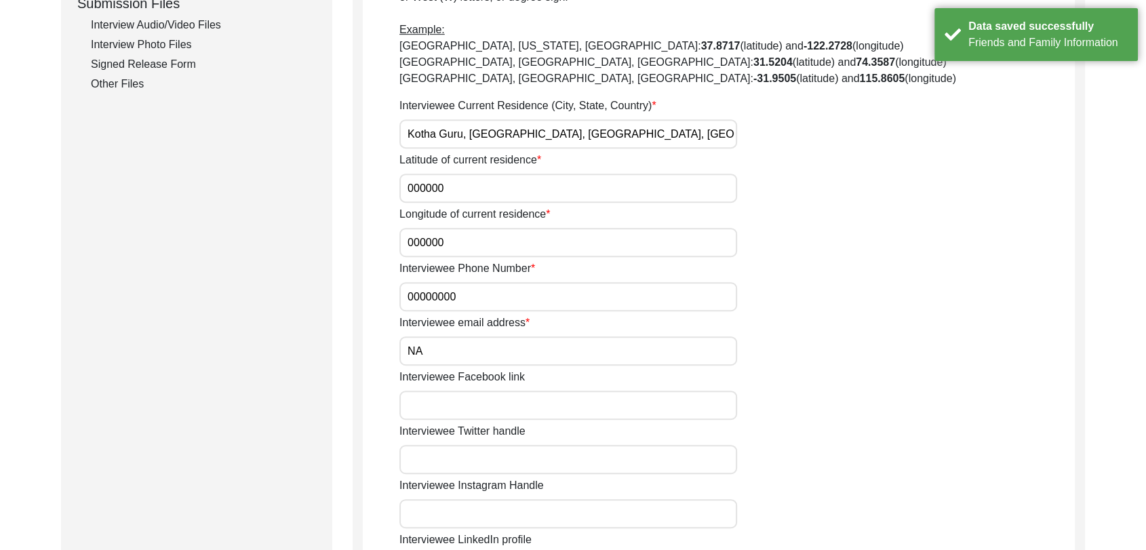
scroll to position [686, 0]
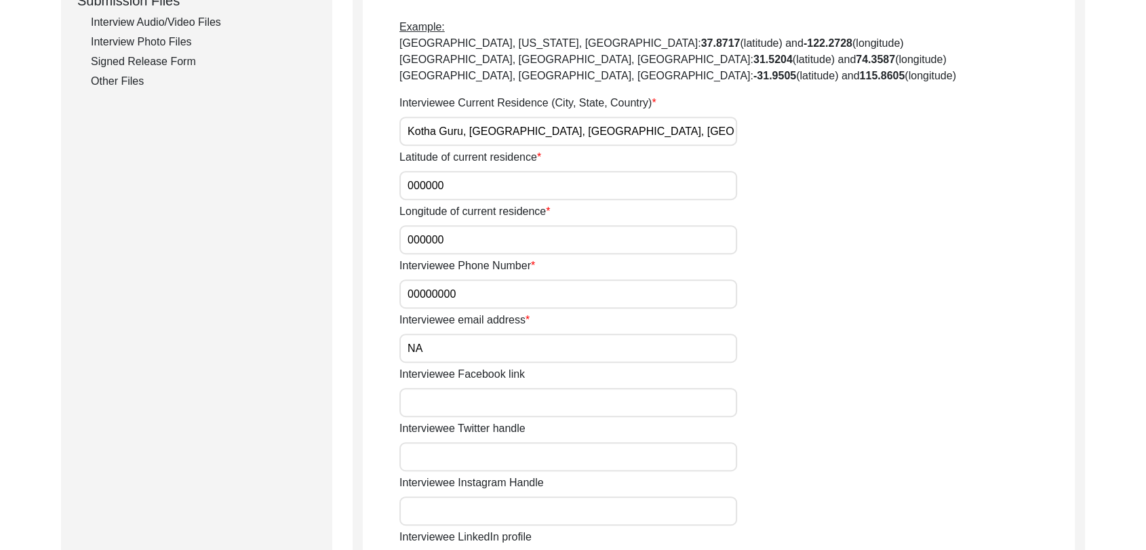
click at [471, 290] on input "00000000" at bounding box center [568, 293] width 338 height 29
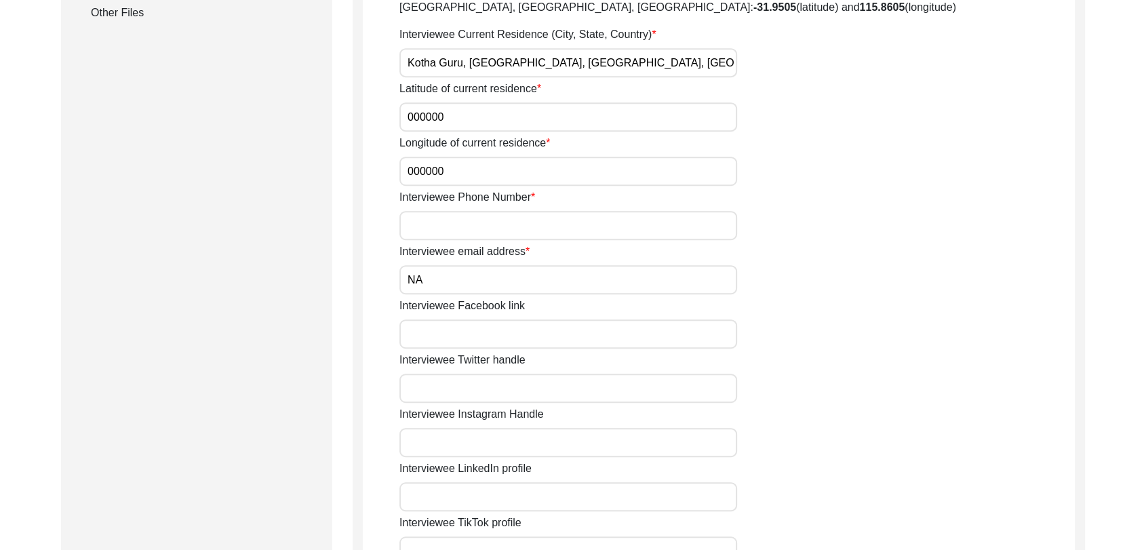
scroll to position [758, 0]
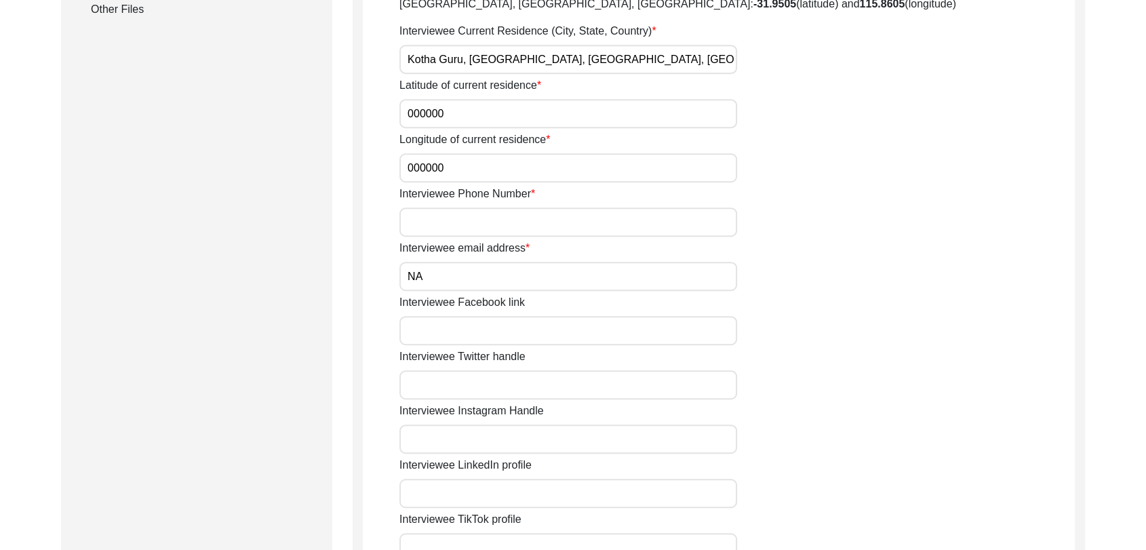
click at [418, 211] on input "Interviewee Phone Number" at bounding box center [568, 222] width 338 height 29
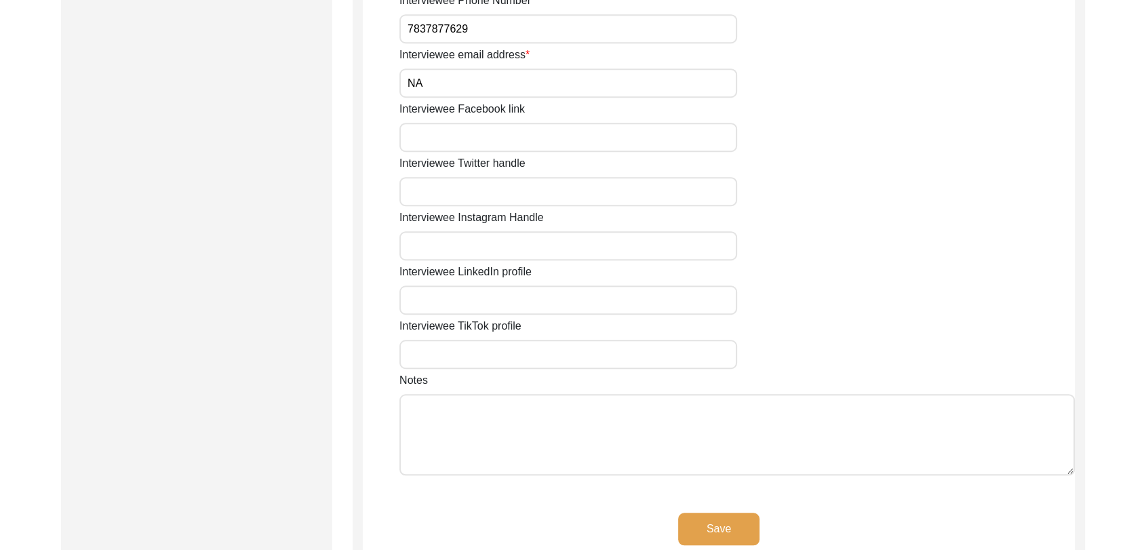
scroll to position [1172, 0]
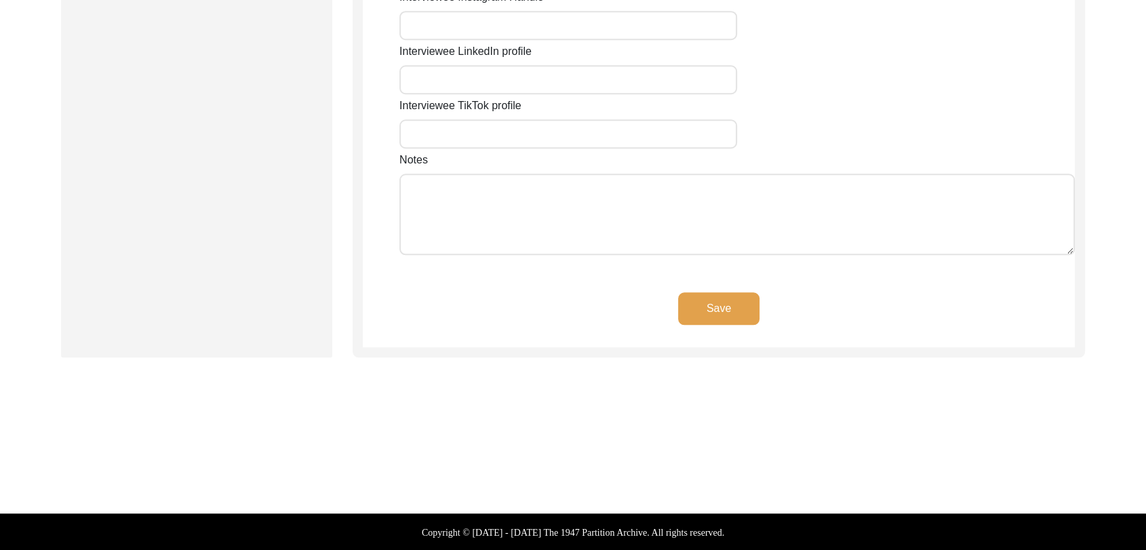
click at [711, 300] on button "Save" at bounding box center [718, 308] width 81 height 33
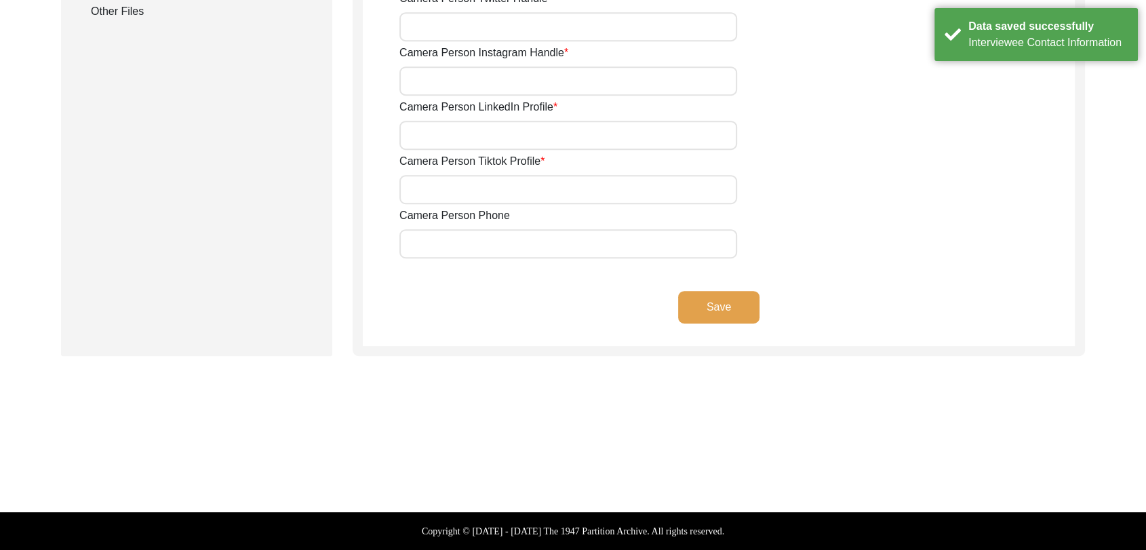
scroll to position [755, 0]
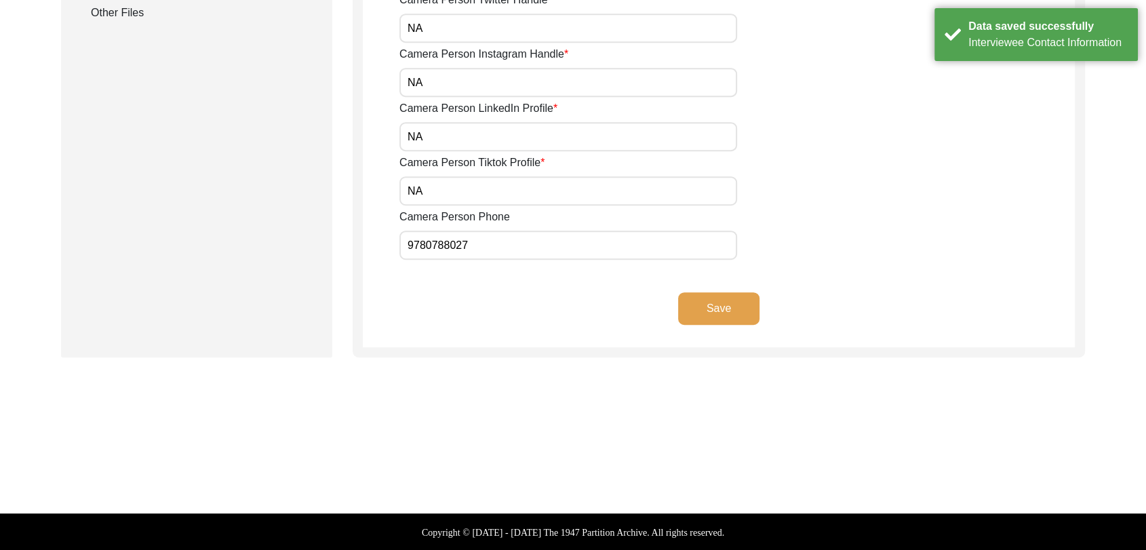
click at [722, 310] on button "Save" at bounding box center [718, 308] width 81 height 33
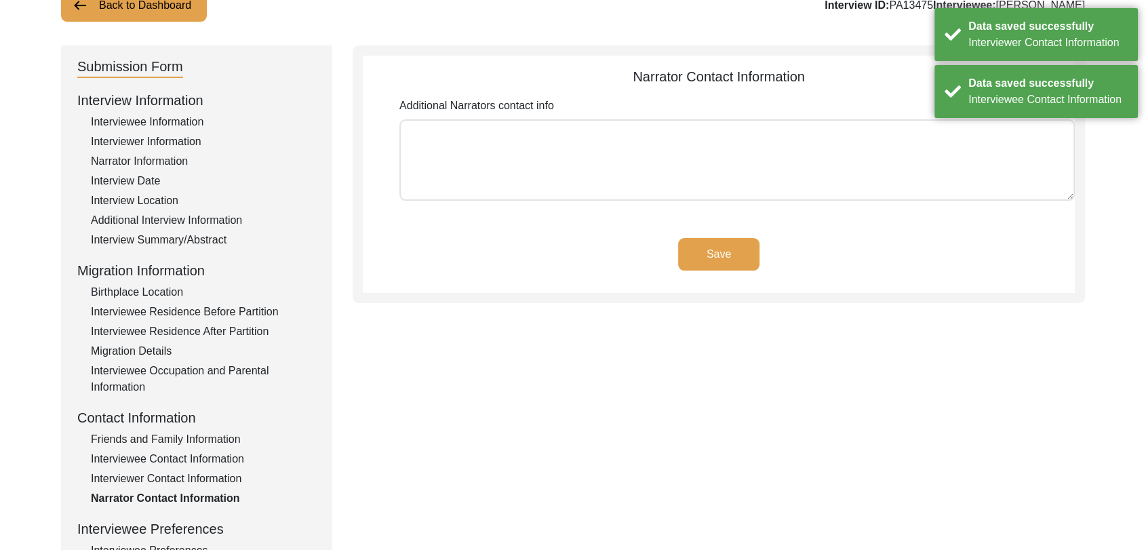
scroll to position [0, 0]
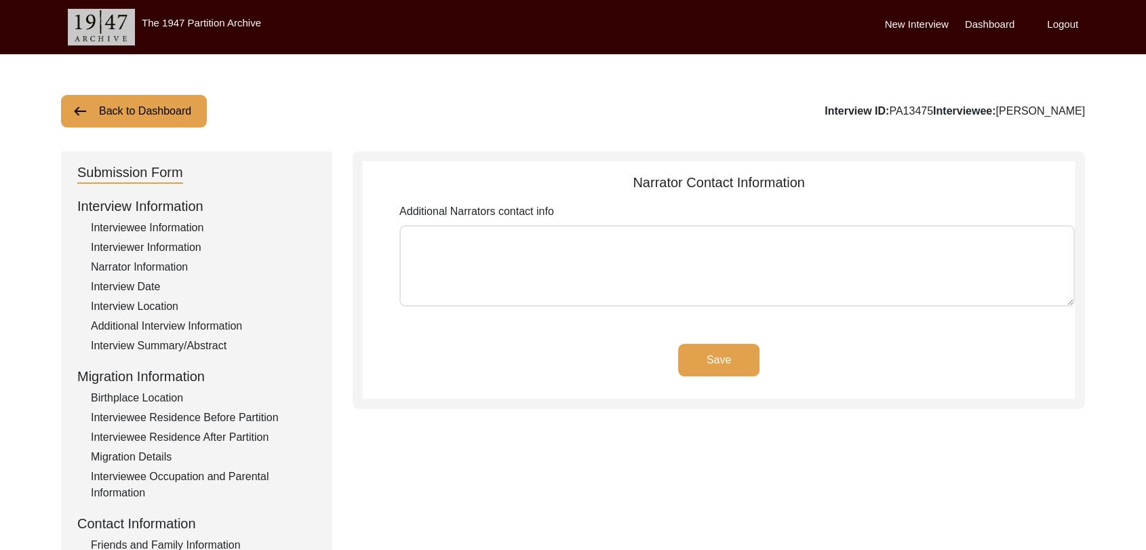
click at [986, 23] on label "Dashboard" at bounding box center [990, 25] width 50 height 16
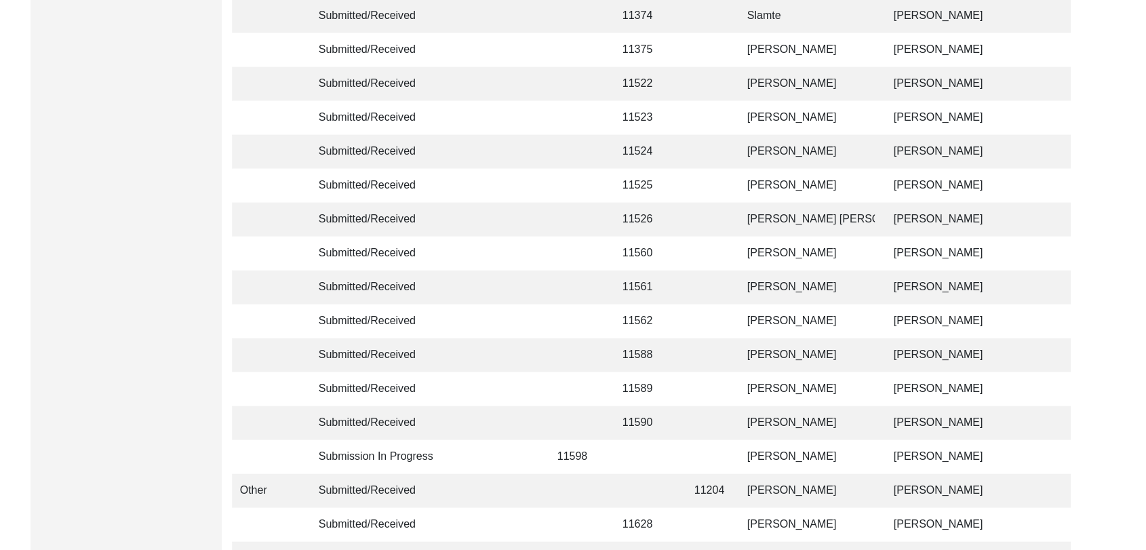
scroll to position [3231, 0]
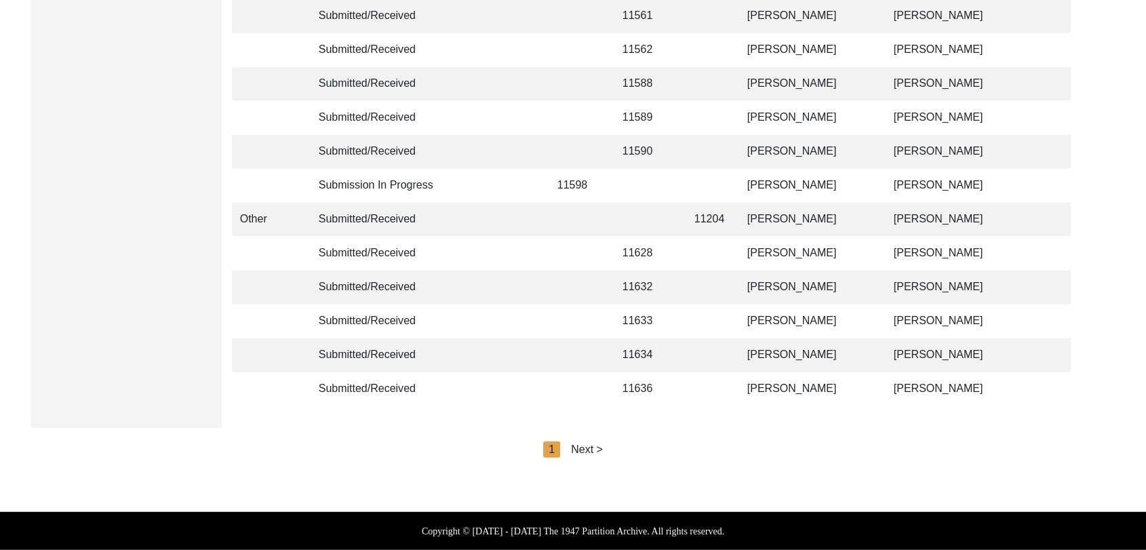
click at [589, 452] on div "Next >" at bounding box center [587, 449] width 32 height 16
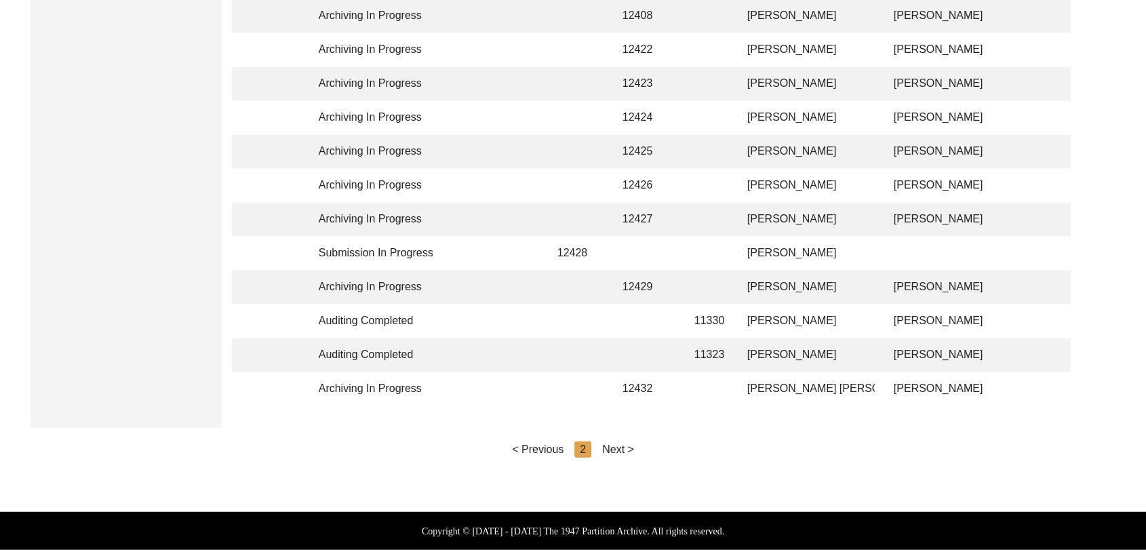
click at [622, 451] on div "Next >" at bounding box center [618, 449] width 32 height 16
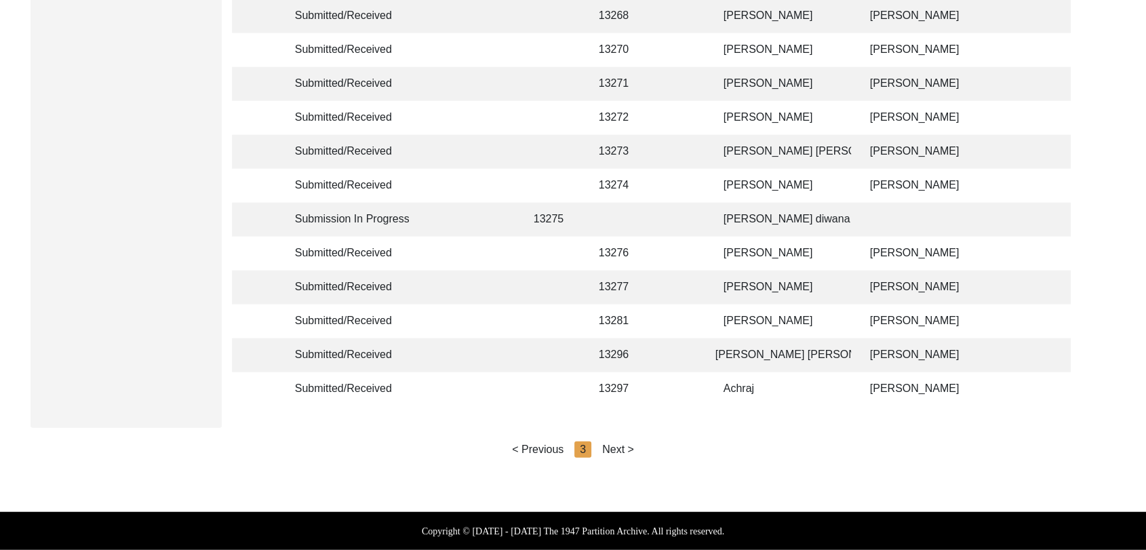
scroll to position [0, 0]
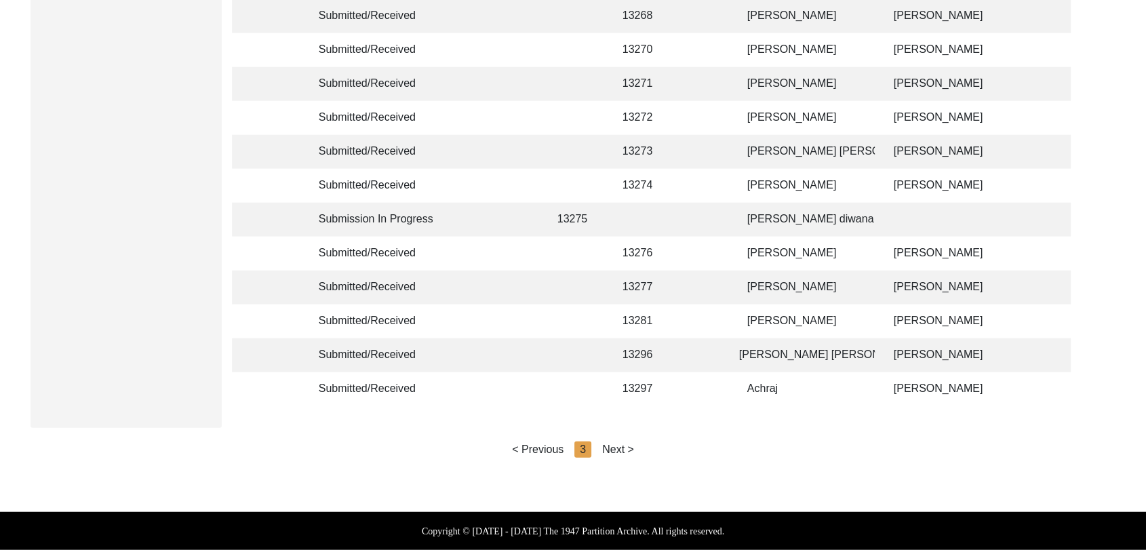
click at [623, 441] on div "Next >" at bounding box center [618, 449] width 32 height 16
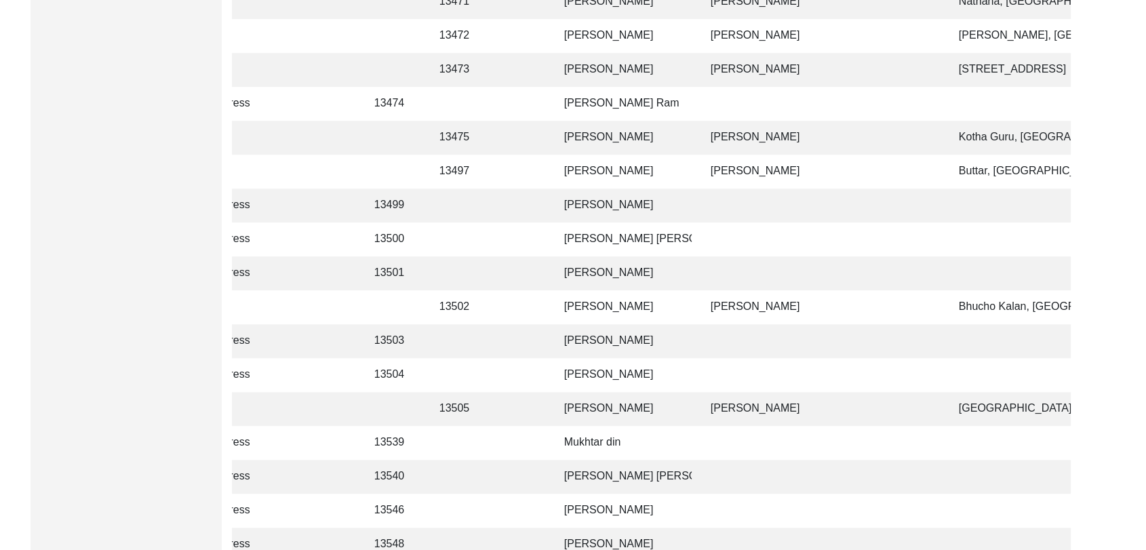
scroll to position [0, 184]
click at [596, 173] on td "[PERSON_NAME]" at bounding box center [623, 172] width 136 height 34
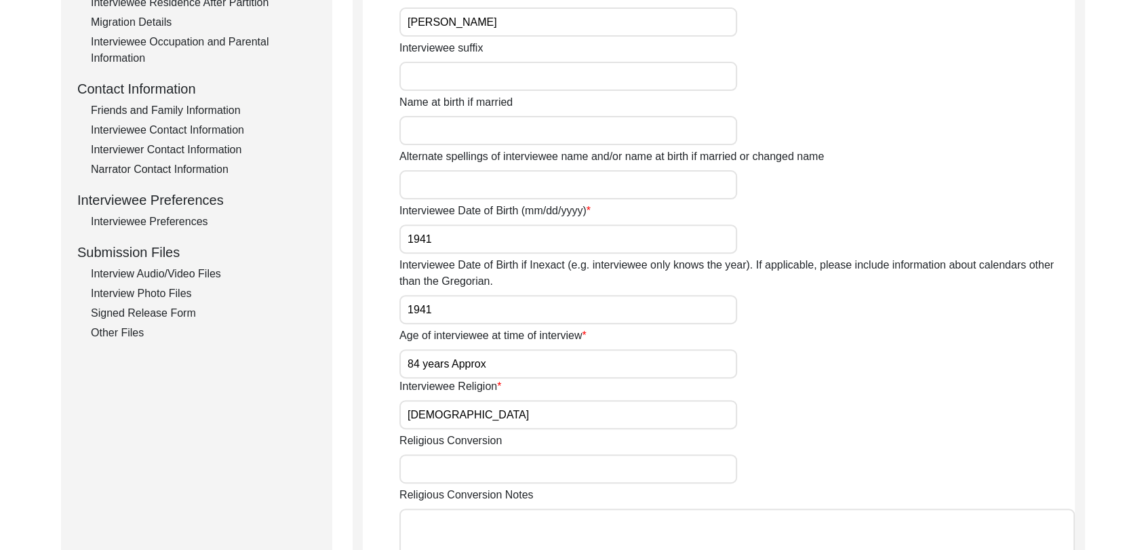
scroll to position [433, 0]
click at [177, 275] on div "Interview Audio/Video Files" at bounding box center [203, 275] width 225 height 16
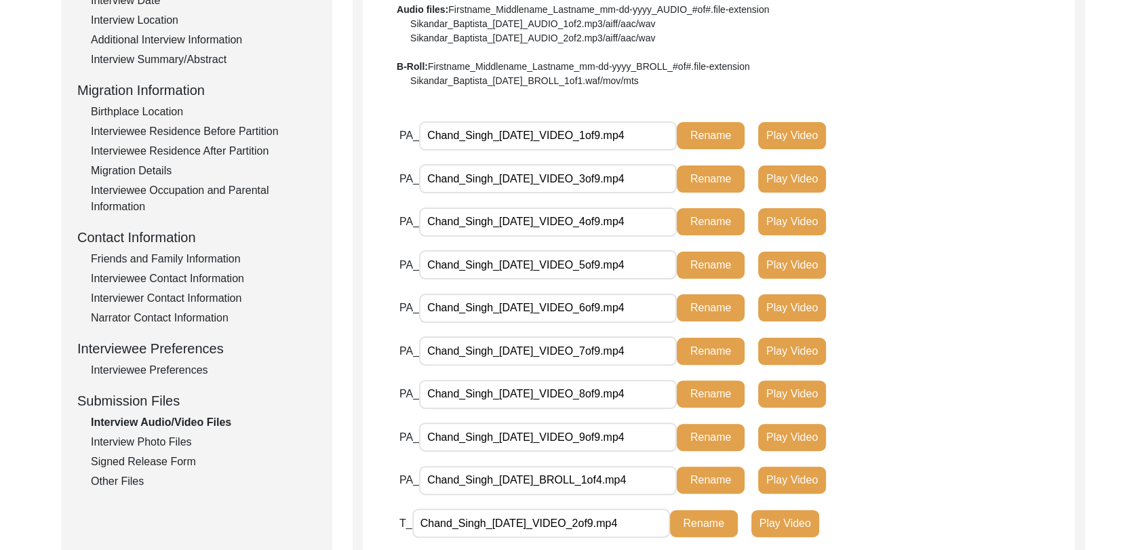
scroll to position [286, 0]
click at [166, 260] on div "Friends and Family Information" at bounding box center [203, 260] width 225 height 16
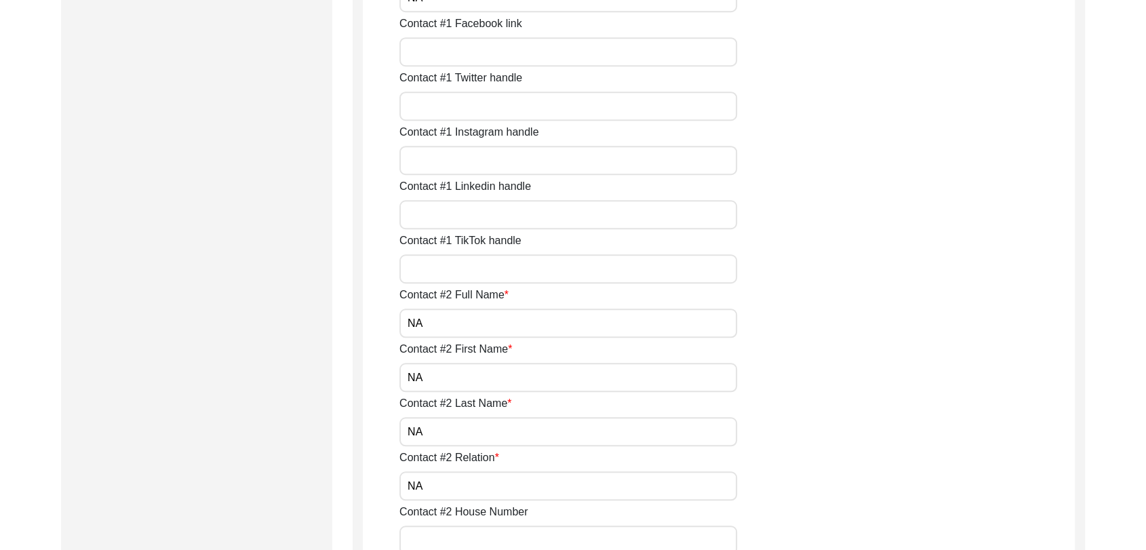
scroll to position [1063, 0]
click at [463, 315] on input "NA" at bounding box center [568, 322] width 338 height 29
click at [444, 377] on input "NA" at bounding box center [568, 376] width 338 height 29
click at [444, 377] on input "Contact #2 First Name" at bounding box center [568, 376] width 338 height 29
click at [452, 433] on input "NA" at bounding box center [568, 430] width 338 height 29
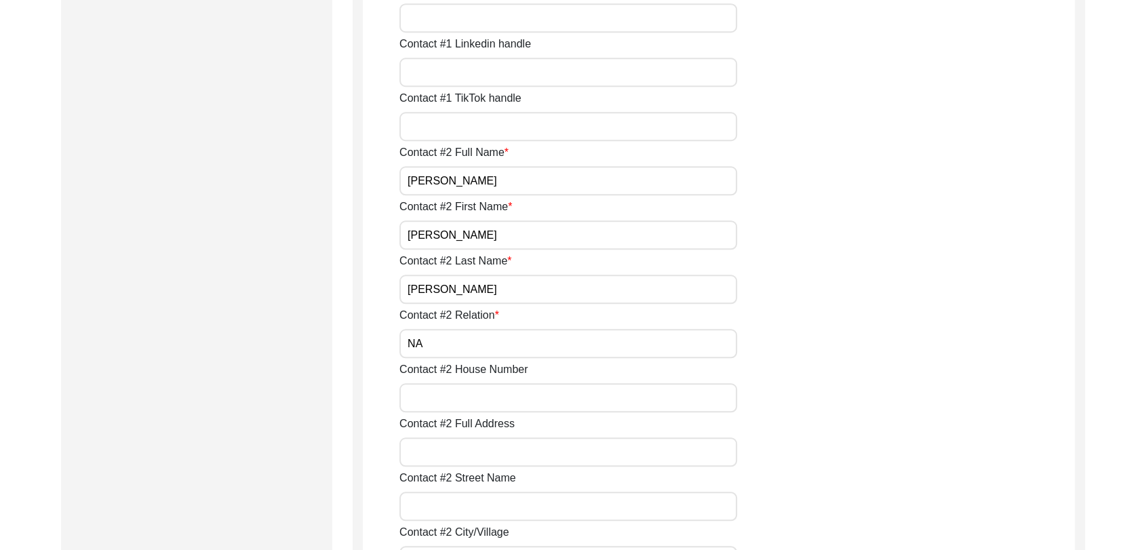
scroll to position [1211, 0]
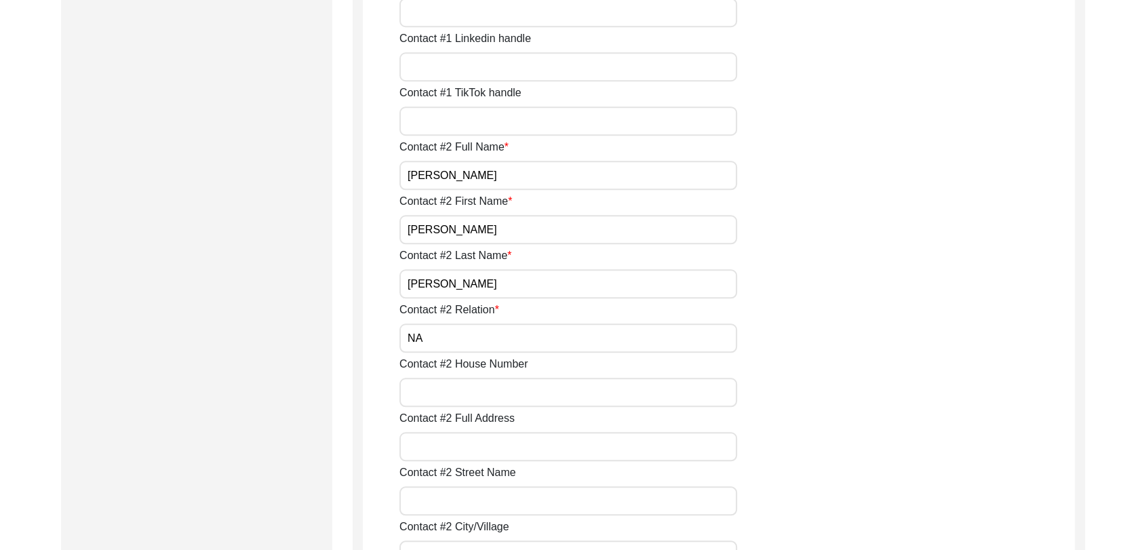
click at [432, 347] on input "NA" at bounding box center [568, 337] width 338 height 29
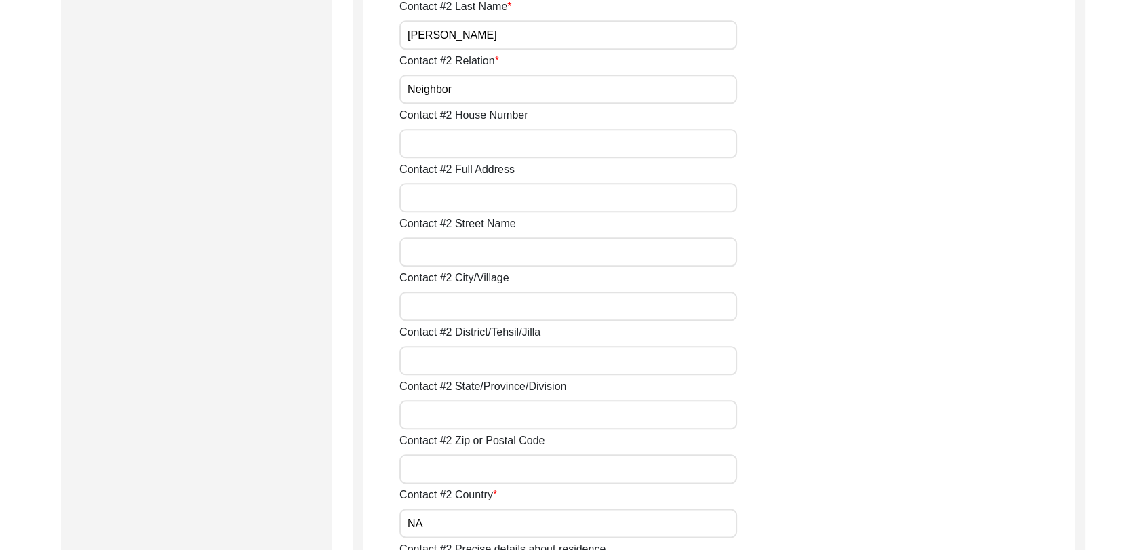
scroll to position [1460, 0]
click at [431, 308] on input "Contact #2 City/Village" at bounding box center [568, 305] width 338 height 29
click at [429, 361] on input "Contact #2 District/Tehsil/Jilla" at bounding box center [568, 359] width 338 height 29
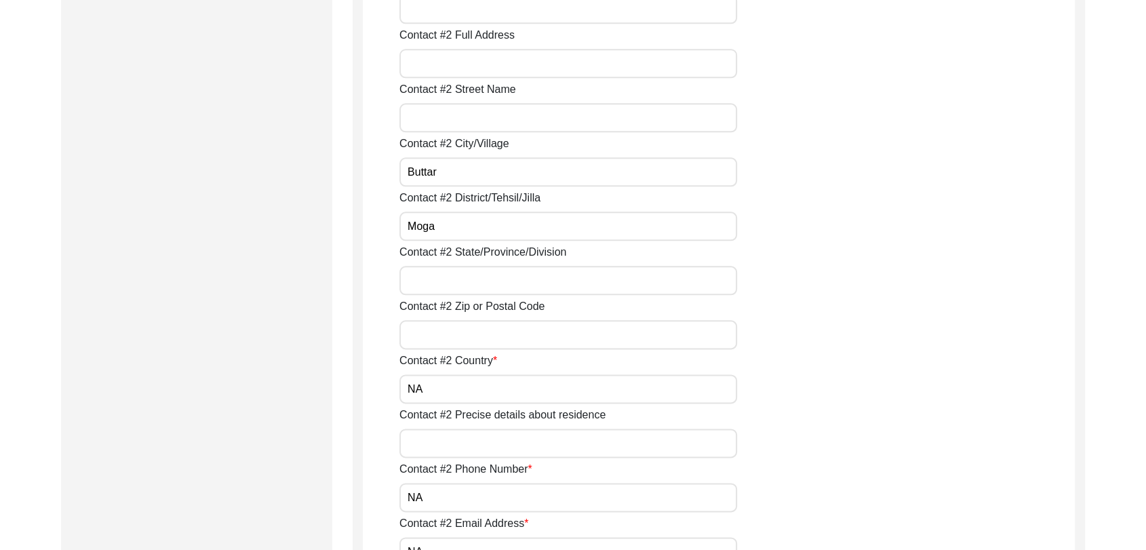
click at [433, 273] on input "Contact #2 State/Province/Division" at bounding box center [568, 280] width 338 height 29
click at [443, 387] on input "NA" at bounding box center [568, 388] width 338 height 29
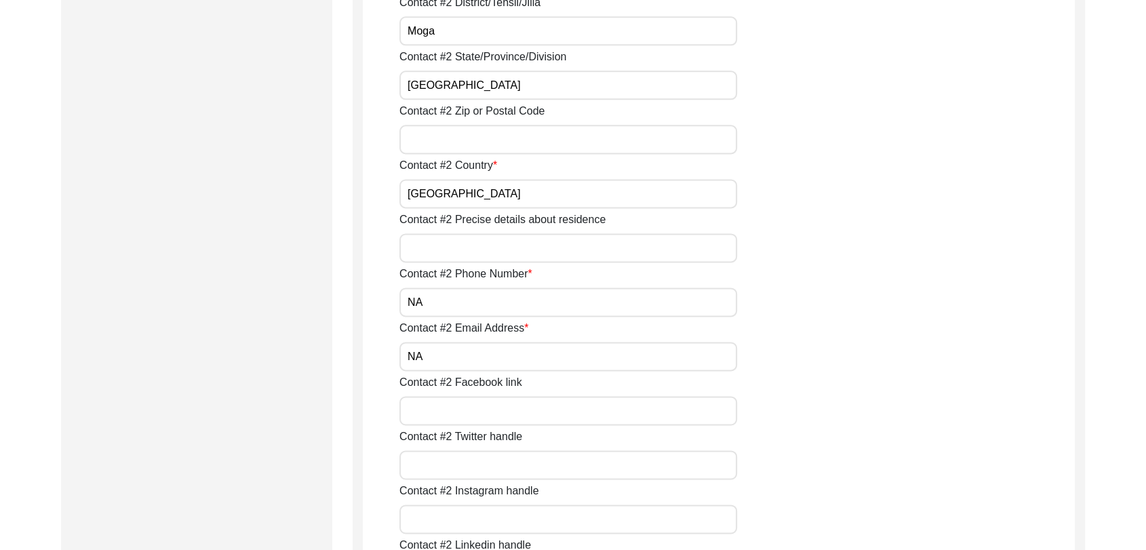
scroll to position [1790, 0]
click at [429, 305] on input "NA" at bounding box center [568, 301] width 338 height 29
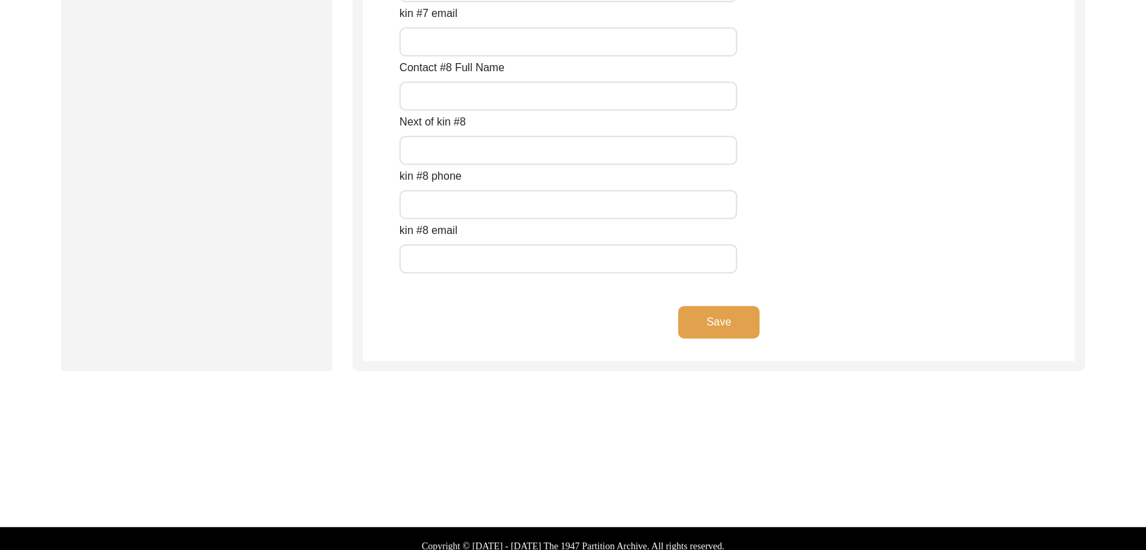
scroll to position [6078, 0]
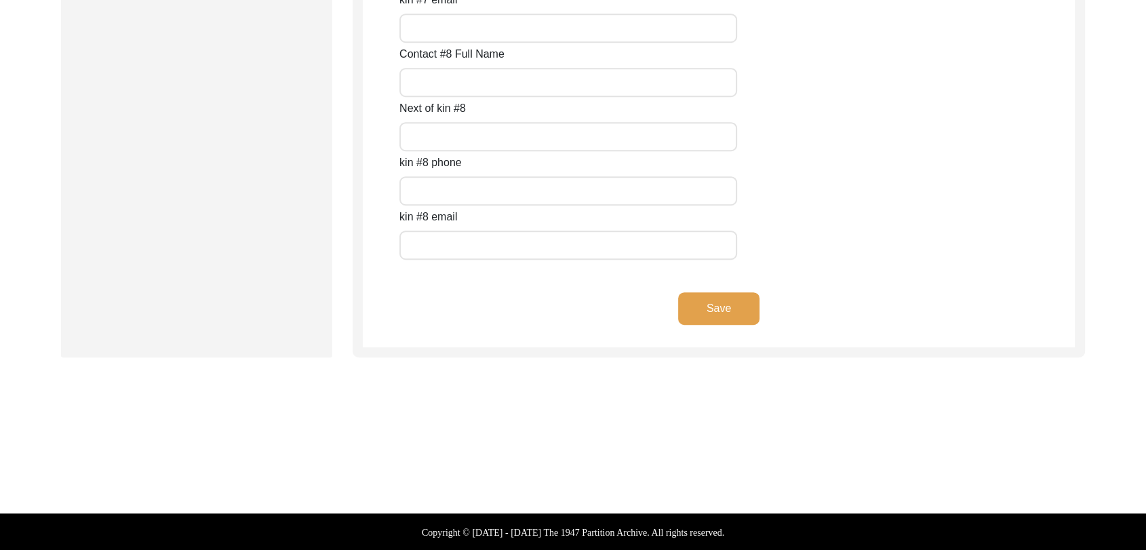
click at [717, 305] on button "Save" at bounding box center [718, 308] width 81 height 33
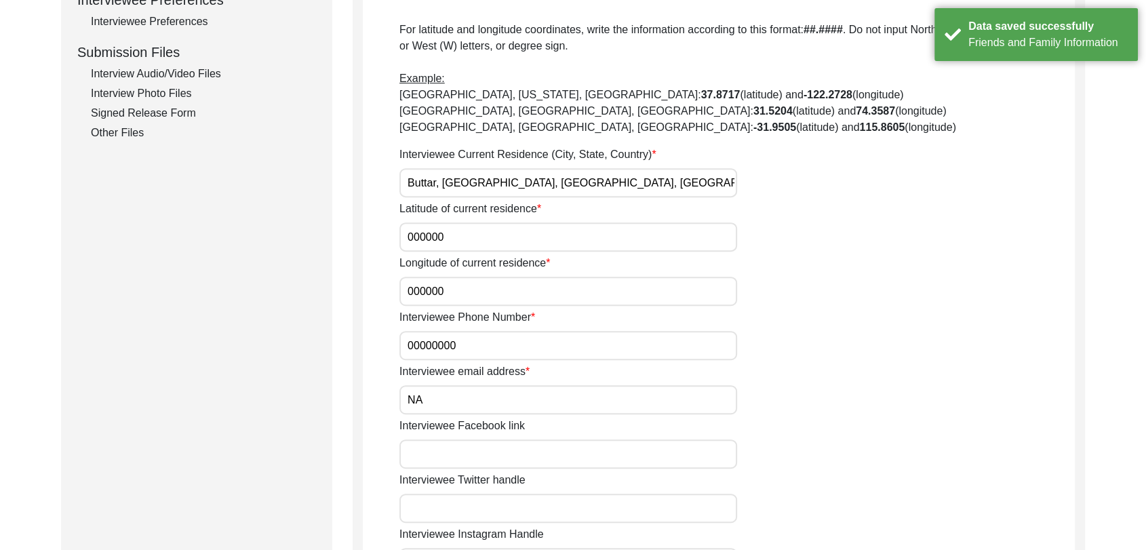
scroll to position [629, 0]
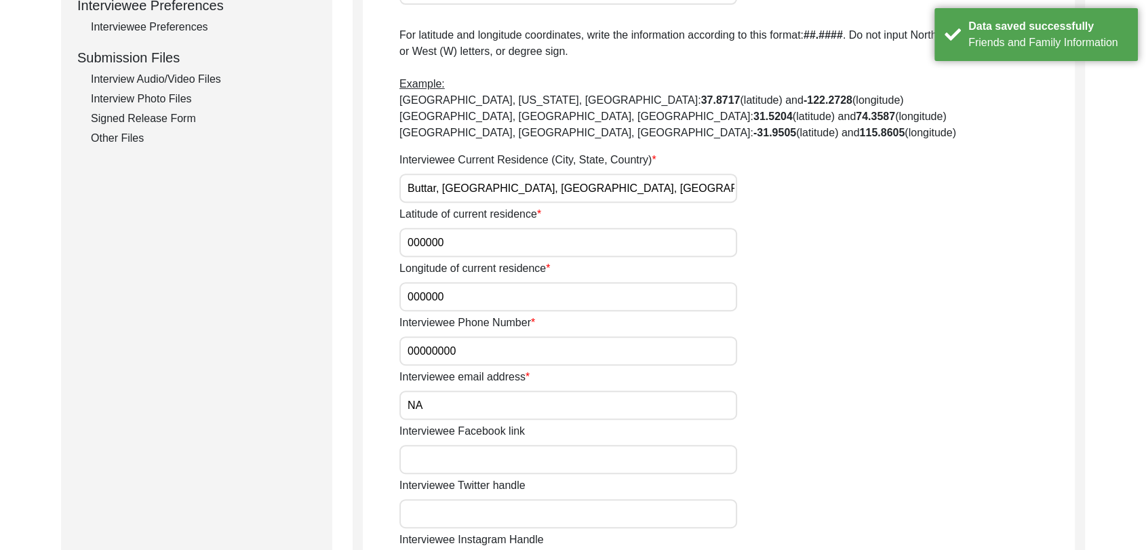
click at [462, 354] on input "00000000" at bounding box center [568, 350] width 338 height 29
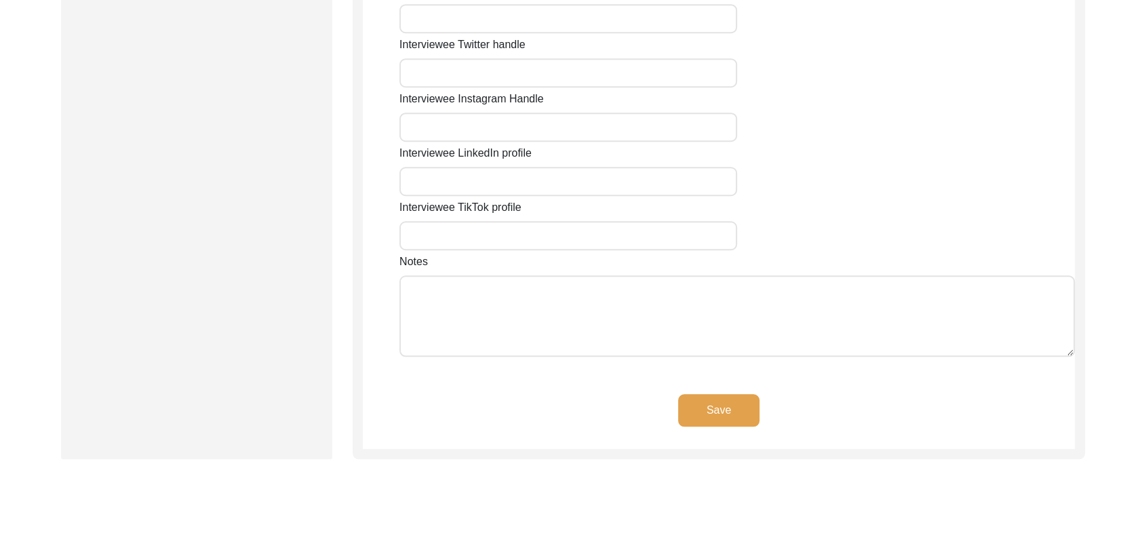
scroll to position [1073, 0]
click at [711, 408] on button "Save" at bounding box center [718, 407] width 81 height 33
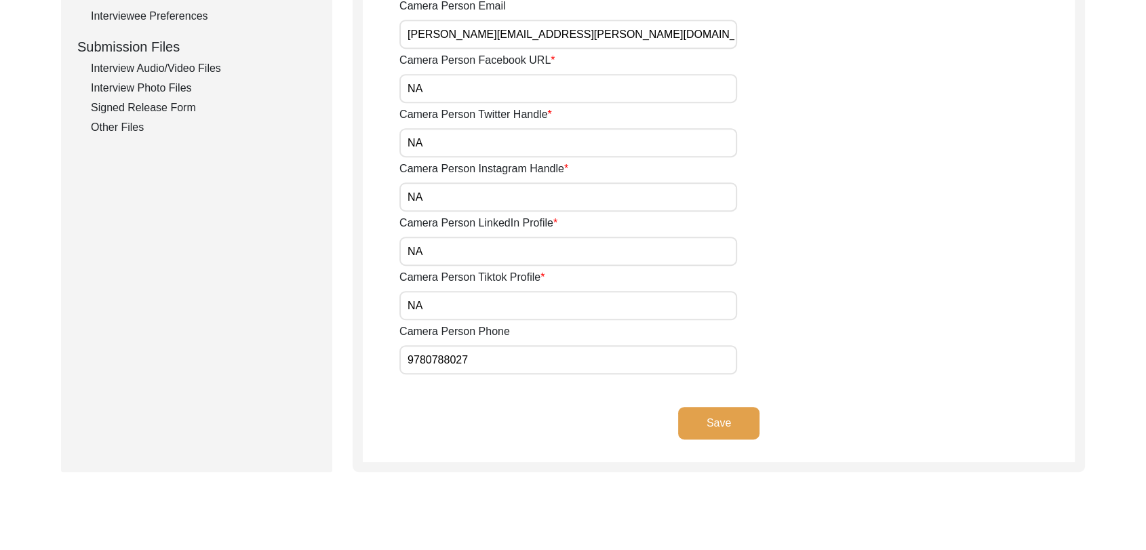
scroll to position [755, 0]
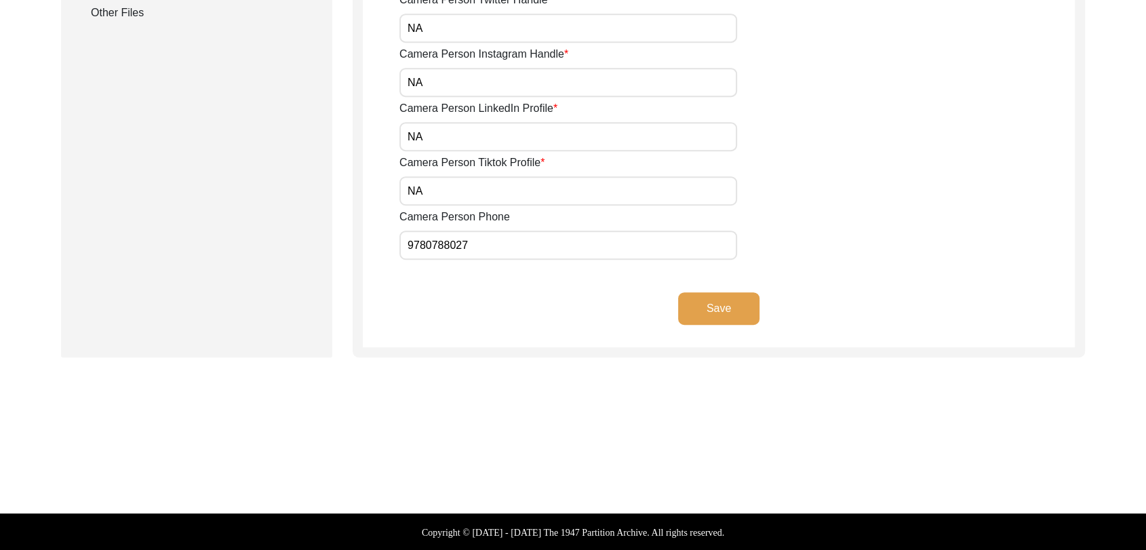
click at [733, 304] on button "Save" at bounding box center [718, 308] width 81 height 33
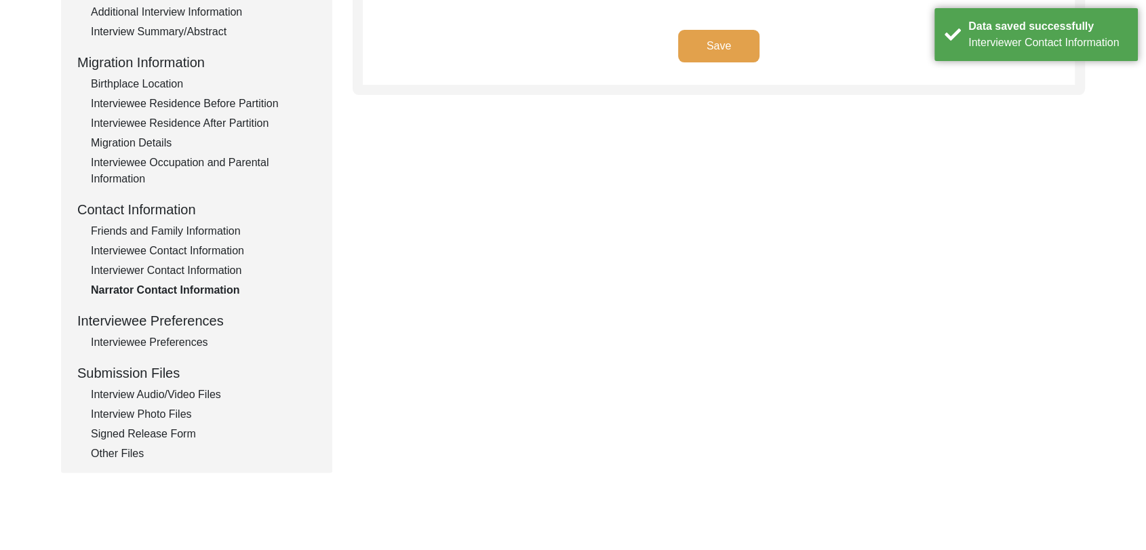
scroll to position [321, 0]
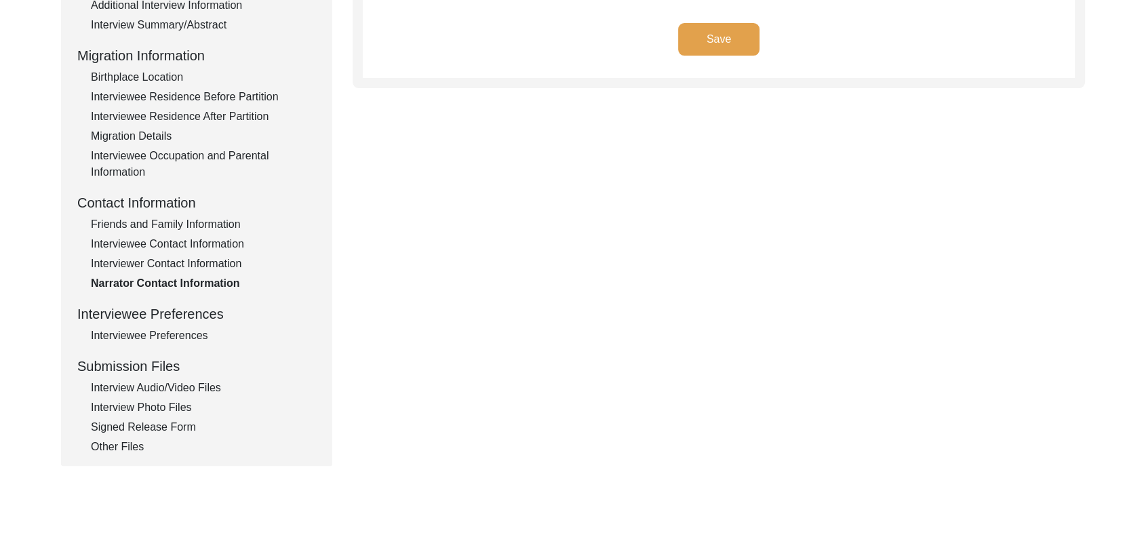
click at [170, 389] on div "Interview Audio/Video Files" at bounding box center [203, 388] width 225 height 16
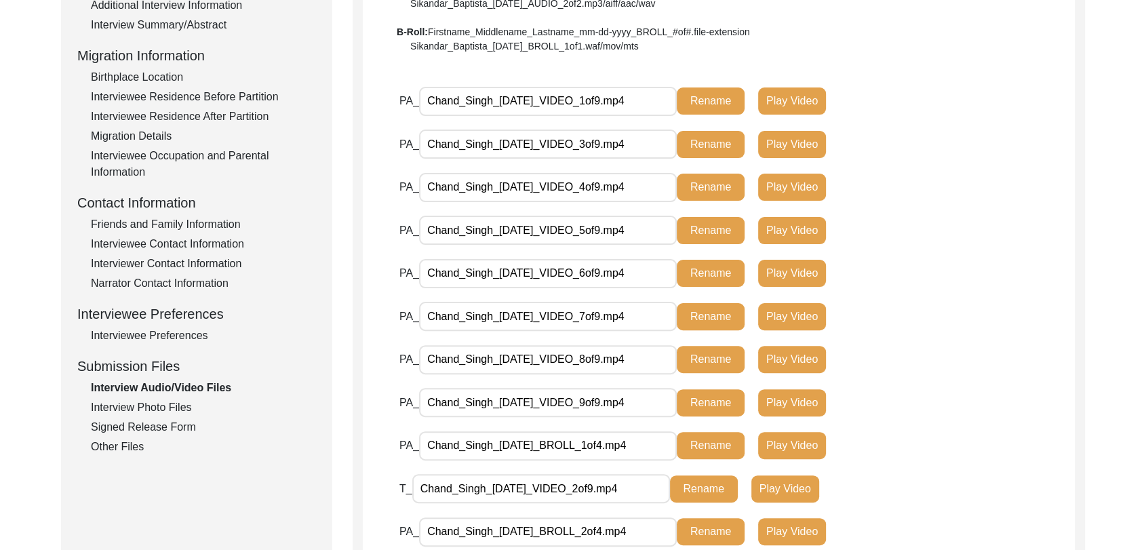
click at [166, 283] on div "Narrator Contact Information" at bounding box center [203, 283] width 225 height 16
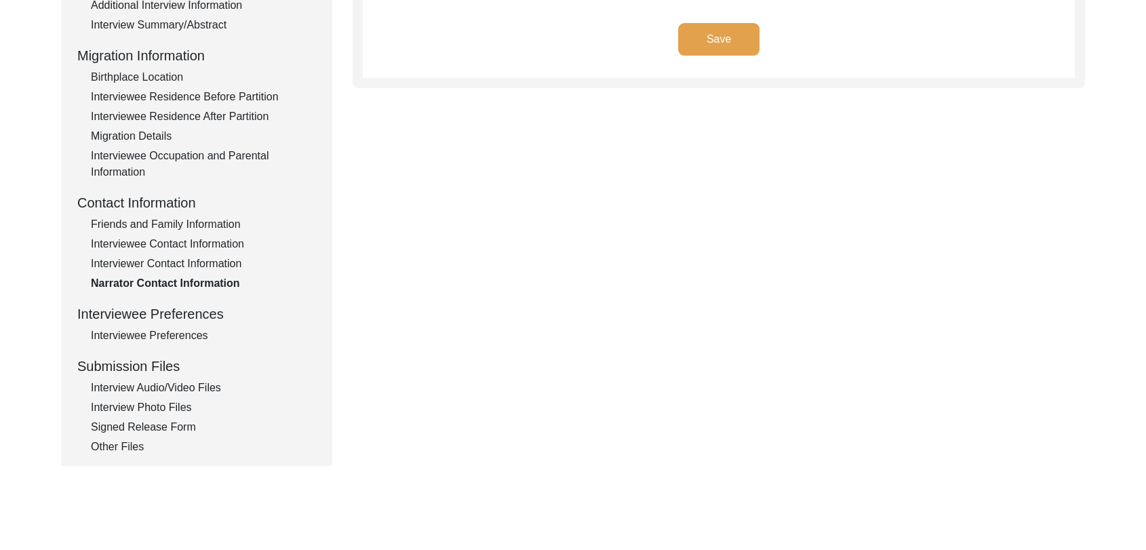
click at [160, 334] on div "Interviewee Preferences" at bounding box center [203, 336] width 225 height 16
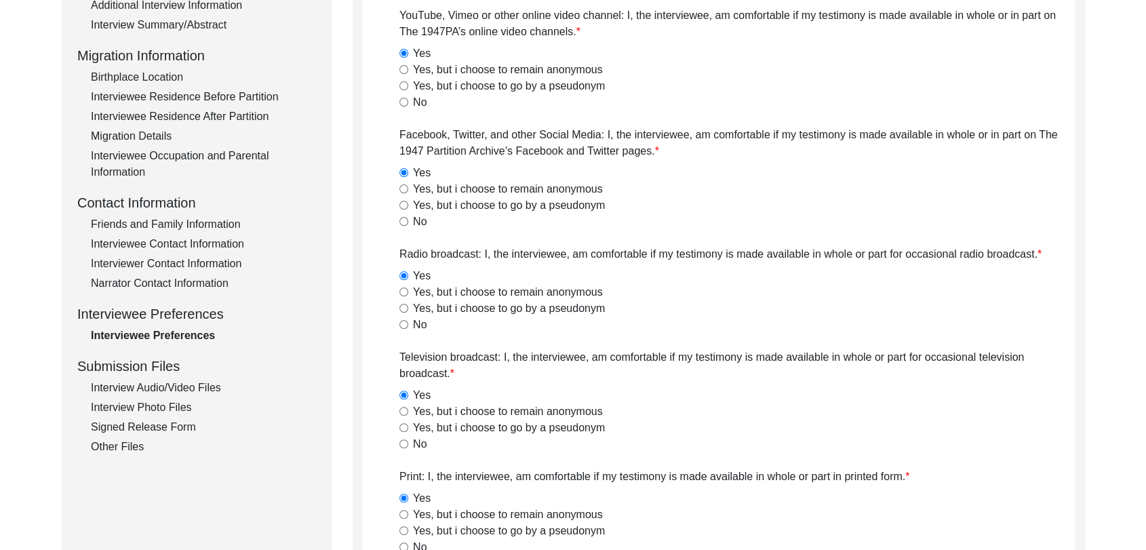
click at [170, 225] on div "Friends and Family Information" at bounding box center [203, 224] width 225 height 16
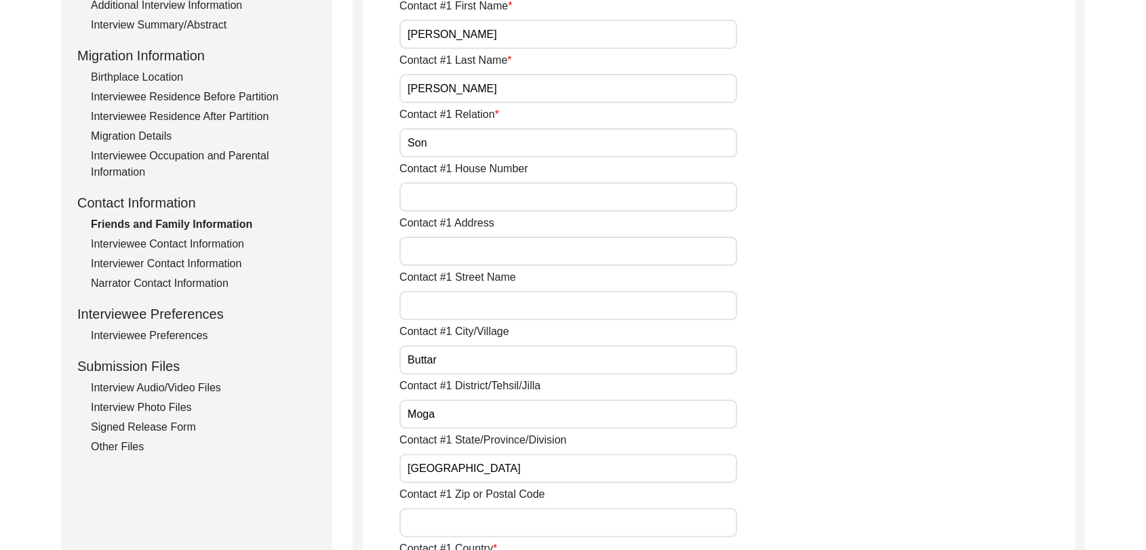
click at [168, 247] on div "Interviewee Contact Information" at bounding box center [203, 244] width 225 height 16
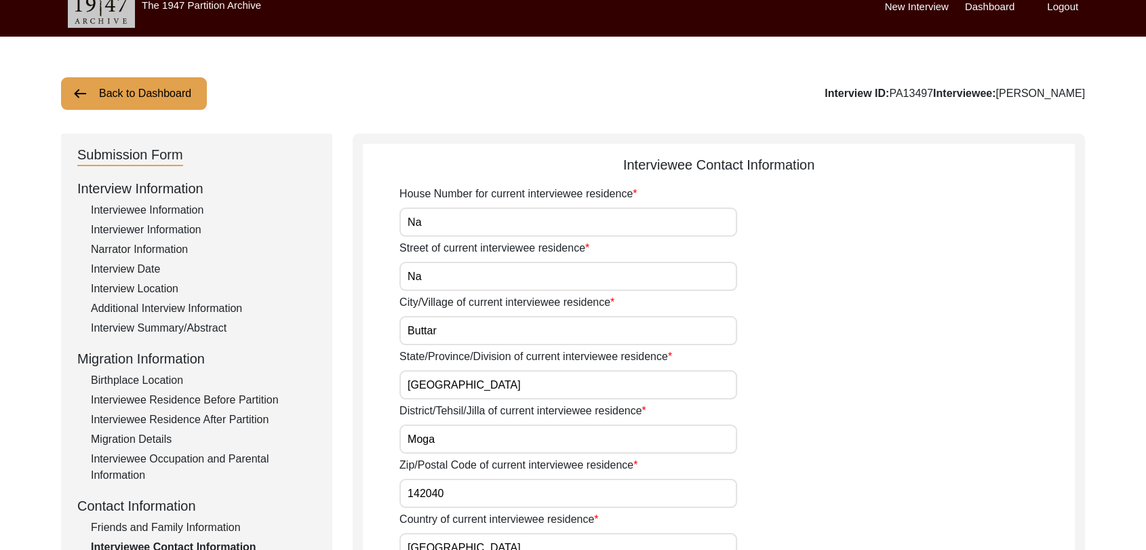
scroll to position [0, 0]
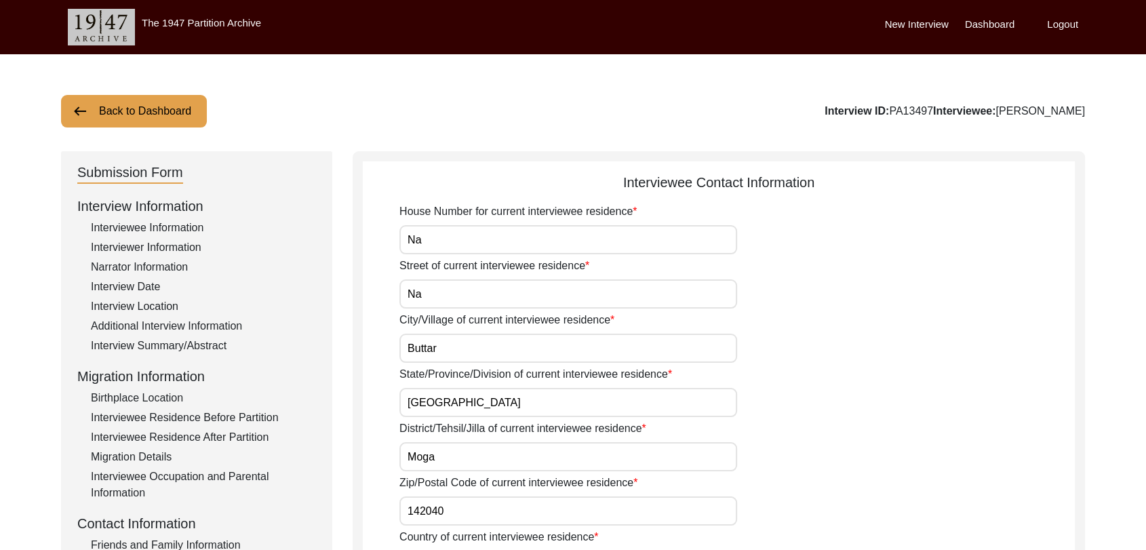
click at [984, 24] on label "Dashboard" at bounding box center [990, 25] width 50 height 16
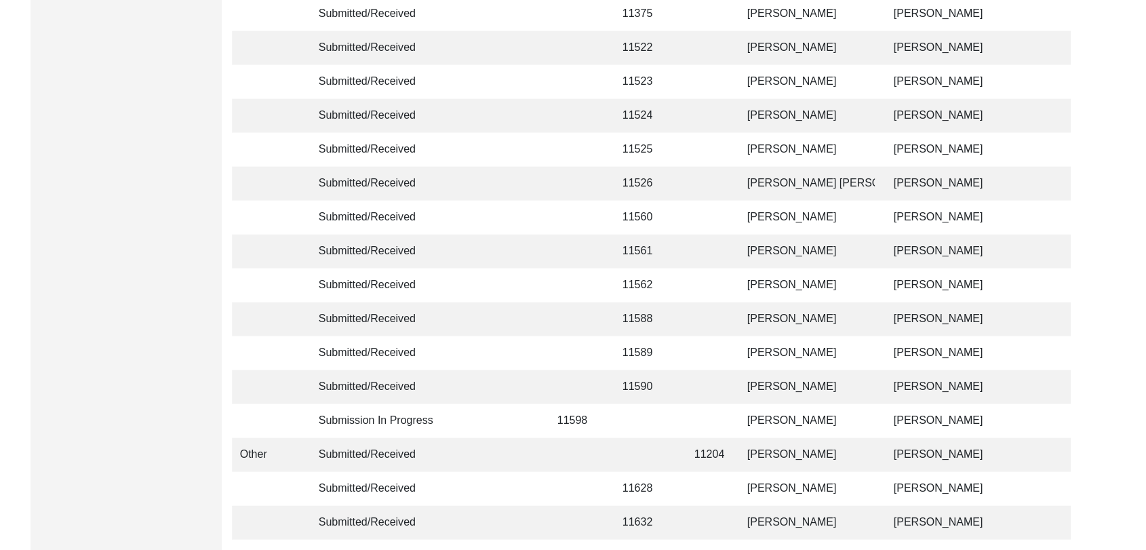
scroll to position [3231, 0]
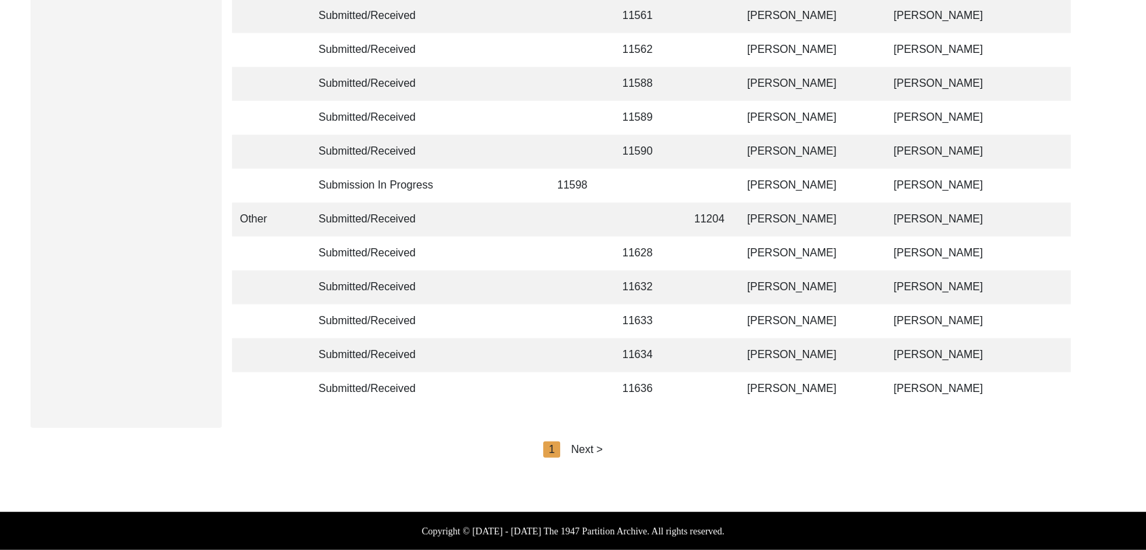
click at [585, 443] on div "Next >" at bounding box center [587, 449] width 32 height 16
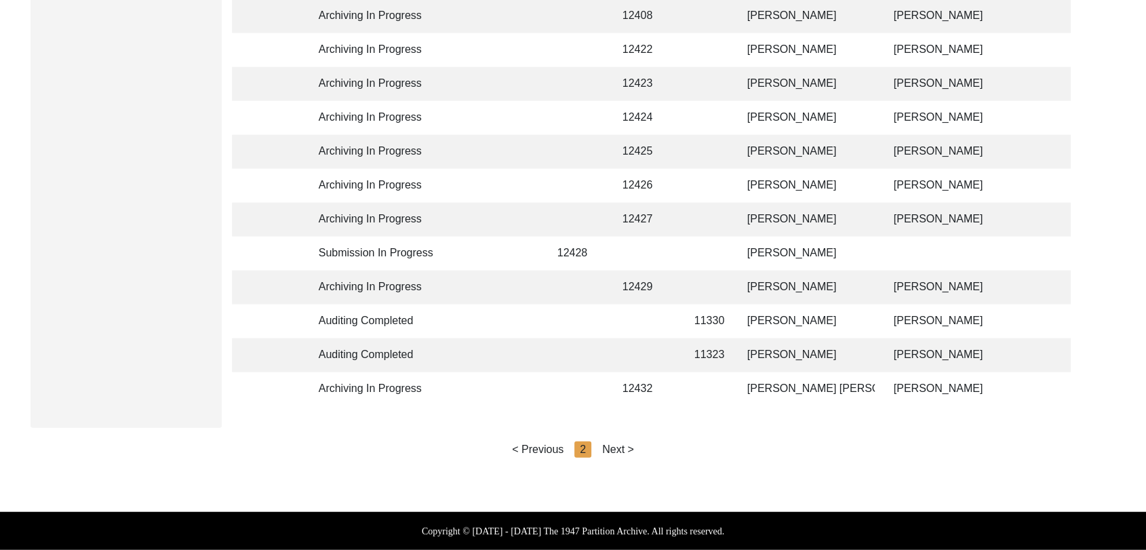
click at [617, 450] on div "Next >" at bounding box center [618, 449] width 32 height 16
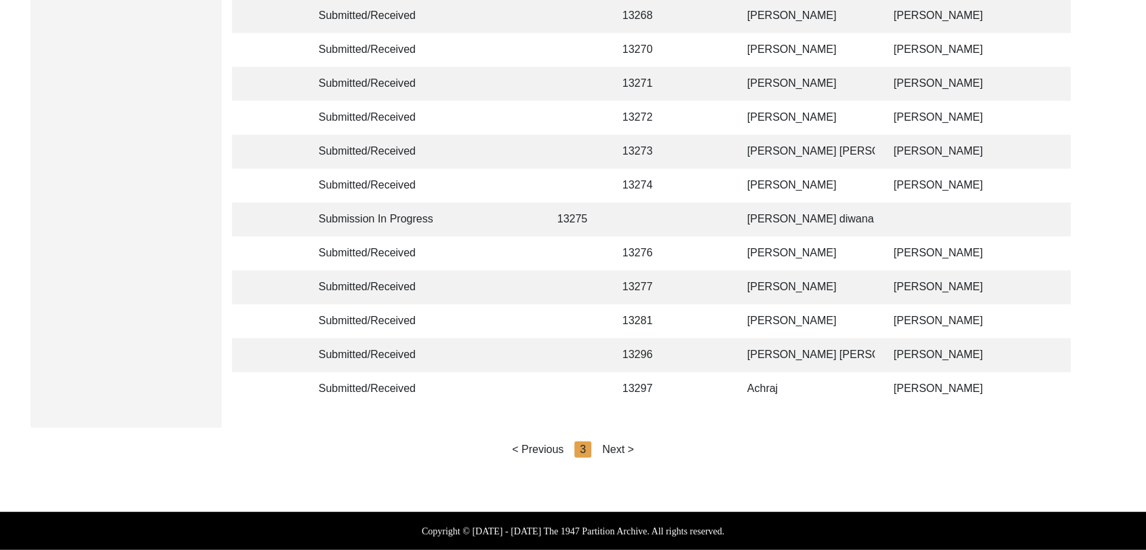
click at [620, 448] on div "Next >" at bounding box center [618, 449] width 32 height 16
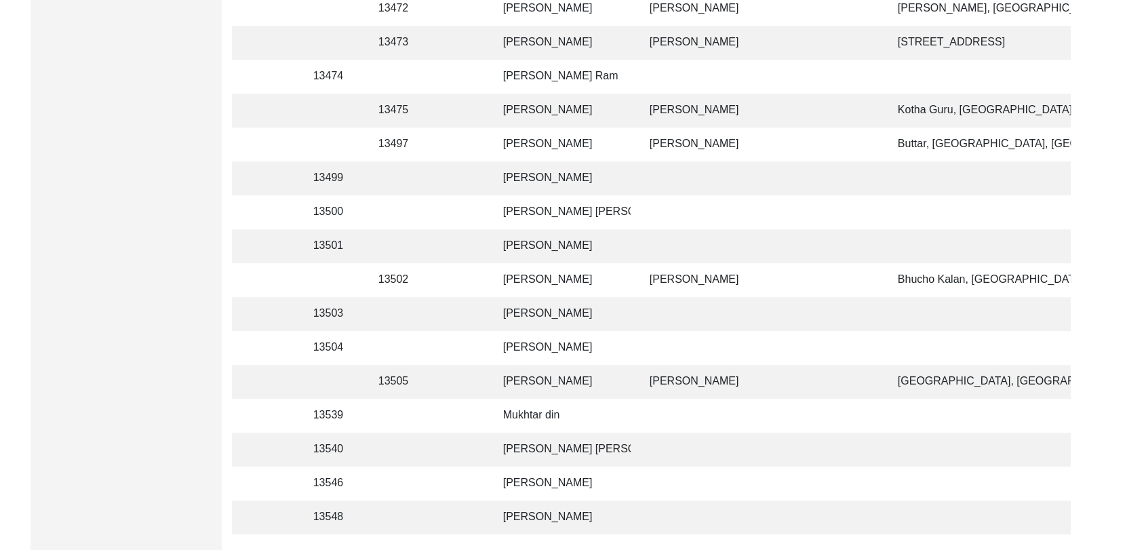
scroll to position [958, 0]
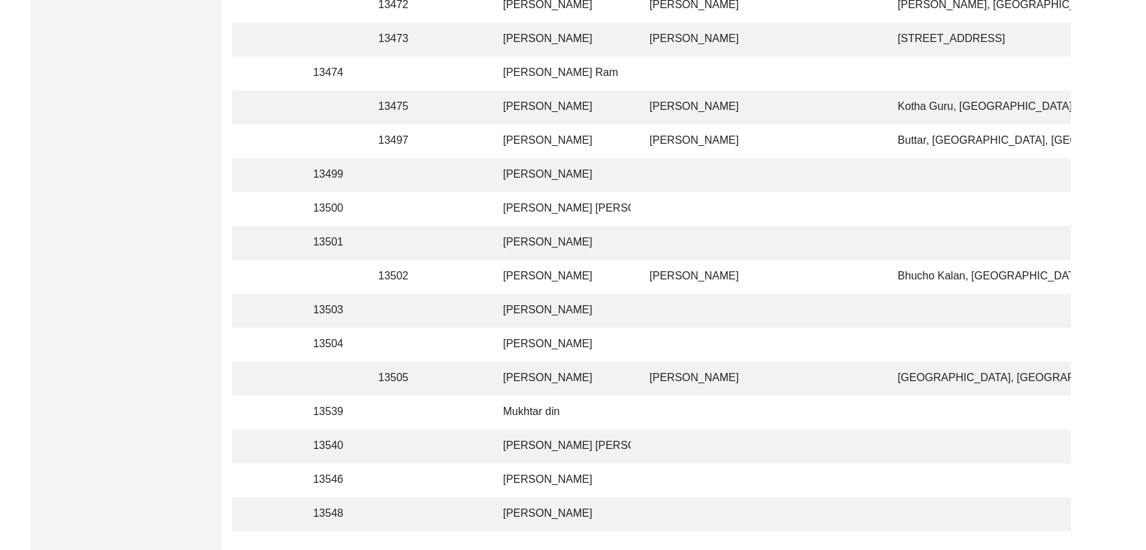
click at [537, 374] on td "[PERSON_NAME]" at bounding box center [563, 378] width 136 height 34
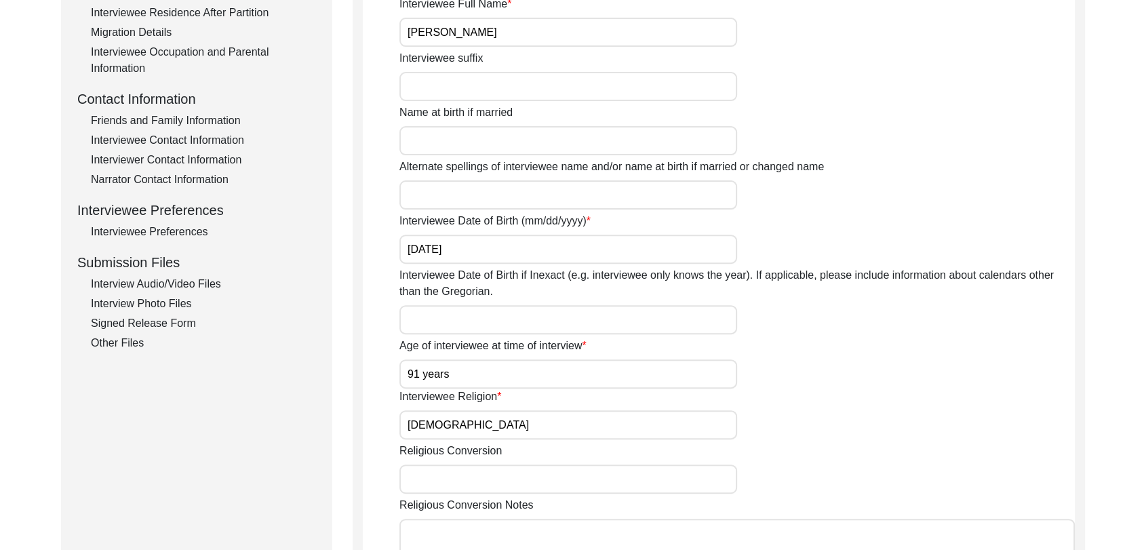
scroll to position [426, 0]
click at [179, 115] on div "Friends and Family Information" at bounding box center [203, 119] width 225 height 16
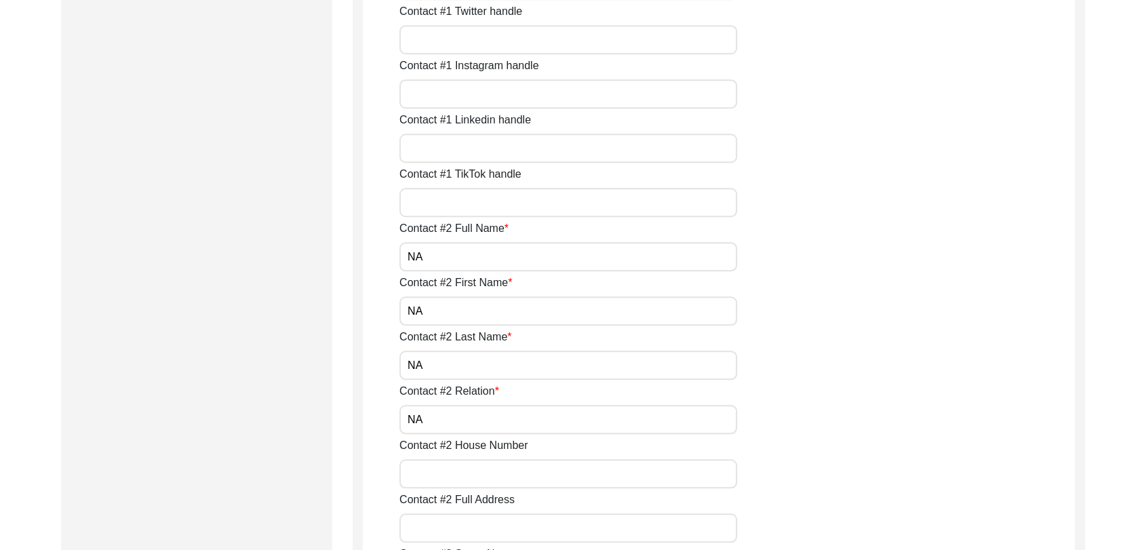
scroll to position [1130, 0]
click at [439, 256] on input "NA" at bounding box center [568, 255] width 338 height 29
click at [436, 253] on input "Contact #2 Full Name" at bounding box center [568, 255] width 338 height 29
click at [444, 311] on input "NA" at bounding box center [568, 310] width 338 height 29
click at [433, 373] on input "NA" at bounding box center [568, 364] width 338 height 29
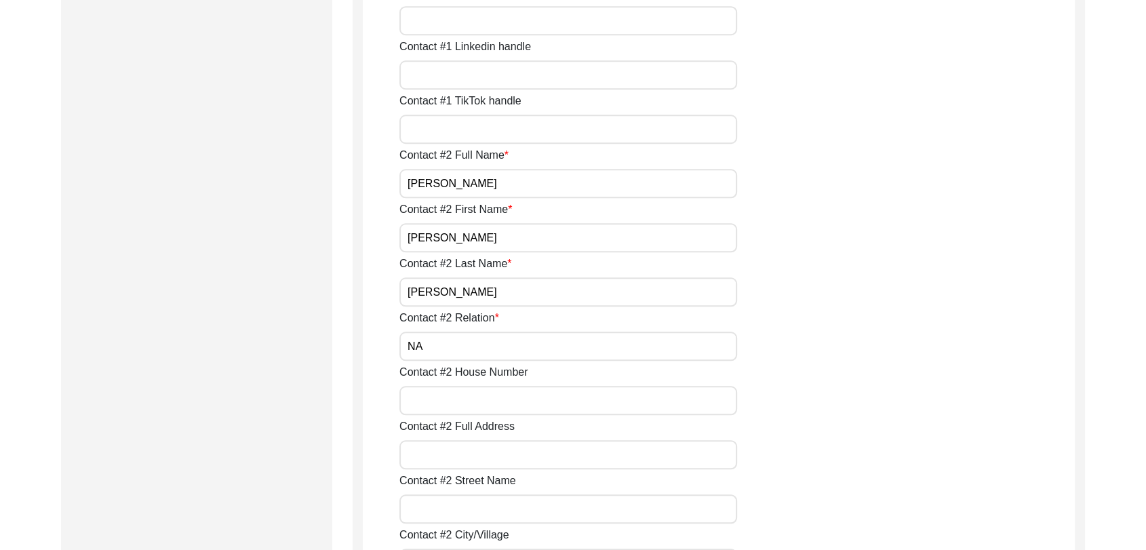
scroll to position [1206, 0]
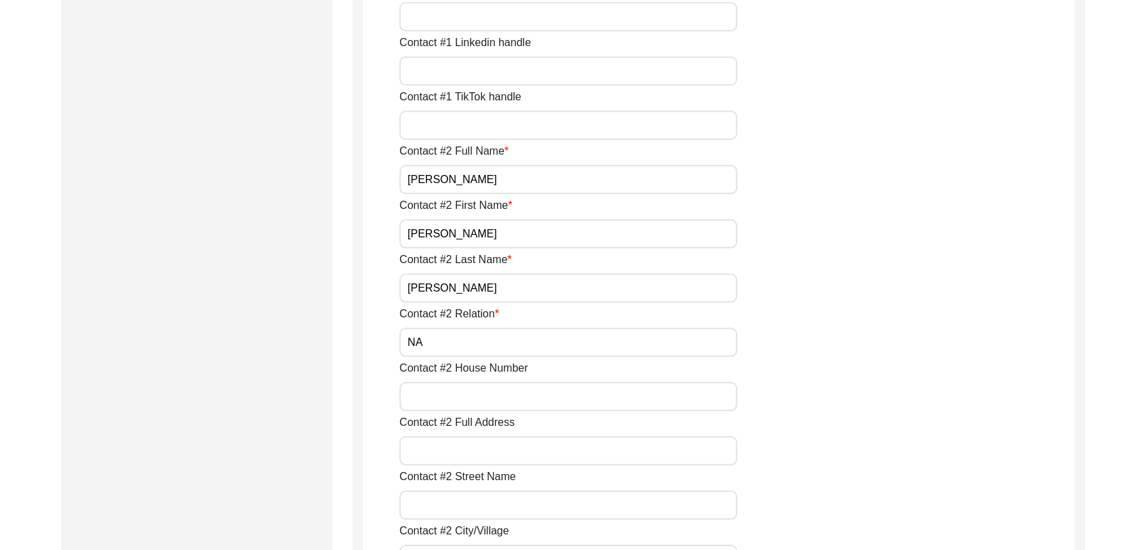
click at [429, 338] on input "NA" at bounding box center [568, 342] width 338 height 29
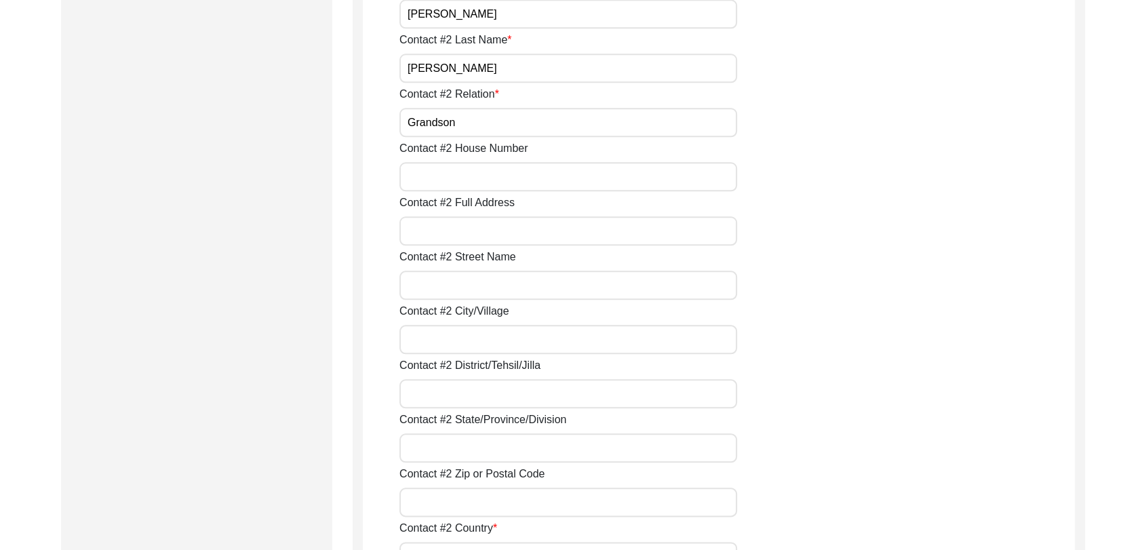
scroll to position [1435, 0]
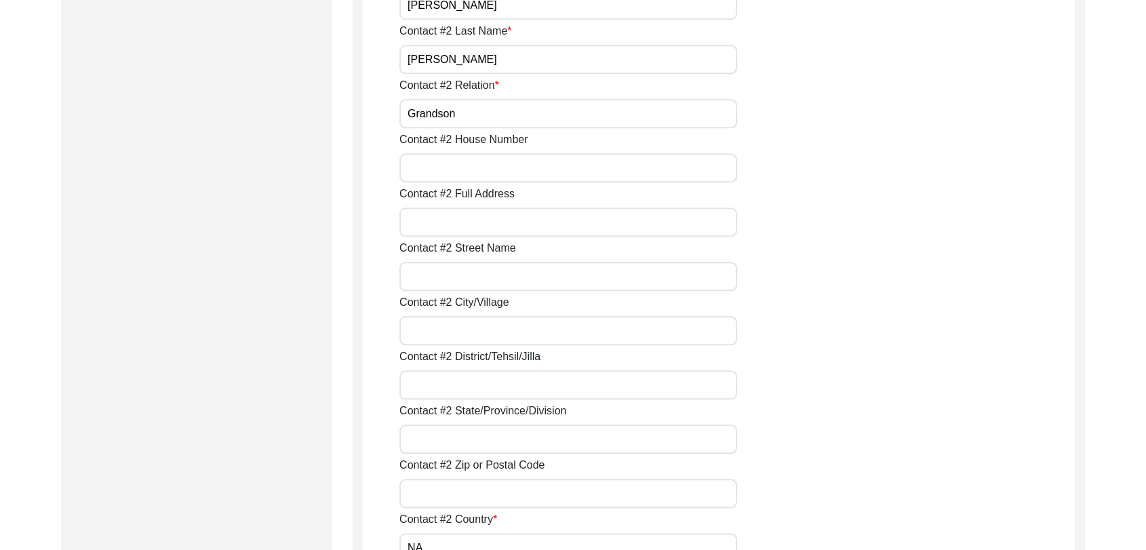
click at [434, 326] on input "Contact #2 City/Village" at bounding box center [568, 330] width 338 height 29
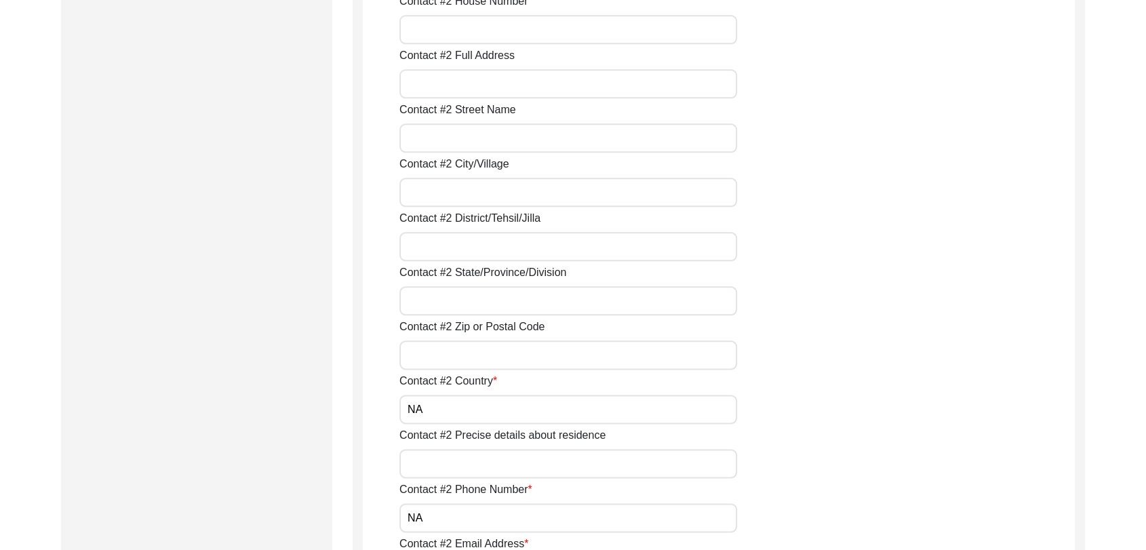
scroll to position [1574, 0]
click at [474, 237] on input "Contact #2 District/Tehsil/Jilla" at bounding box center [568, 245] width 338 height 29
click at [475, 294] on input "Contact #2 State/Province/Division" at bounding box center [568, 300] width 338 height 29
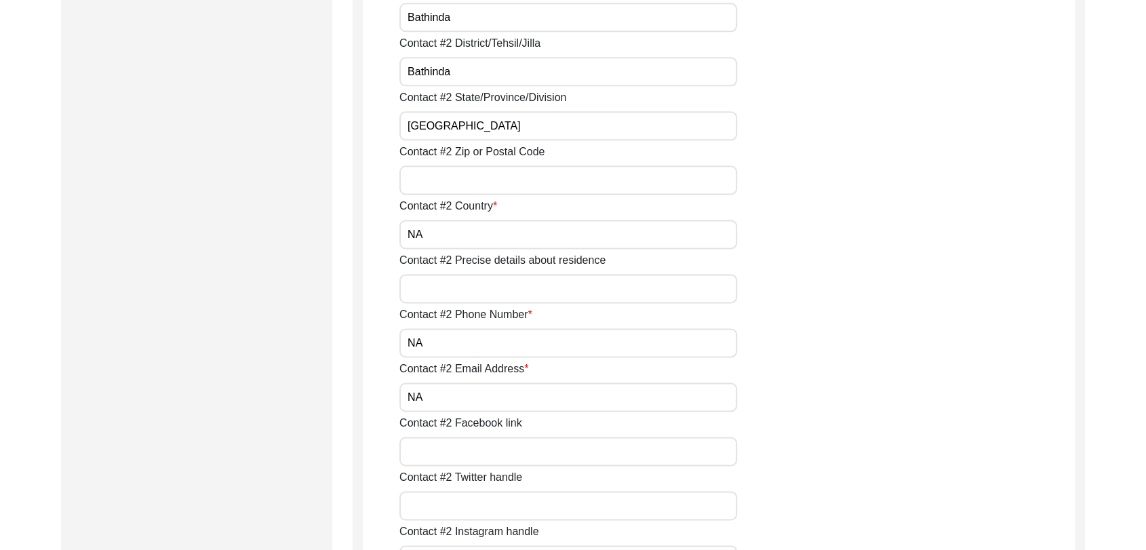
scroll to position [1749, 0]
click at [432, 239] on input "NA" at bounding box center [568, 233] width 338 height 29
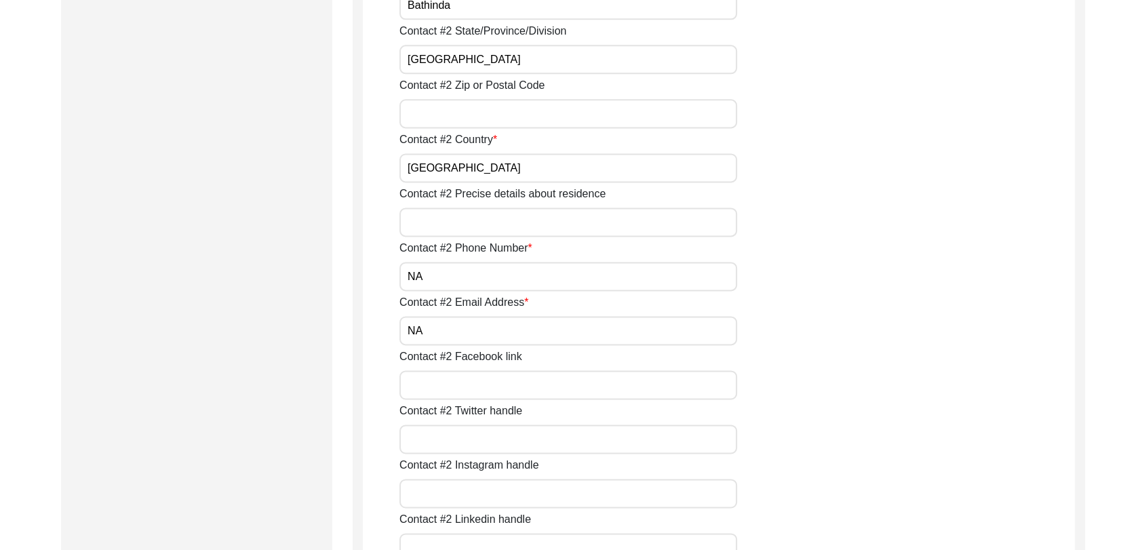
scroll to position [1822, 0]
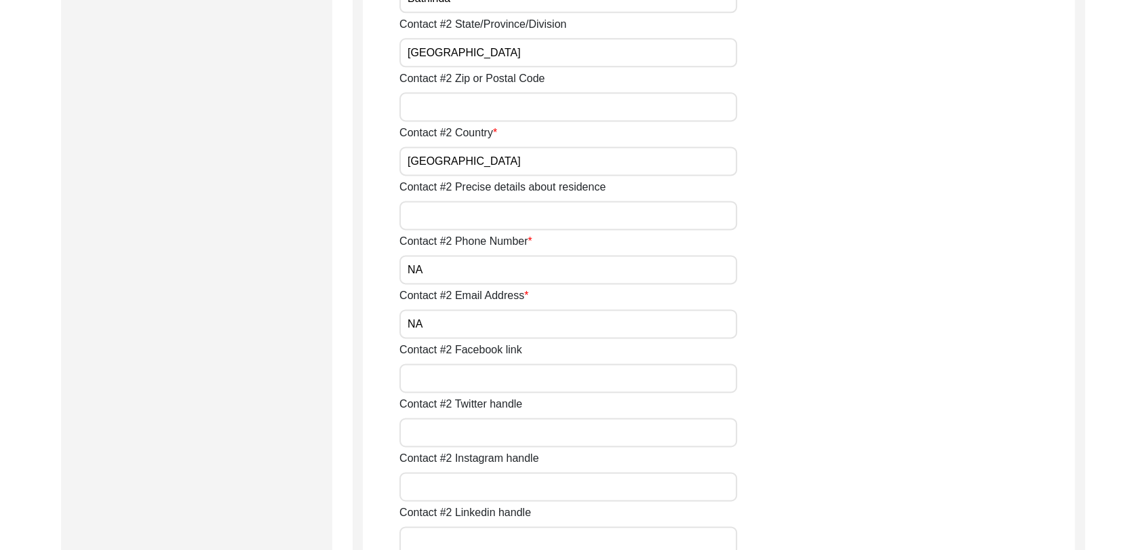
click at [430, 279] on input "NA" at bounding box center [568, 269] width 338 height 29
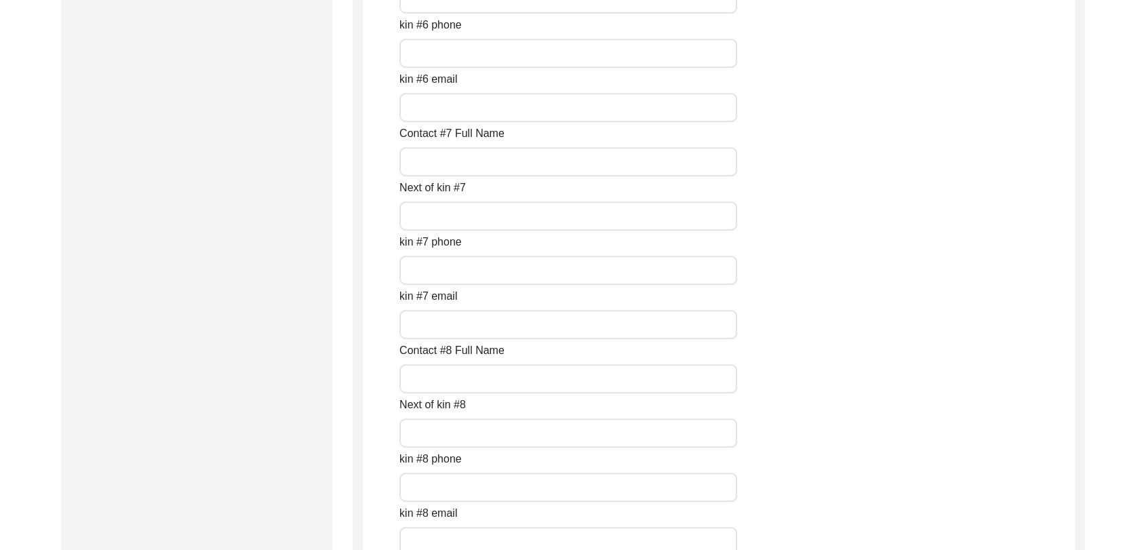
scroll to position [6078, 0]
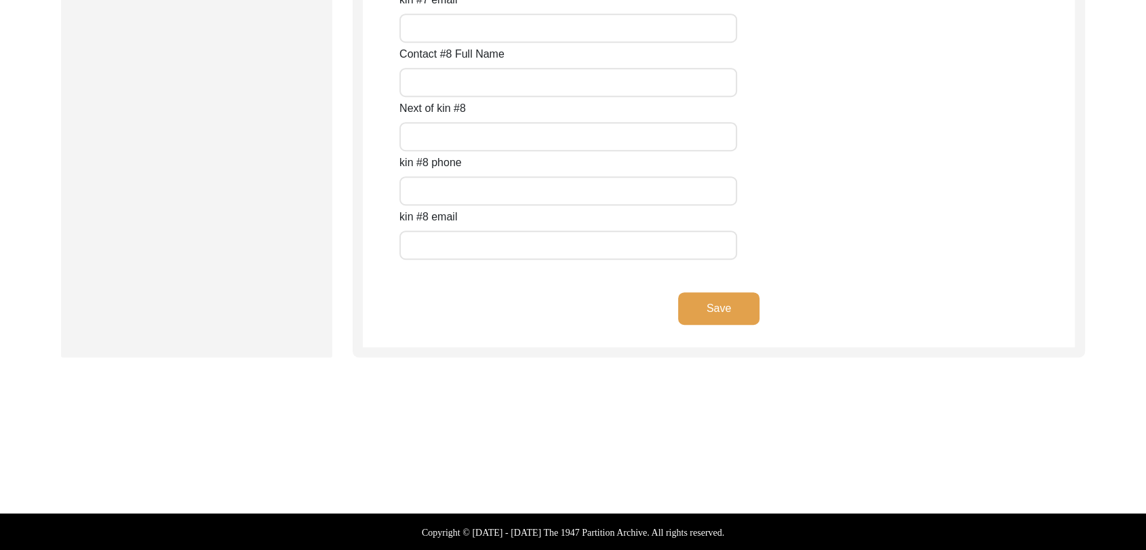
click at [725, 313] on button "Save" at bounding box center [718, 308] width 81 height 33
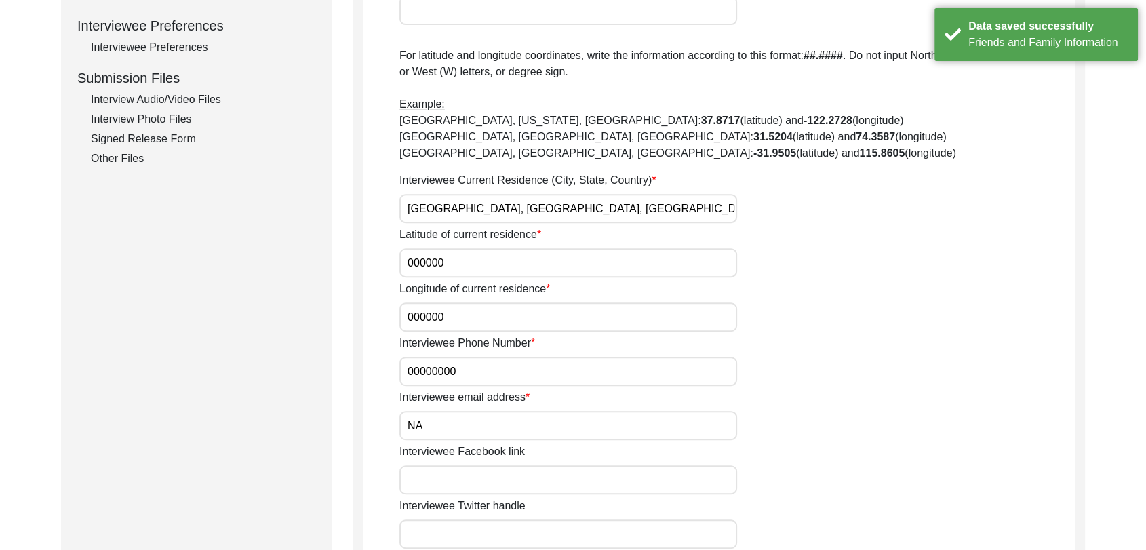
scroll to position [614, 0]
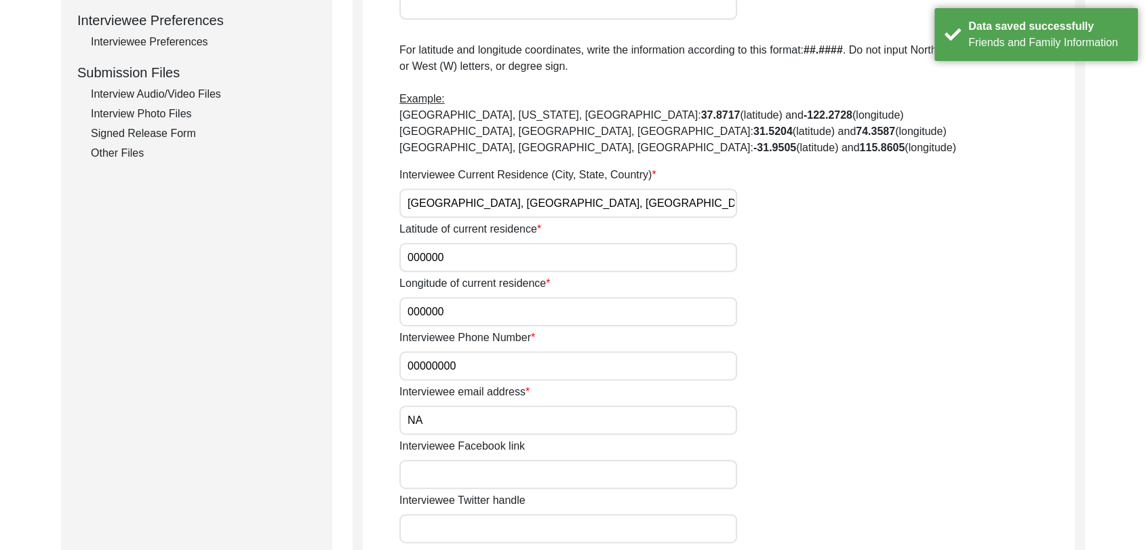
click at [481, 361] on input "00000000" at bounding box center [568, 365] width 338 height 29
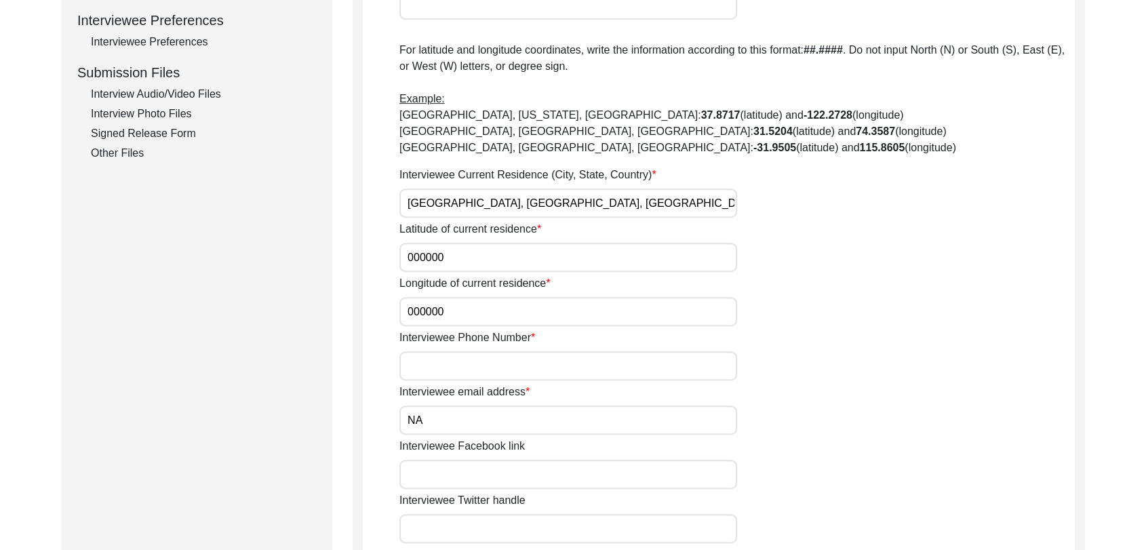
scroll to position [654, 0]
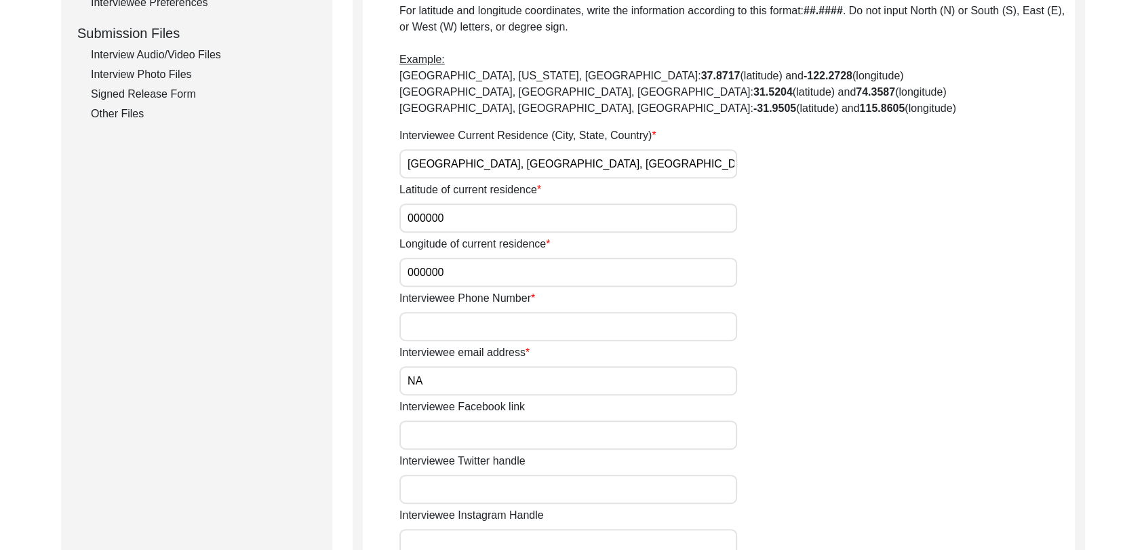
click at [165, 94] on div "Signed Release Form" at bounding box center [203, 94] width 225 height 16
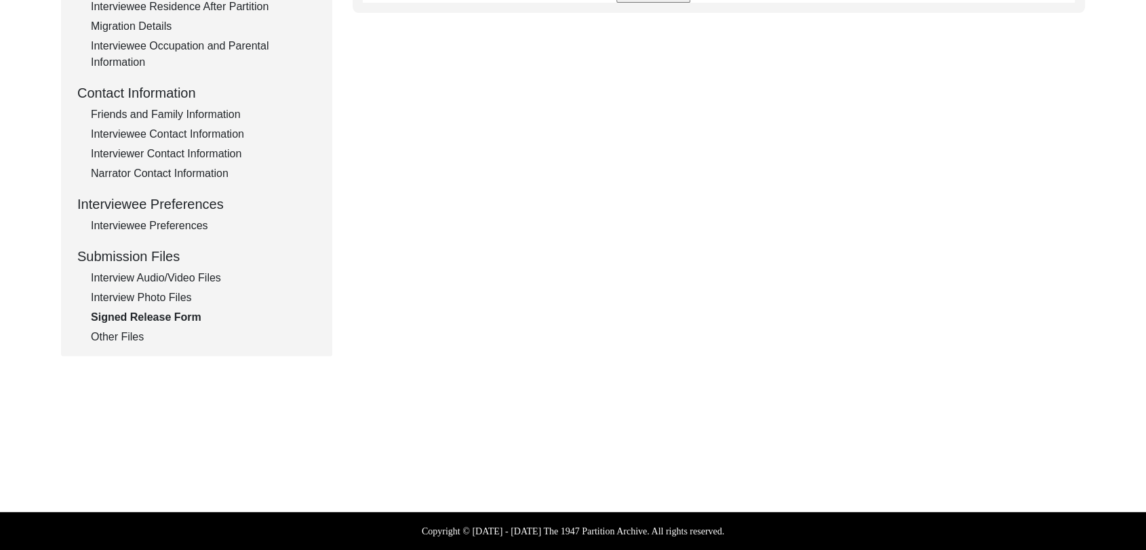
scroll to position [431, 0]
click at [151, 154] on div "Interviewer Contact Information" at bounding box center [203, 154] width 225 height 16
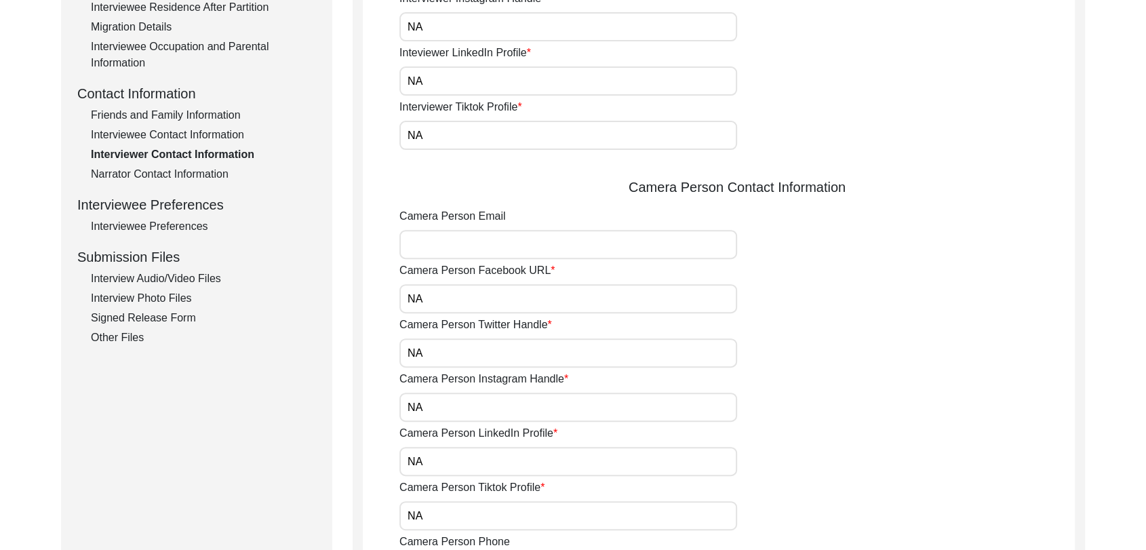
scroll to position [429, 0]
click at [157, 138] on div "Interviewee Contact Information" at bounding box center [203, 136] width 225 height 16
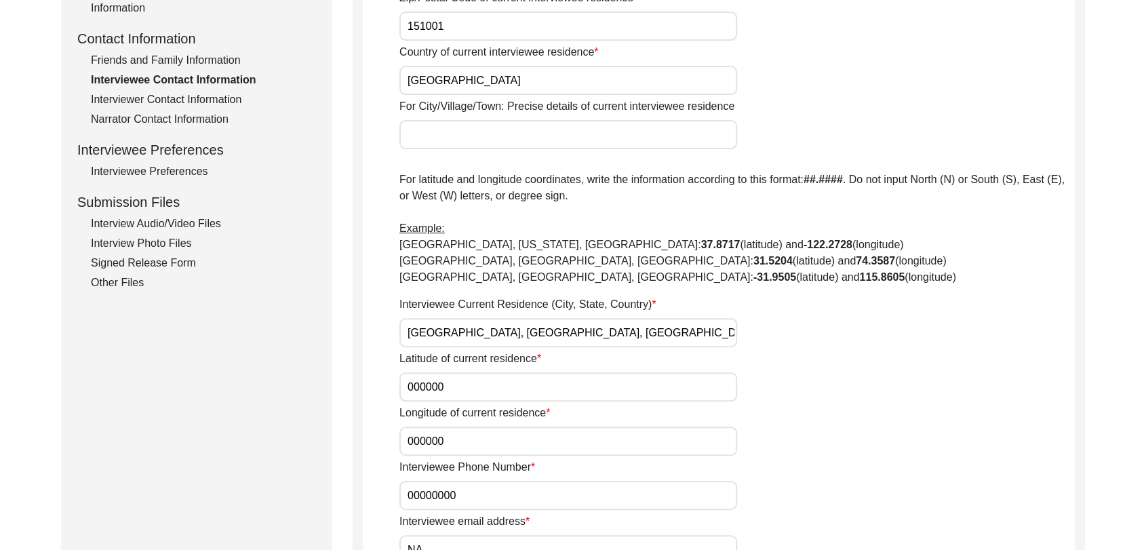
scroll to position [0, 0]
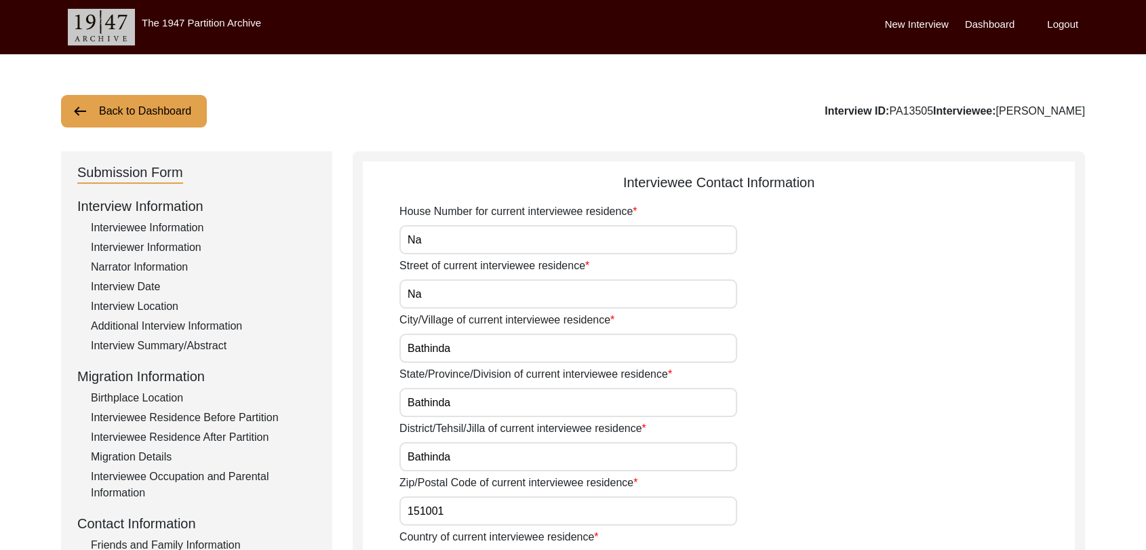
click at [995, 24] on label "Dashboard" at bounding box center [990, 25] width 50 height 16
